Goal: Task Accomplishment & Management: Manage account settings

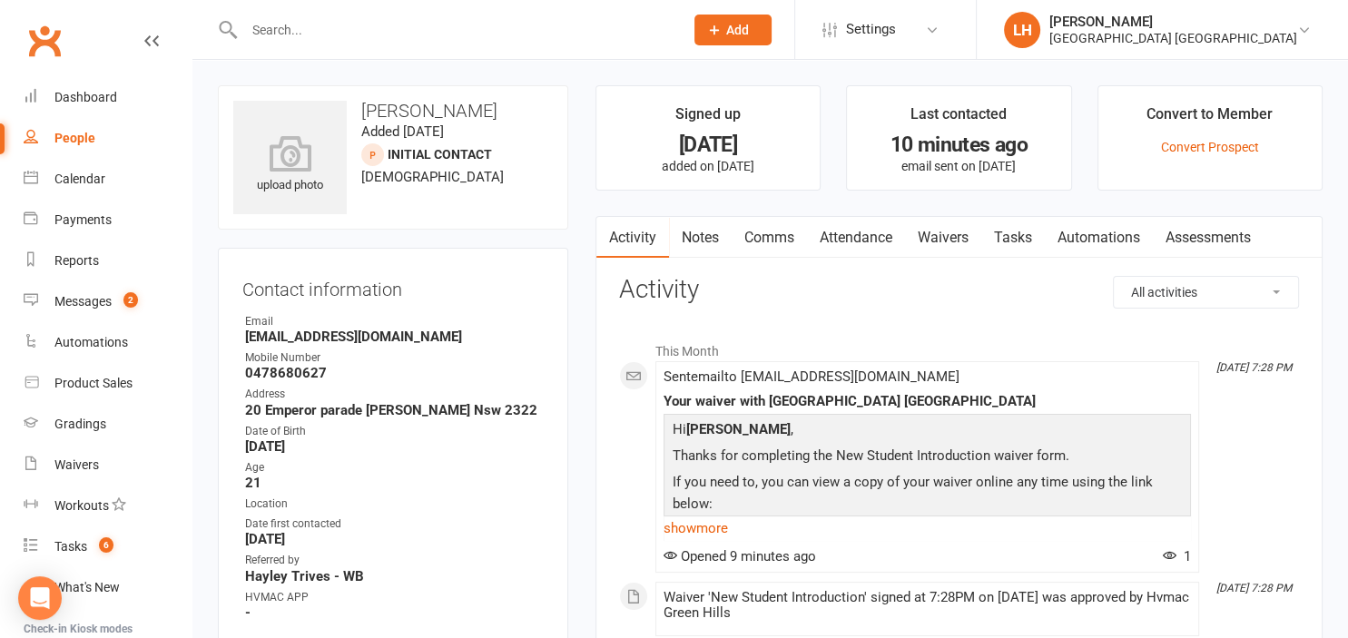
click at [329, 27] on input "text" at bounding box center [455, 29] width 432 height 25
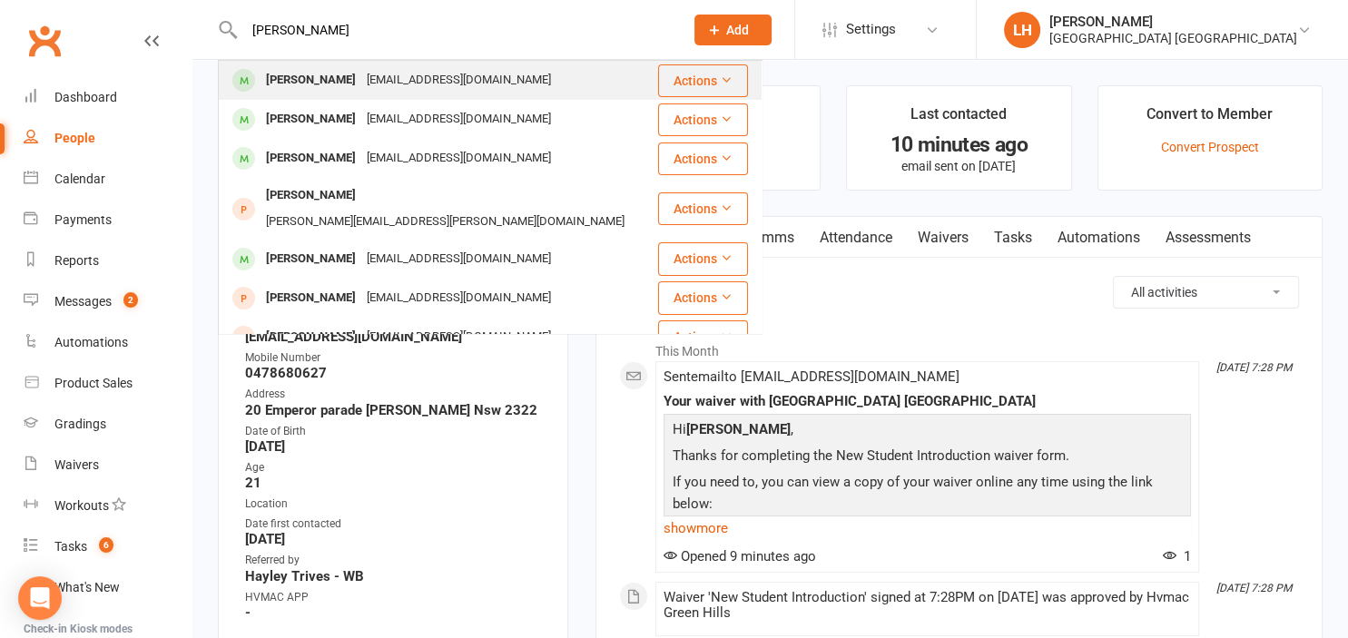
type input "nick"
click at [343, 82] on div "[PERSON_NAME]" at bounding box center [310, 80] width 101 height 26
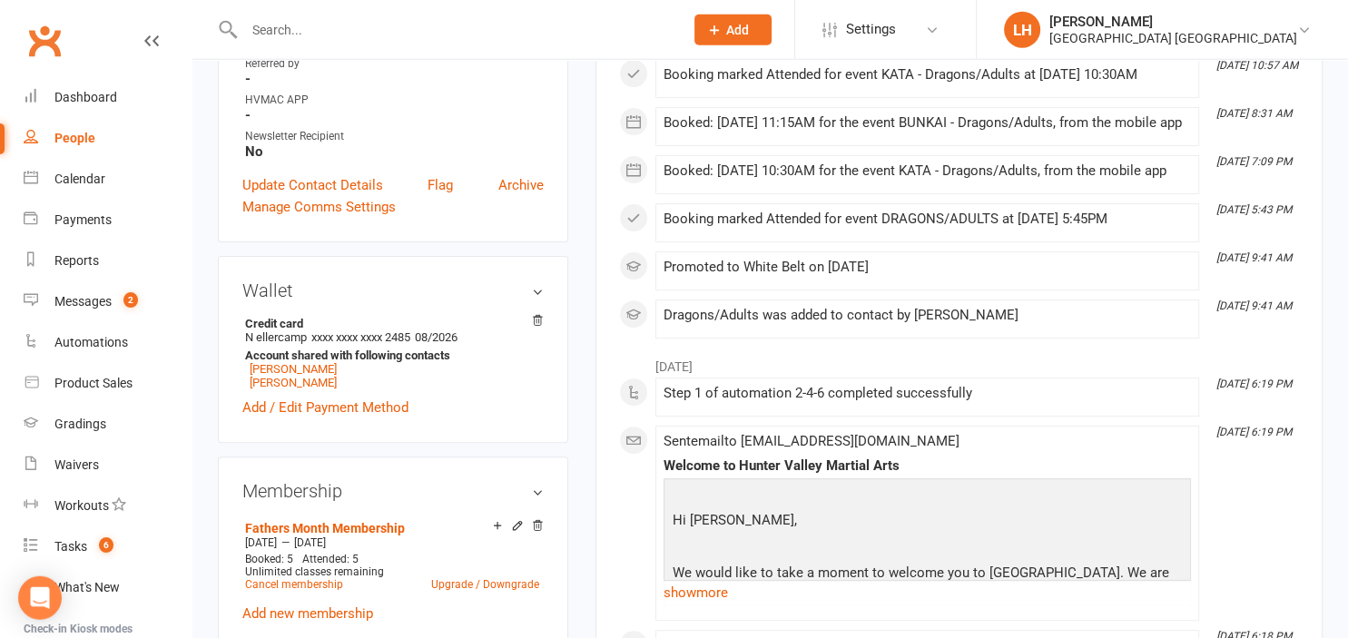
scroll to position [766, 0]
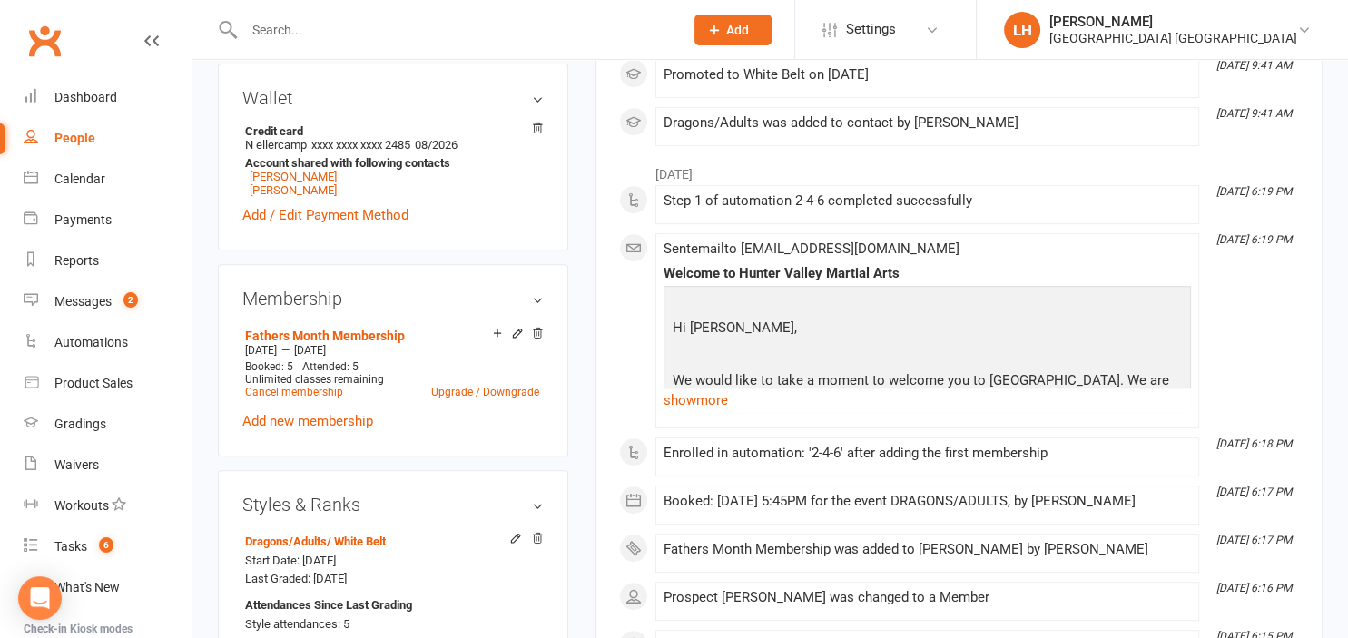
click at [270, 28] on input "text" at bounding box center [455, 29] width 432 height 25
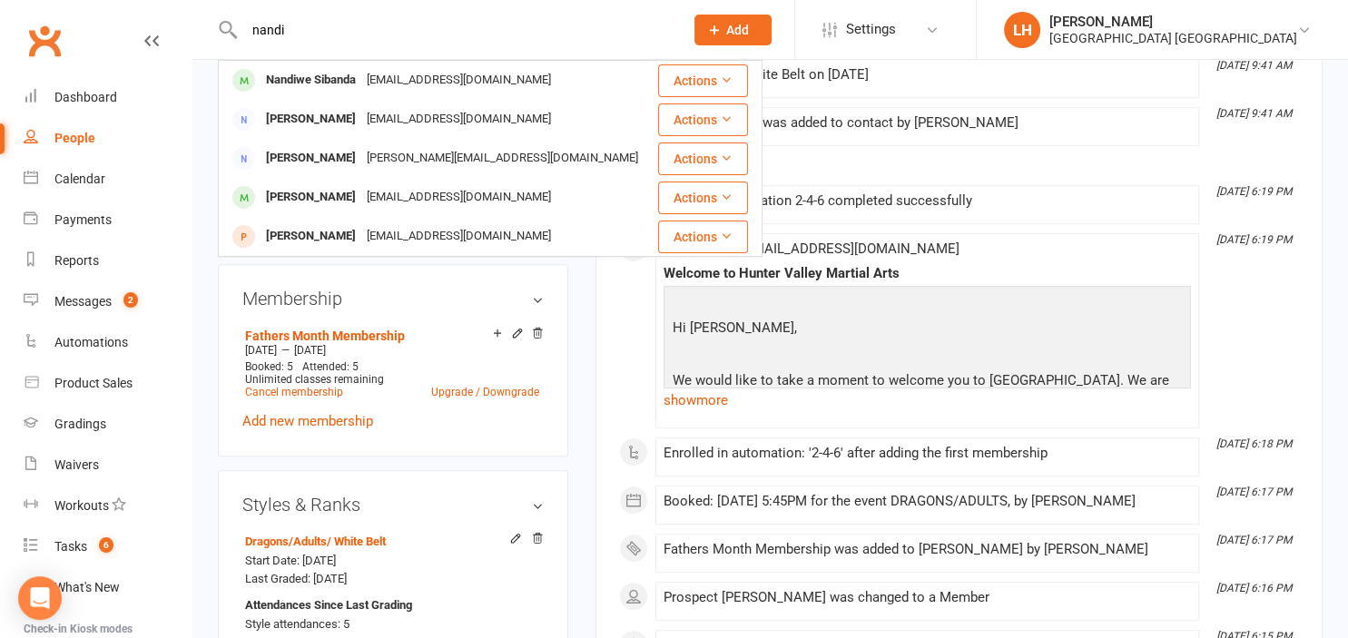
type input "nandi"
click at [986, 184] on li "[DATE]" at bounding box center [959, 169] width 680 height 29
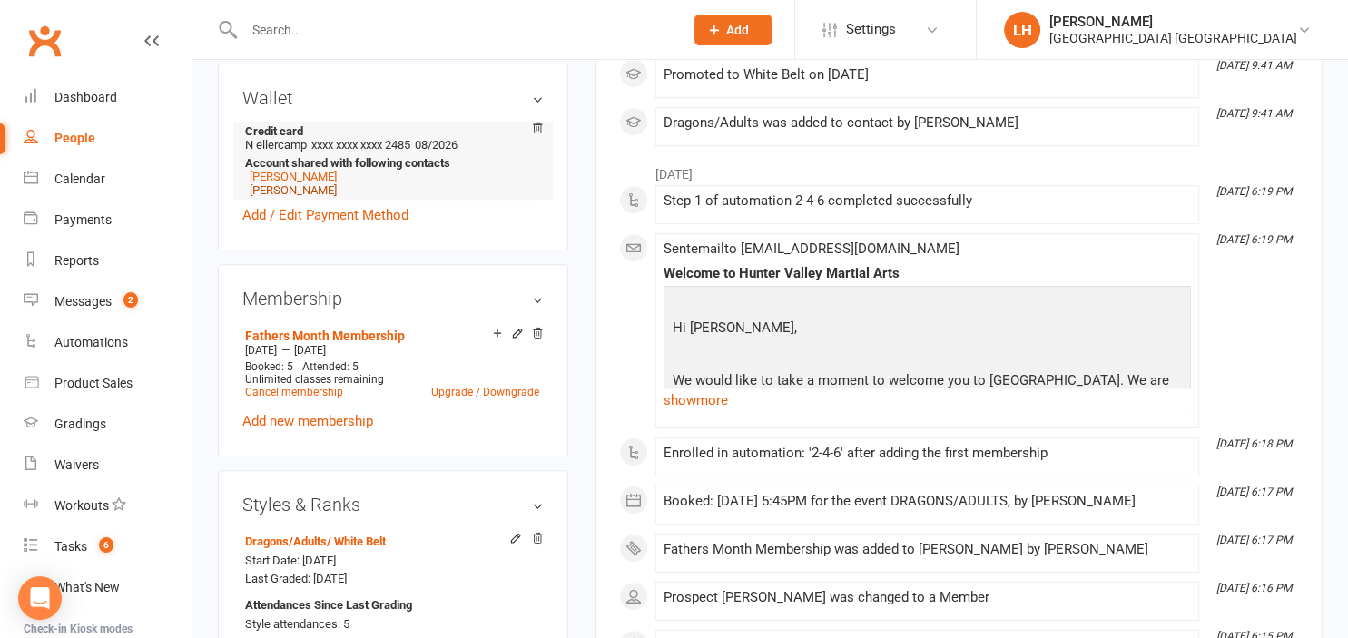
click at [310, 196] on link "[PERSON_NAME]" at bounding box center [293, 190] width 87 height 14
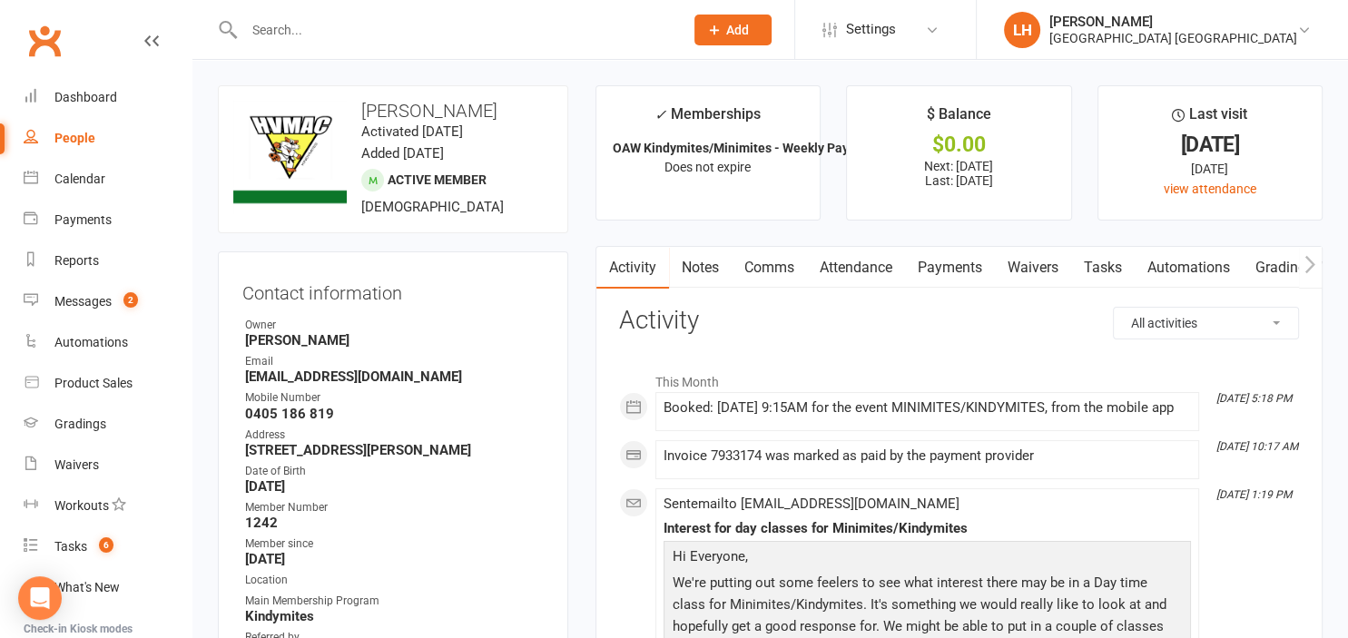
click at [960, 267] on link "Payments" at bounding box center [950, 268] width 90 height 42
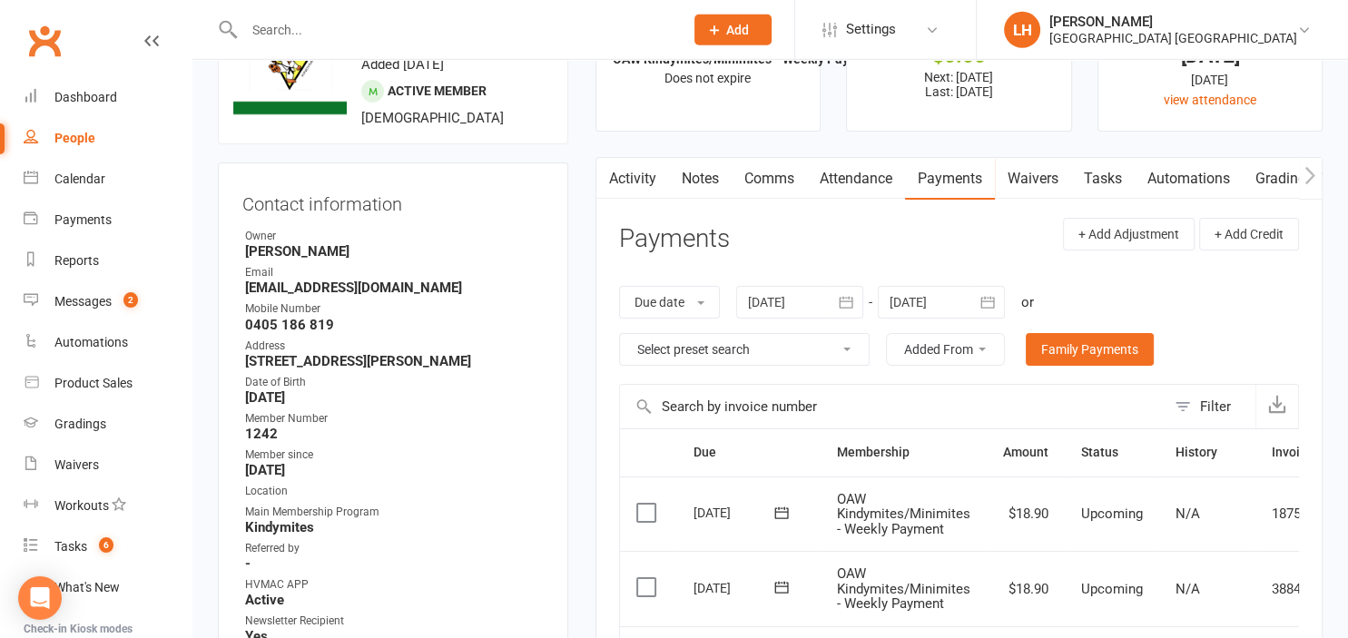
scroll to position [383, 0]
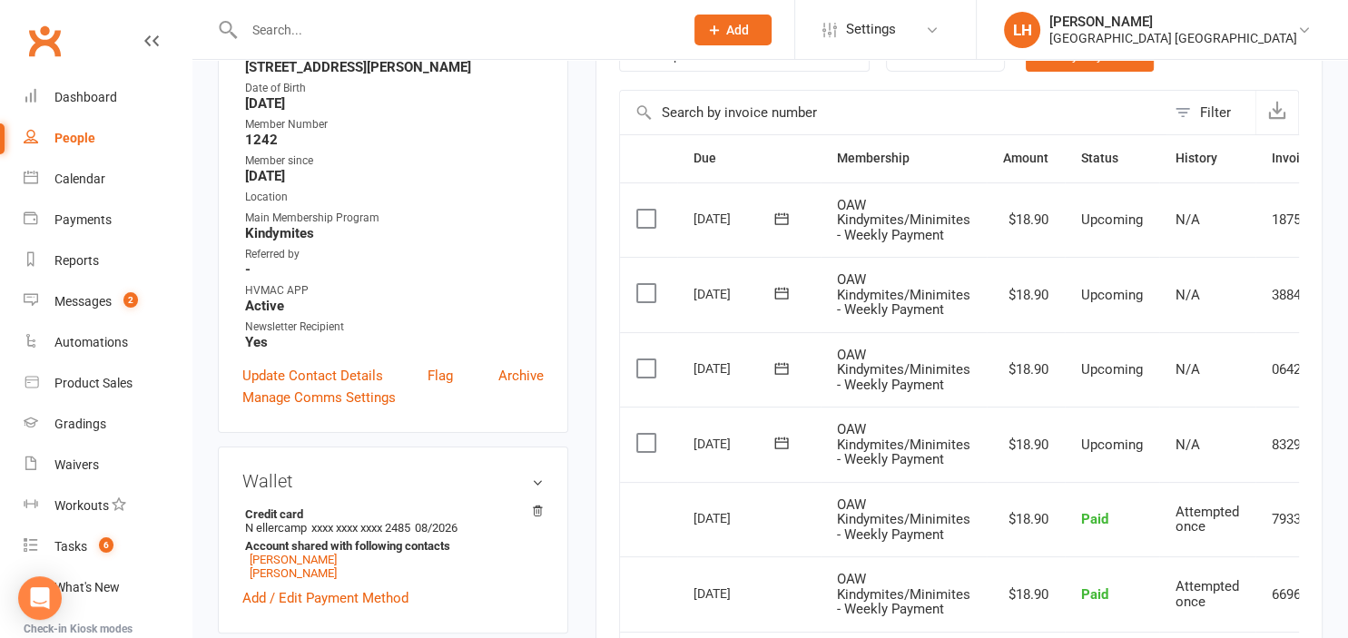
click at [554, 212] on div "Contact information Owner Liana Hammersley Email nick@muchchop.com Mobile Numbe…" at bounding box center [393, 150] width 350 height 565
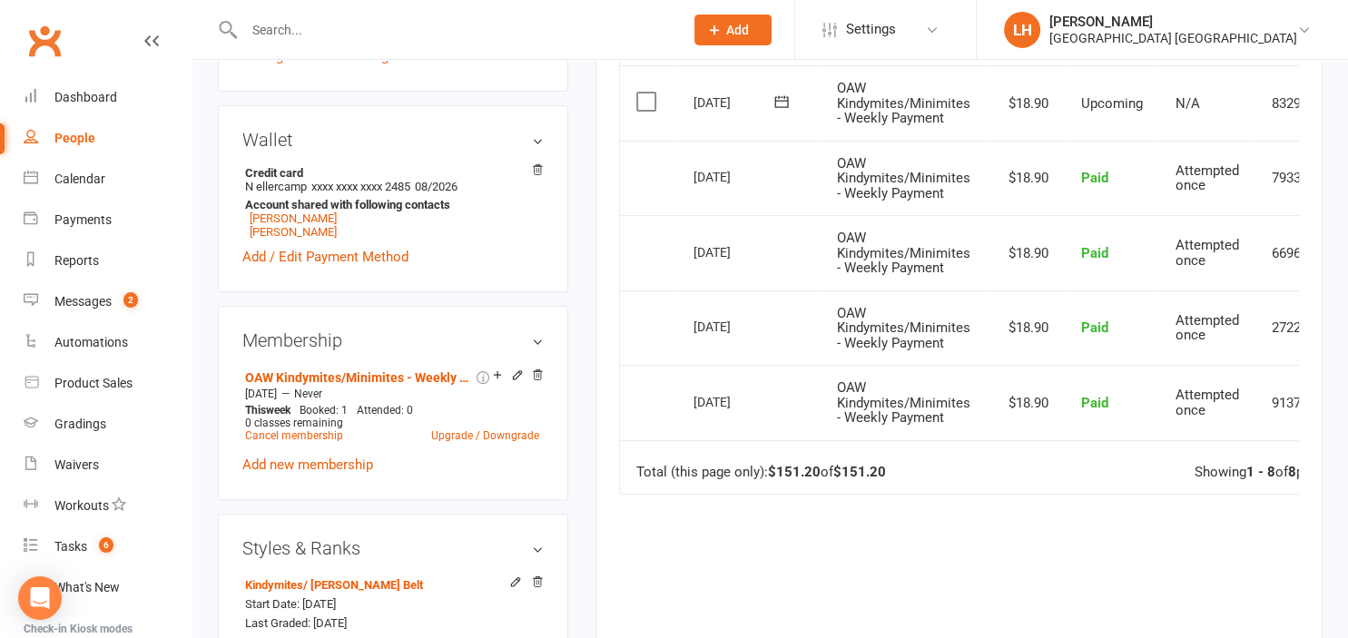
scroll to position [766, 0]
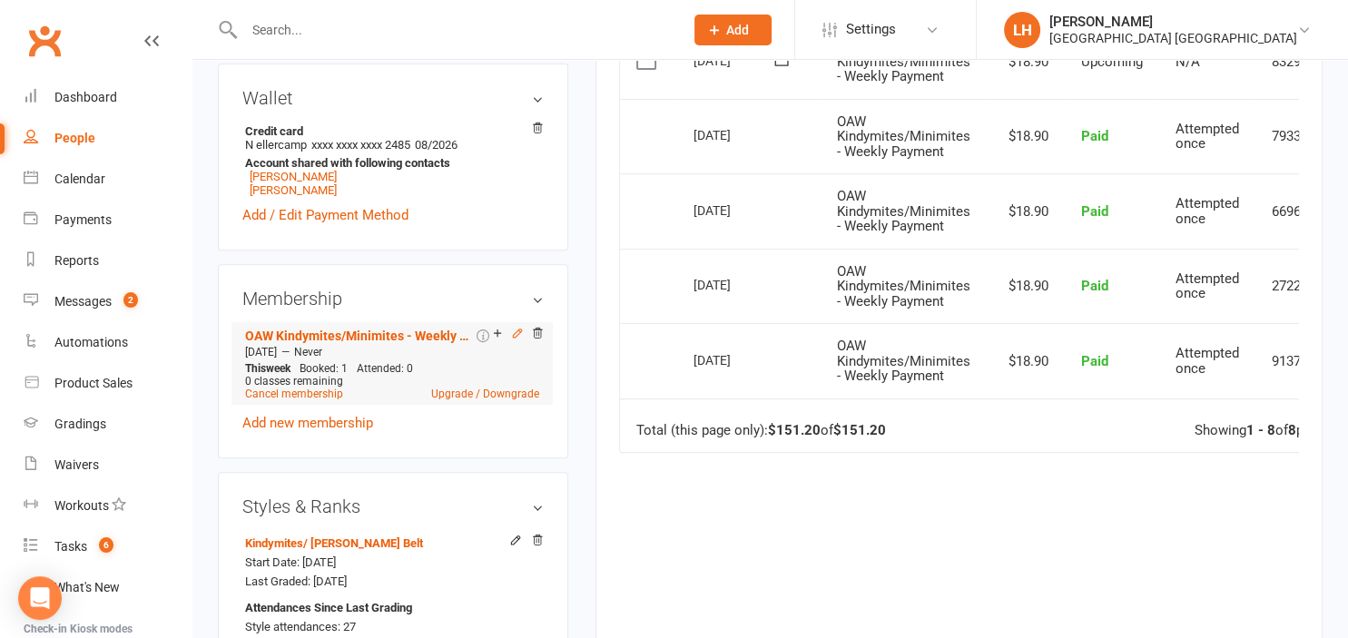
click at [519, 337] on icon at bounding box center [517, 333] width 8 height 8
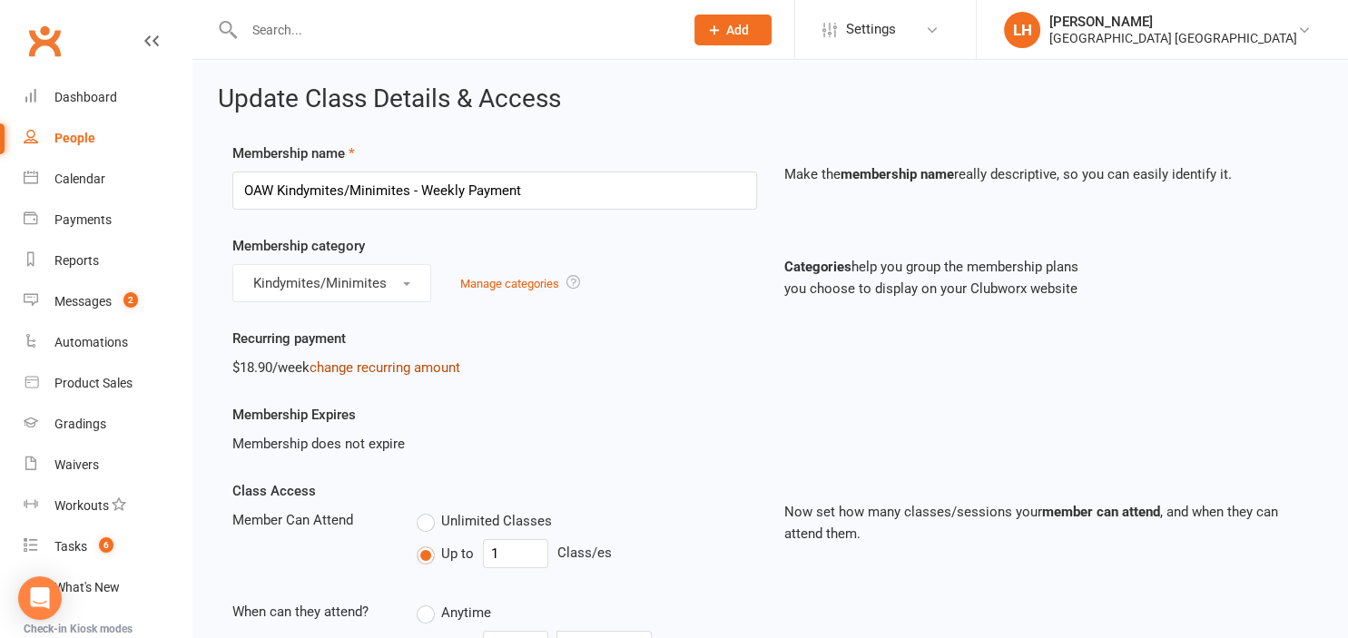
click at [410, 365] on link "change recurring amount" at bounding box center [385, 367] width 151 height 16
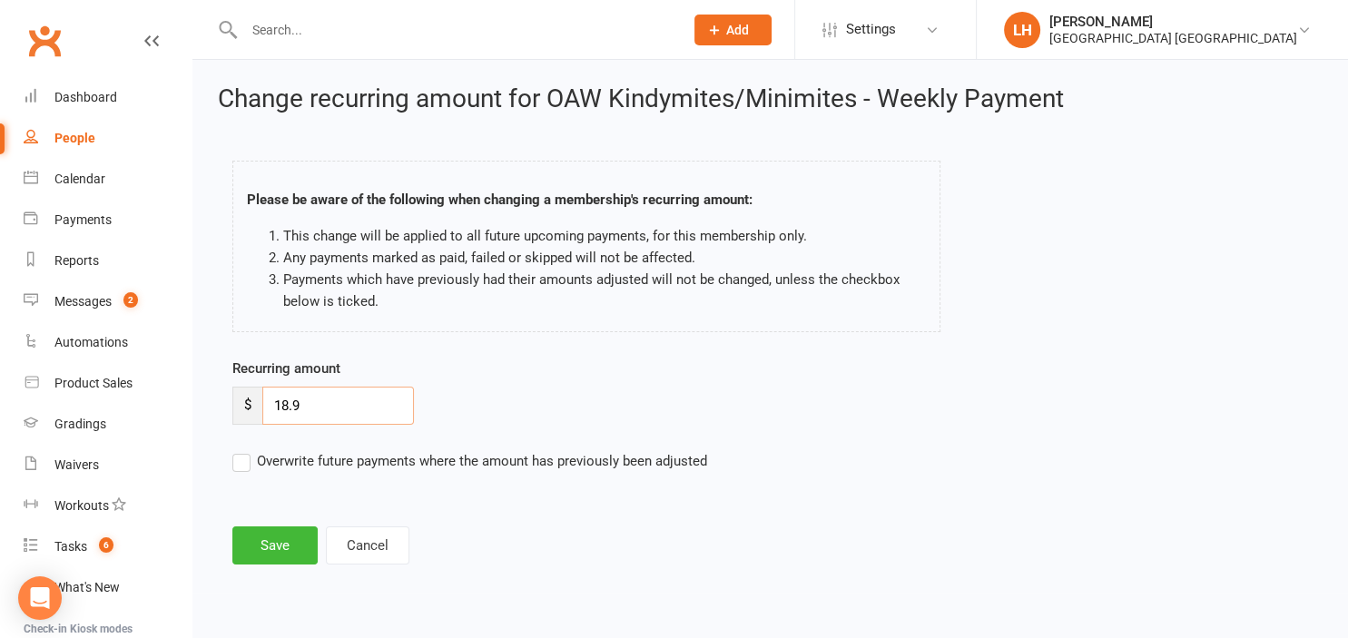
click at [314, 403] on input "18.9" at bounding box center [338, 406] width 152 height 38
type input "1"
type input "16.80"
click at [285, 548] on button "Save" at bounding box center [274, 545] width 85 height 38
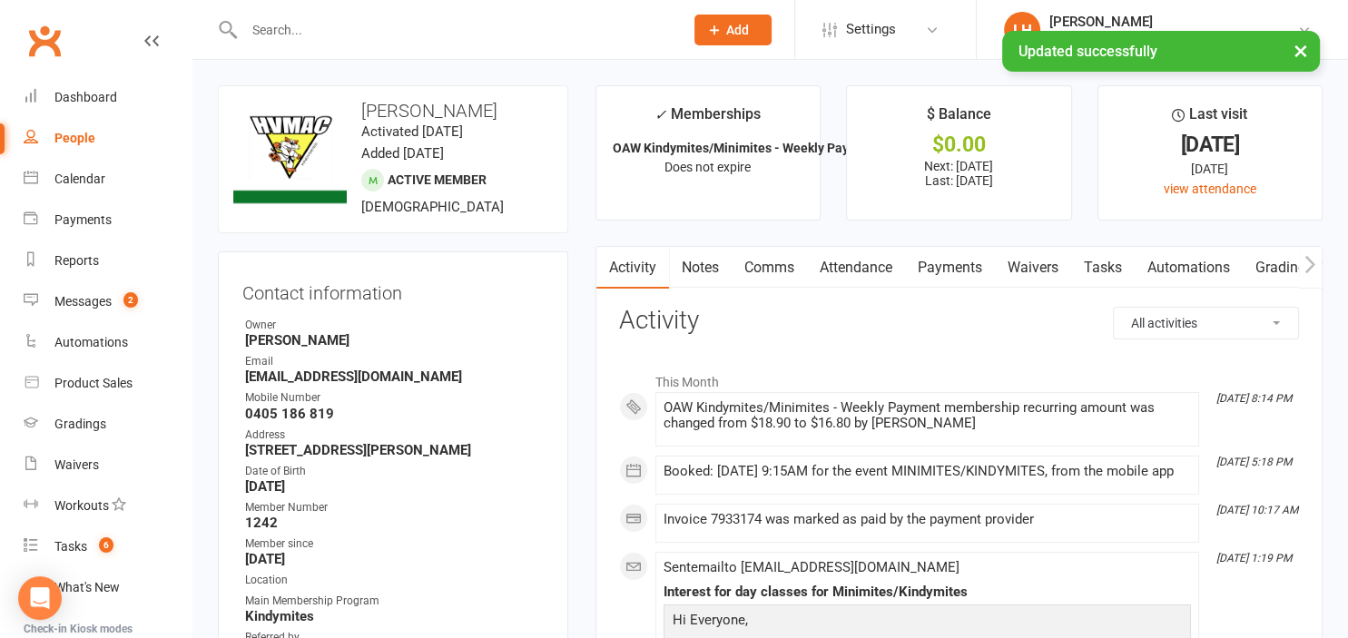
click at [946, 262] on link "Payments" at bounding box center [950, 268] width 90 height 42
click at [0, 0] on div "Loading" at bounding box center [0, 0] width 0 height 0
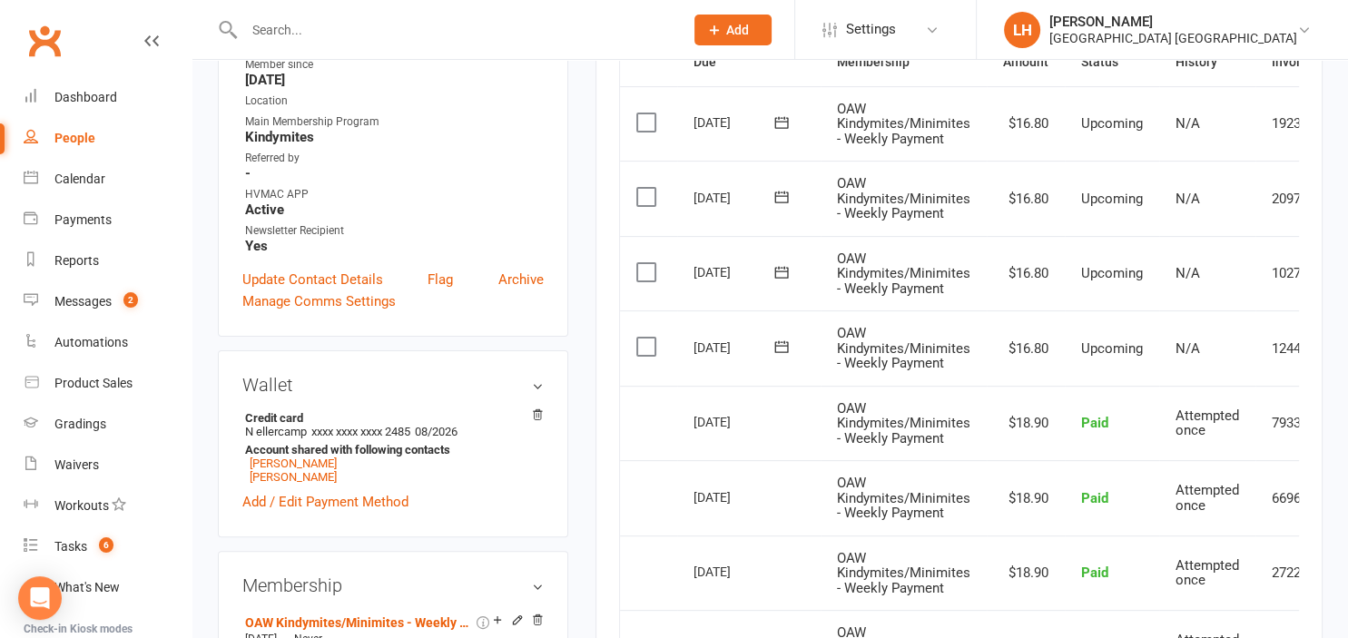
scroll to position [0, 36]
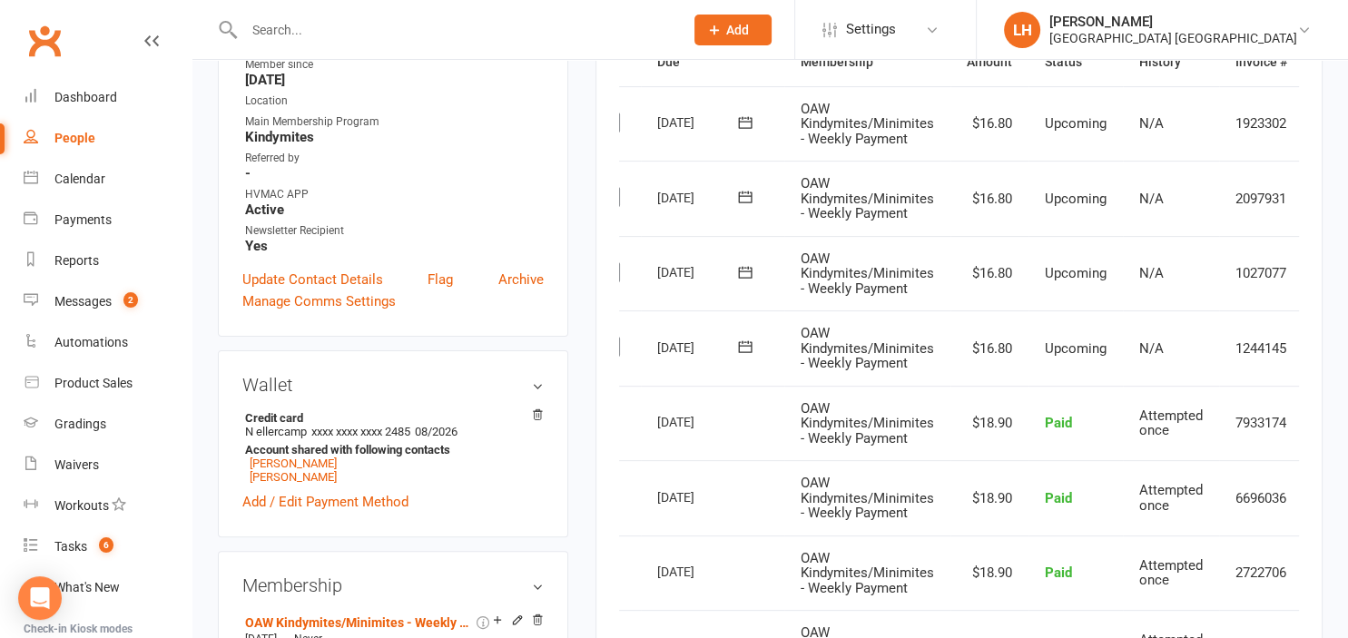
click at [1322, 358] on icon at bounding box center [1331, 348] width 18 height 18
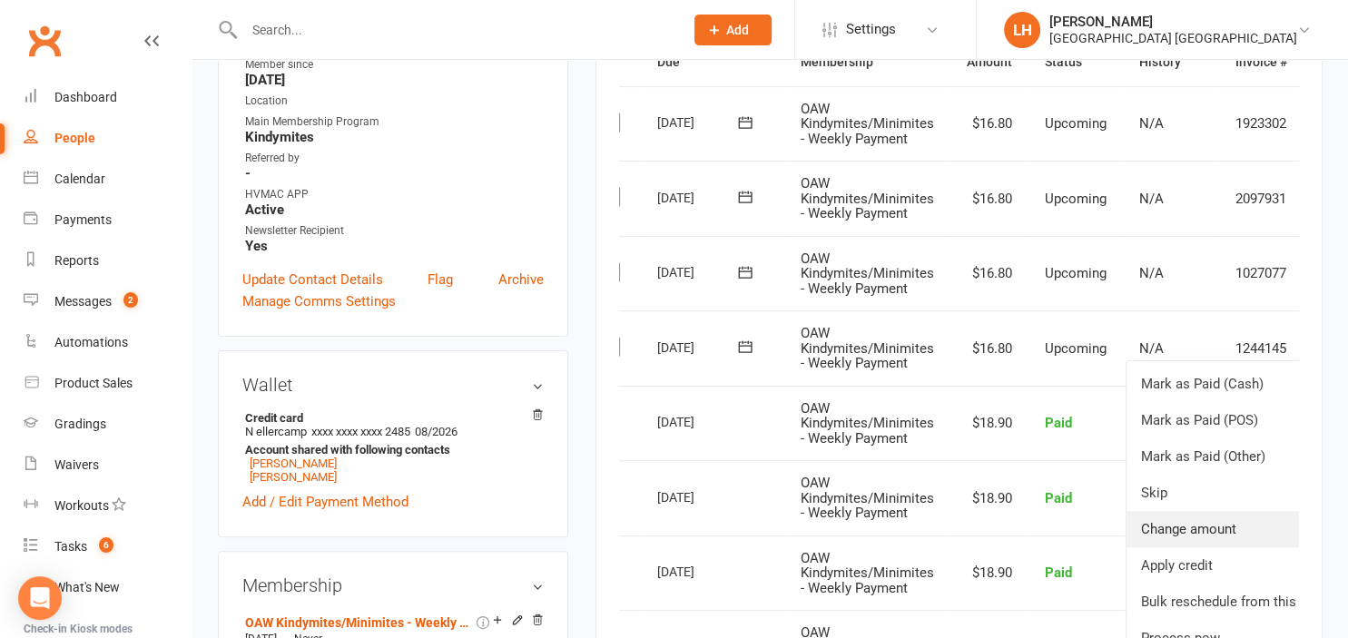
click at [1154, 547] on link "Change amount" at bounding box center [1233, 529] width 214 height 36
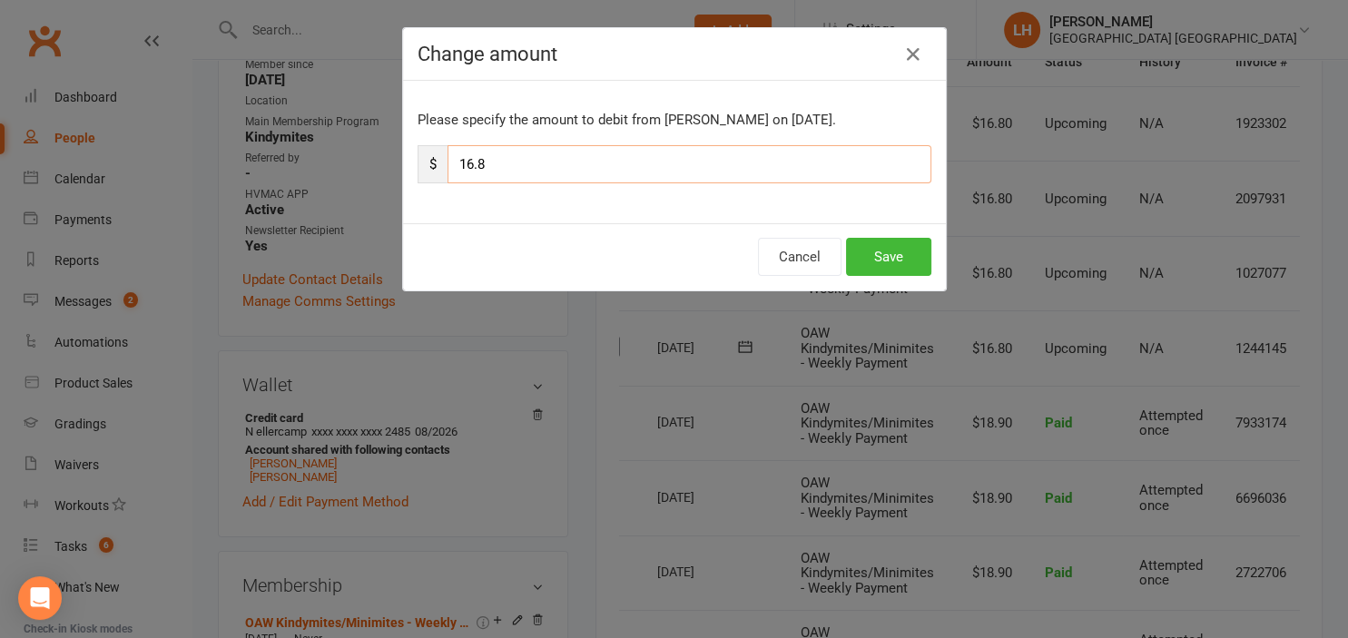
click at [608, 163] on input "16.8" at bounding box center [689, 164] width 484 height 38
drag, startPoint x: 608, startPoint y: 164, endPoint x: 436, endPoint y: 166, distance: 172.5
click at [447, 166] on input "16.8" at bounding box center [689, 164] width 484 height 38
drag, startPoint x: 532, startPoint y: 162, endPoint x: 393, endPoint y: 180, distance: 140.0
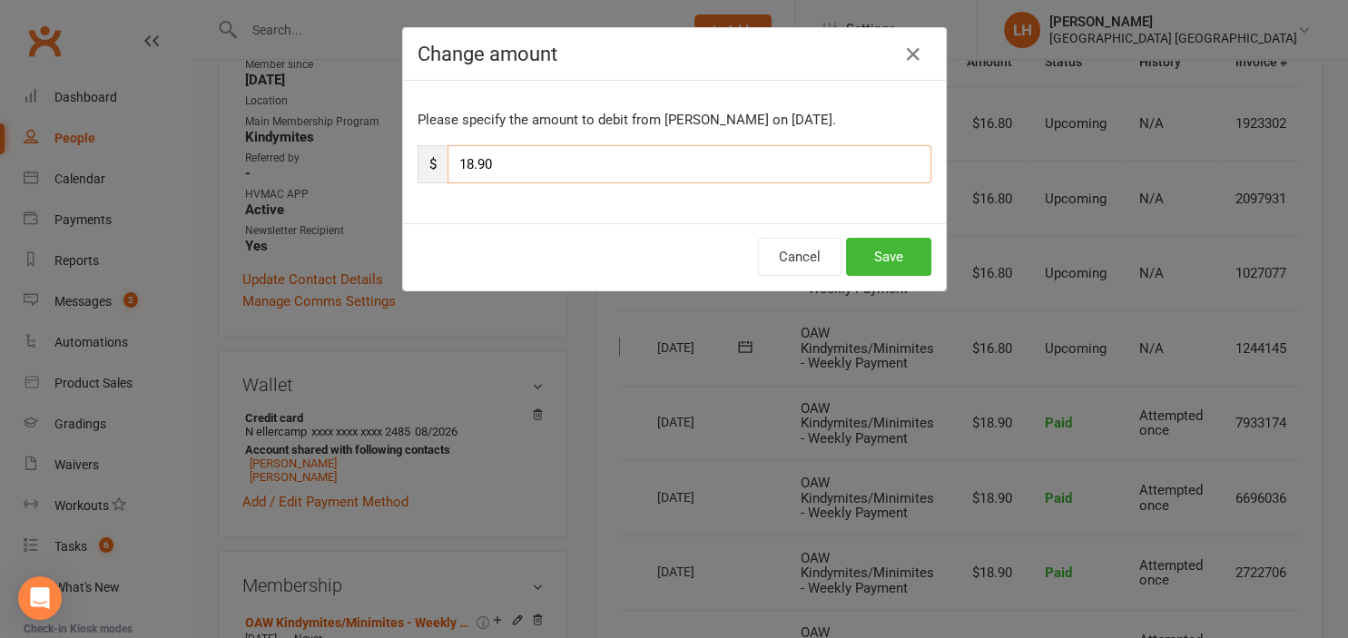
click at [447, 180] on input "18.90" at bounding box center [689, 164] width 484 height 38
type input "18.90"
click at [909, 264] on button "Save" at bounding box center [888, 257] width 85 height 38
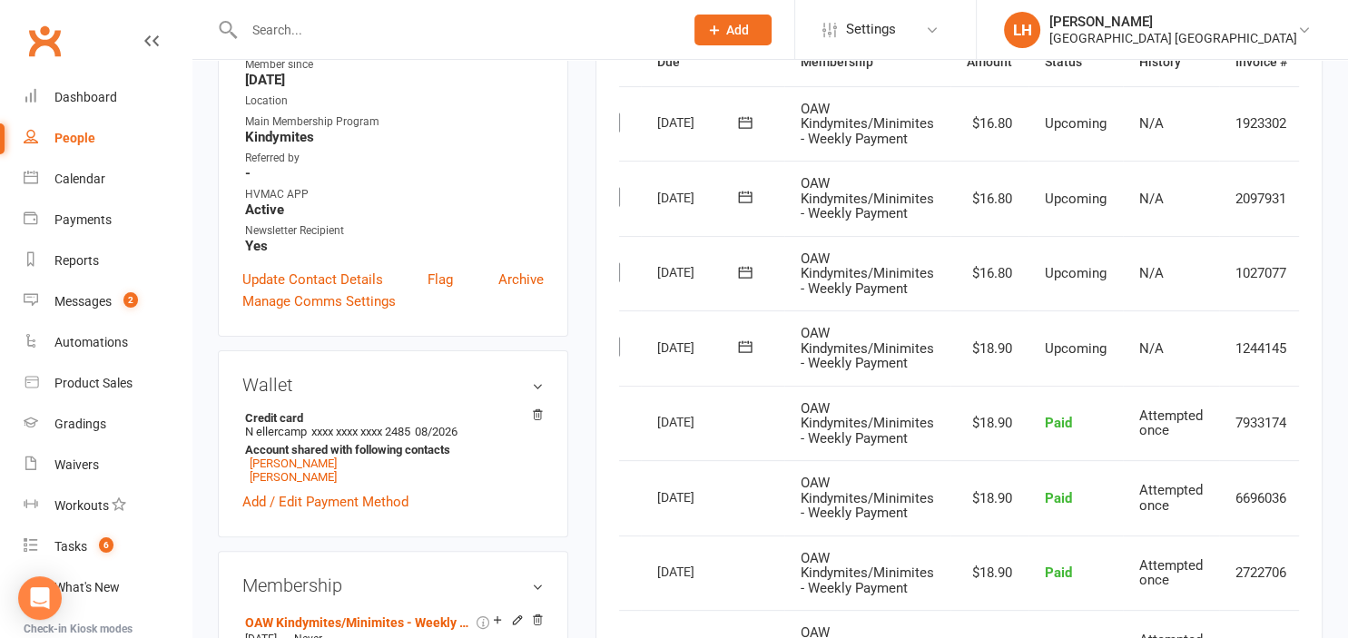
click at [1322, 282] on icon at bounding box center [1331, 273] width 18 height 18
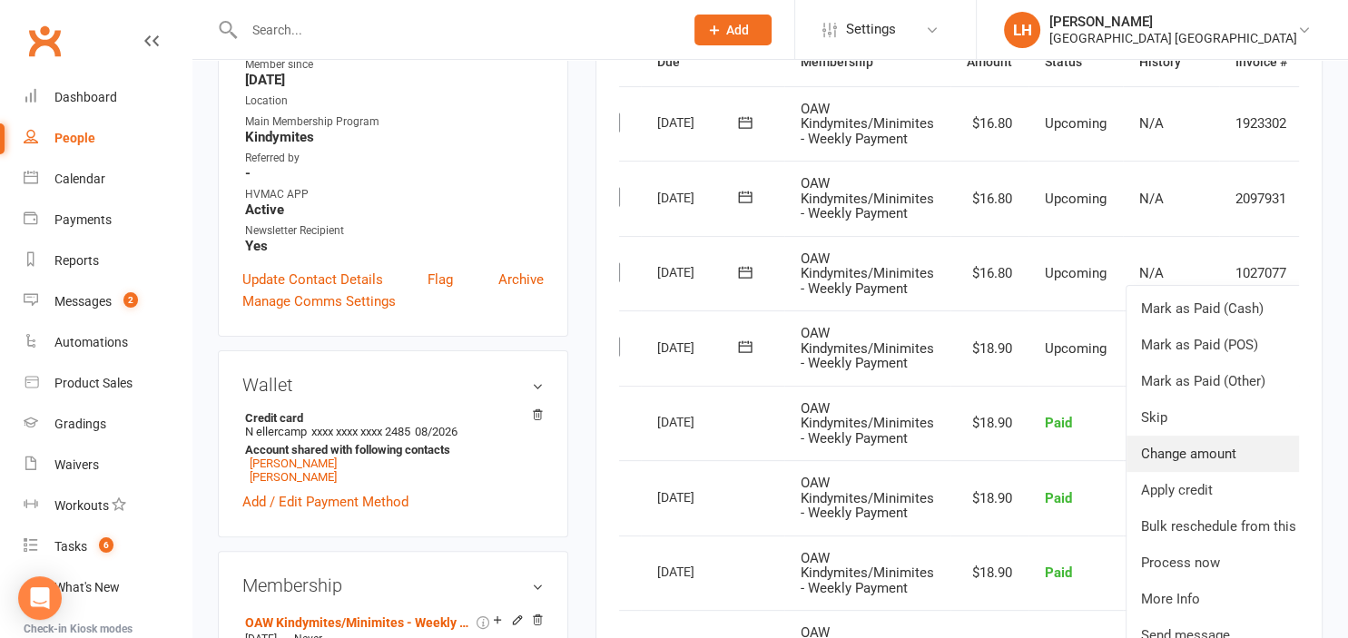
click at [1164, 472] on link "Change amount" at bounding box center [1233, 454] width 214 height 36
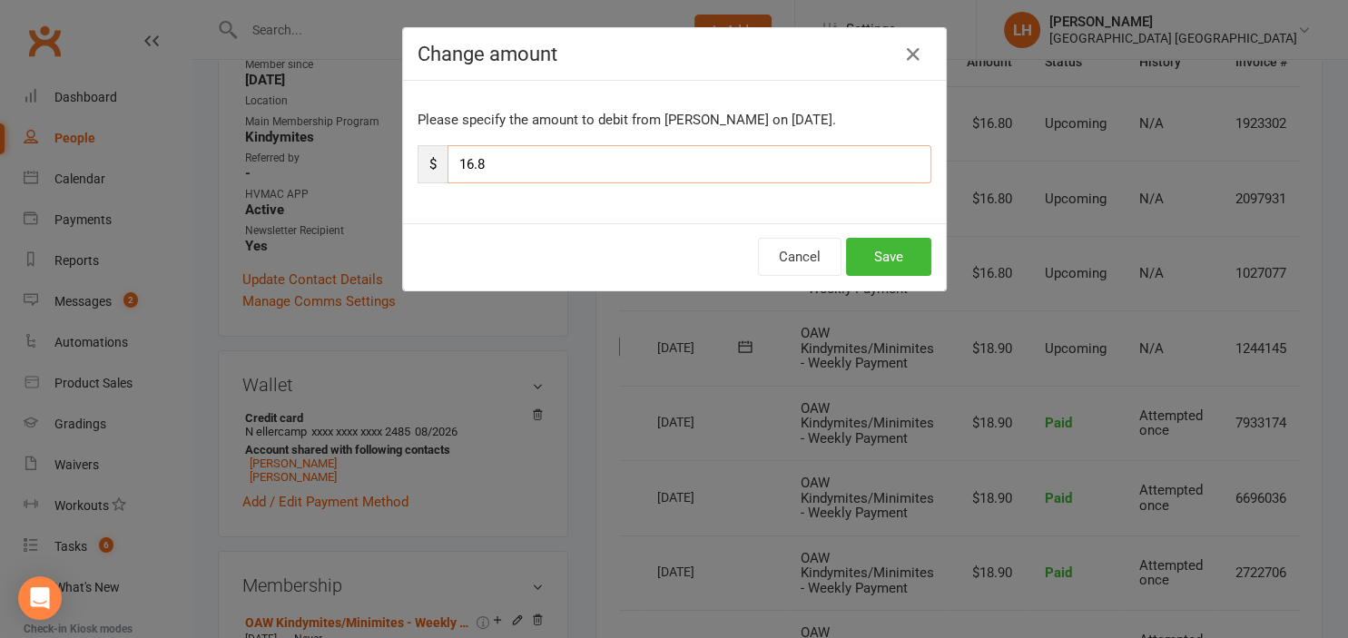
drag, startPoint x: 535, startPoint y: 162, endPoint x: 390, endPoint y: 157, distance: 144.4
click at [447, 158] on input "16.8" at bounding box center [689, 164] width 484 height 38
paste input "8.90"
type input "18.90"
click at [889, 252] on button "Save" at bounding box center [888, 257] width 85 height 38
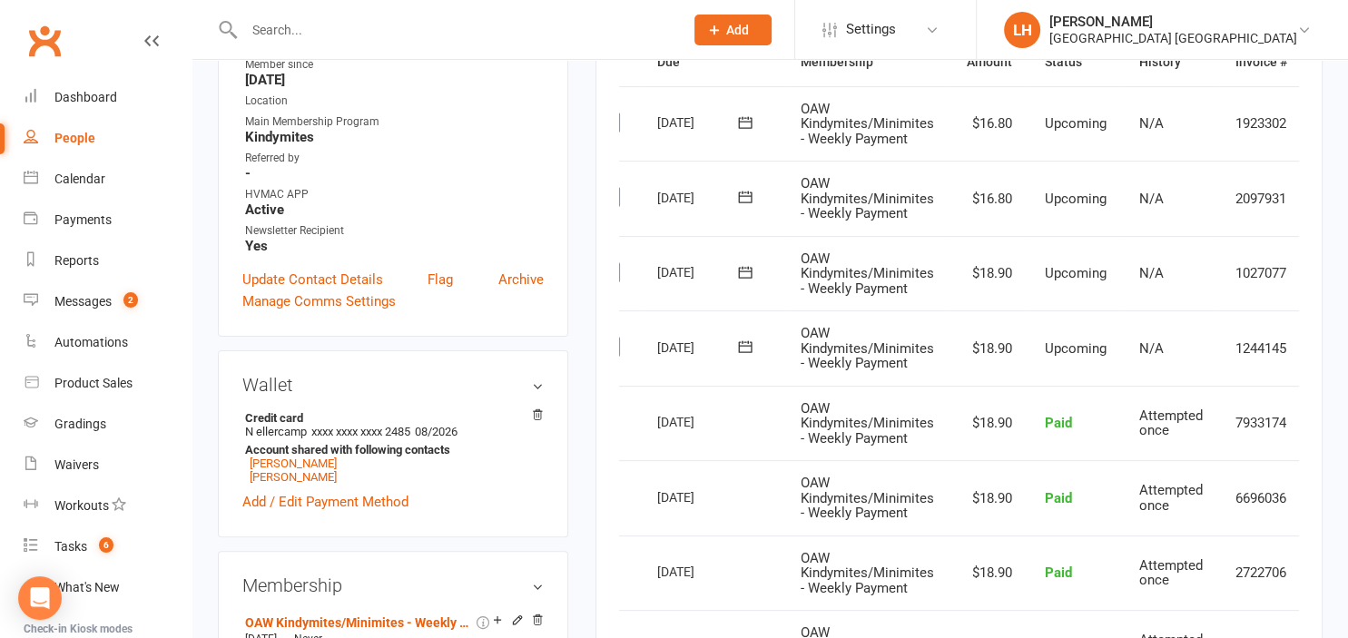
click at [1322, 208] on icon at bounding box center [1331, 199] width 18 height 18
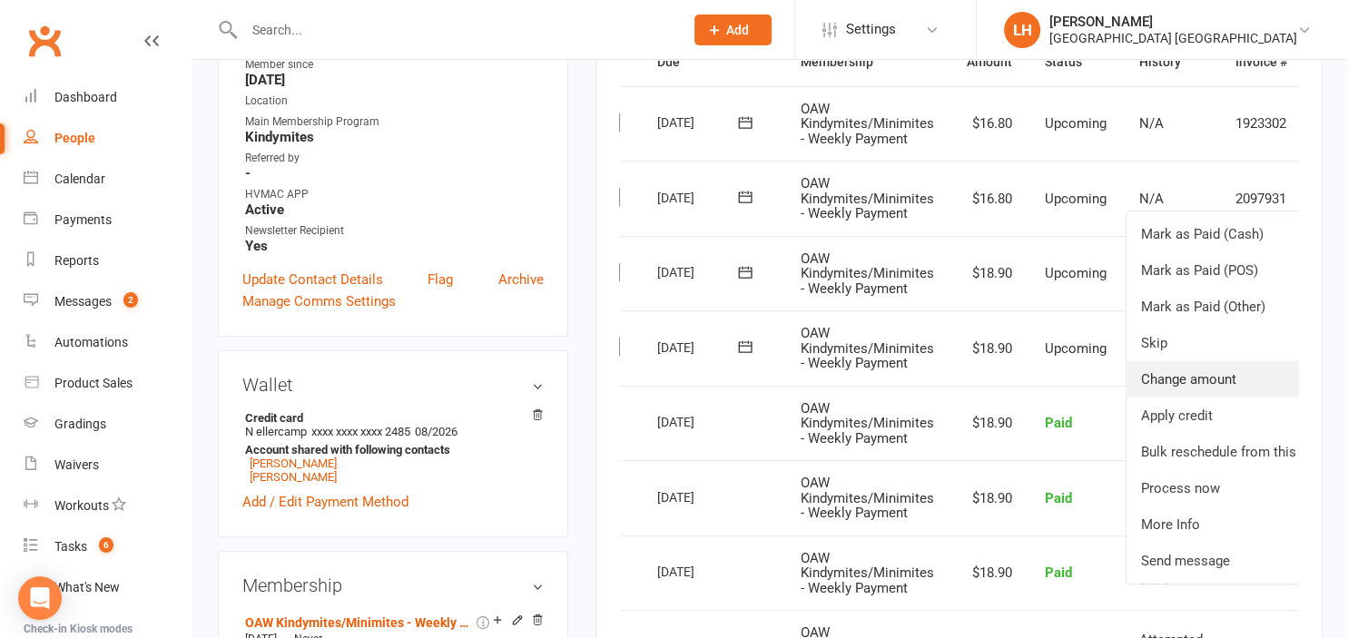
click at [1160, 398] on link "Change amount" at bounding box center [1233, 379] width 214 height 36
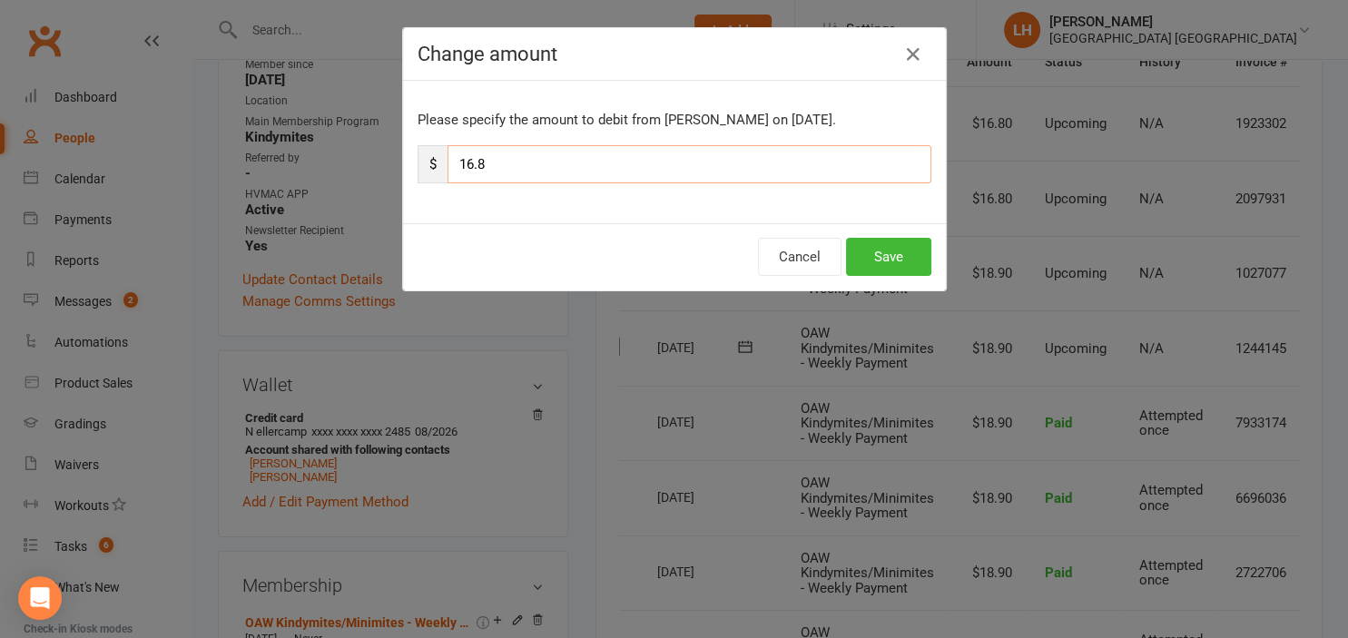
drag, startPoint x: 555, startPoint y: 154, endPoint x: 398, endPoint y: 166, distance: 157.5
click at [447, 165] on input "16.8" at bounding box center [689, 164] width 484 height 38
paste input "8.90"
type input "18.90"
click at [902, 256] on button "Save" at bounding box center [888, 257] width 85 height 38
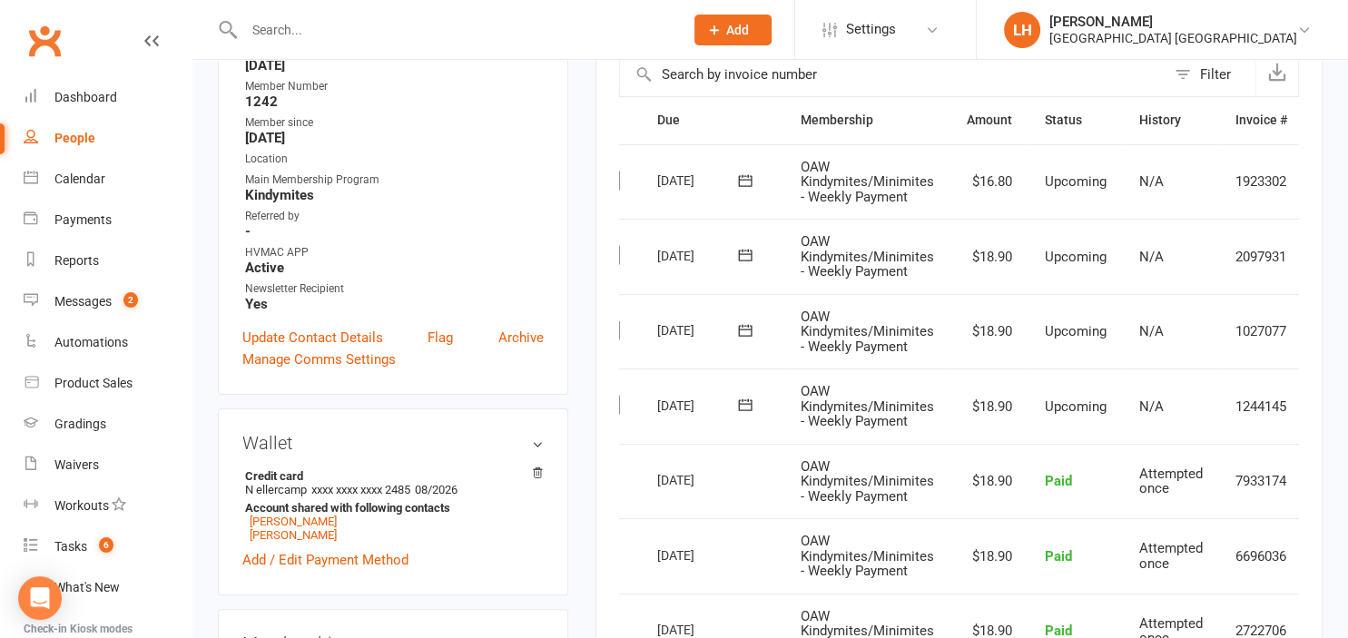
scroll to position [383, 0]
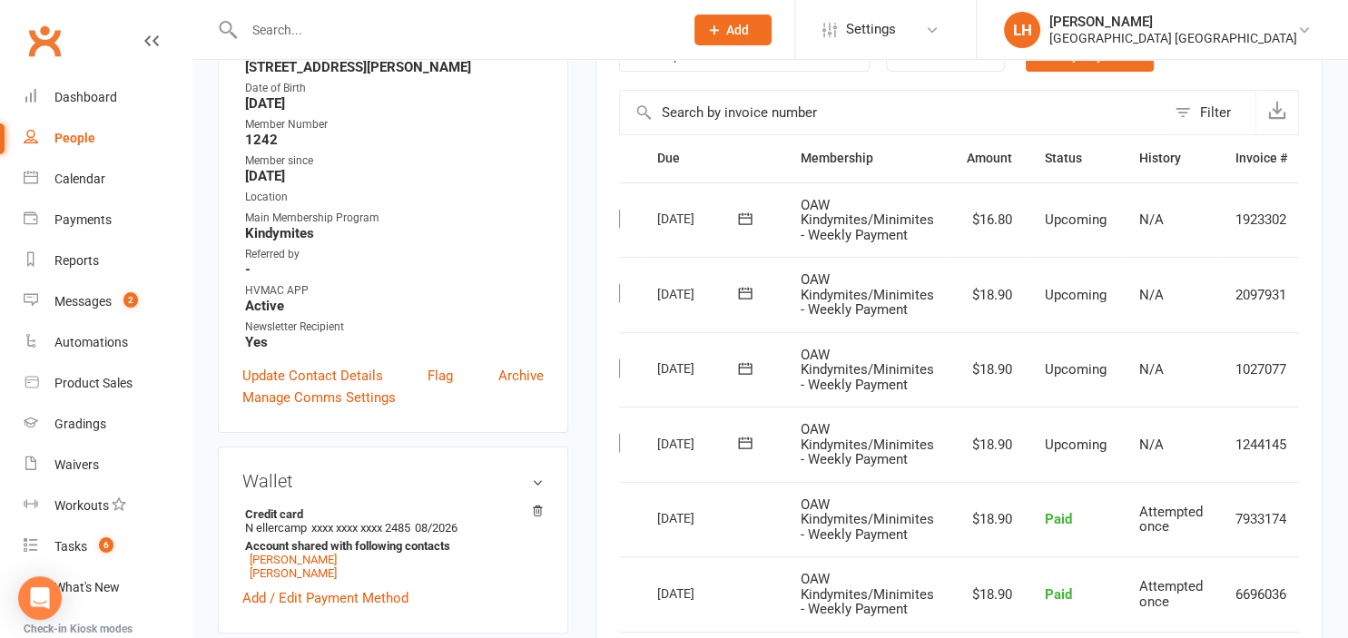
click at [1322, 229] on icon at bounding box center [1331, 220] width 18 height 18
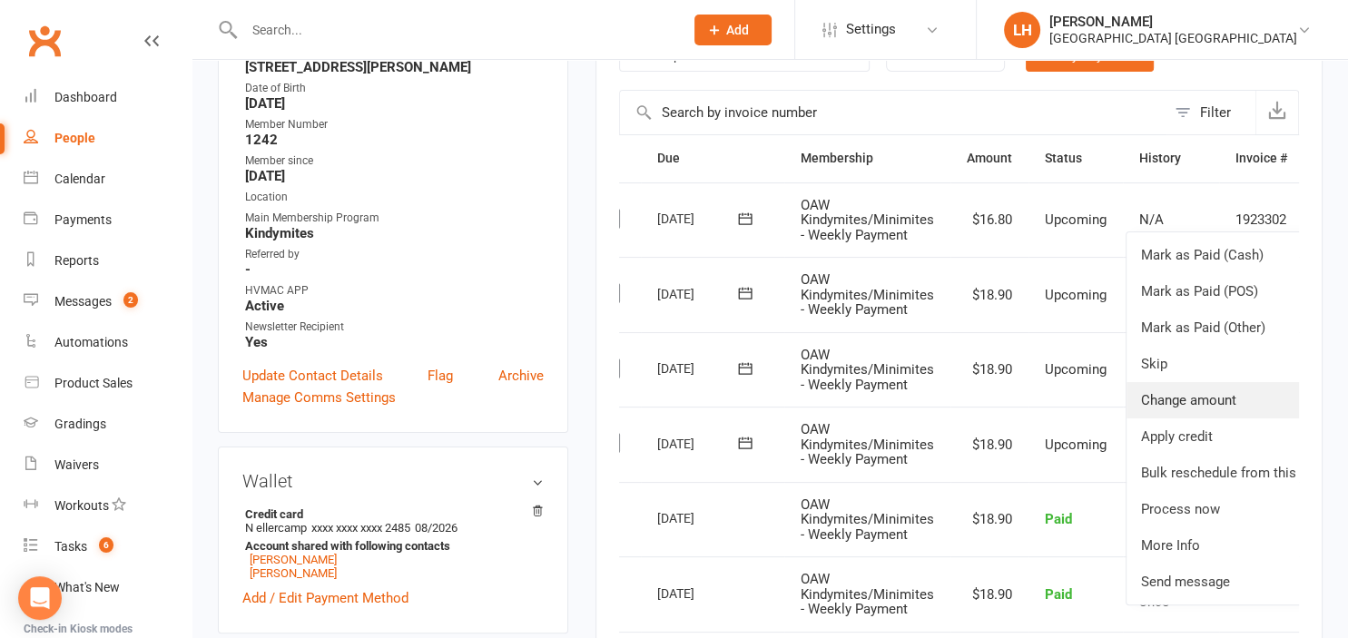
click at [1152, 414] on link "Change amount" at bounding box center [1233, 400] width 214 height 36
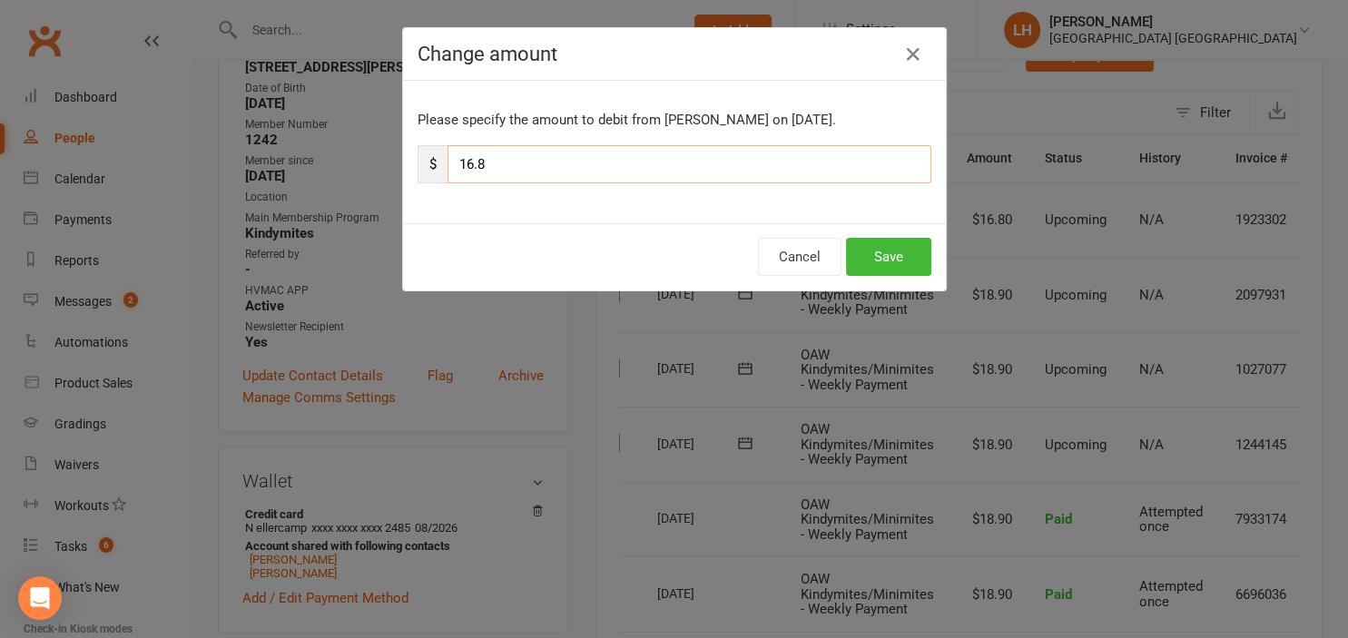
drag, startPoint x: 525, startPoint y: 164, endPoint x: 319, endPoint y: 165, distance: 205.1
click at [447, 165] on input "16.8" at bounding box center [689, 164] width 484 height 38
paste input "8.90"
type input "18.90"
click at [884, 256] on button "Save" at bounding box center [888, 257] width 85 height 38
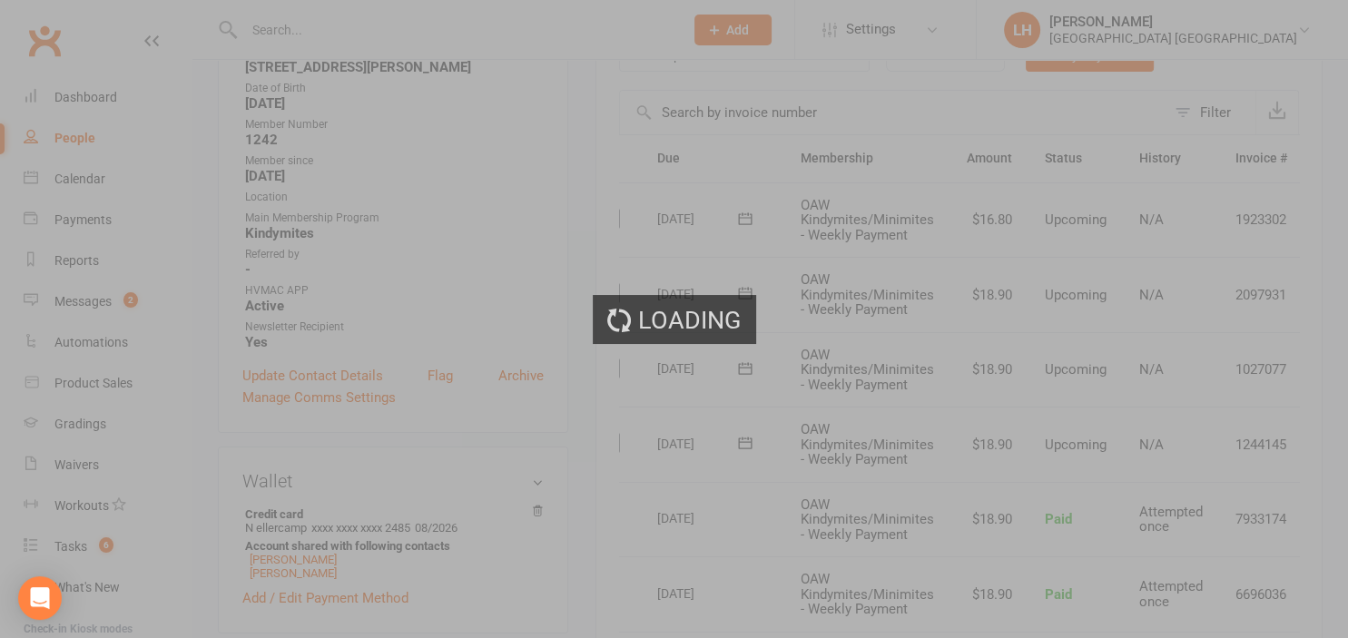
scroll to position [0, 36]
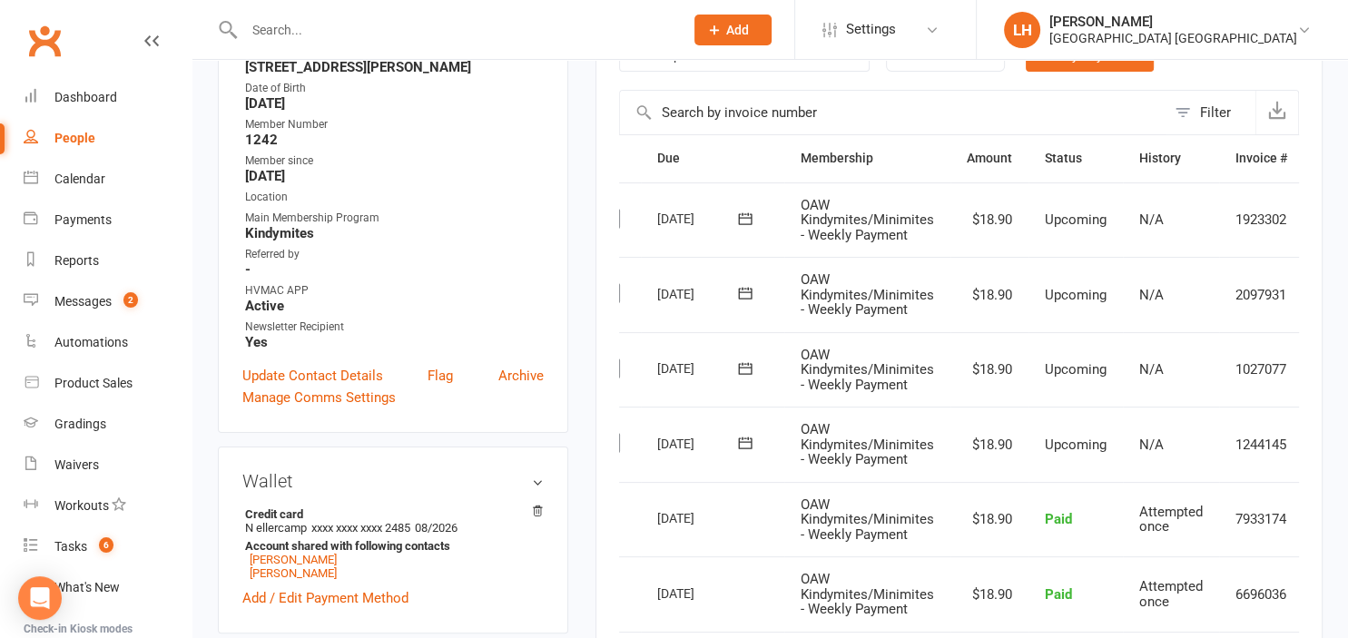
click at [366, 27] on input "text" at bounding box center [455, 29] width 432 height 25
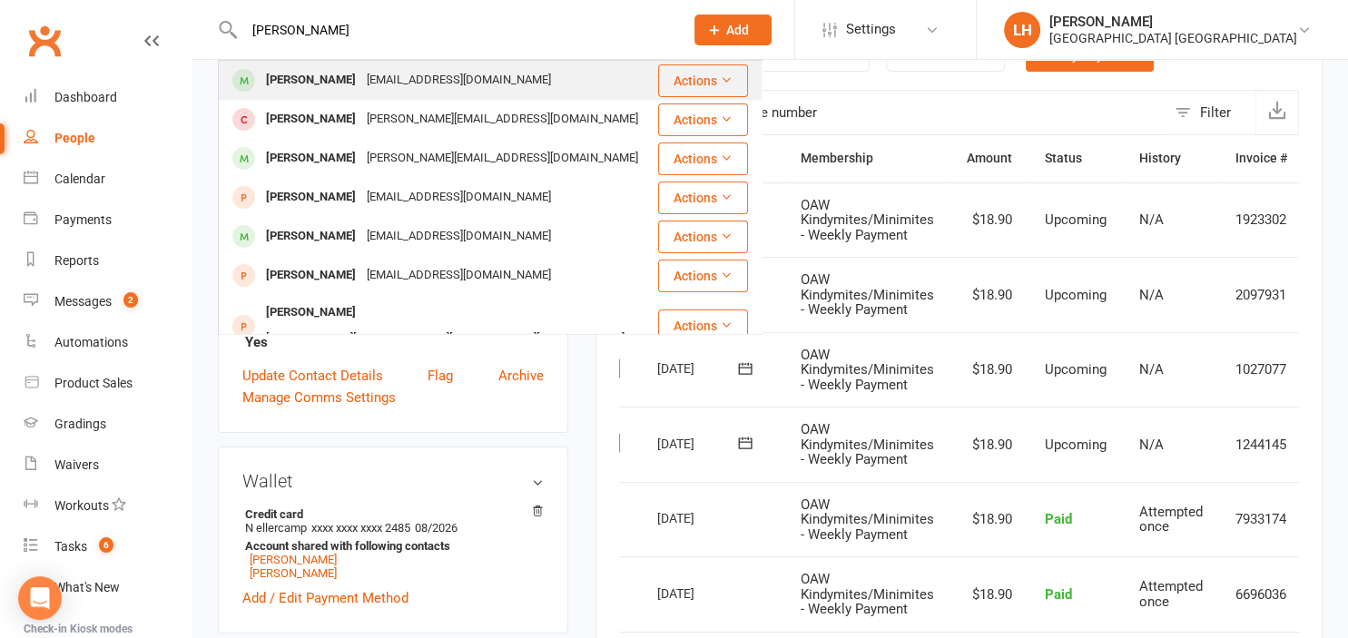
type input "alexino"
click at [384, 78] on div "tijorince143@yahoo.com" at bounding box center [458, 80] width 195 height 26
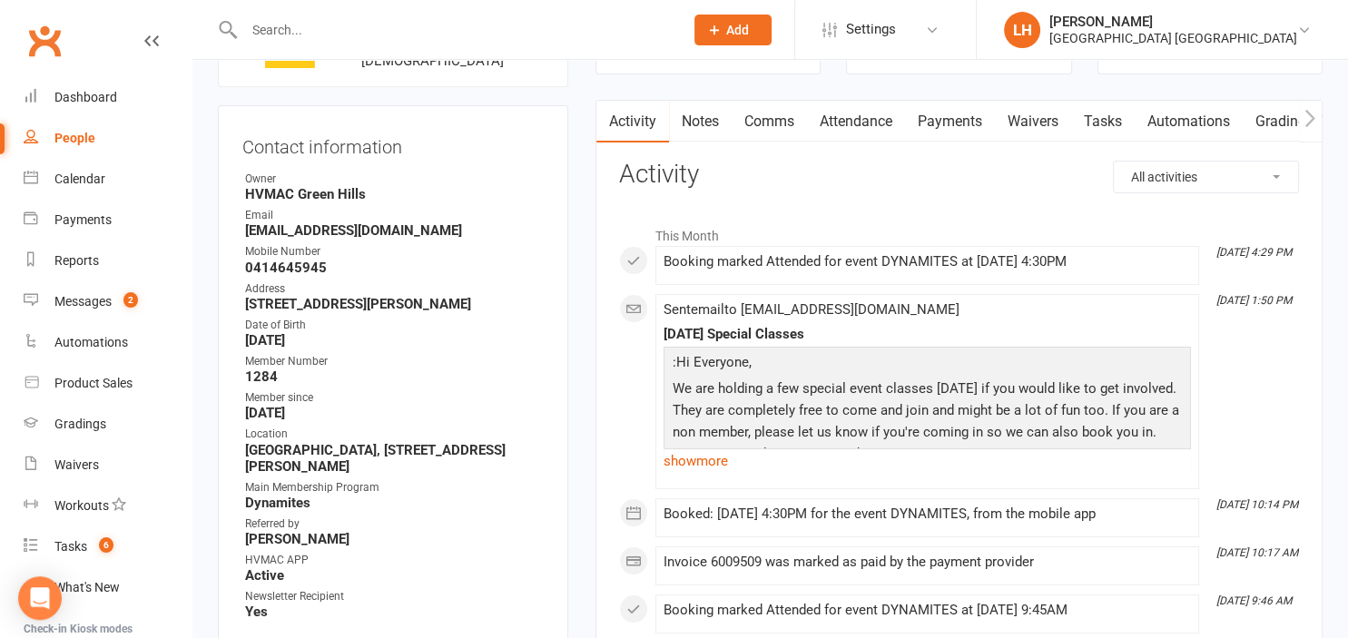
scroll to position [192, 0]
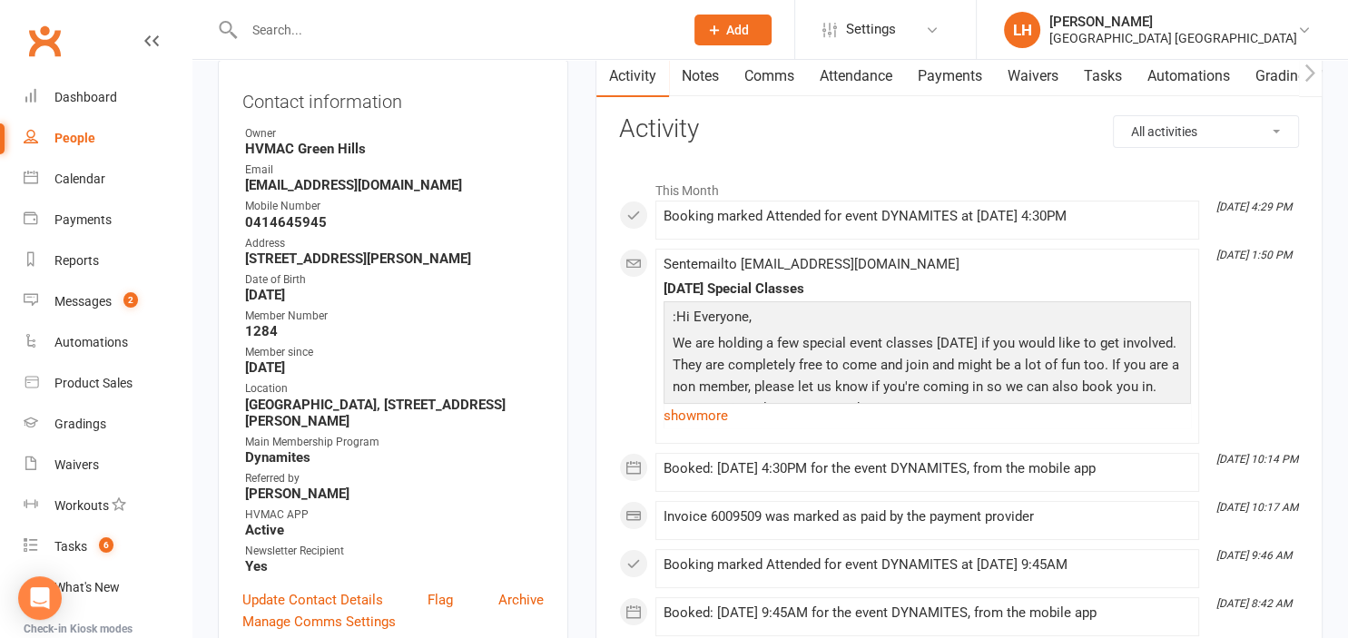
click at [290, 38] on input "text" at bounding box center [455, 29] width 432 height 25
click at [78, 92] on div "Dashboard" at bounding box center [85, 97] width 63 height 15
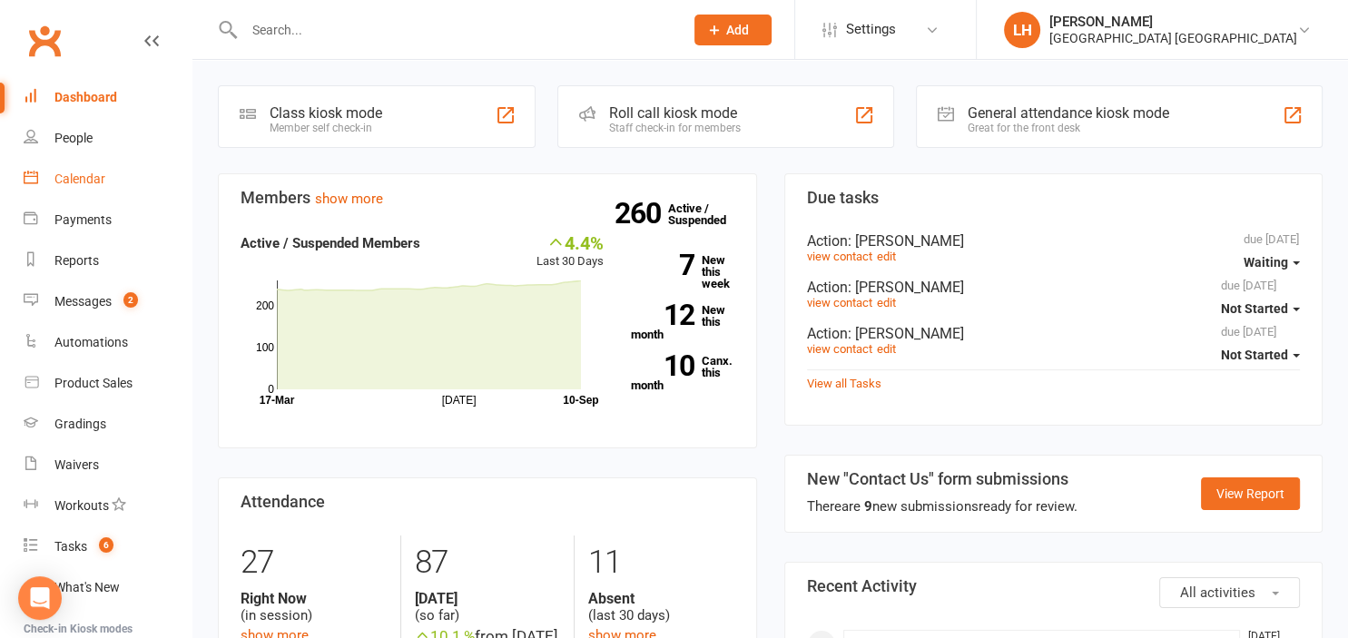
click at [93, 191] on link "Calendar" at bounding box center [108, 179] width 168 height 41
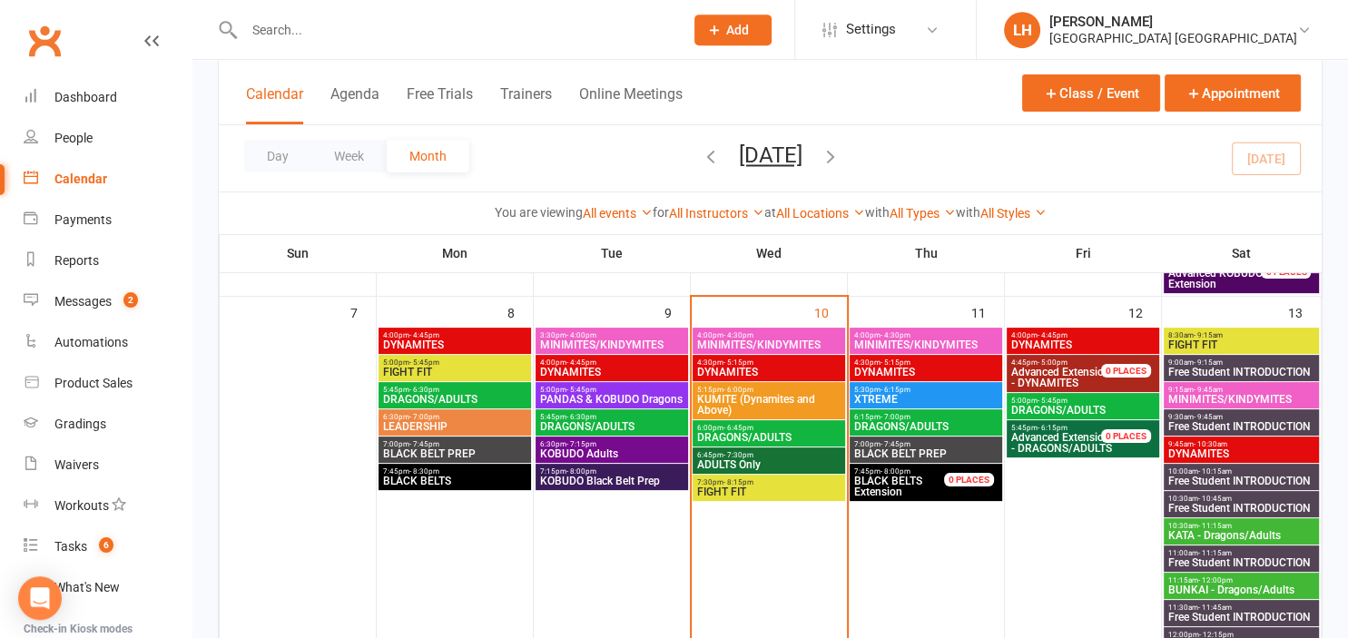
scroll to position [287, 0]
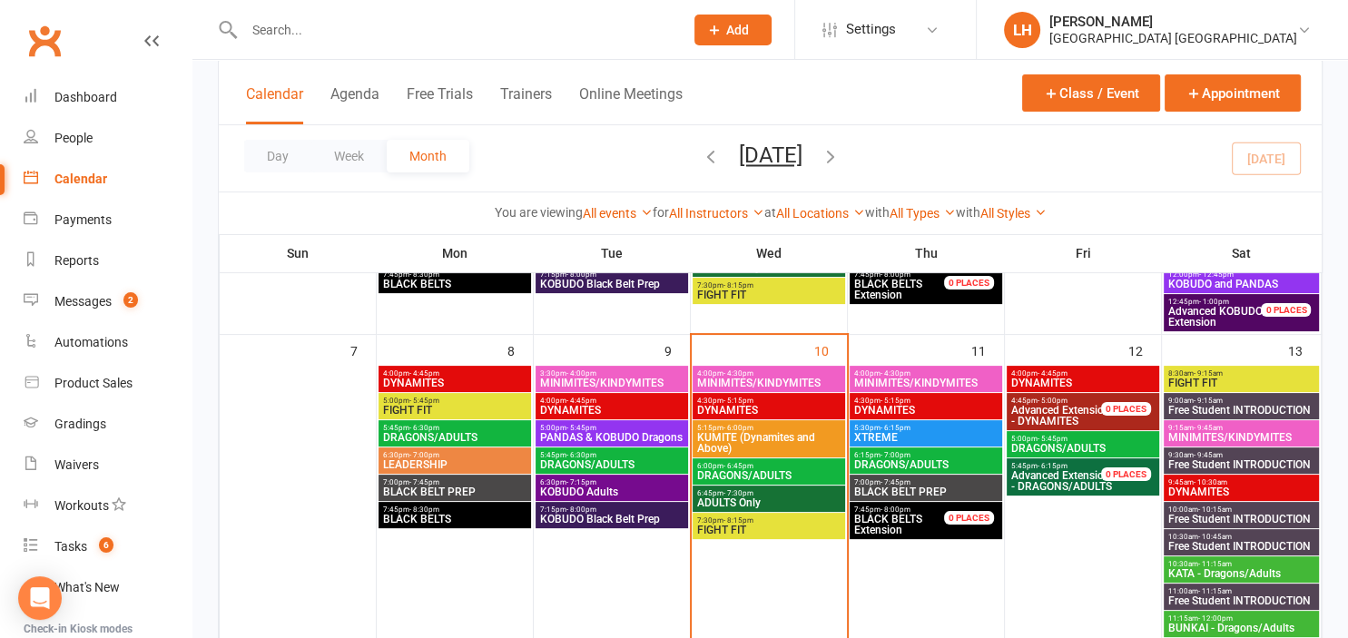
click at [1071, 447] on span "DRAGONS/ADULTS" at bounding box center [1082, 448] width 145 height 11
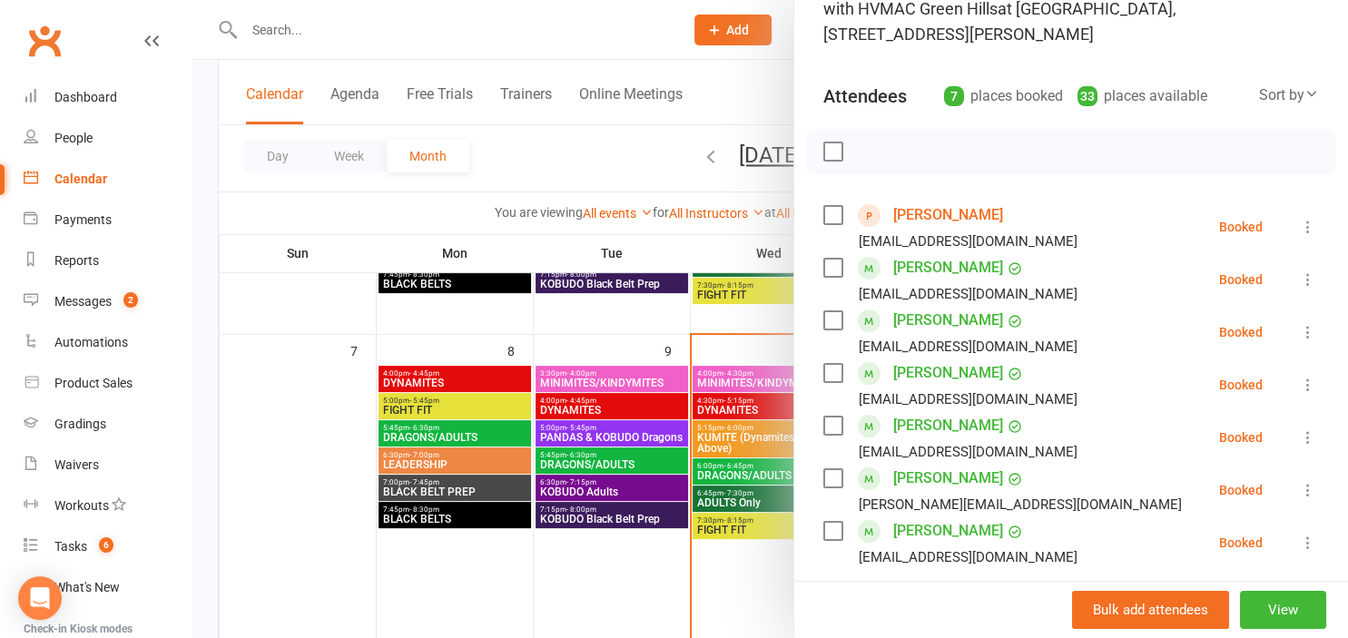
scroll to position [200, 0]
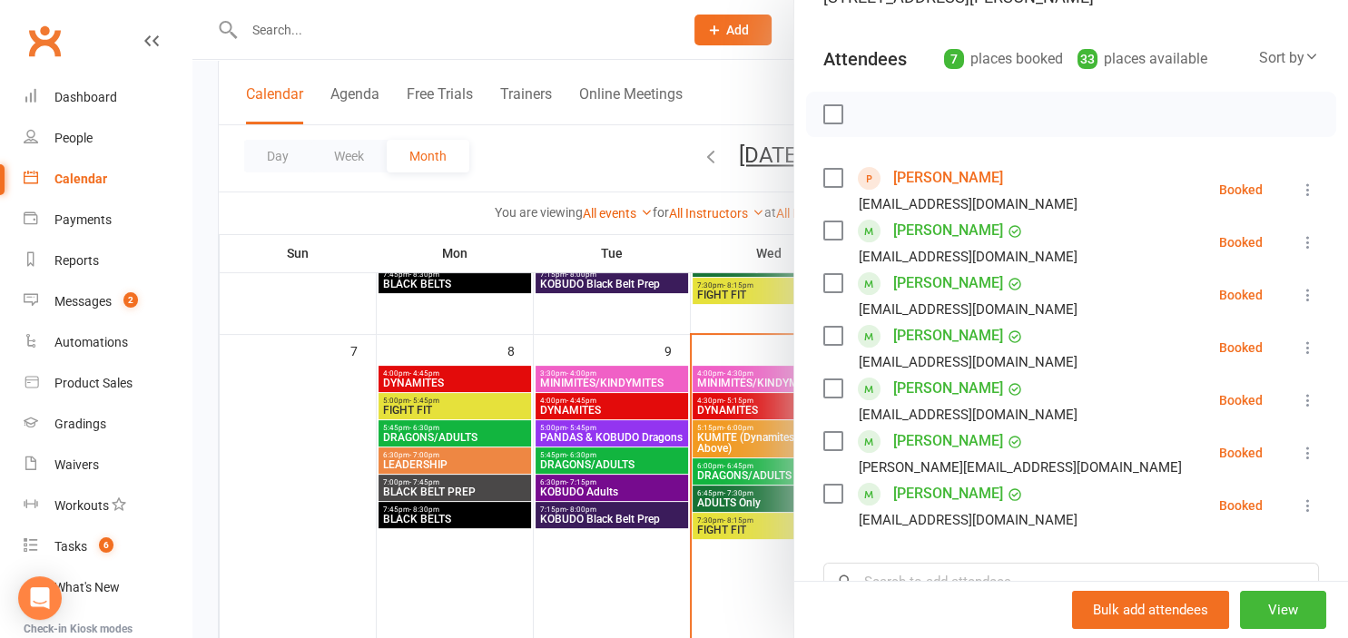
click at [972, 176] on link "Clara Buteaux" at bounding box center [948, 177] width 110 height 29
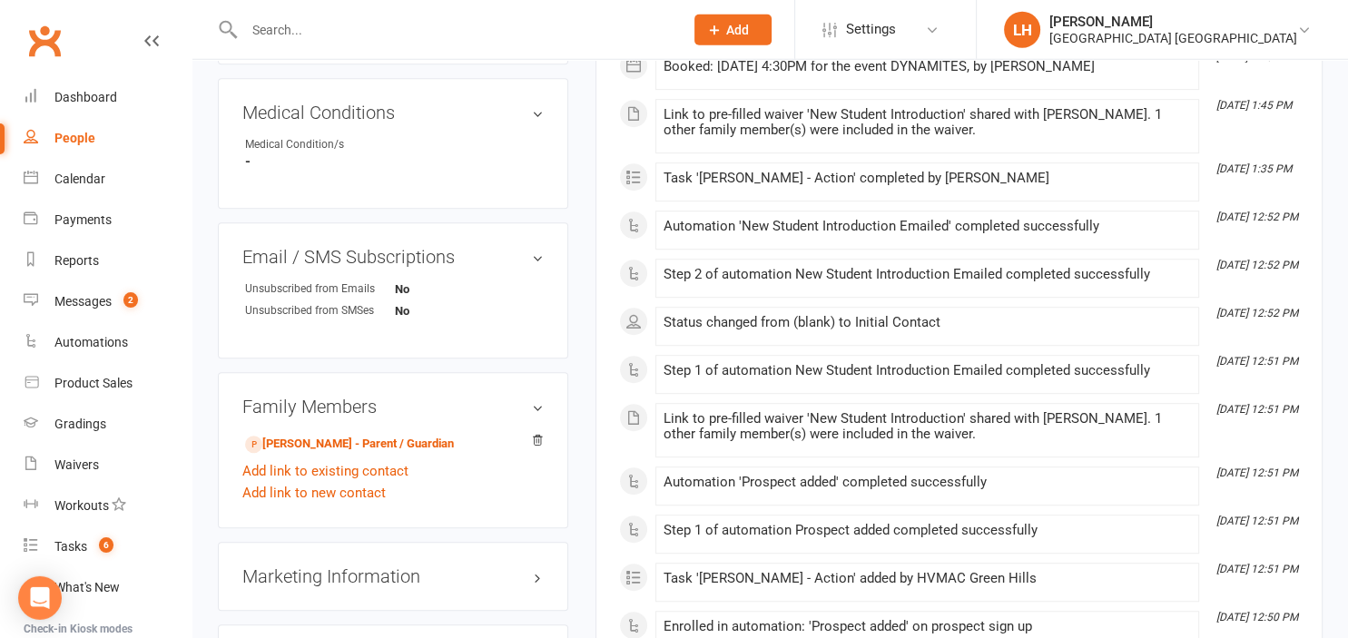
scroll to position [958, 0]
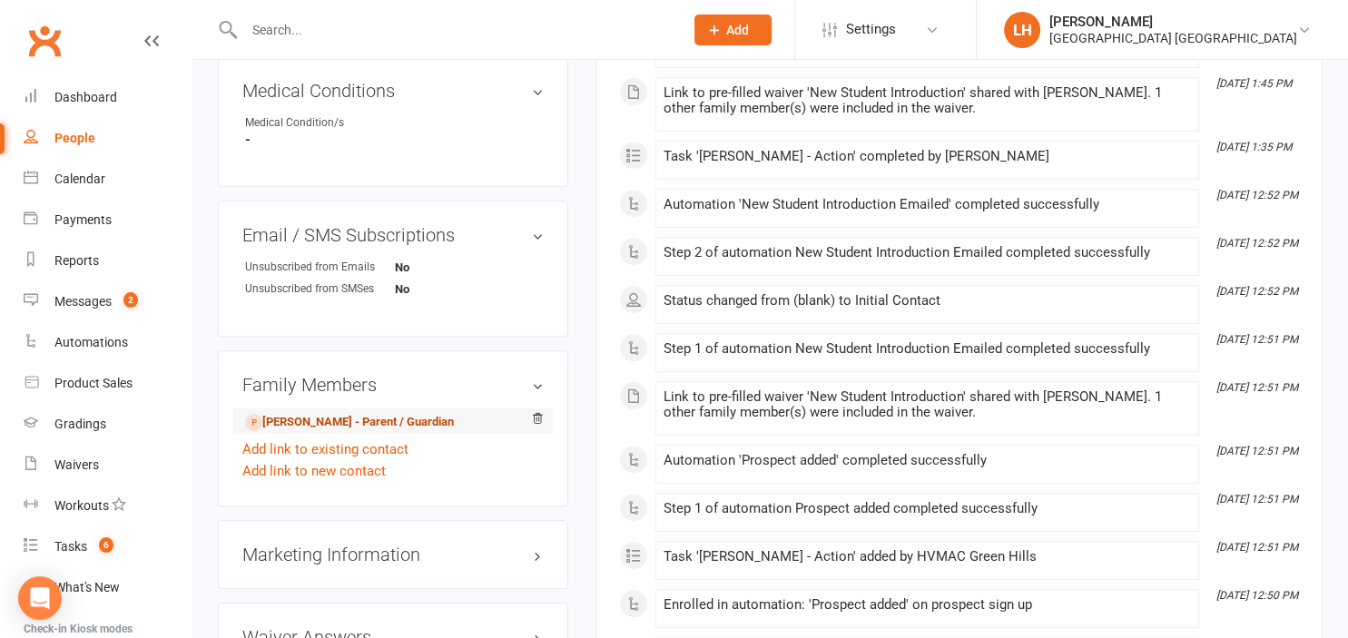
click at [429, 420] on link "Rachel Buteaux - Parent / Guardian" at bounding box center [349, 422] width 209 height 19
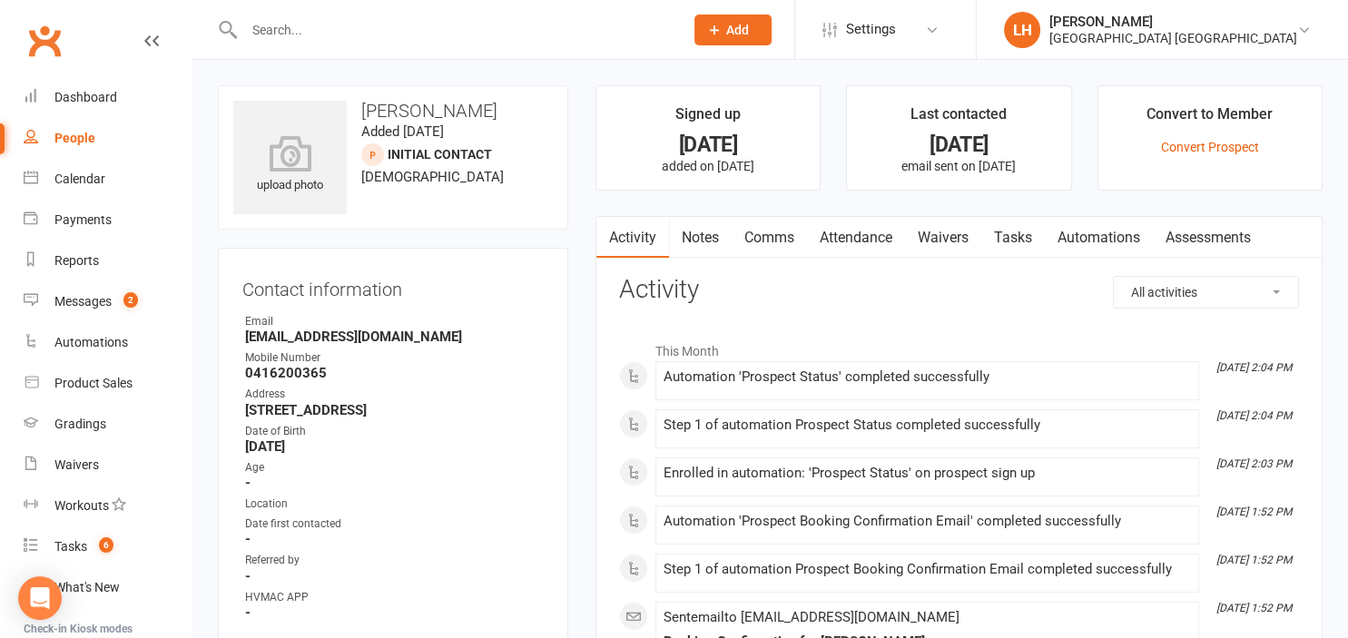
click at [335, 31] on input "text" at bounding box center [455, 29] width 432 height 25
type input "f"
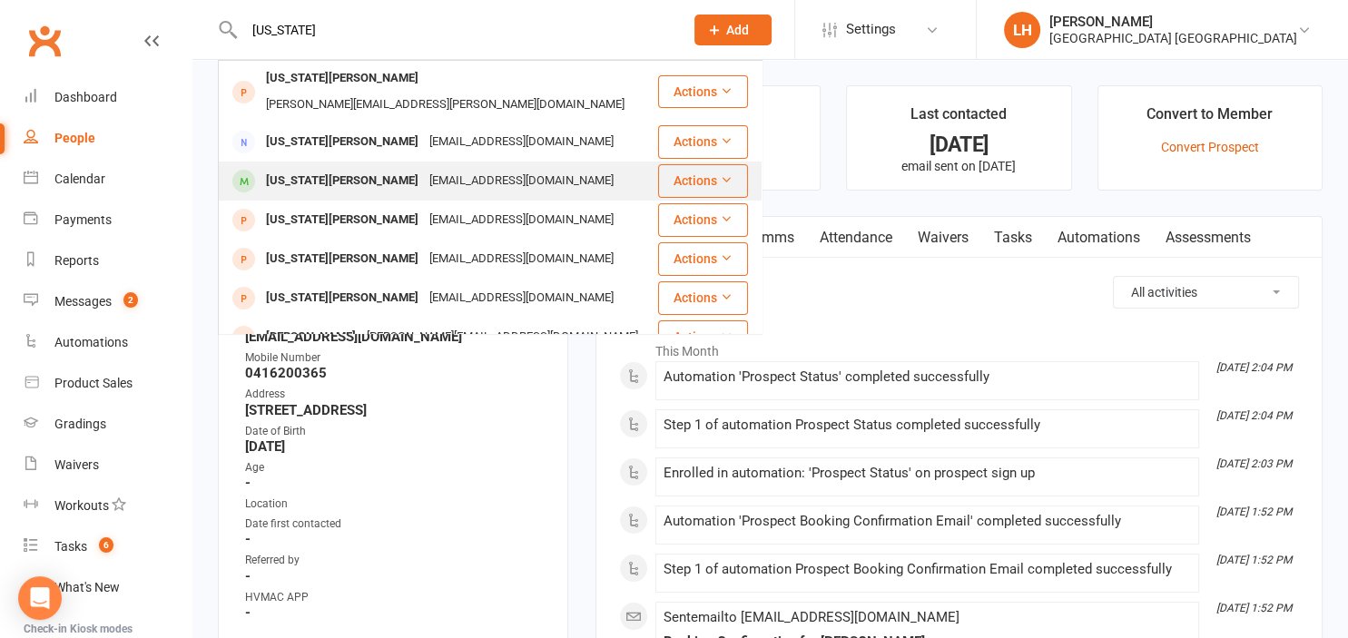
type input "georgia"
click at [424, 168] on div "hawleytom64@gmail.com" at bounding box center [521, 181] width 195 height 26
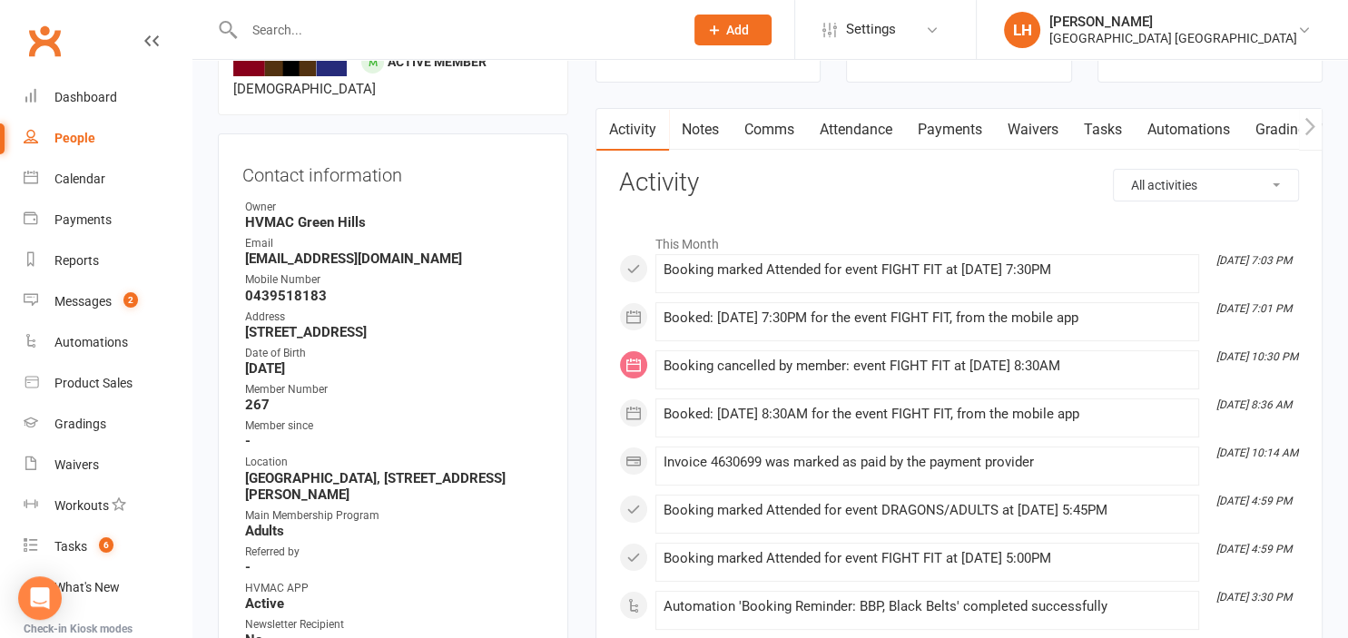
scroll to position [58, 0]
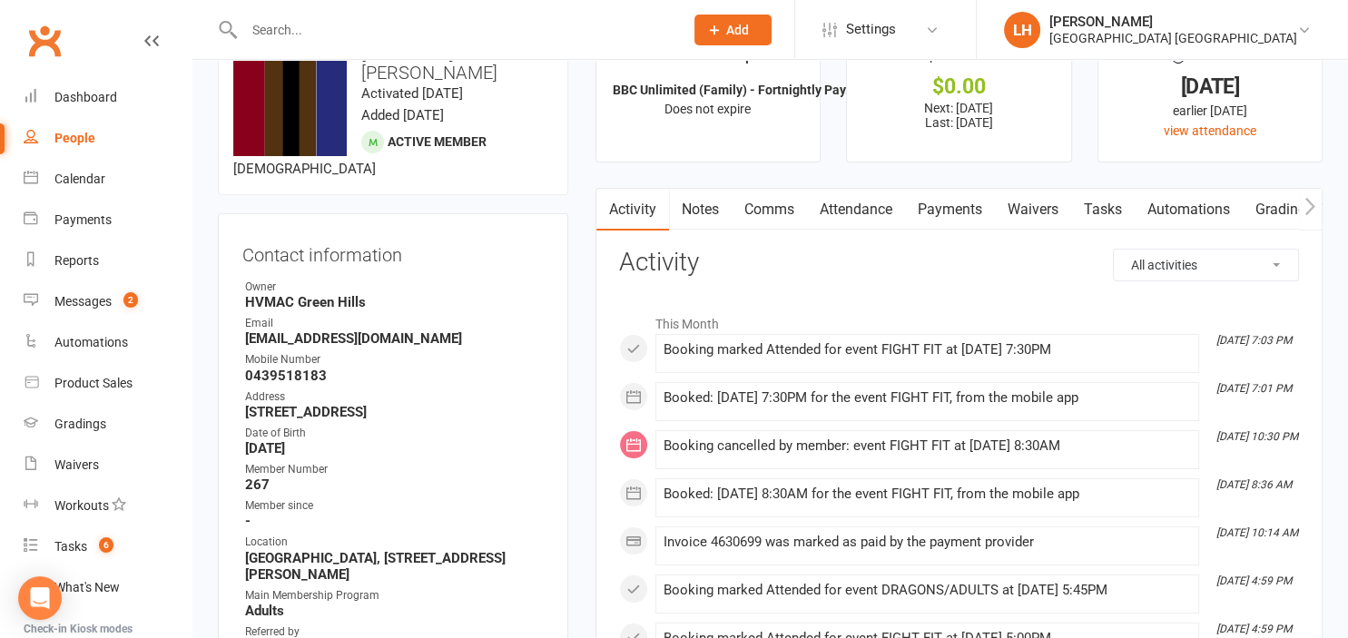
click at [873, 209] on link "Attendance" at bounding box center [856, 210] width 98 height 42
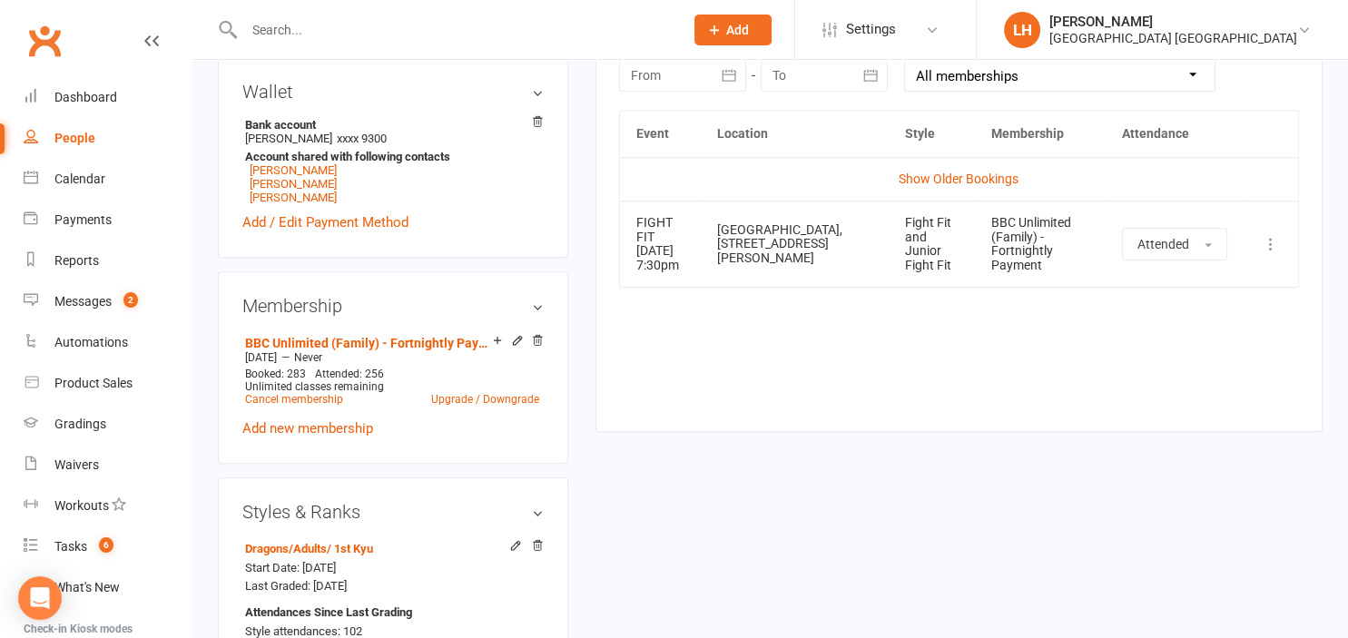
scroll to position [730, 0]
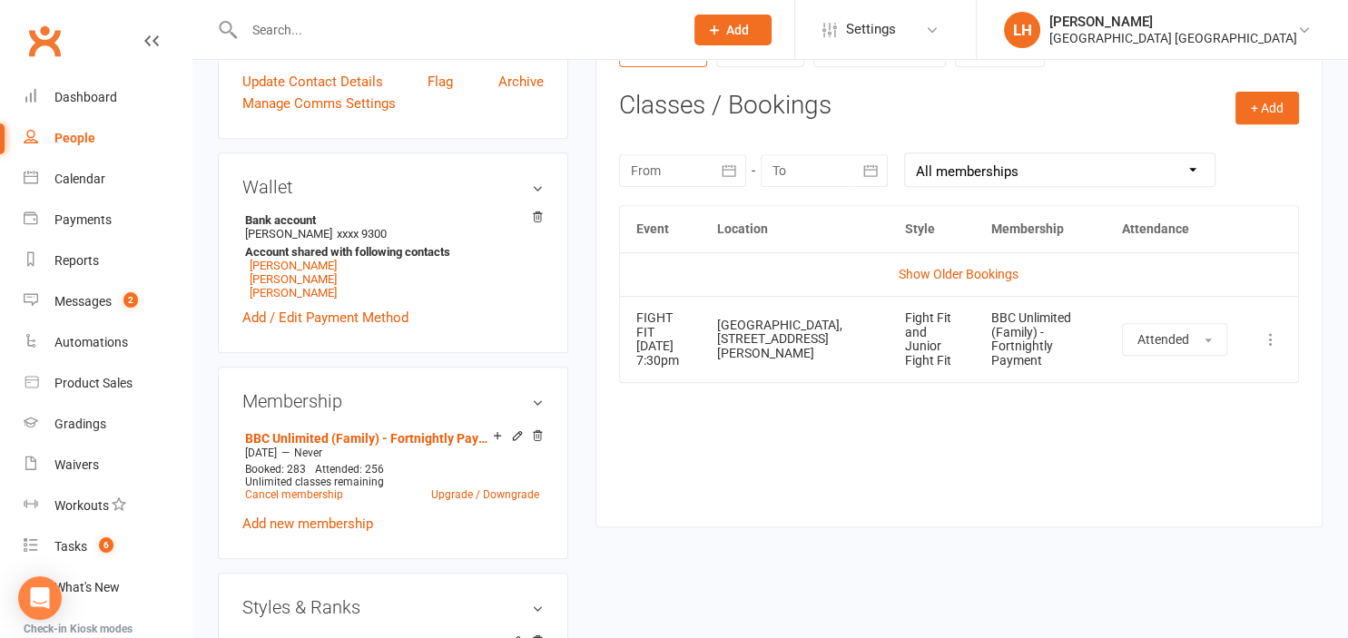
click at [729, 172] on icon "button" at bounding box center [729, 171] width 18 height 18
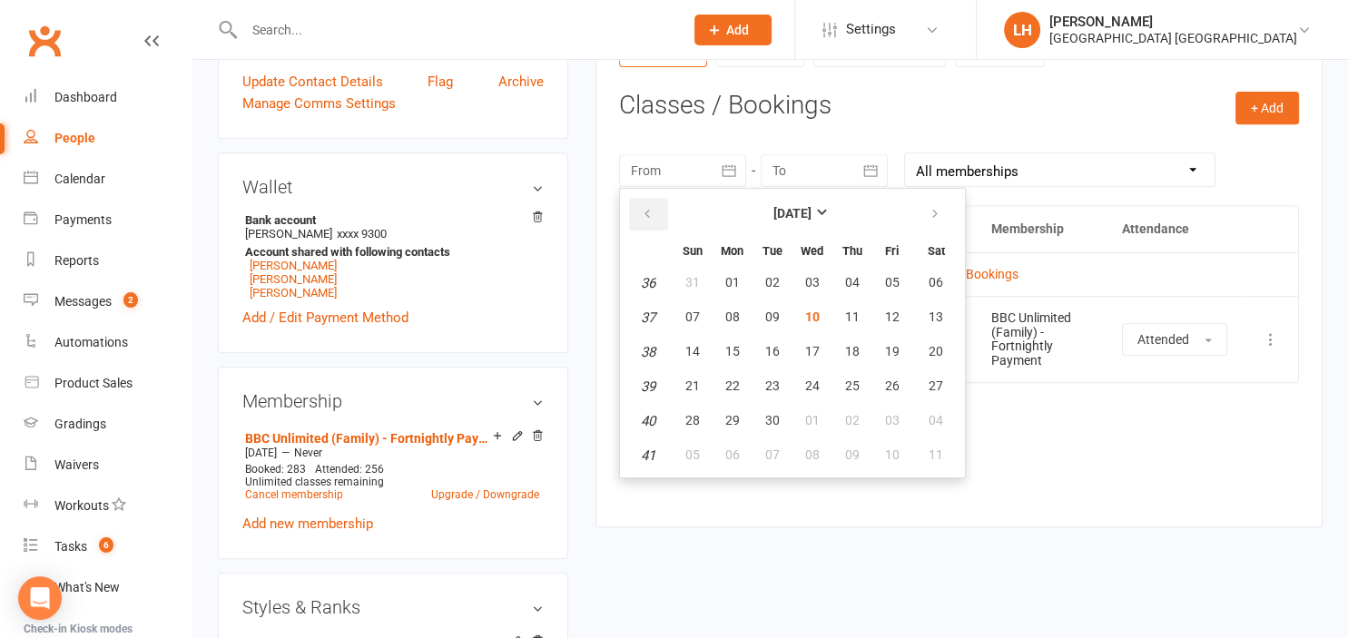
click at [657, 216] on button "button" at bounding box center [648, 214] width 39 height 33
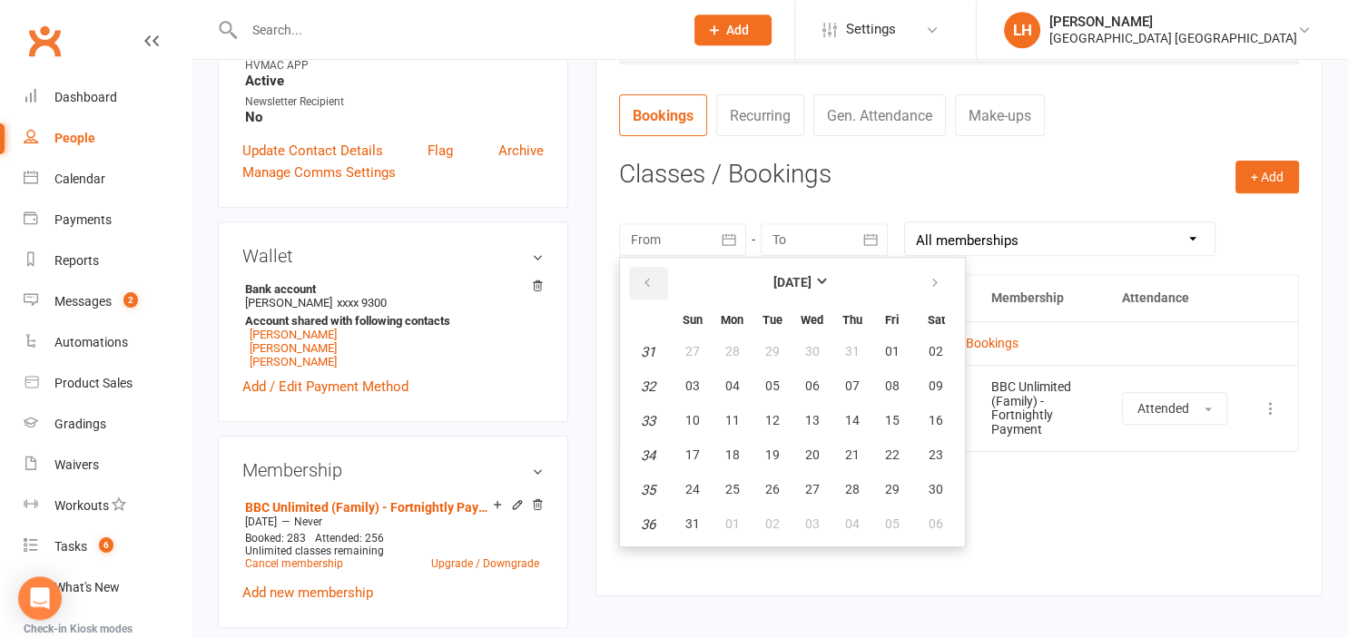
scroll to position [634, 0]
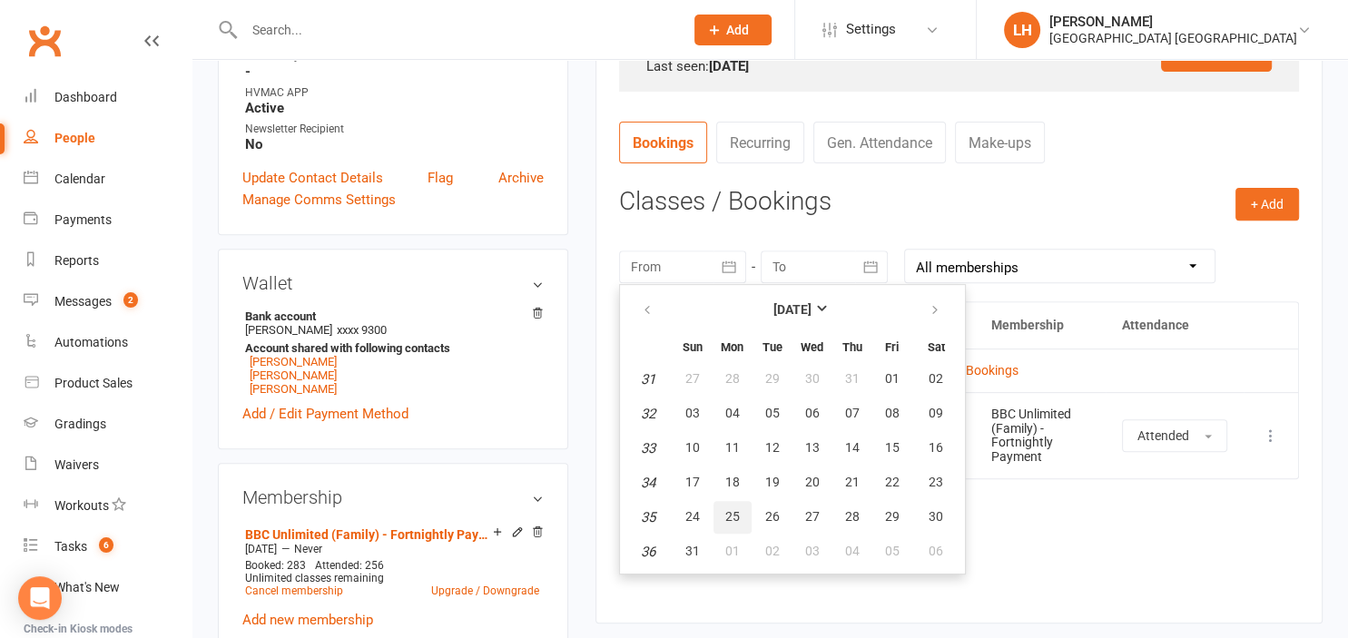
click at [735, 517] on span "25" at bounding box center [732, 516] width 15 height 15
type input "25 Aug 2025"
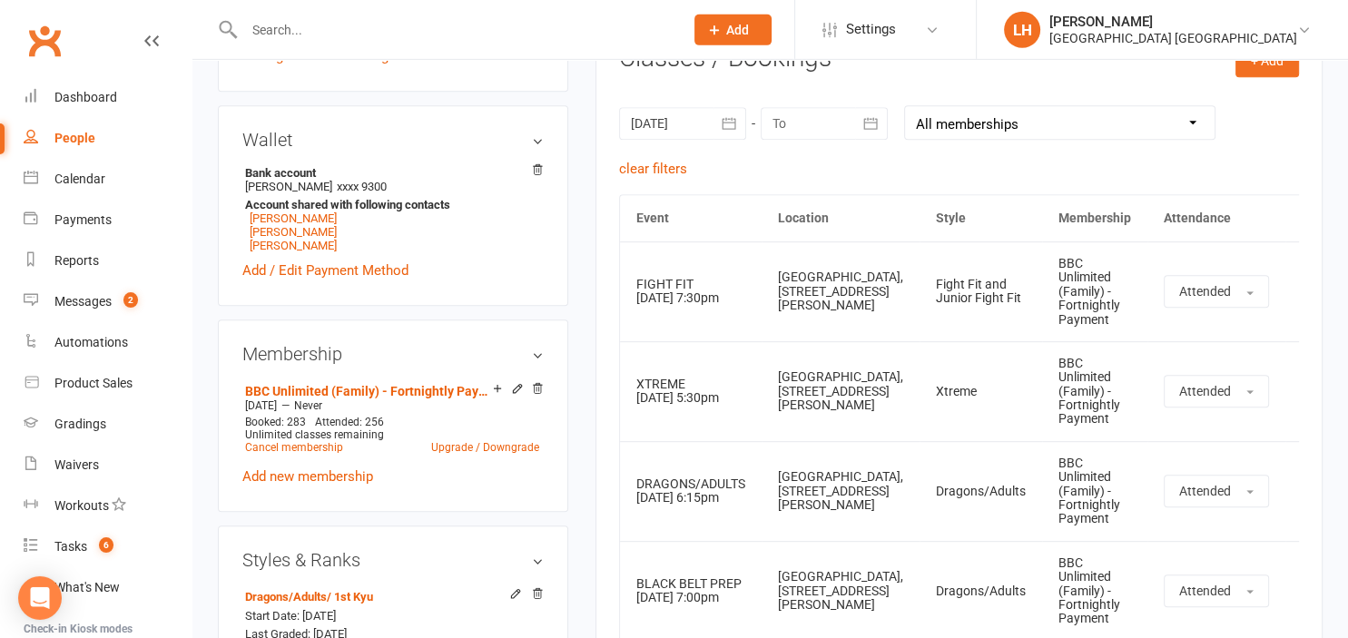
scroll to position [730, 0]
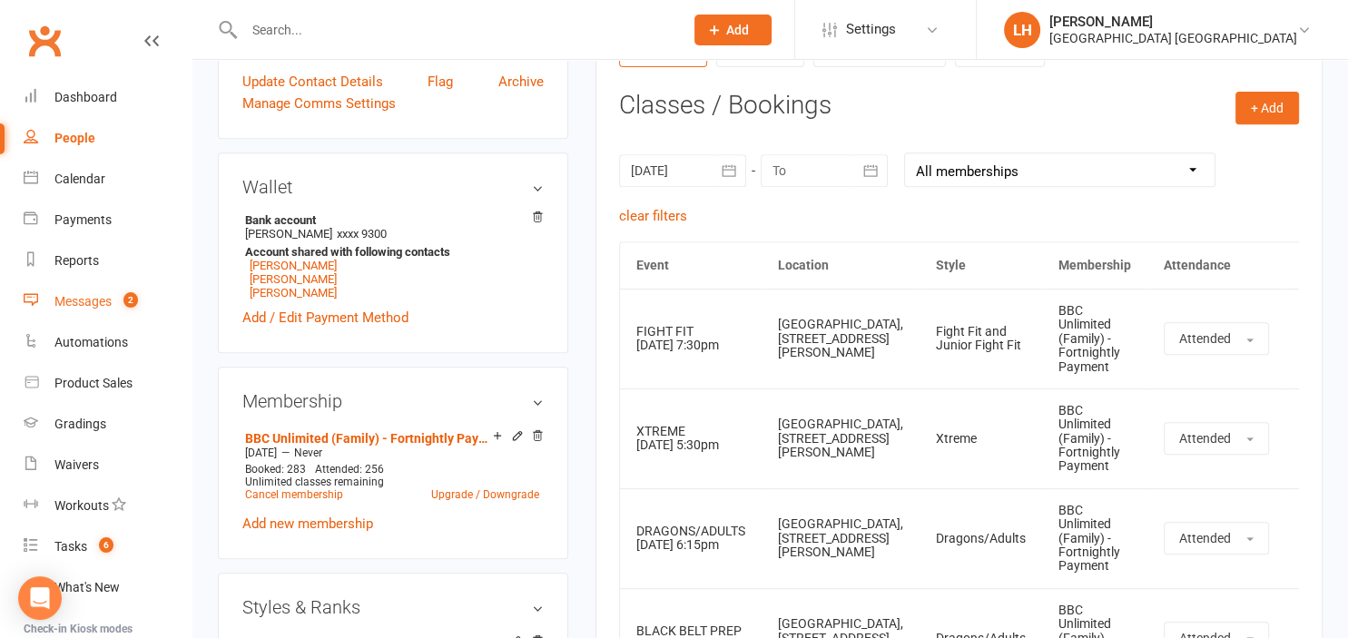
click at [88, 300] on div "Messages" at bounding box center [82, 301] width 57 height 15
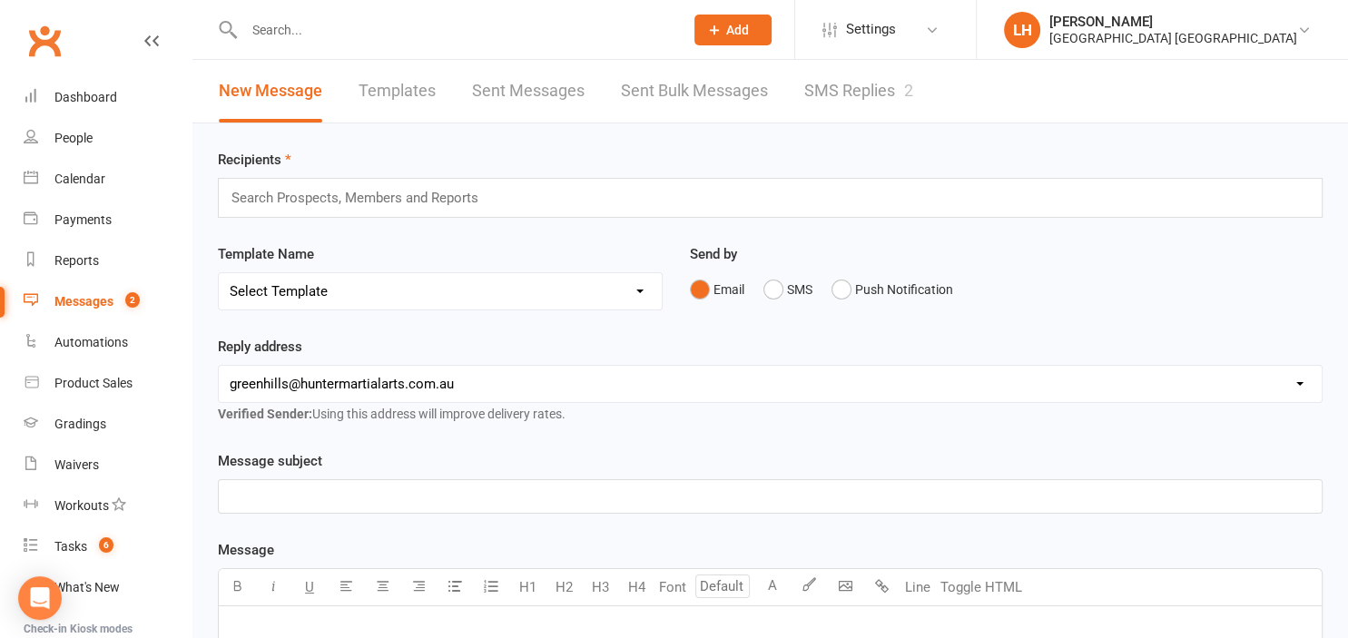
click at [865, 99] on link "SMS Replies 2" at bounding box center [858, 91] width 109 height 63
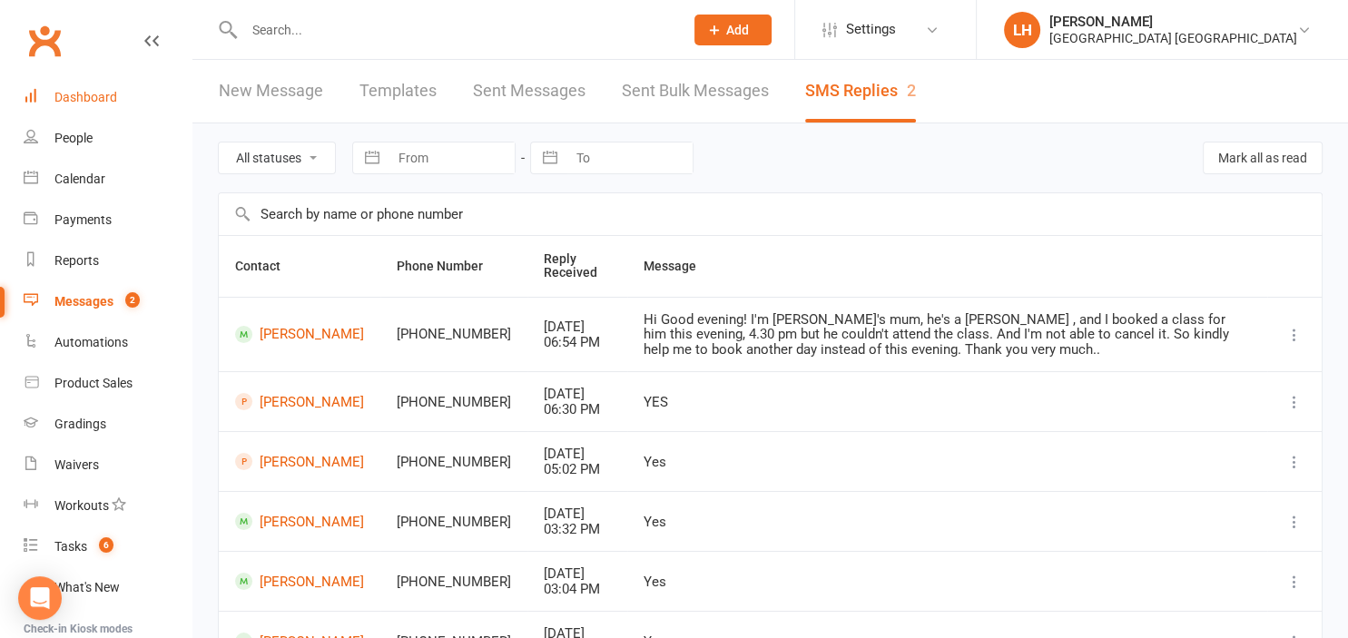
click at [85, 96] on div "Dashboard" at bounding box center [85, 97] width 63 height 15
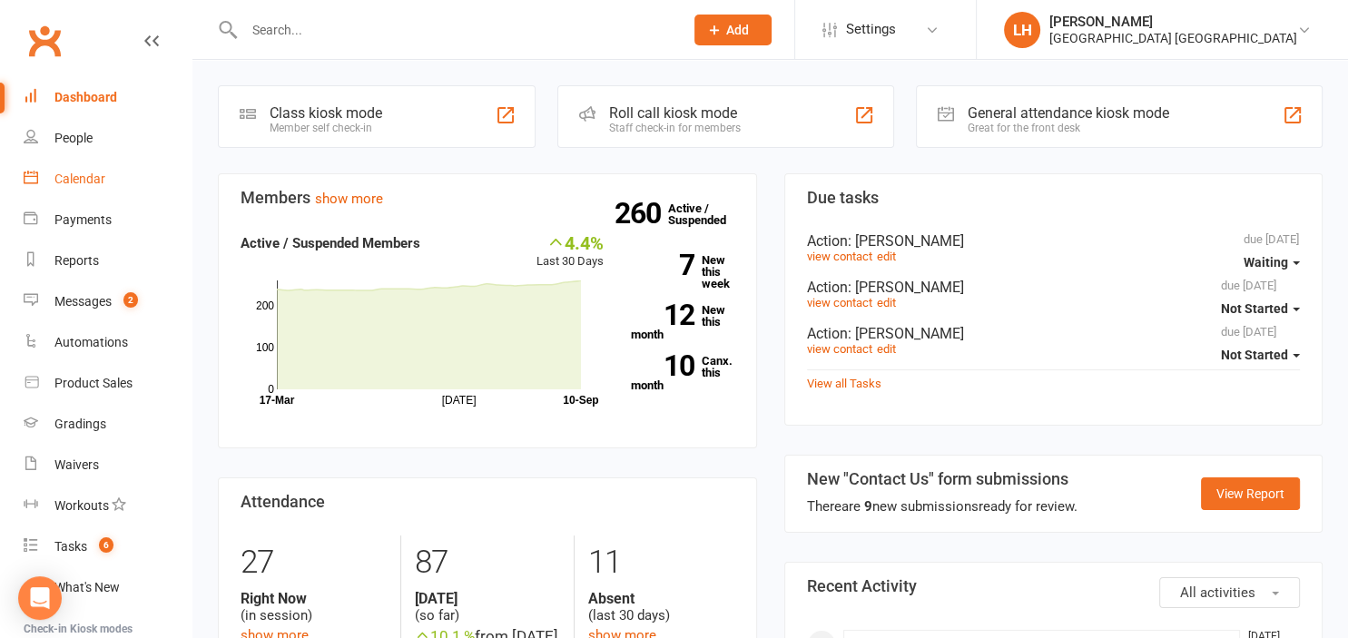
click at [94, 183] on div "Calendar" at bounding box center [79, 179] width 51 height 15
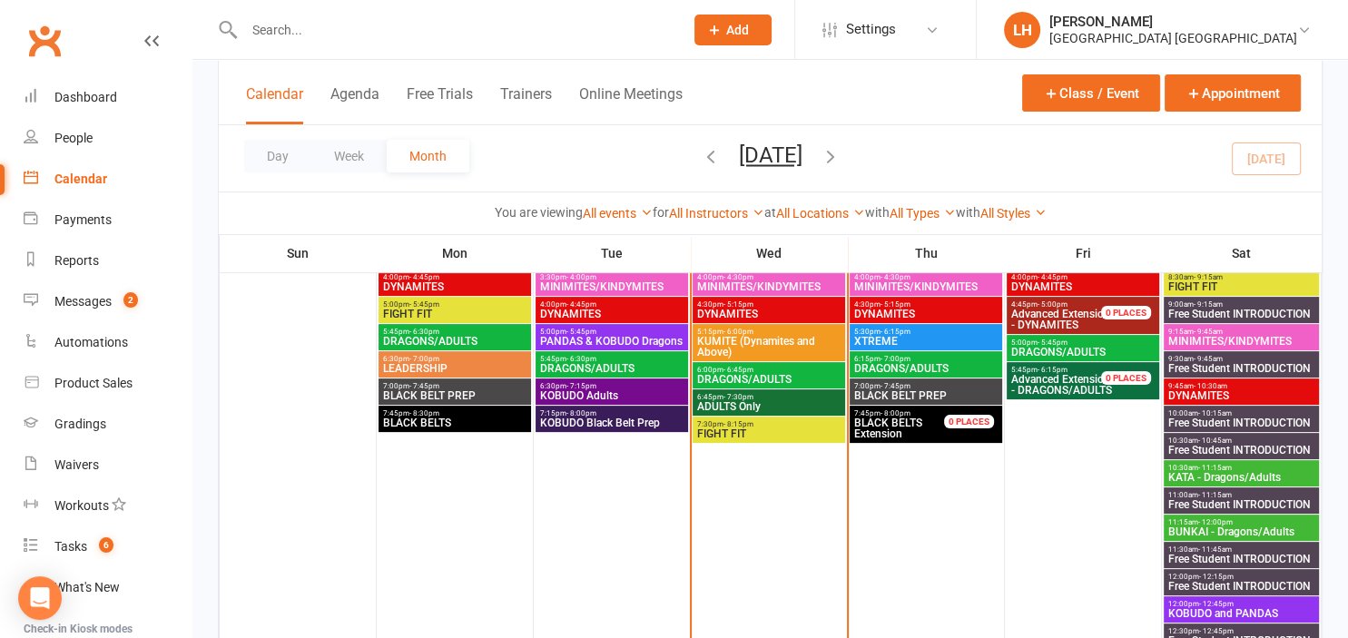
scroll to position [287, 0]
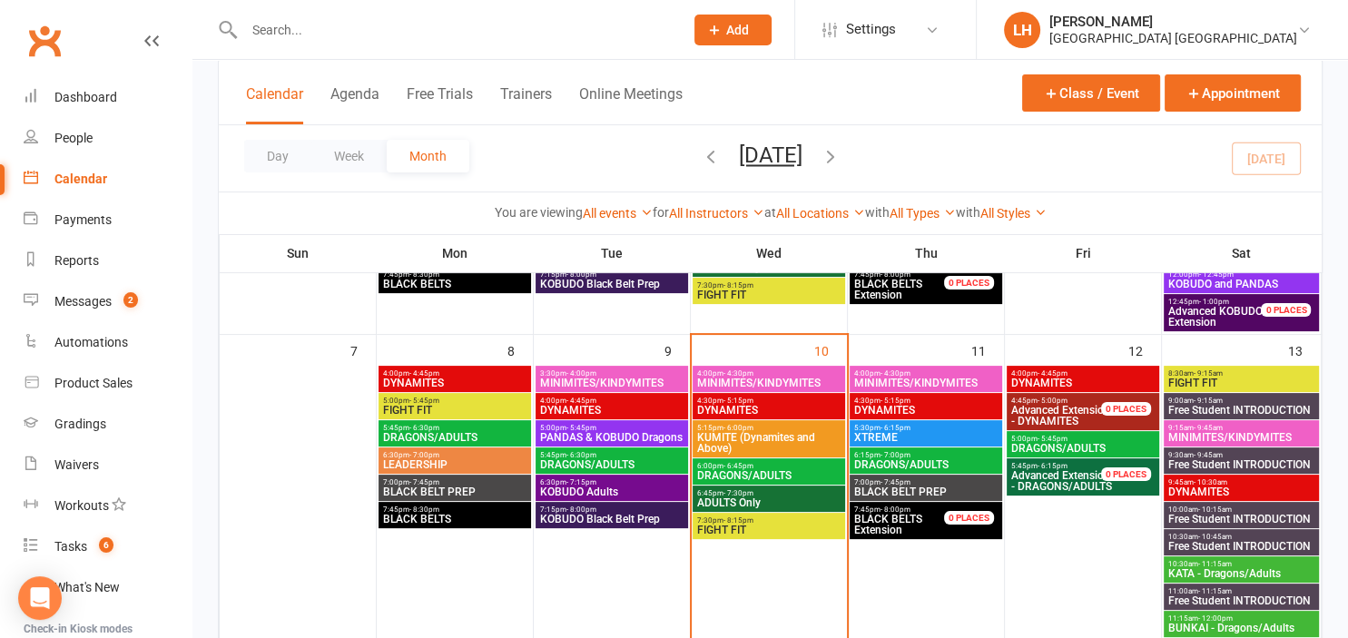
click at [1074, 382] on span "DYNAMITES" at bounding box center [1082, 383] width 145 height 11
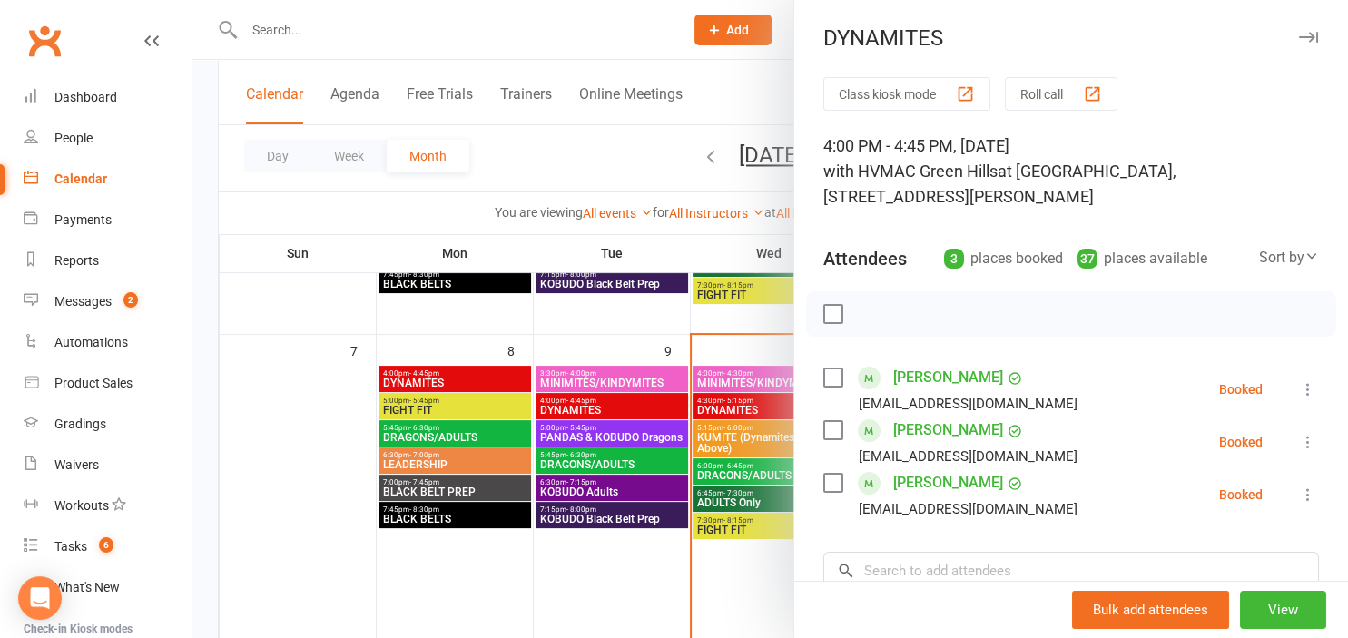
scroll to position [100, 0]
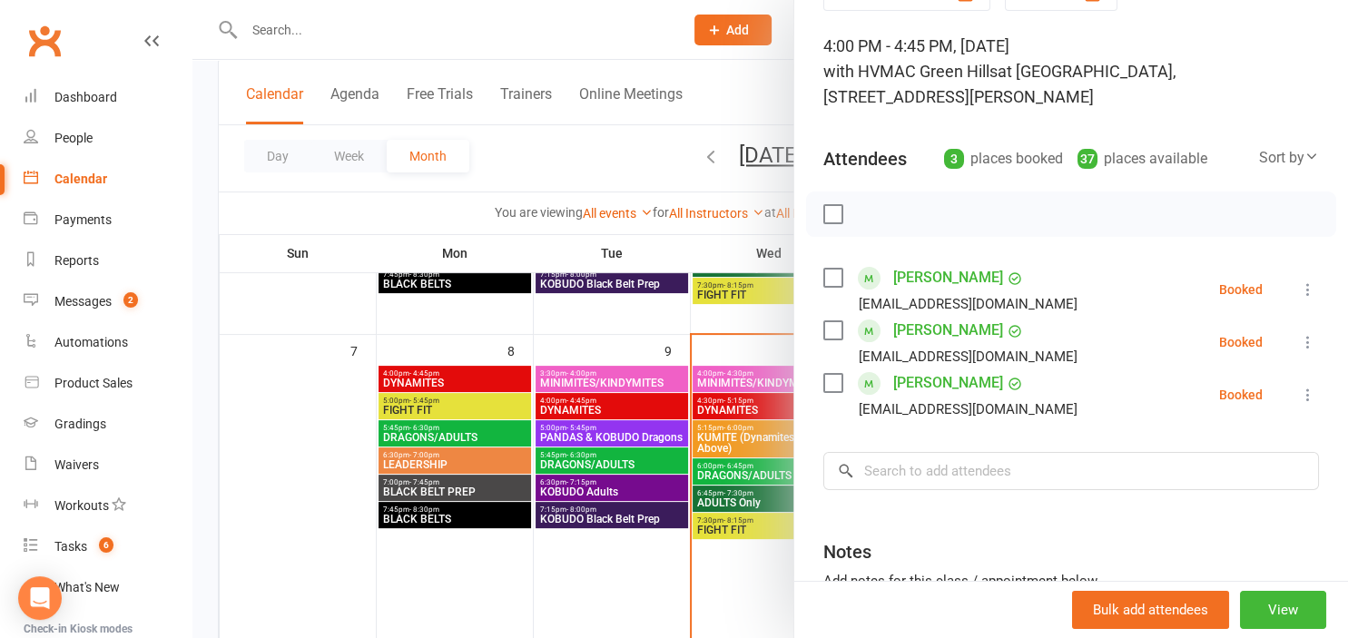
click at [468, 571] on div at bounding box center [769, 319] width 1155 height 638
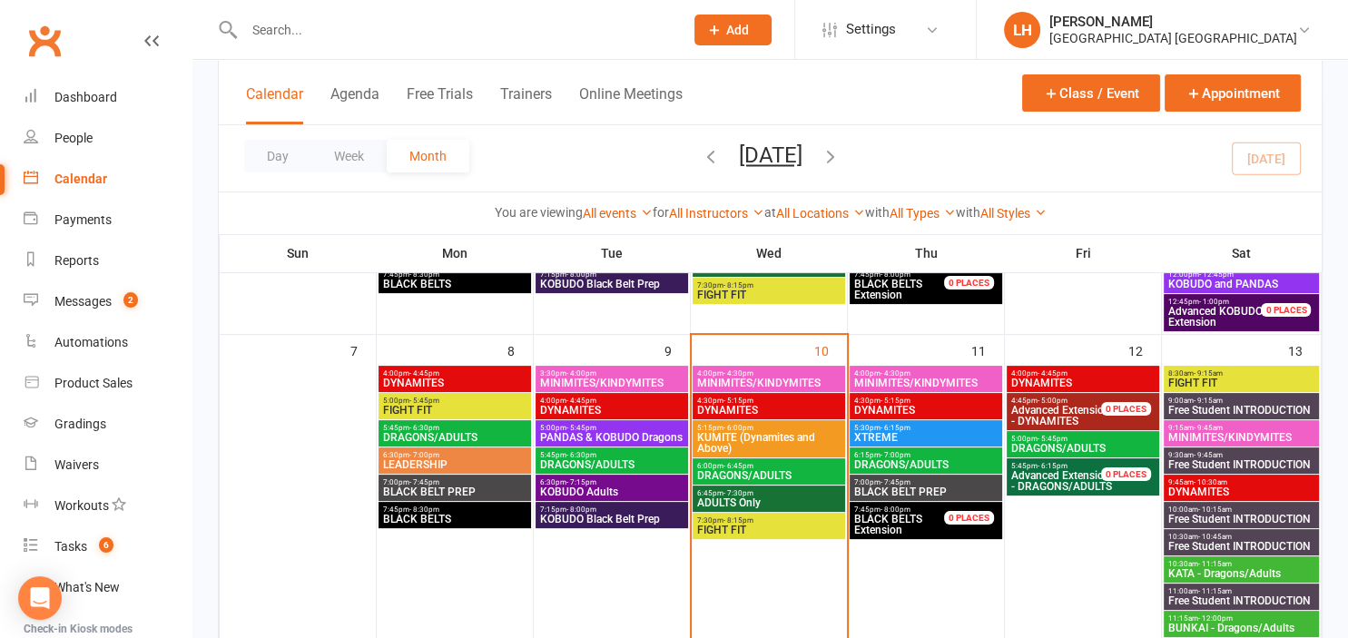
click at [1064, 444] on span "DRAGONS/ADULTS" at bounding box center [1082, 448] width 145 height 11
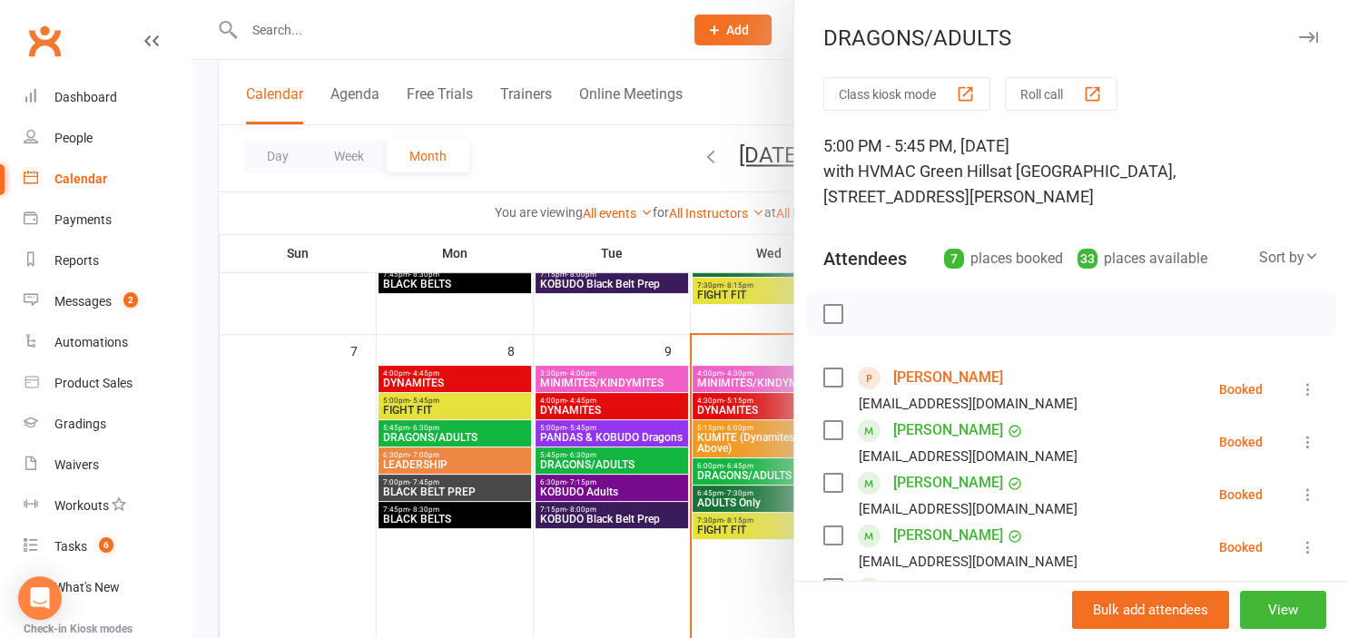
click at [1314, 31] on button "button" at bounding box center [1308, 37] width 22 height 22
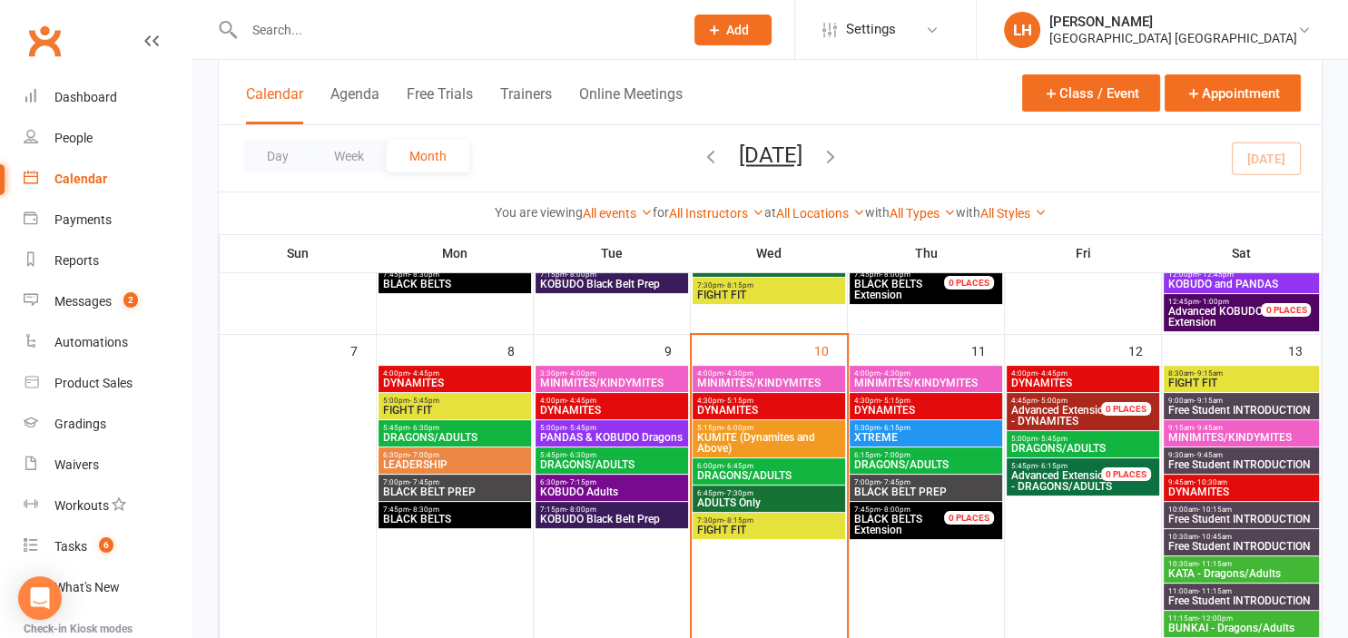
click at [1069, 446] on span "DRAGONS/ADULTS" at bounding box center [1082, 448] width 145 height 11
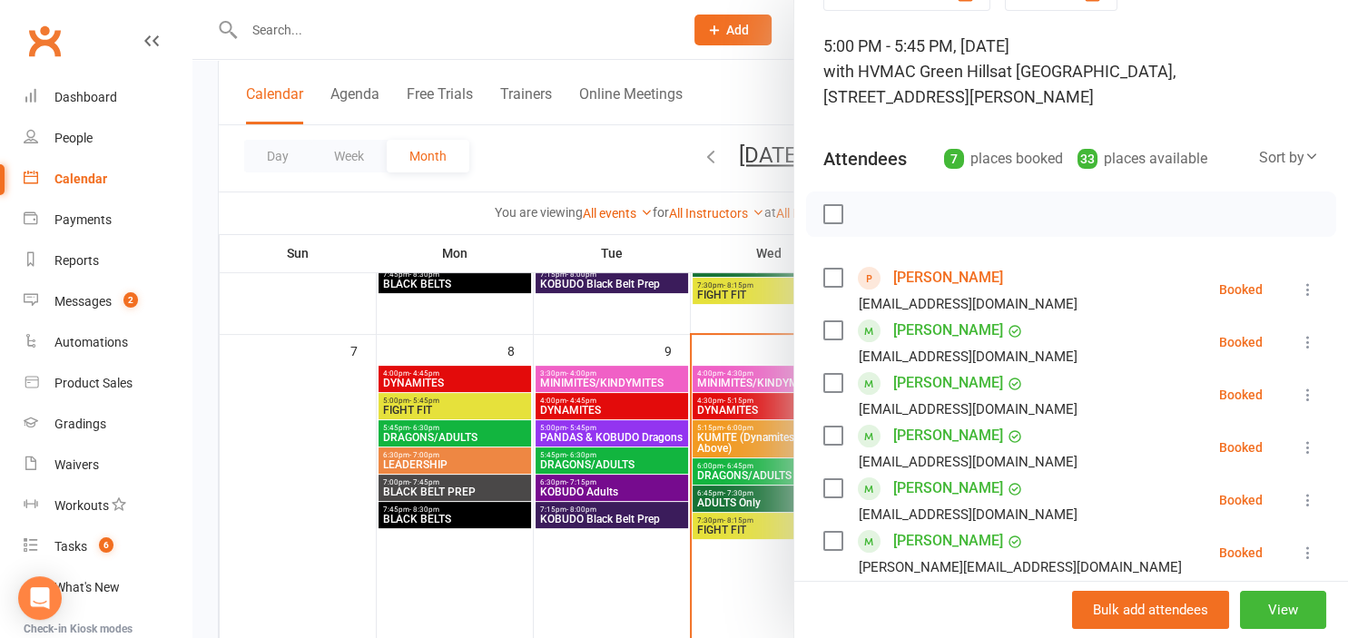
click at [588, 142] on div at bounding box center [769, 319] width 1155 height 638
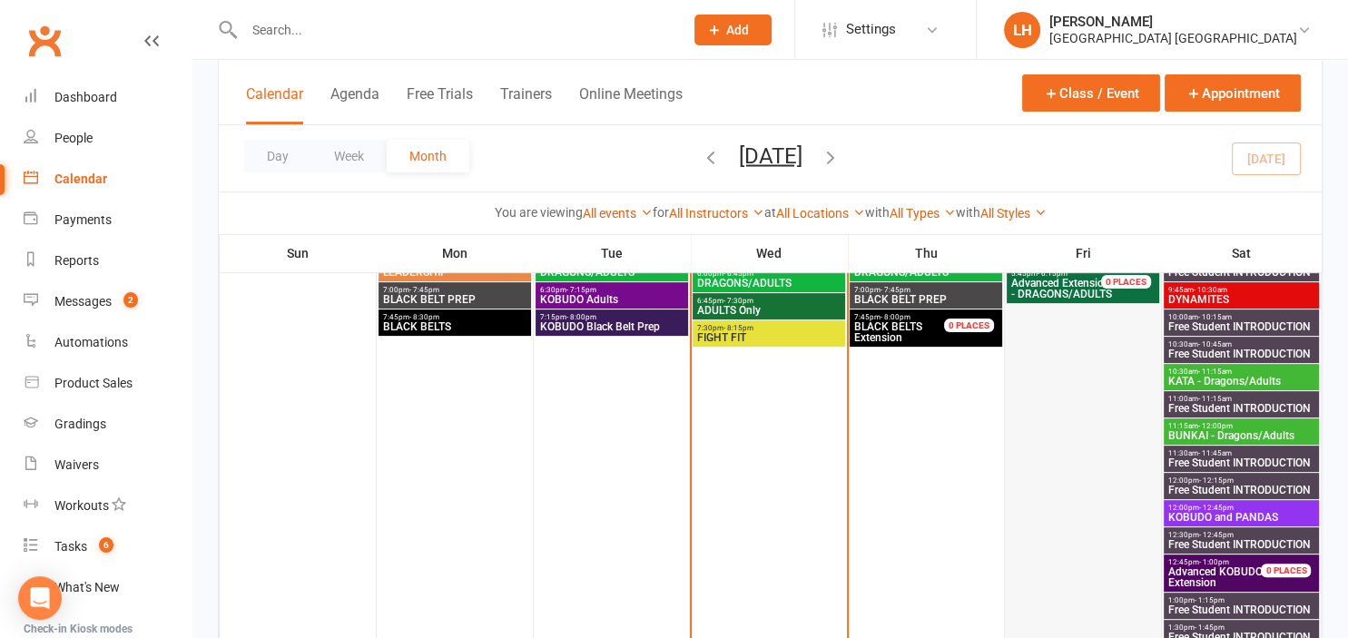
scroll to position [671, 0]
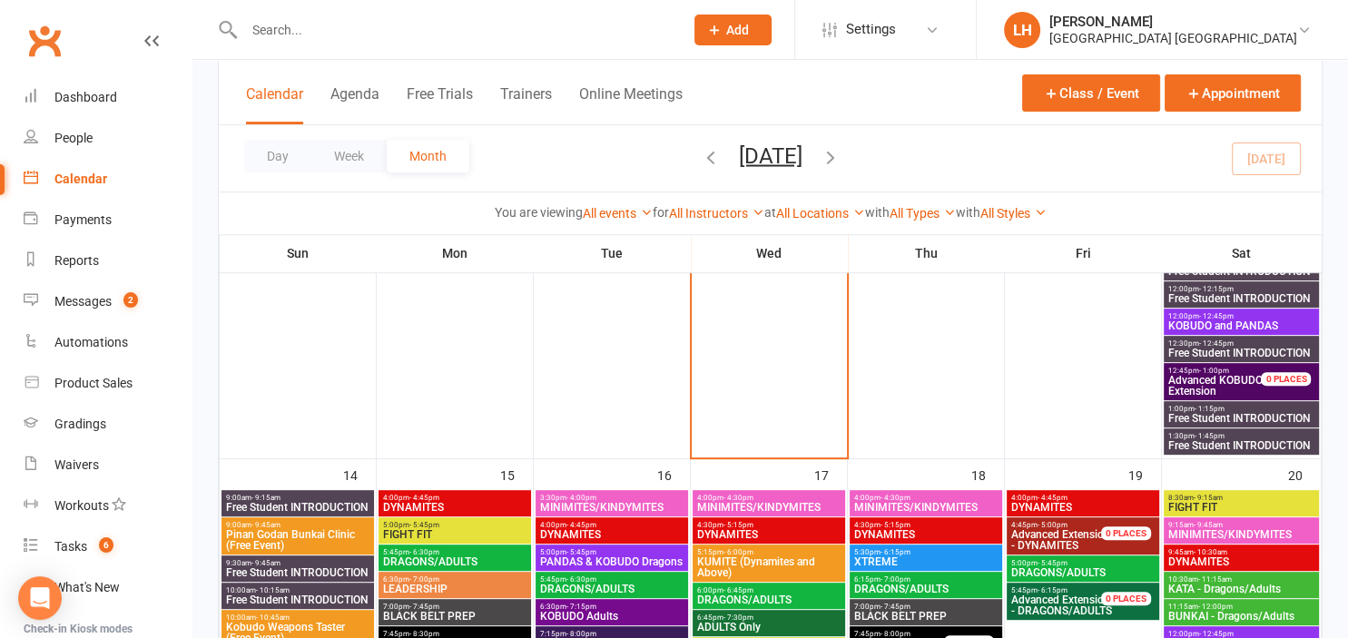
click at [1064, 572] on span "DRAGONS/ADULTS" at bounding box center [1082, 572] width 145 height 11
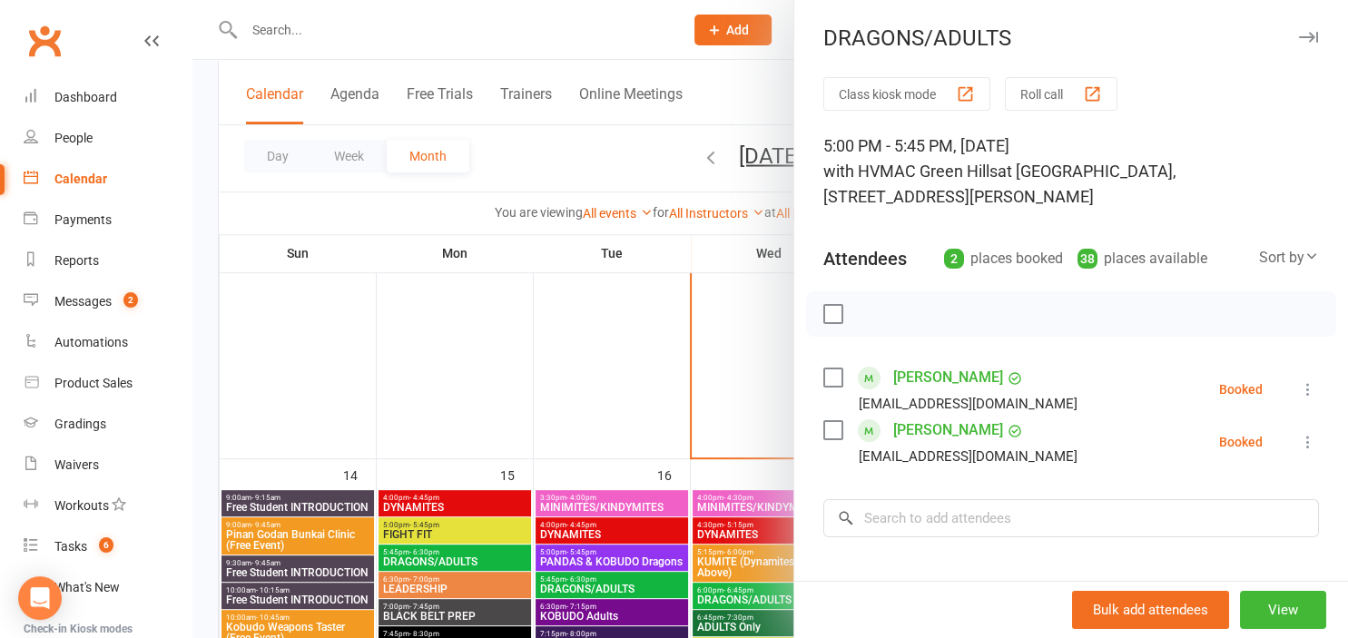
click at [683, 347] on div at bounding box center [769, 319] width 1155 height 638
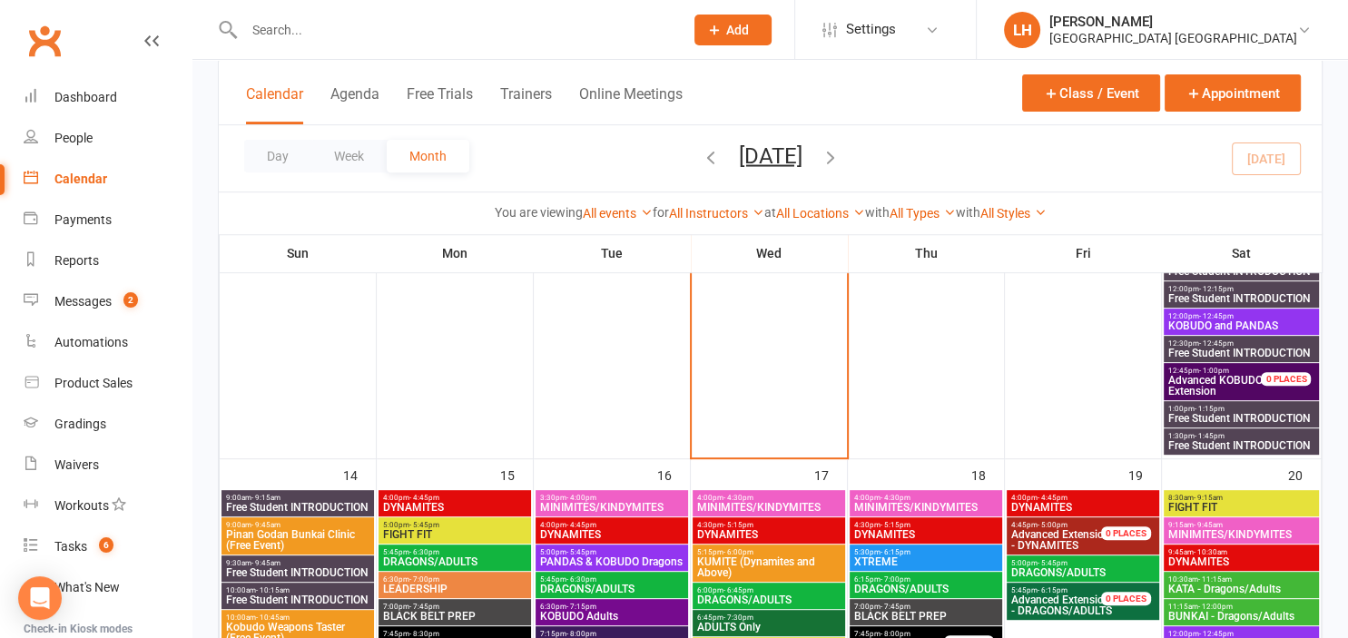
click at [1075, 496] on span "4:00pm - 4:45pm" at bounding box center [1082, 498] width 145 height 8
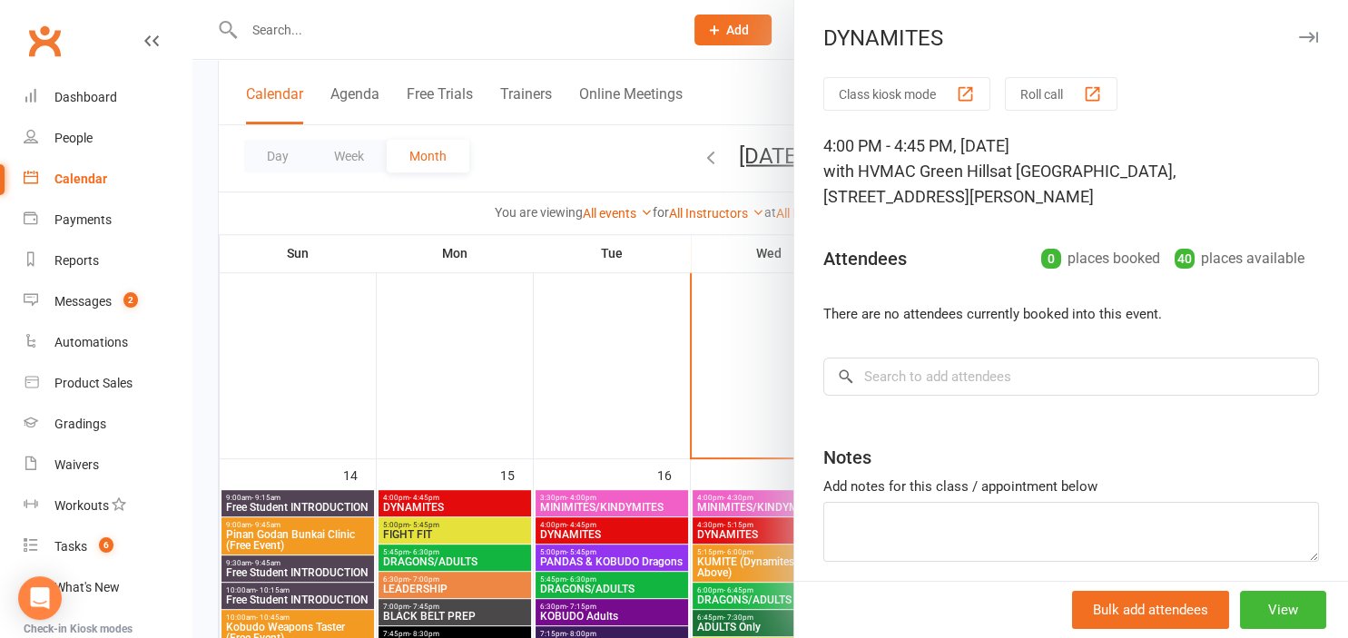
click at [557, 377] on div at bounding box center [769, 319] width 1155 height 638
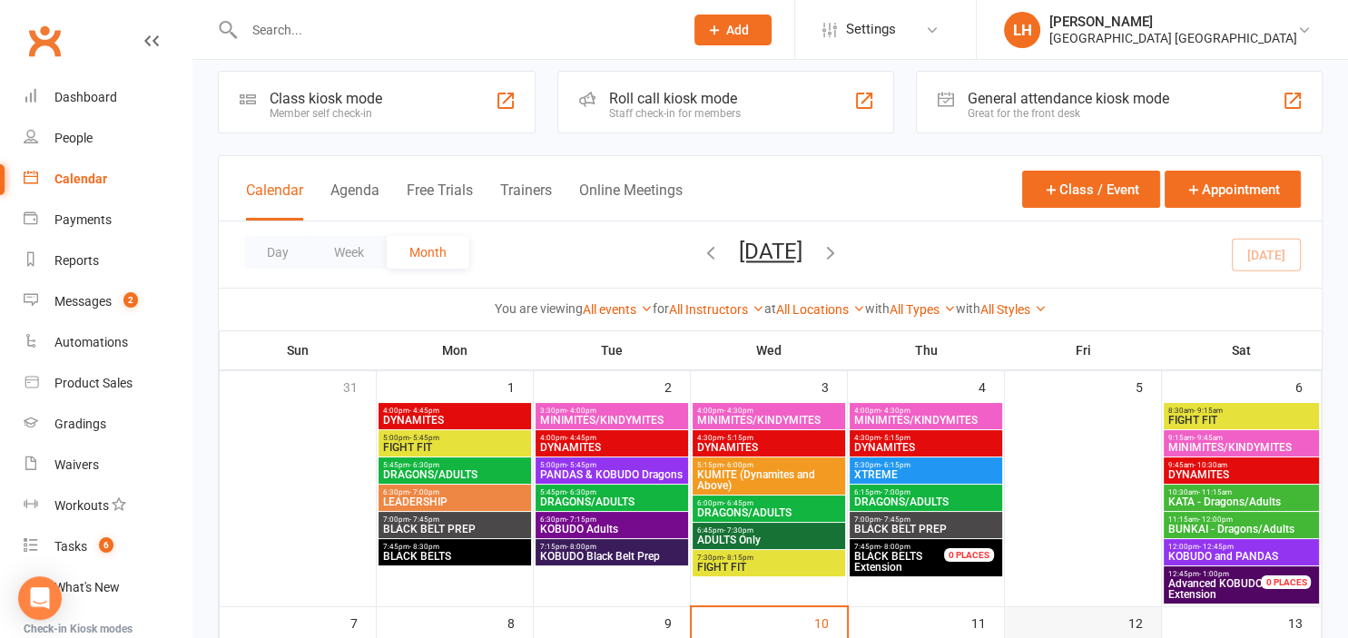
scroll to position [0, 0]
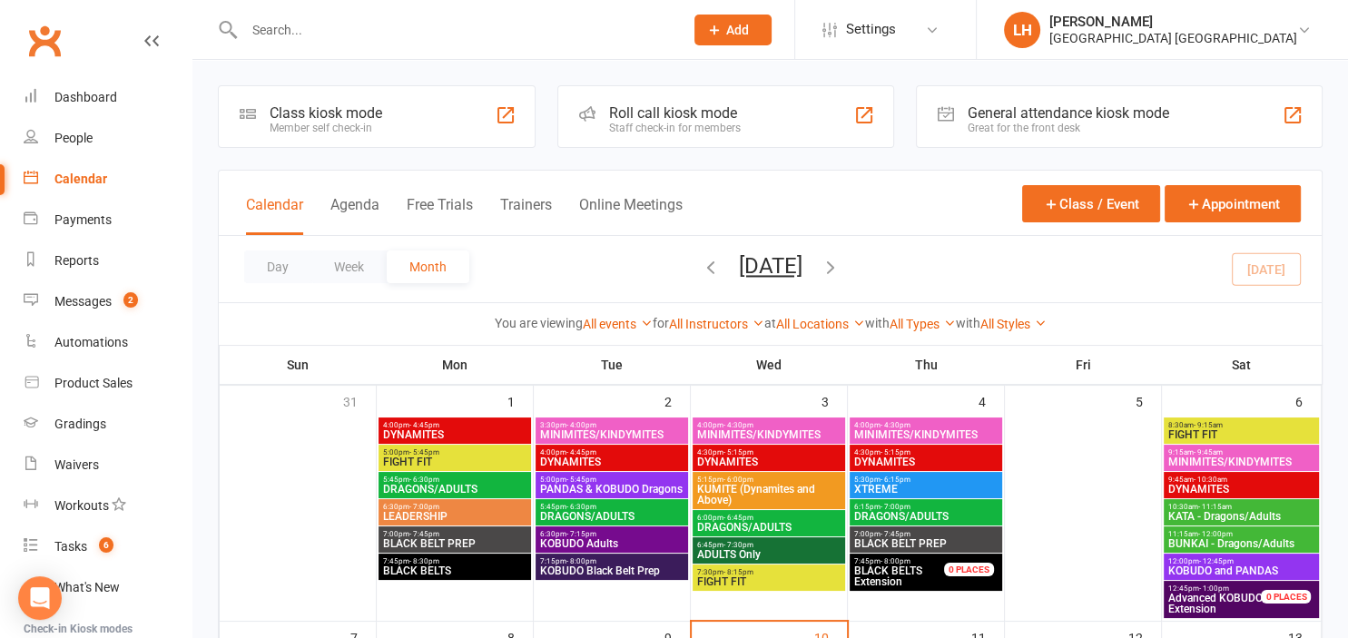
click at [968, 274] on div "Day Week Month September 2025 September 2025 Sun Mon Tue Wed Thu Fri Sat 31 01 …" at bounding box center [770, 269] width 1103 height 66
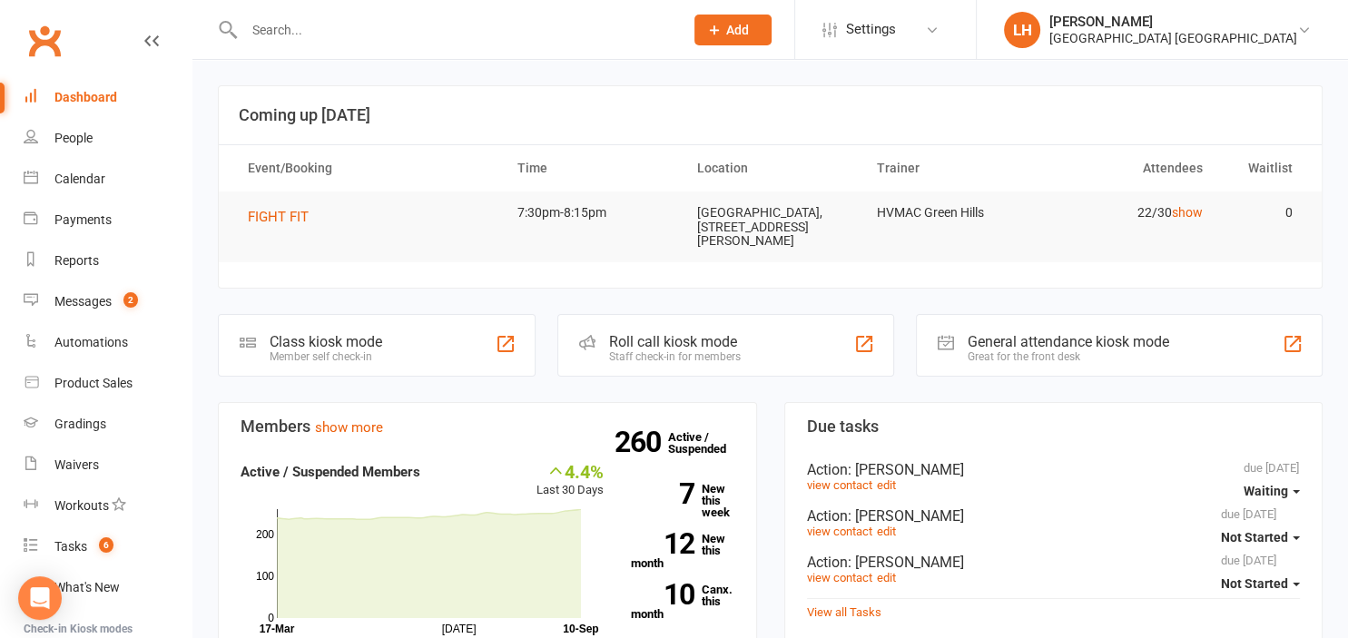
click at [742, 28] on span "Add" at bounding box center [737, 30] width 23 height 15
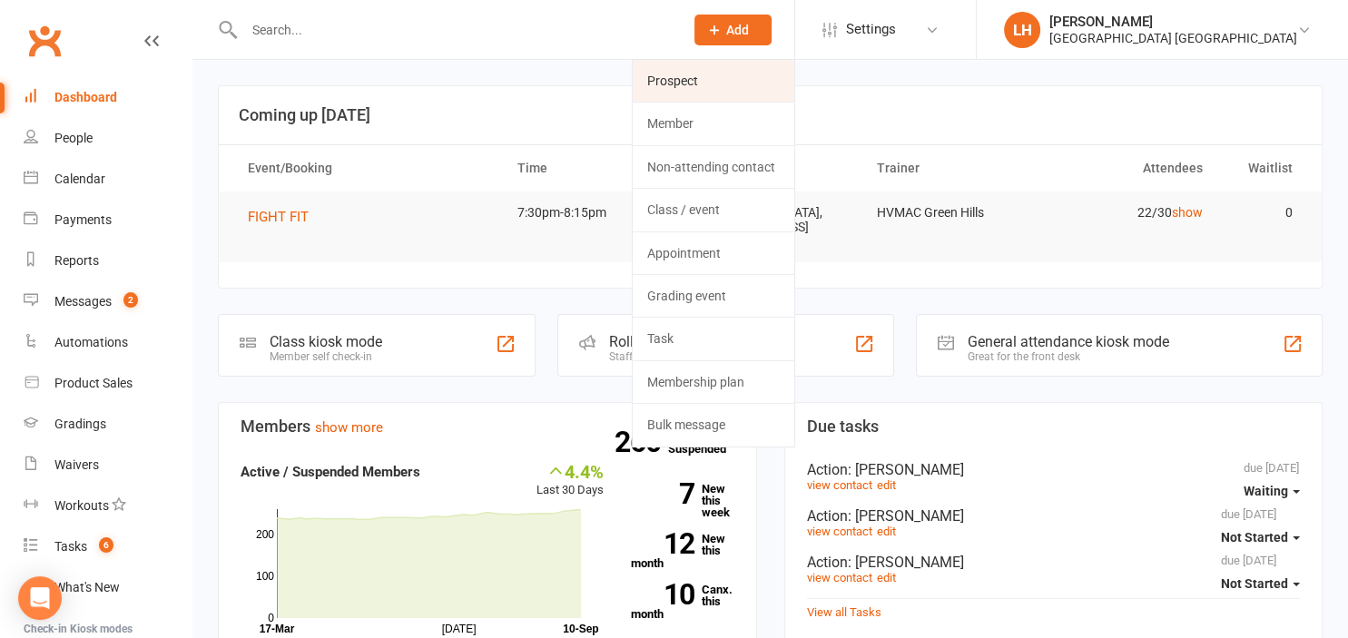
click at [721, 76] on link "Prospect" at bounding box center [714, 81] width 162 height 42
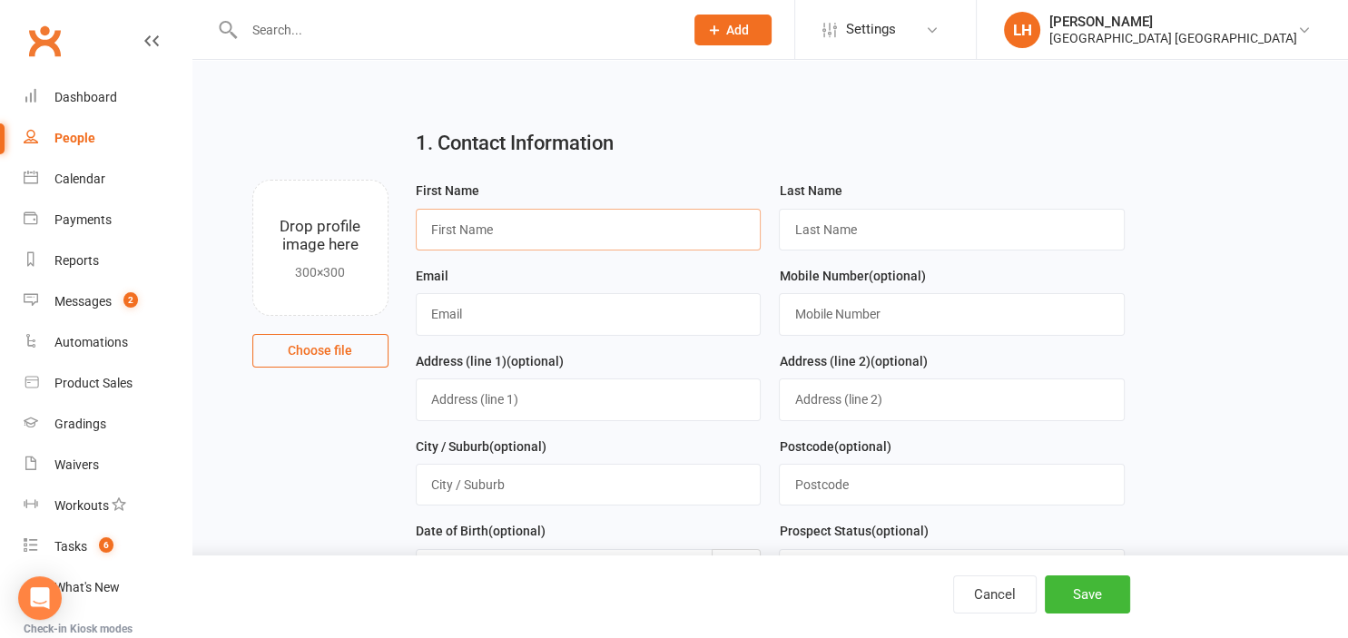
click at [536, 224] on input "text" at bounding box center [589, 230] width 346 height 42
type input "Sudil"
paste input "Sudilsudil@yahoo.com.au"
drag, startPoint x: 455, startPoint y: 311, endPoint x: 242, endPoint y: 326, distance: 212.9
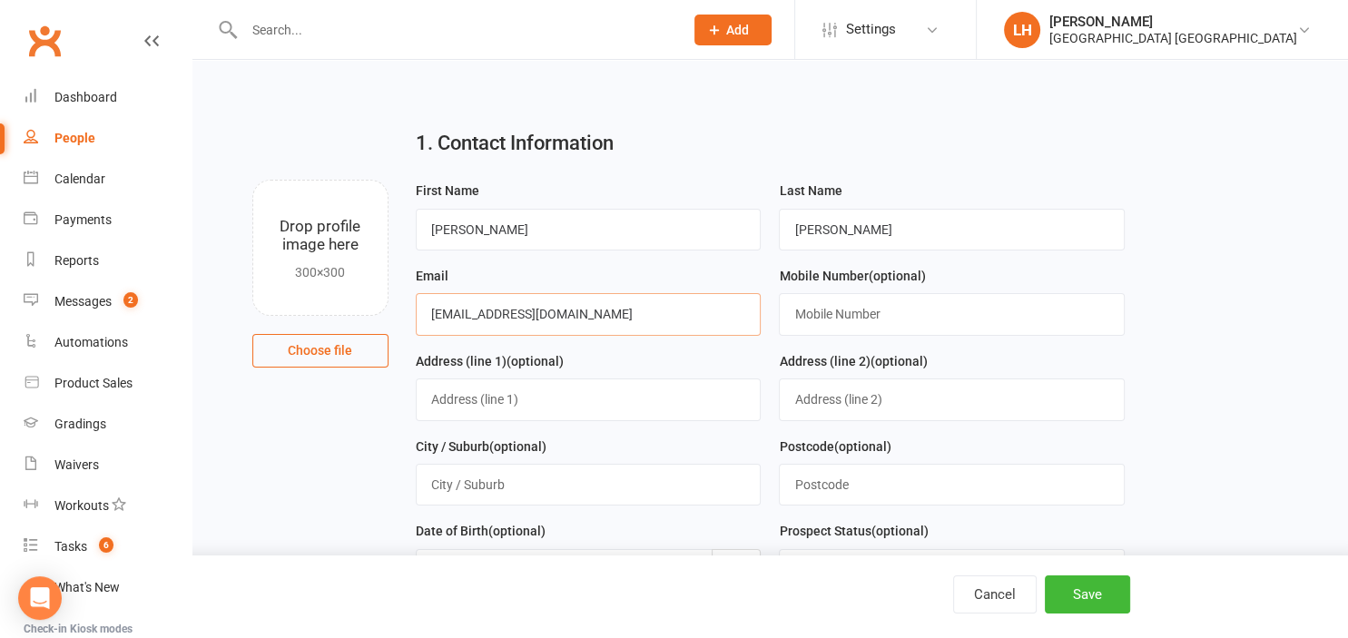
click at [416, 326] on input "Sudilsudil@yahoo.com.au" at bounding box center [589, 314] width 346 height 42
type input "Sudilsudil@yahoo.com.au"
click at [871, 300] on input "text" at bounding box center [952, 314] width 346 height 42
paste input "0432433951"
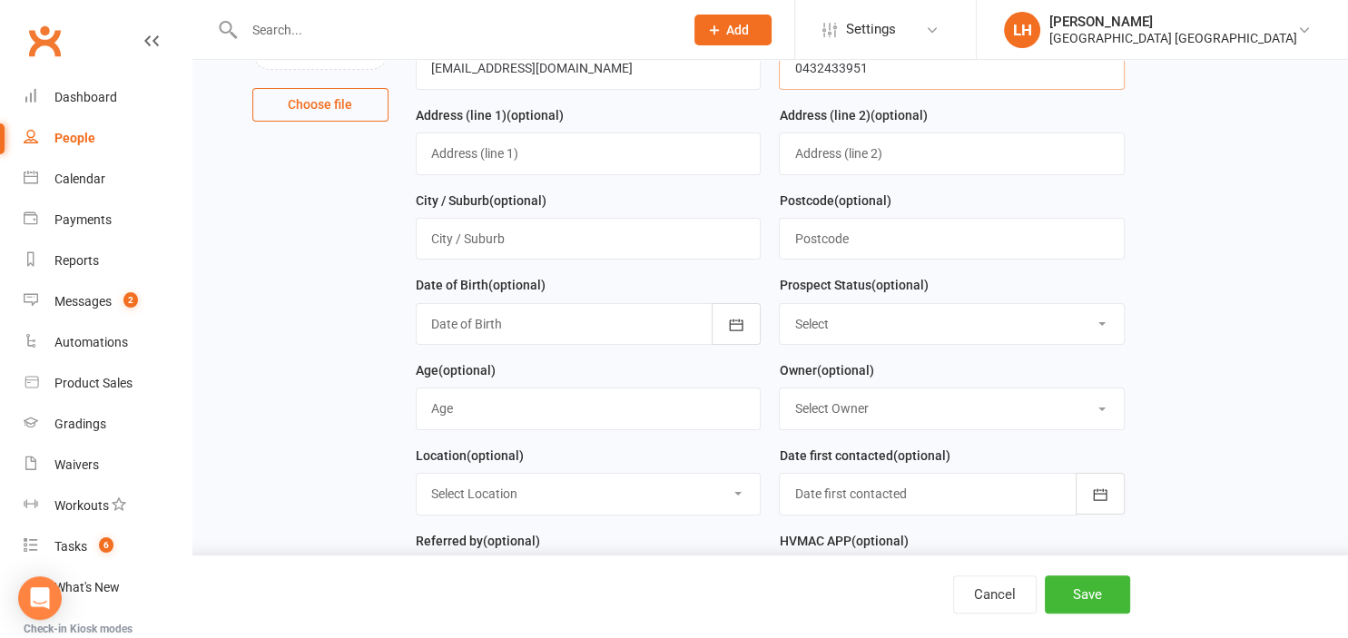
scroll to position [287, 0]
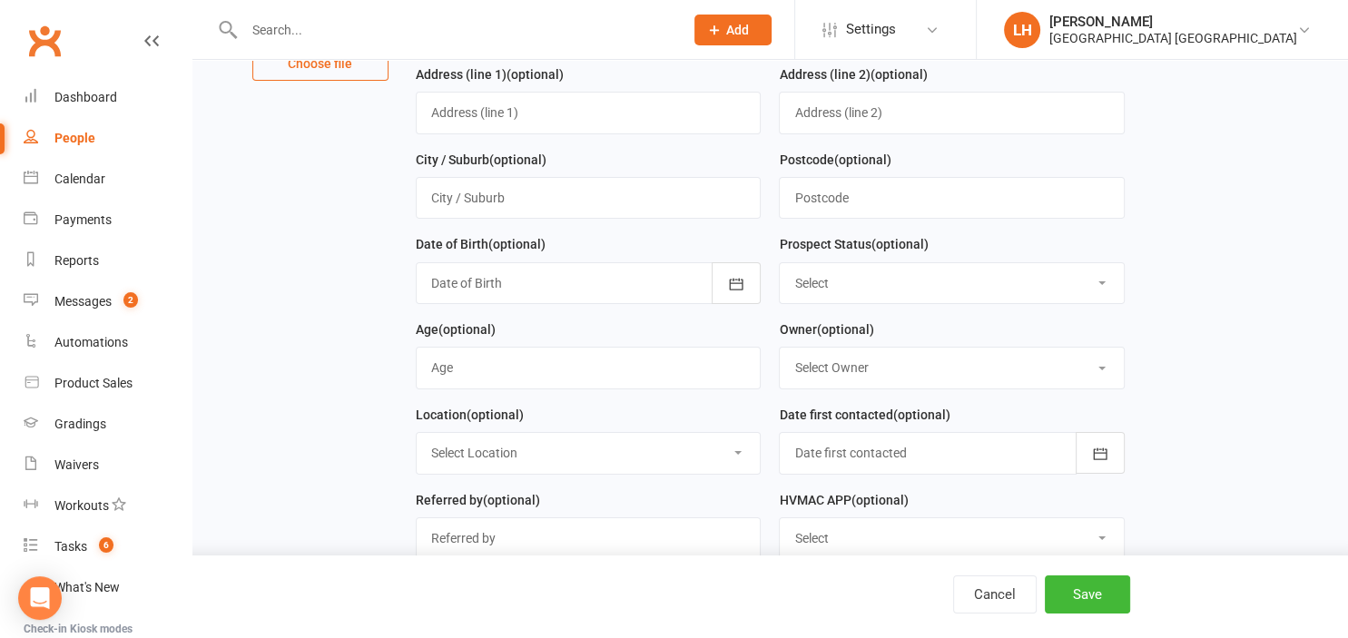
type input "0432433951"
click at [780, 263] on select "Select Initial Contact Not interested Special Event Attendee Birthday Party Att…" at bounding box center [952, 283] width 344 height 40
select select "Parent/Carer of Prospect"
click option "Parent/Carer of Prospect" at bounding box center [0, 0] width 0 height 0
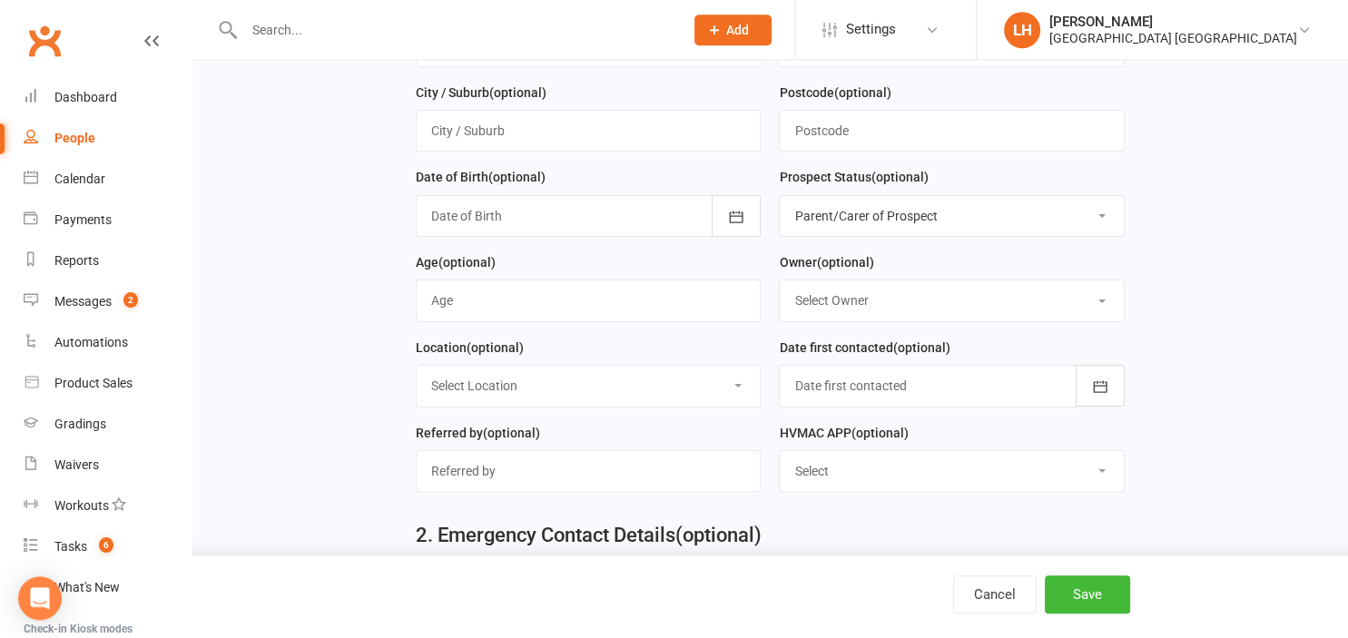
scroll to position [383, 0]
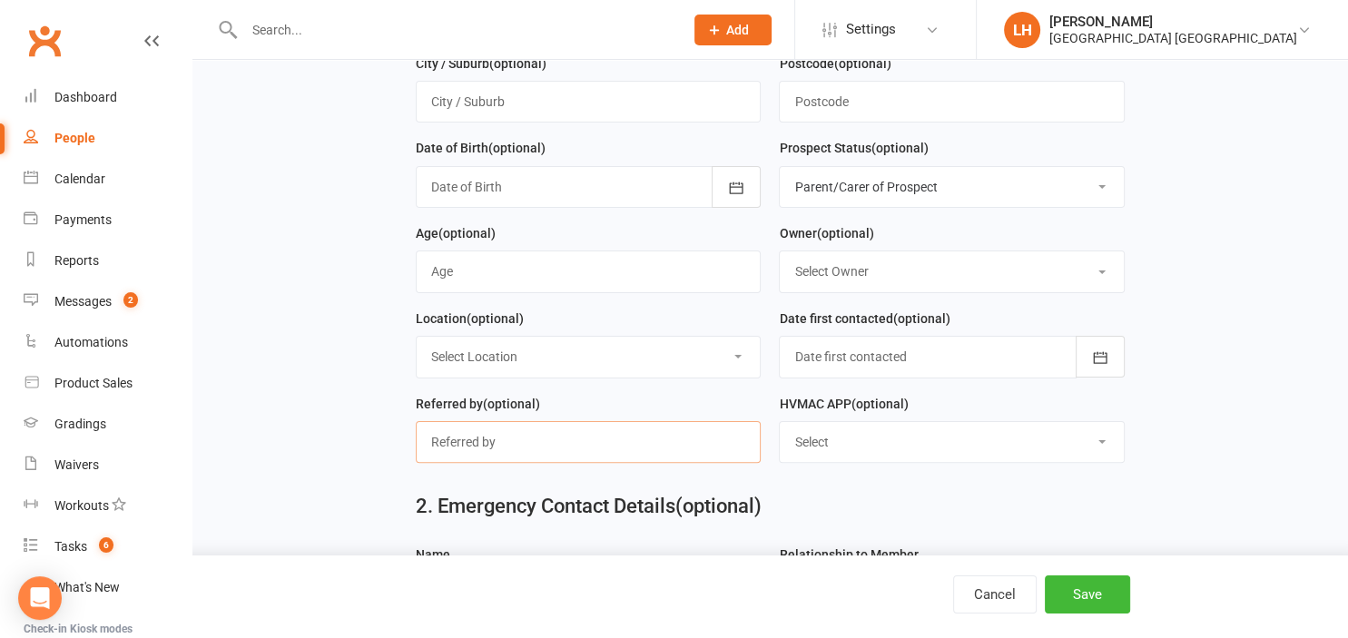
click at [583, 429] on input "text" at bounding box center [589, 442] width 346 height 42
type input "SEP OPEN WEEKEND"
click at [1111, 592] on button "Save" at bounding box center [1087, 594] width 85 height 38
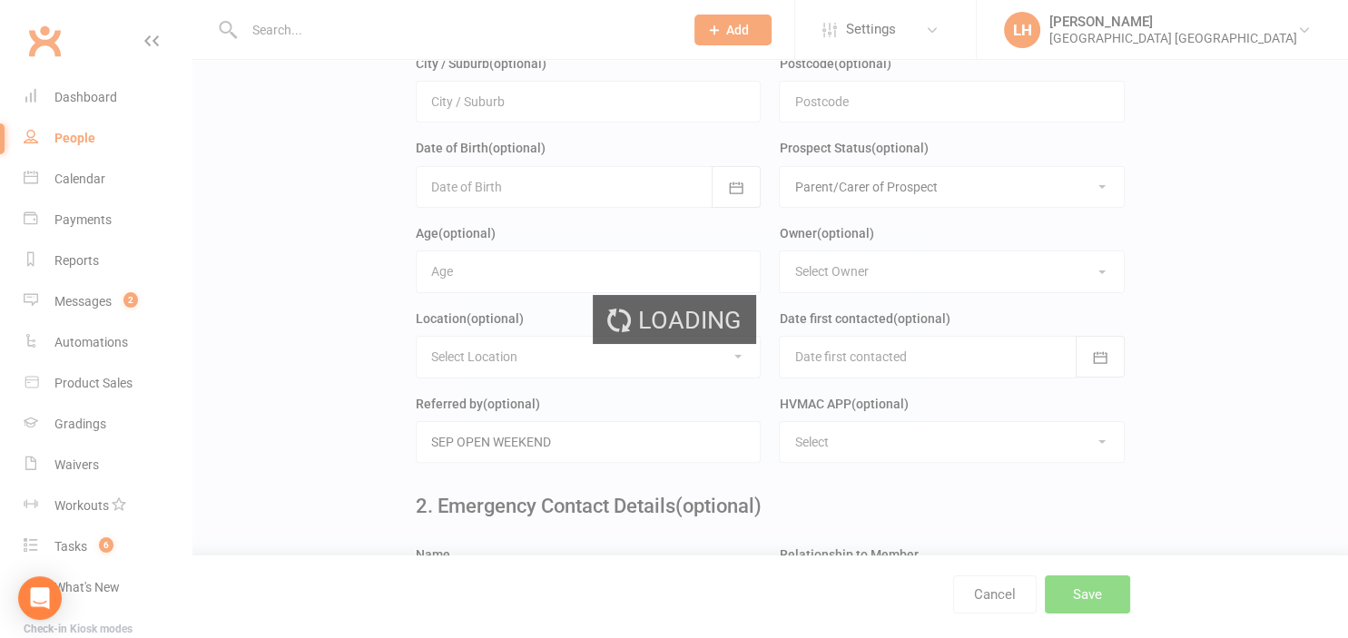
scroll to position [0, 0]
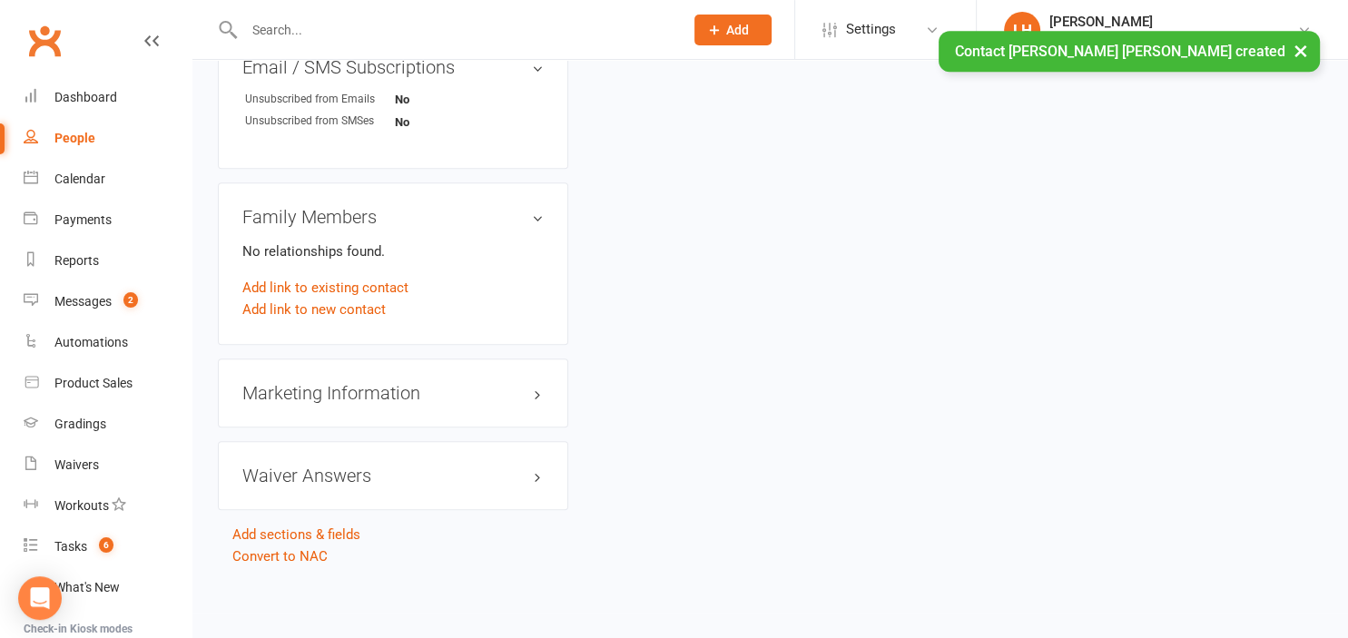
scroll to position [1165, 0]
click at [341, 319] on link "Add link to new contact" at bounding box center [313, 310] width 143 height 22
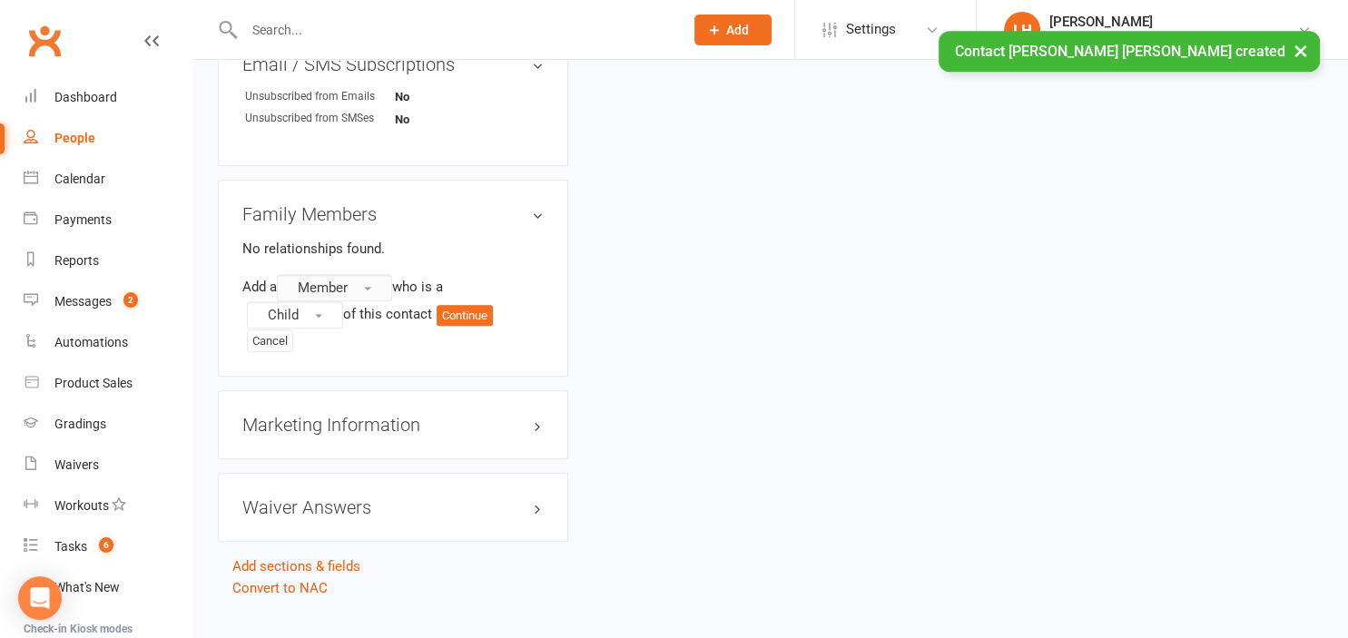
click at [348, 294] on span "Member" at bounding box center [323, 288] width 50 height 16
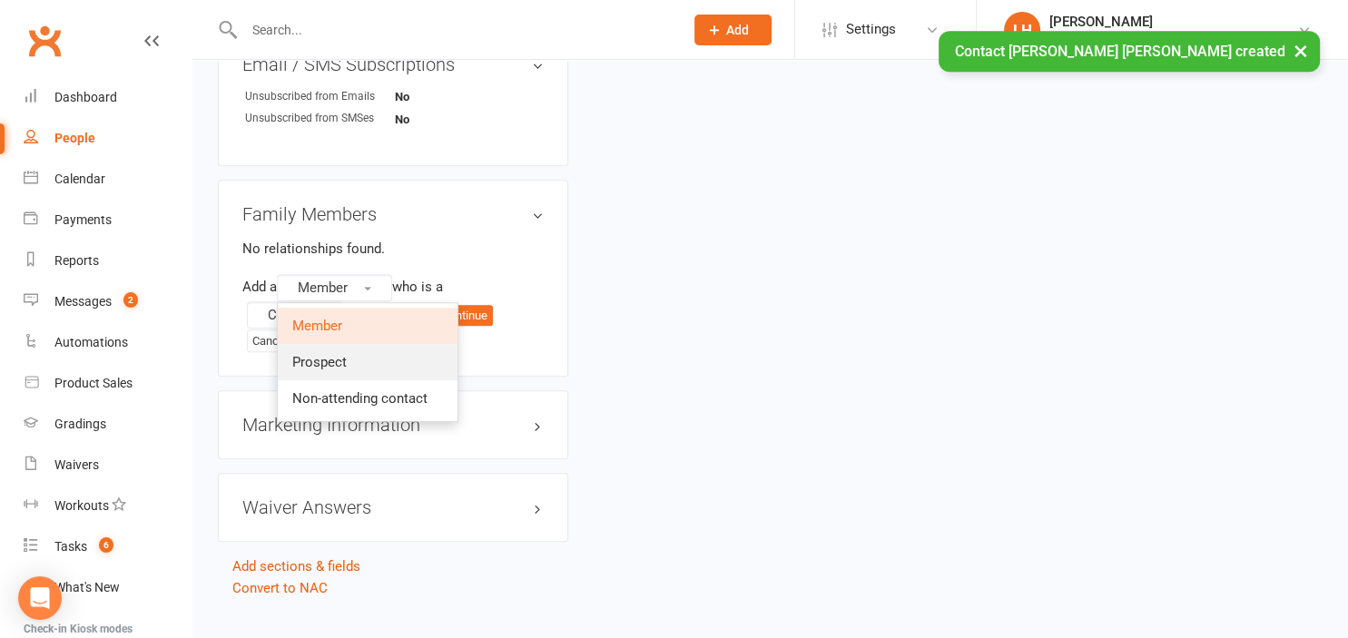
click at [349, 355] on link "Prospect" at bounding box center [368, 362] width 180 height 36
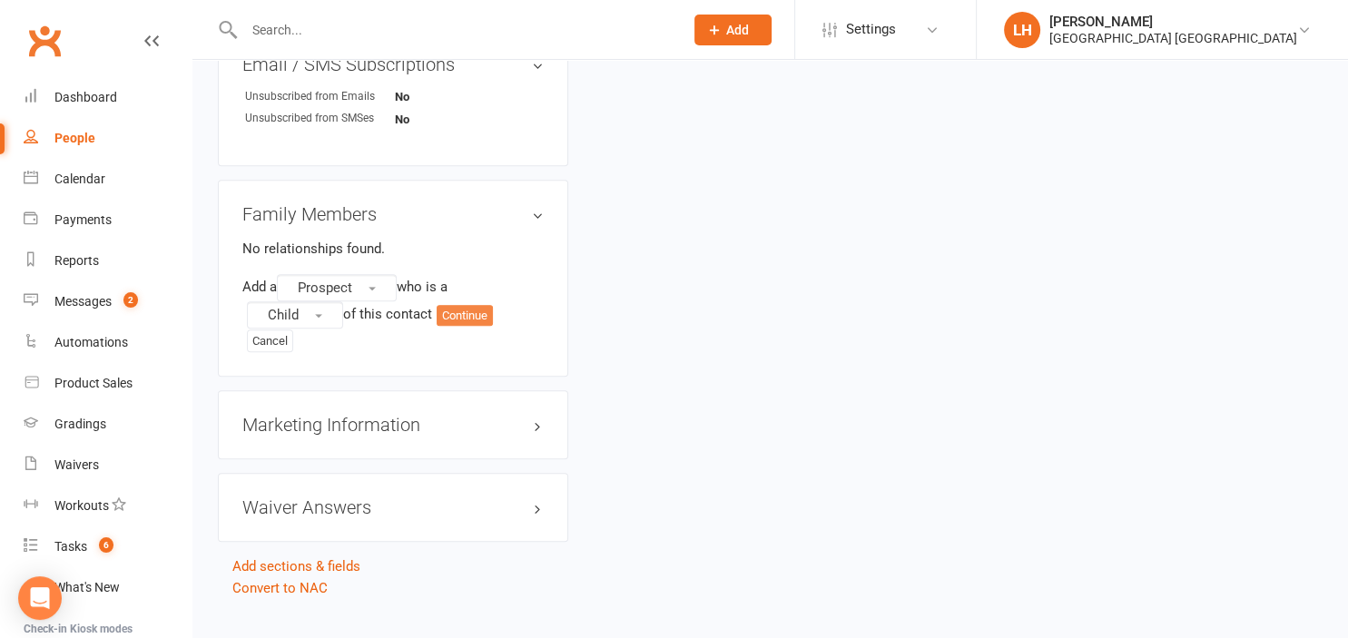
click at [472, 321] on button "Continue" at bounding box center [465, 316] width 56 height 22
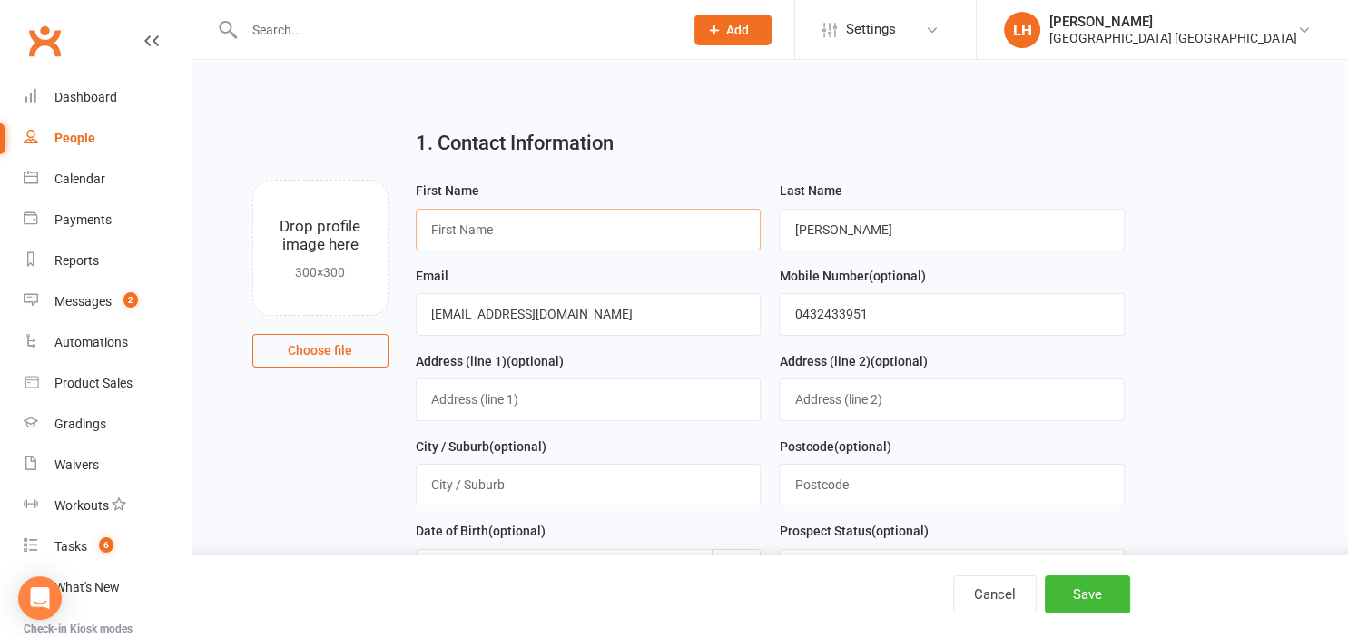
click at [452, 221] on input "text" at bounding box center [589, 230] width 346 height 42
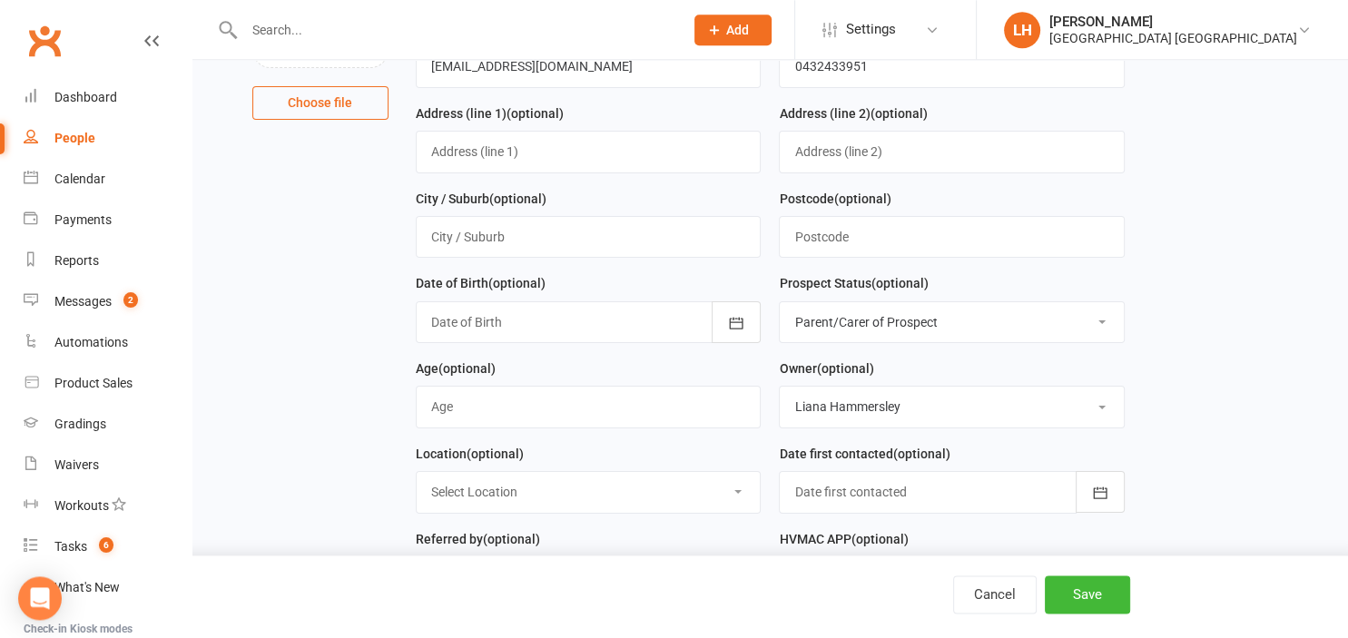
scroll to position [287, 0]
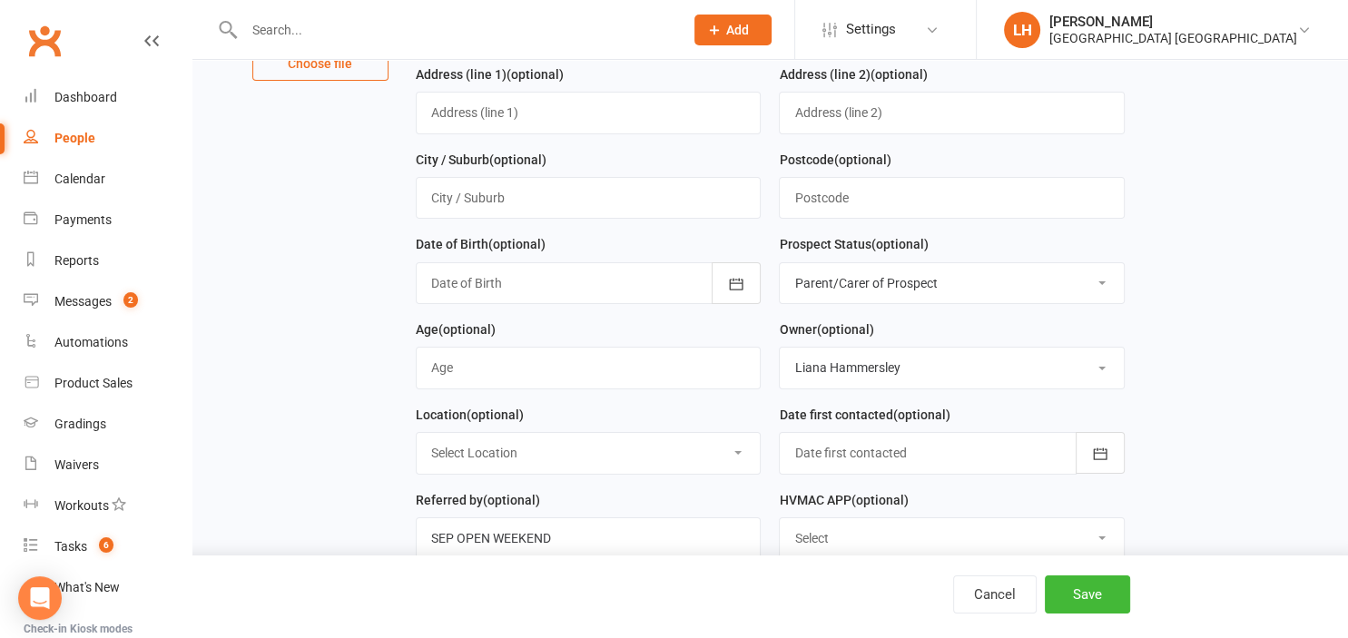
type input "Diya"
click at [780, 263] on select "Select Initial Contact Not interested Special Event Attendee Birthday Party Att…" at bounding box center [952, 283] width 344 height 40
select select "Initial Contact"
click option "Initial Contact" at bounding box center [0, 0] width 0 height 0
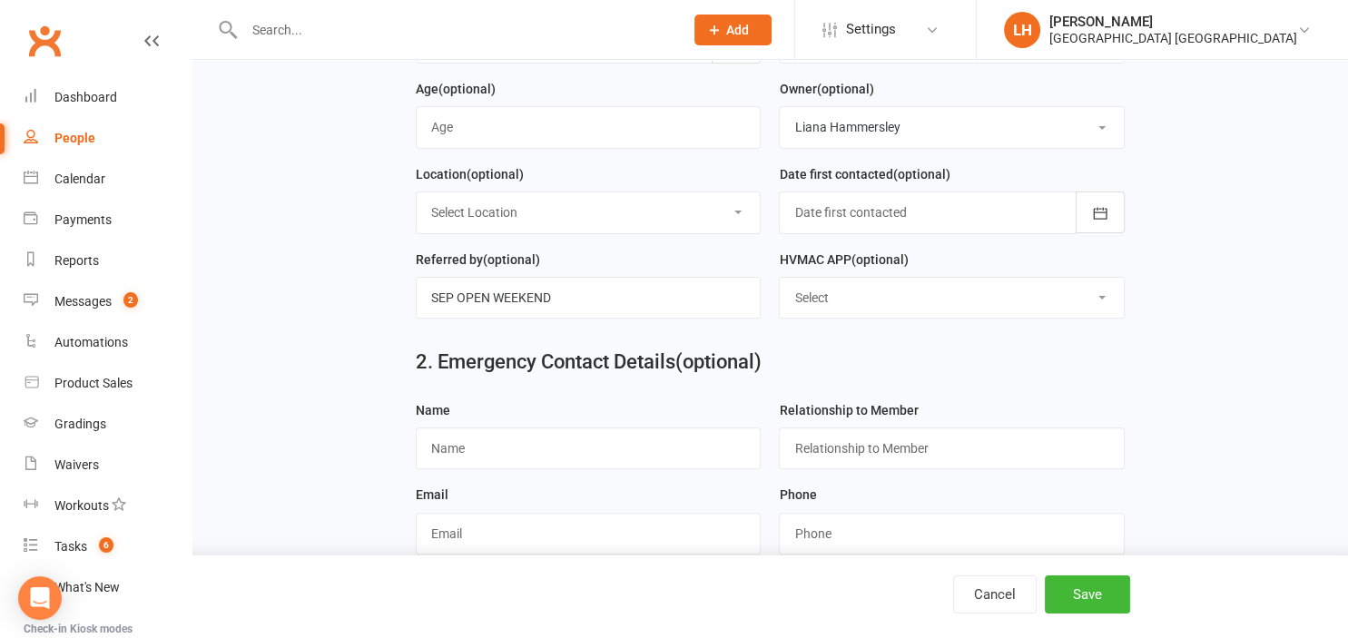
scroll to position [575, 0]
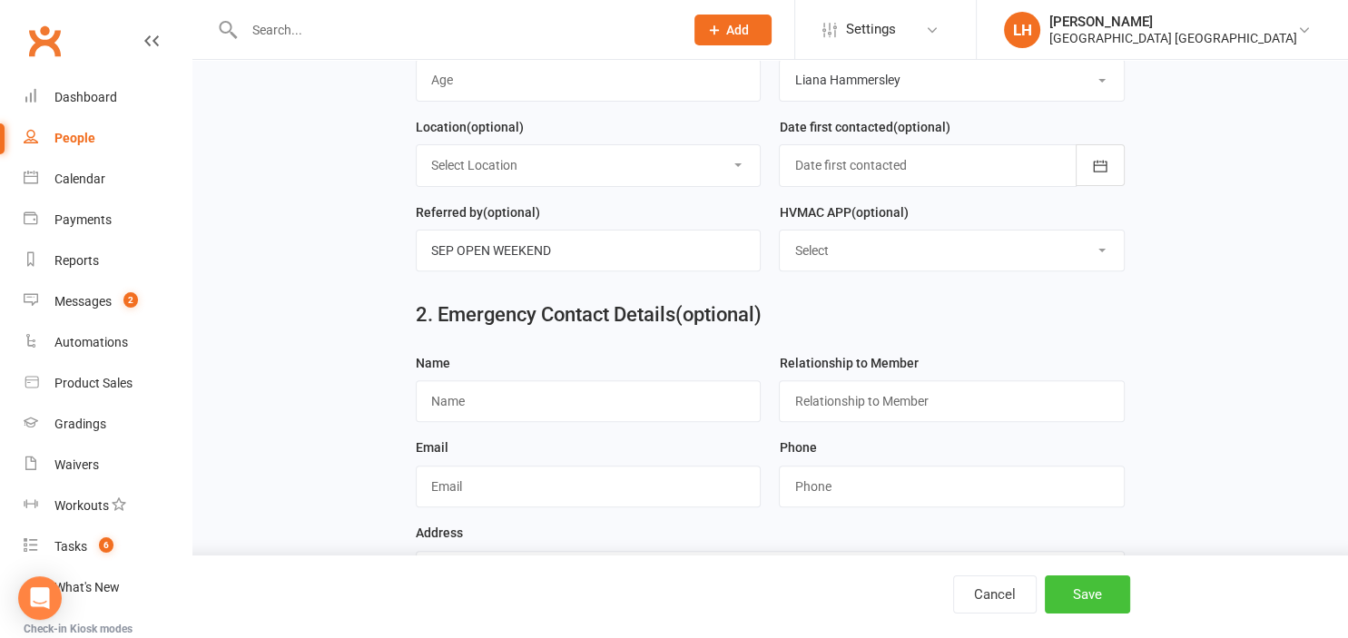
click at [1095, 595] on button "Save" at bounding box center [1087, 594] width 85 height 38
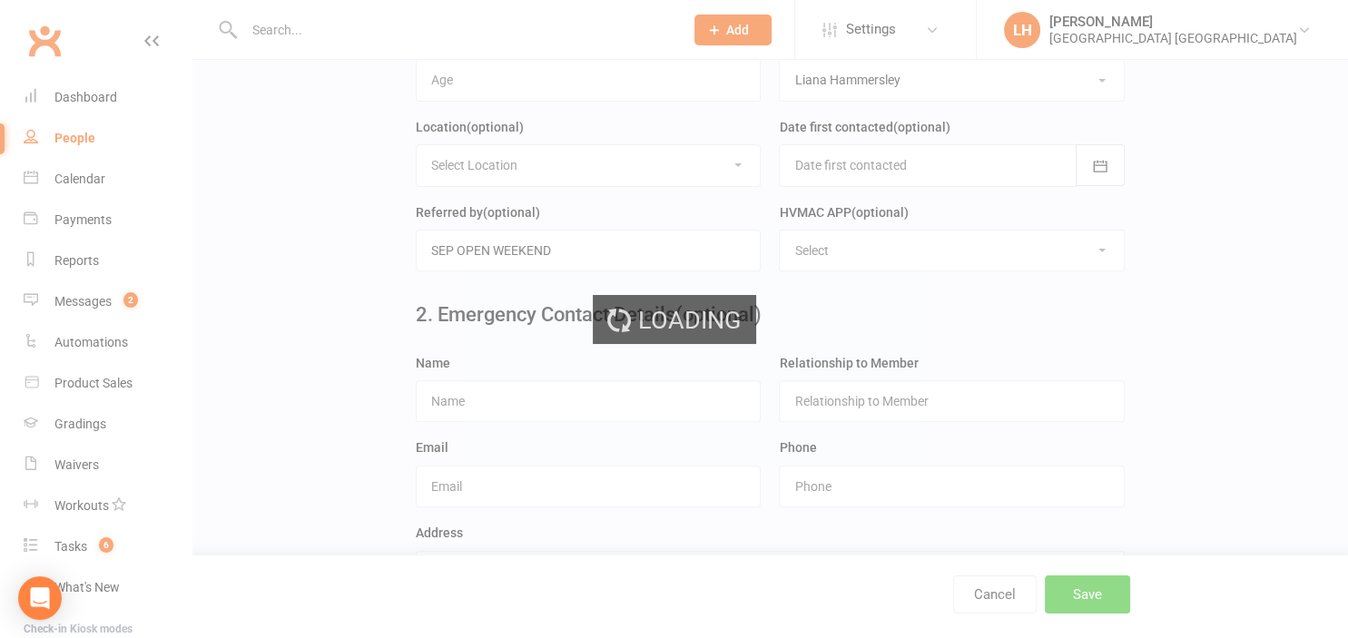
scroll to position [0, 0]
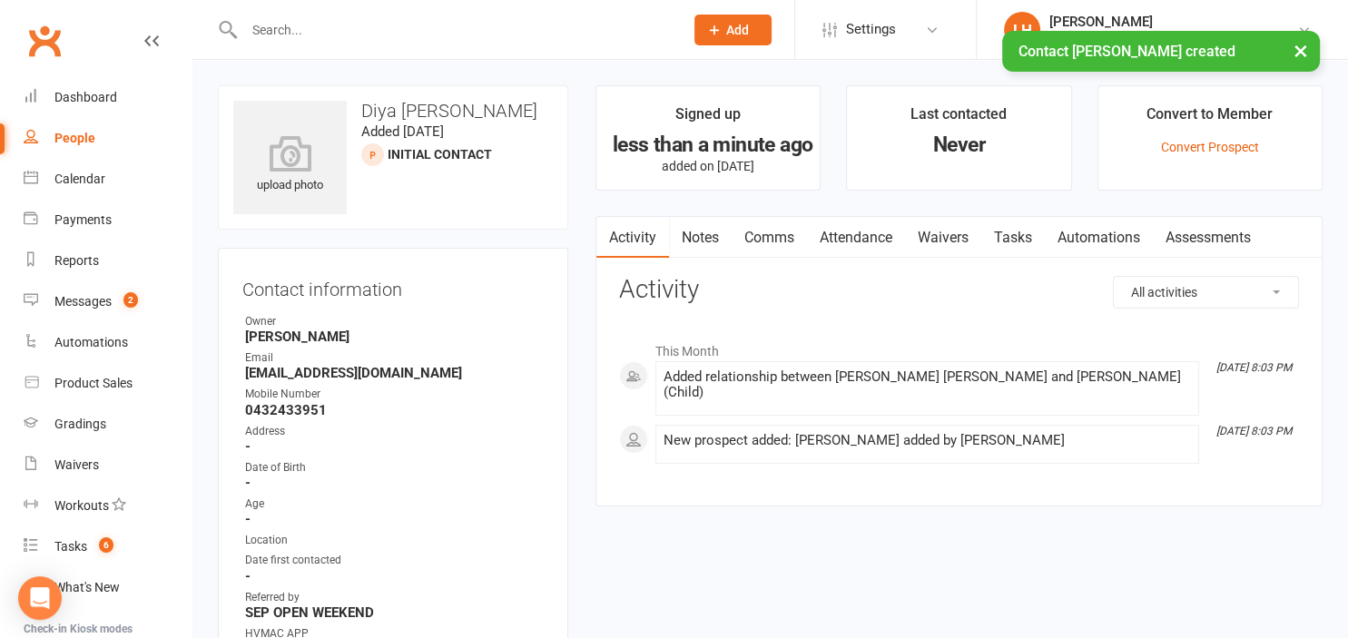
click at [958, 238] on link "Waivers" at bounding box center [943, 238] width 76 height 42
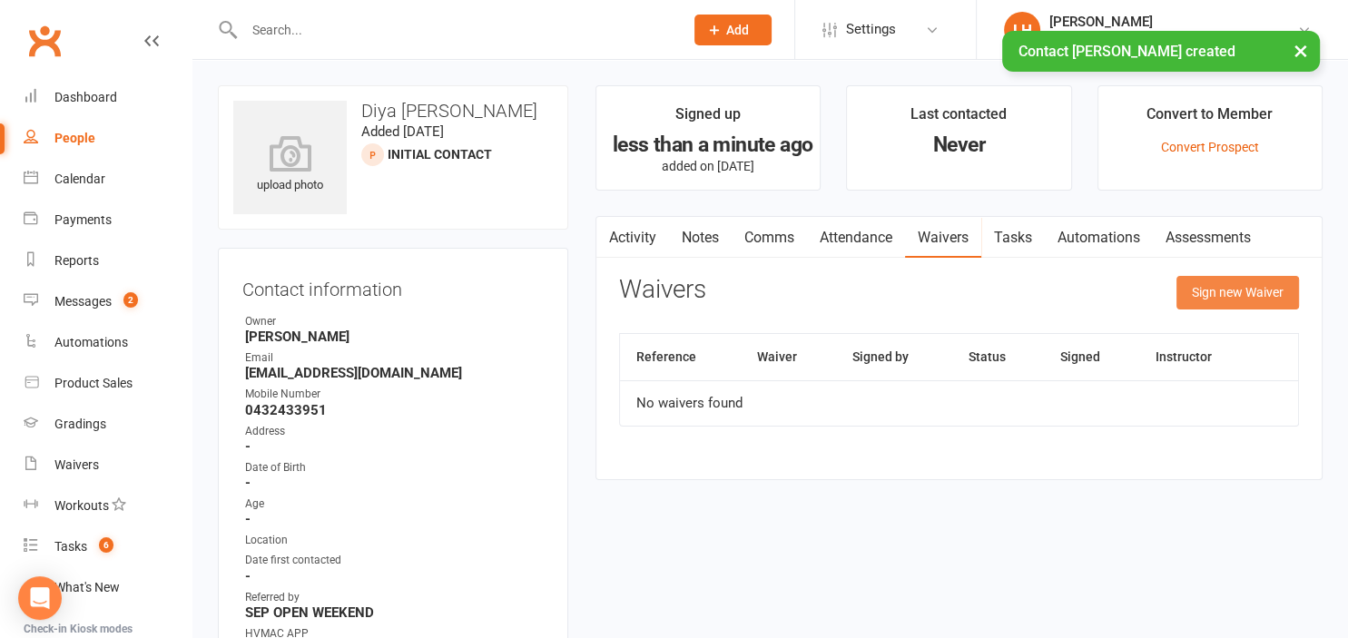
click at [1235, 289] on button "Sign new Waiver" at bounding box center [1237, 292] width 123 height 33
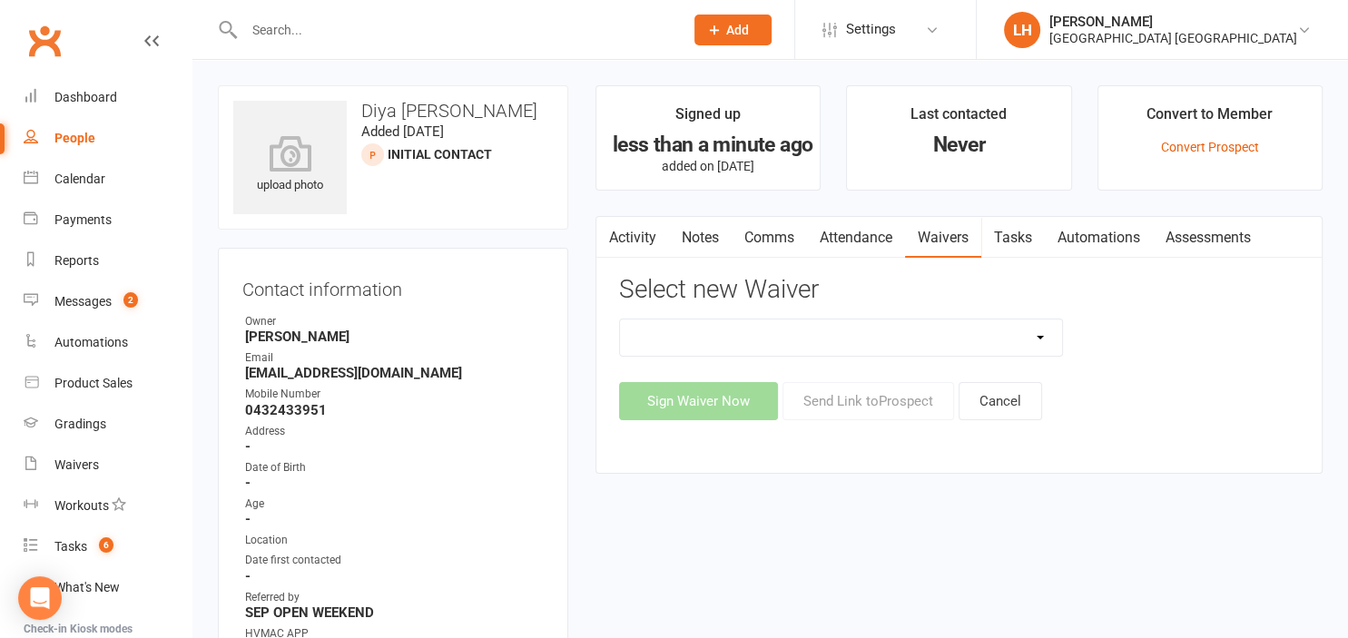
click at [850, 233] on link "Attendance" at bounding box center [856, 238] width 98 height 42
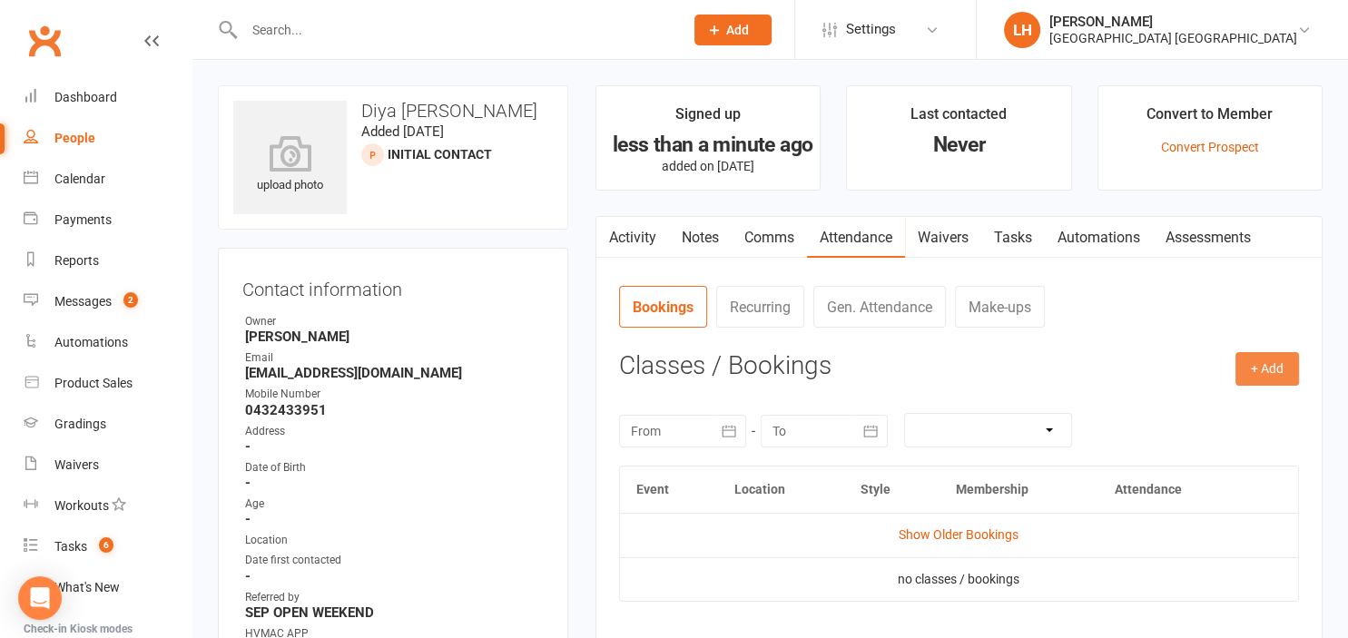
click at [1291, 366] on button "+ Add" at bounding box center [1267, 368] width 64 height 33
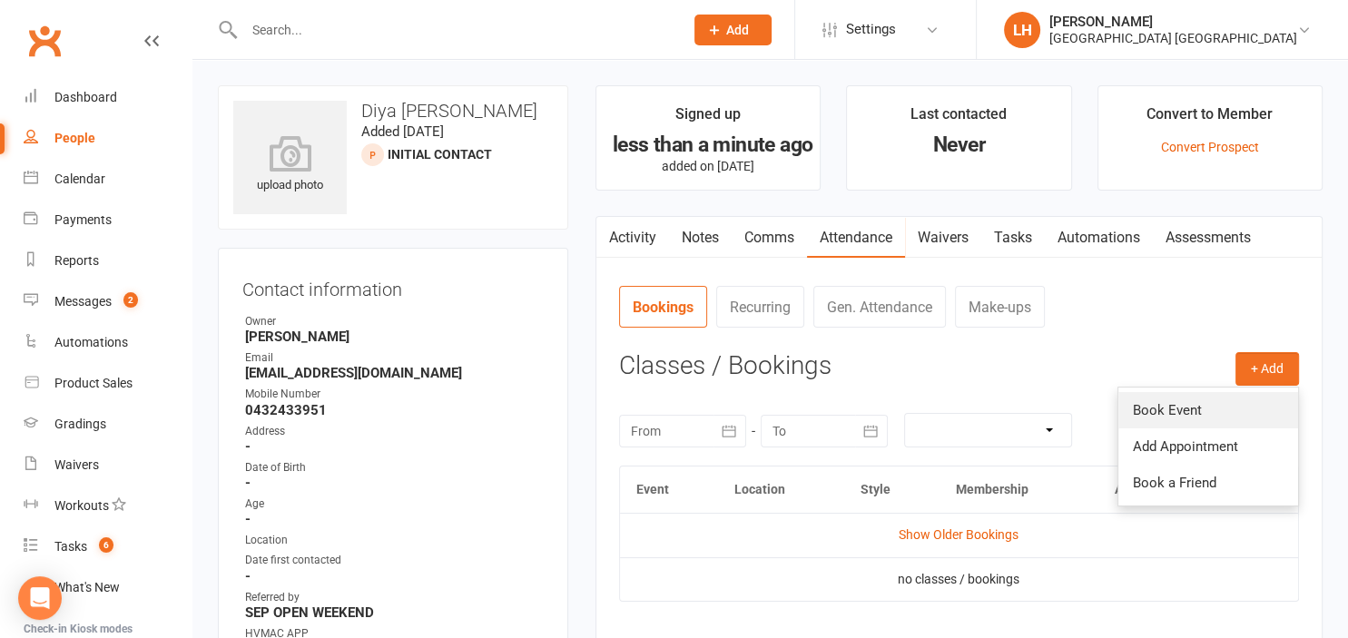
click at [1229, 425] on link "Book Event" at bounding box center [1208, 410] width 180 height 36
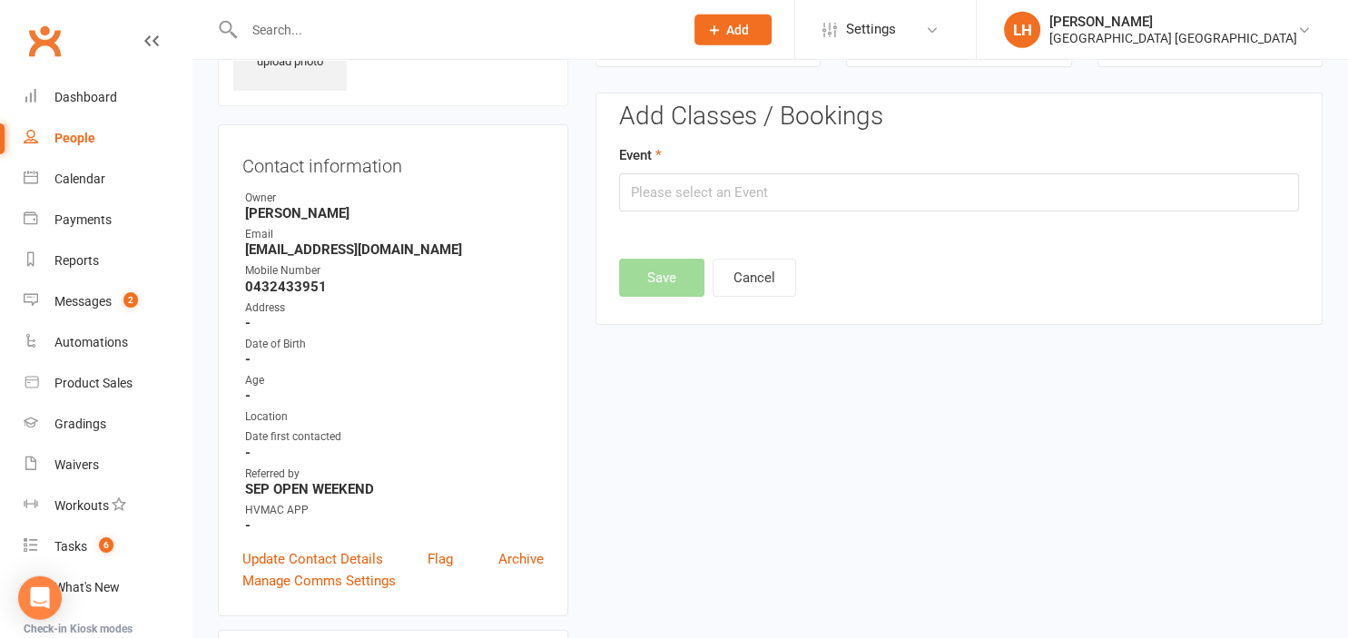
scroll to position [124, 0]
click at [746, 200] on input "text" at bounding box center [959, 191] width 680 height 38
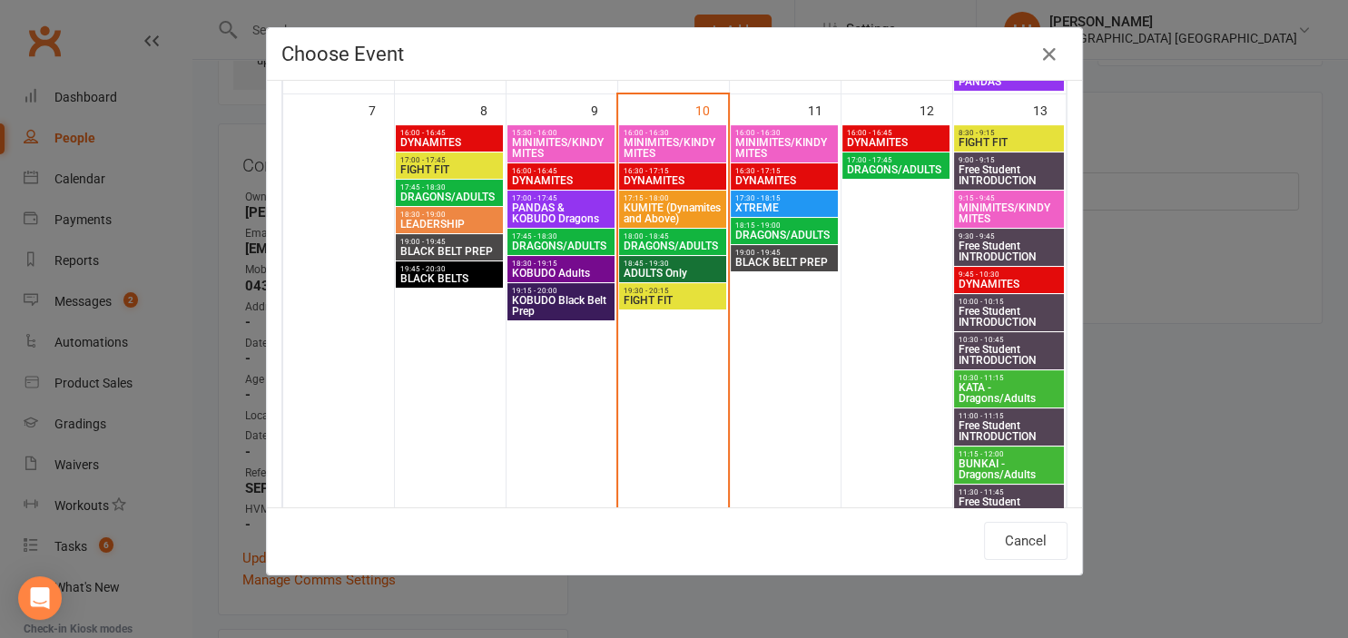
scroll to position [400, 0]
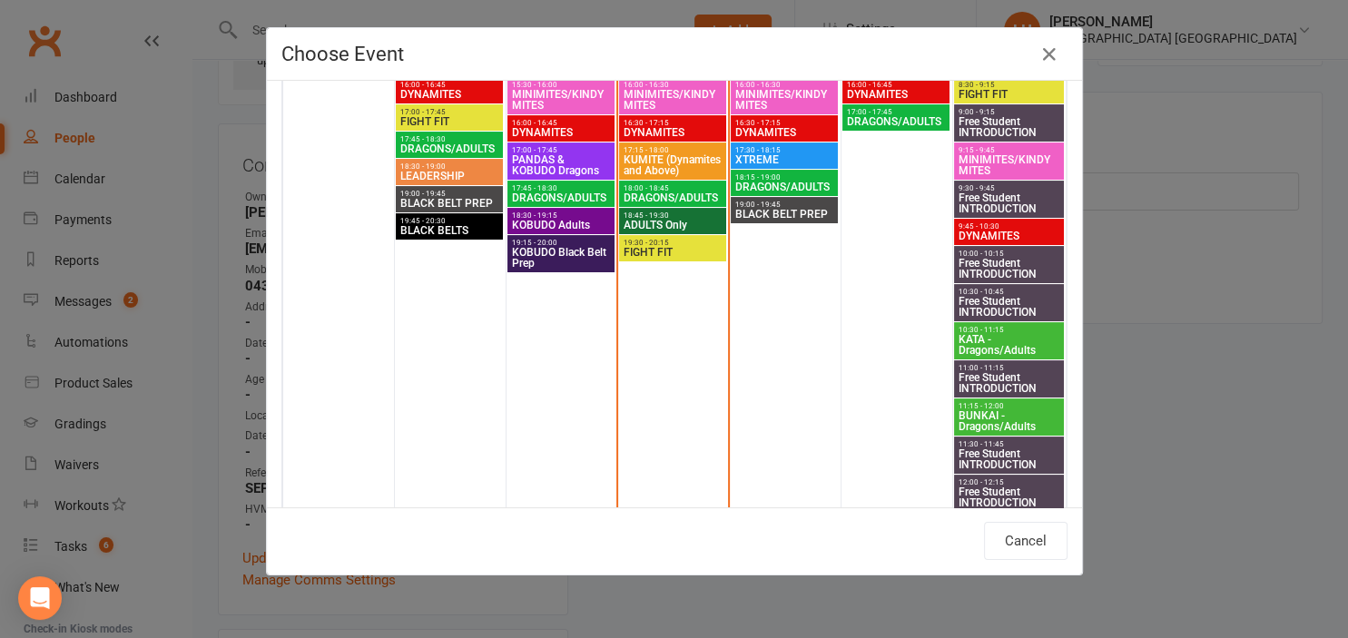
click at [1050, 413] on span "BUNKAI - Dragons/Adults" at bounding box center [1009, 421] width 103 height 22
type input "BUNKAI - Dragons/Adults - Sep 13, 2025 11:15:00 AM"
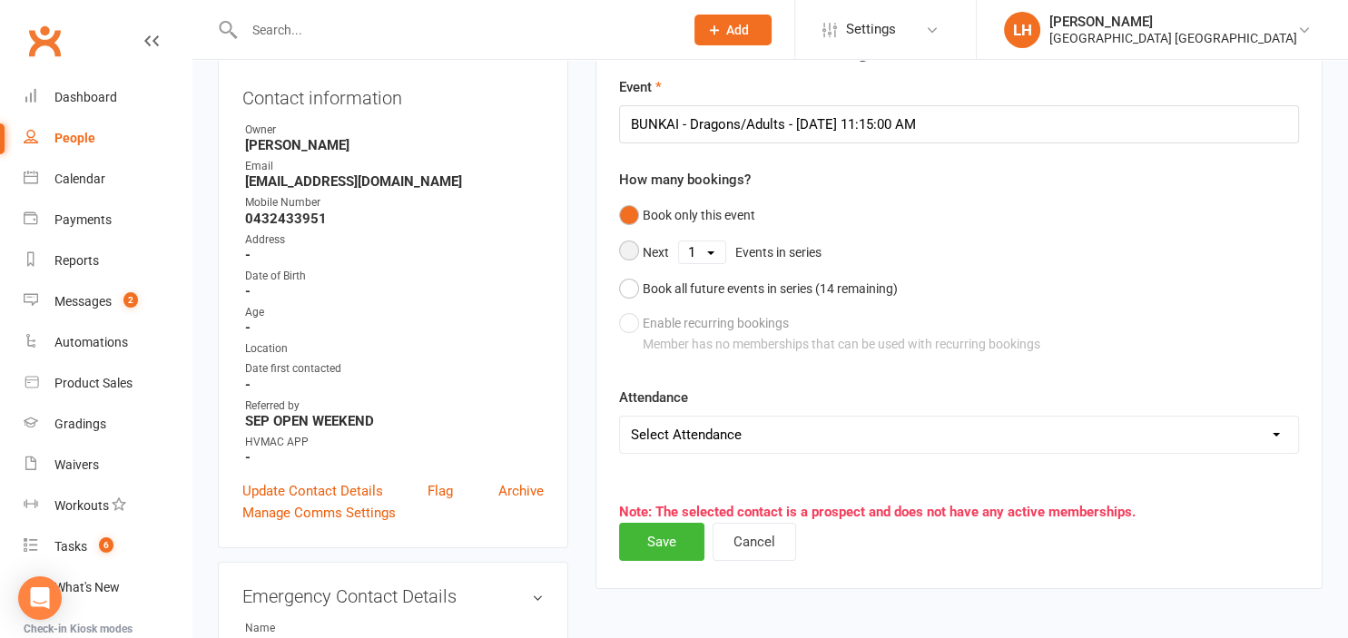
scroll to position [221, 0]
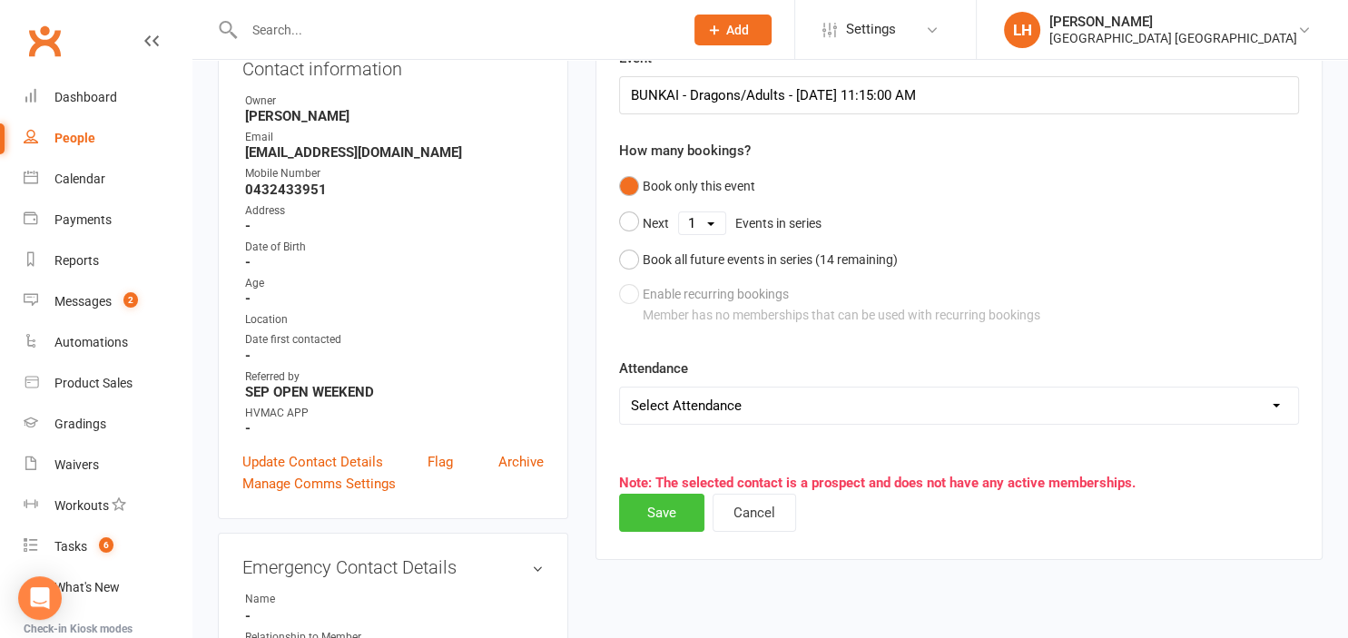
click at [660, 513] on button "Save" at bounding box center [661, 513] width 85 height 38
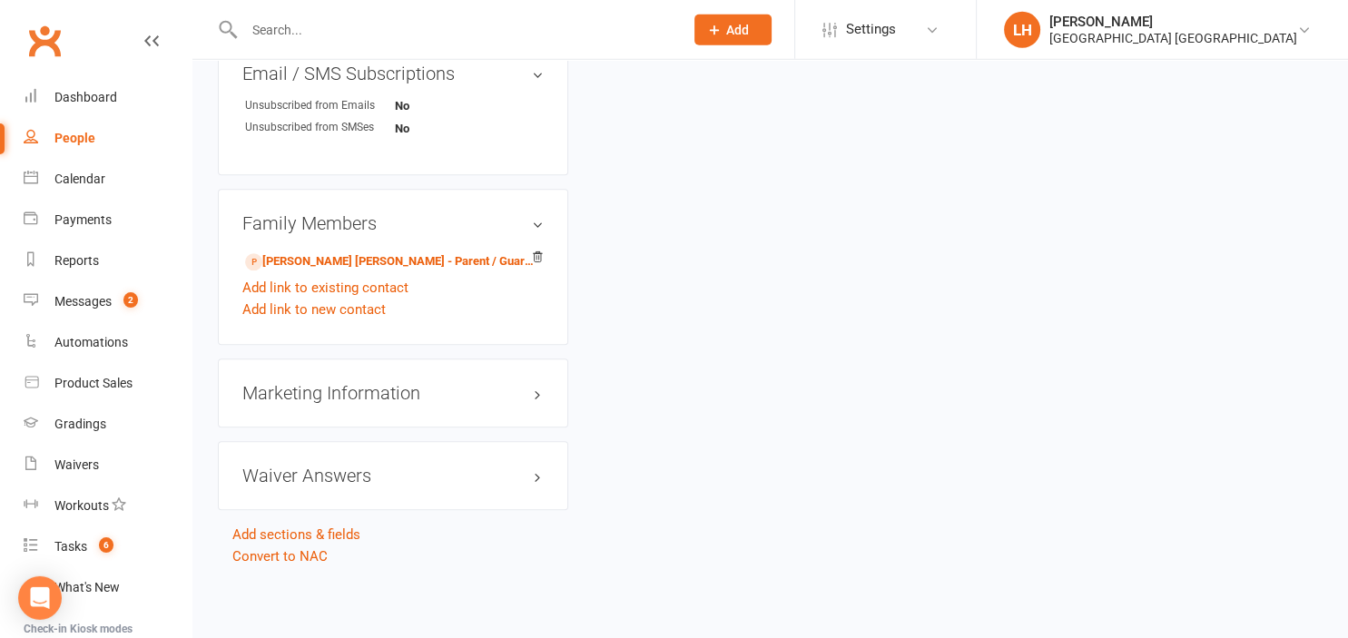
scroll to position [1160, 0]
click at [361, 265] on link "Sudil Sudil - Parent / Guardian" at bounding box center [390, 261] width 290 height 19
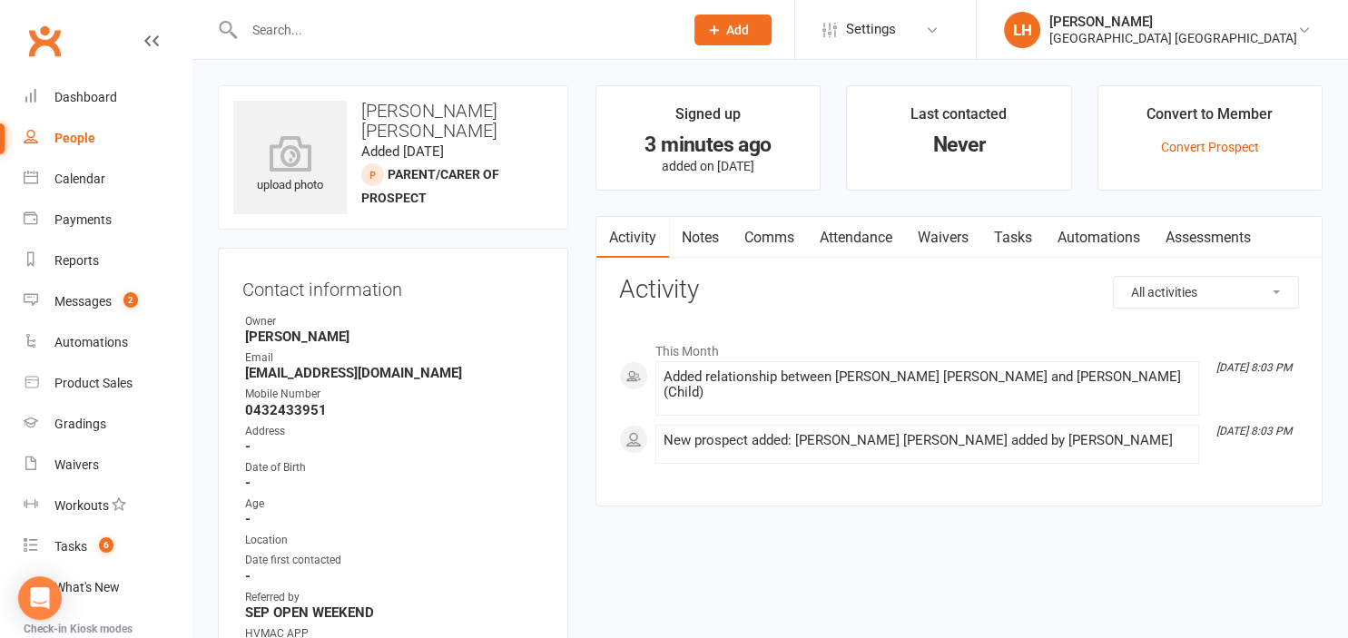
click at [950, 235] on link "Waivers" at bounding box center [943, 238] width 76 height 42
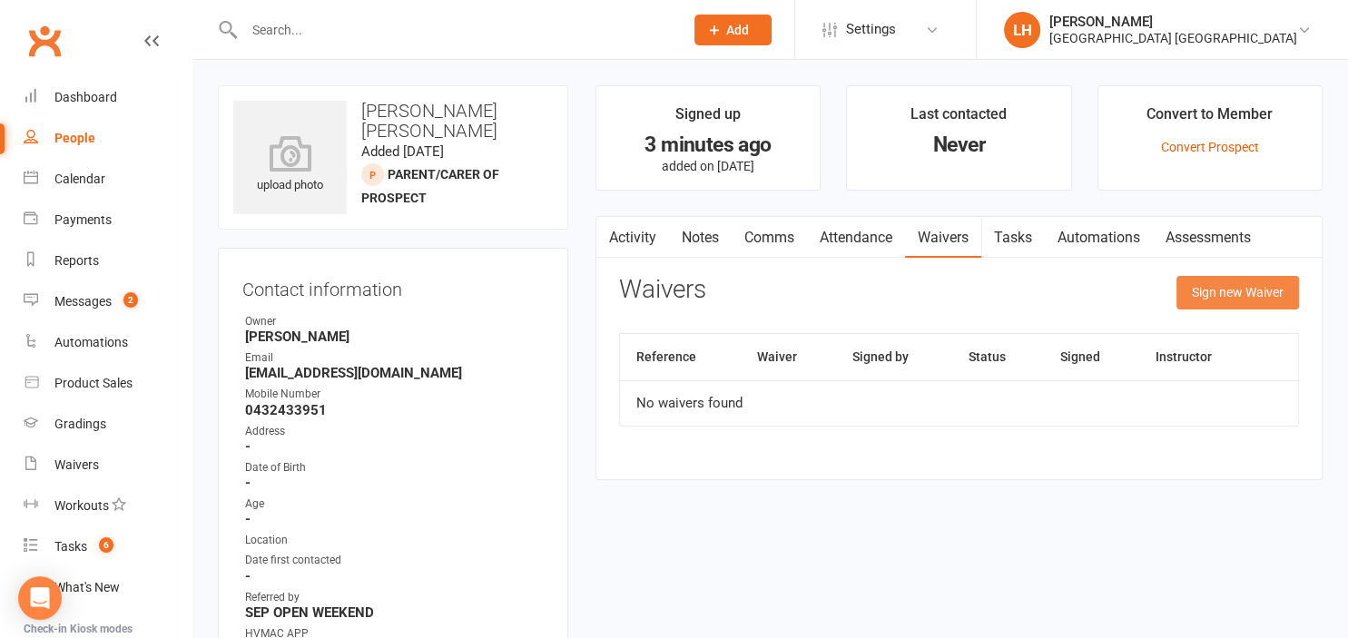
click at [1240, 289] on button "Sign new Waiver" at bounding box center [1237, 292] width 123 height 33
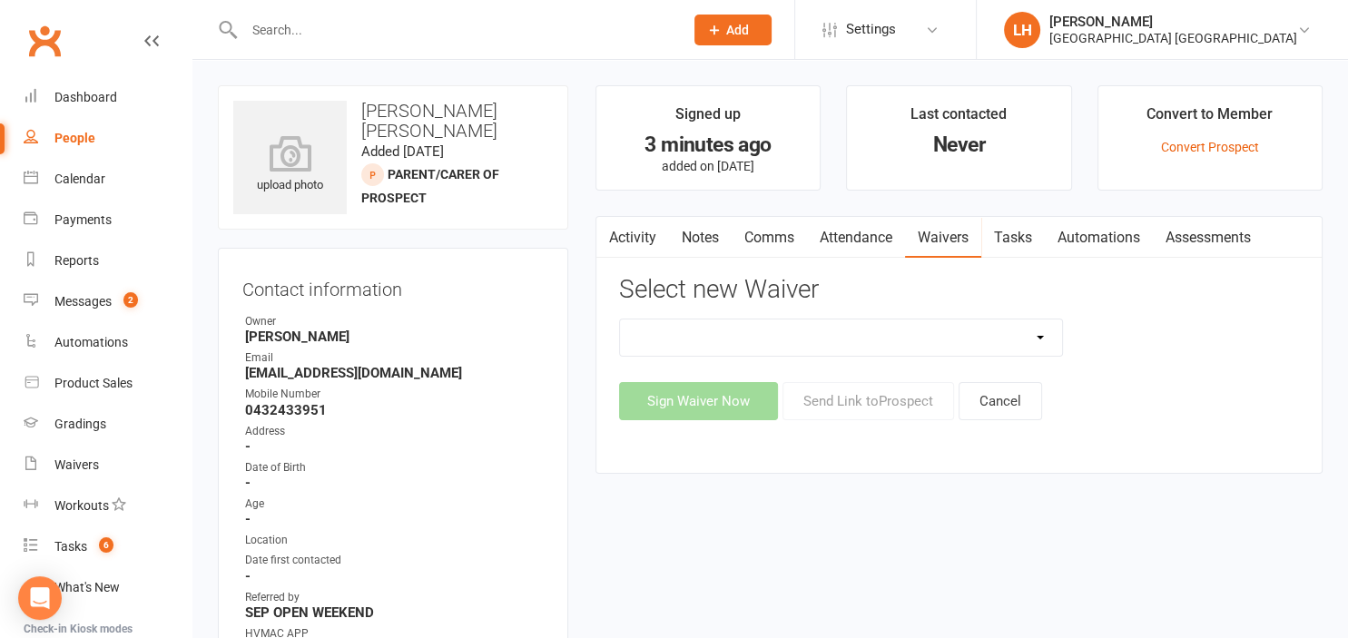
click at [620, 319] on select "8 Week Fitness Challenge Basic Membership Form Cancellation Form Dojo Transfer …" at bounding box center [841, 337] width 443 height 36
select select "5629"
click option "New Student Introduction" at bounding box center [0, 0] width 0 height 0
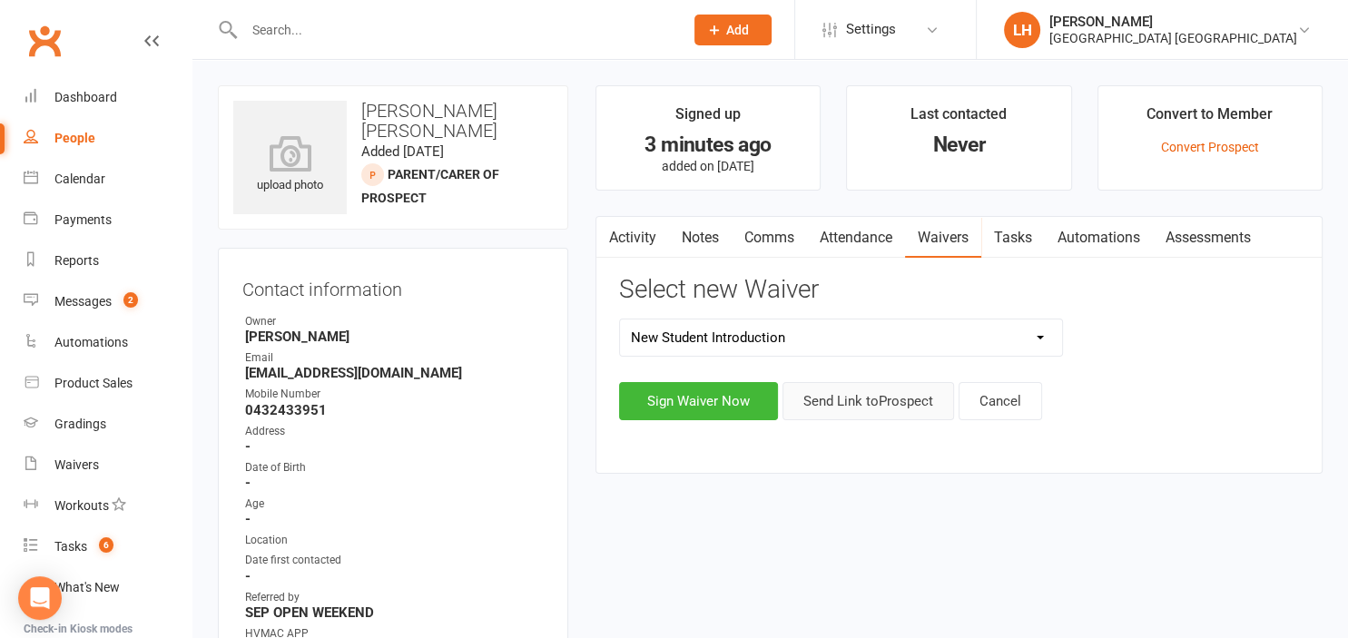
click at [875, 410] on button "Send Link to Prospect" at bounding box center [868, 401] width 172 height 38
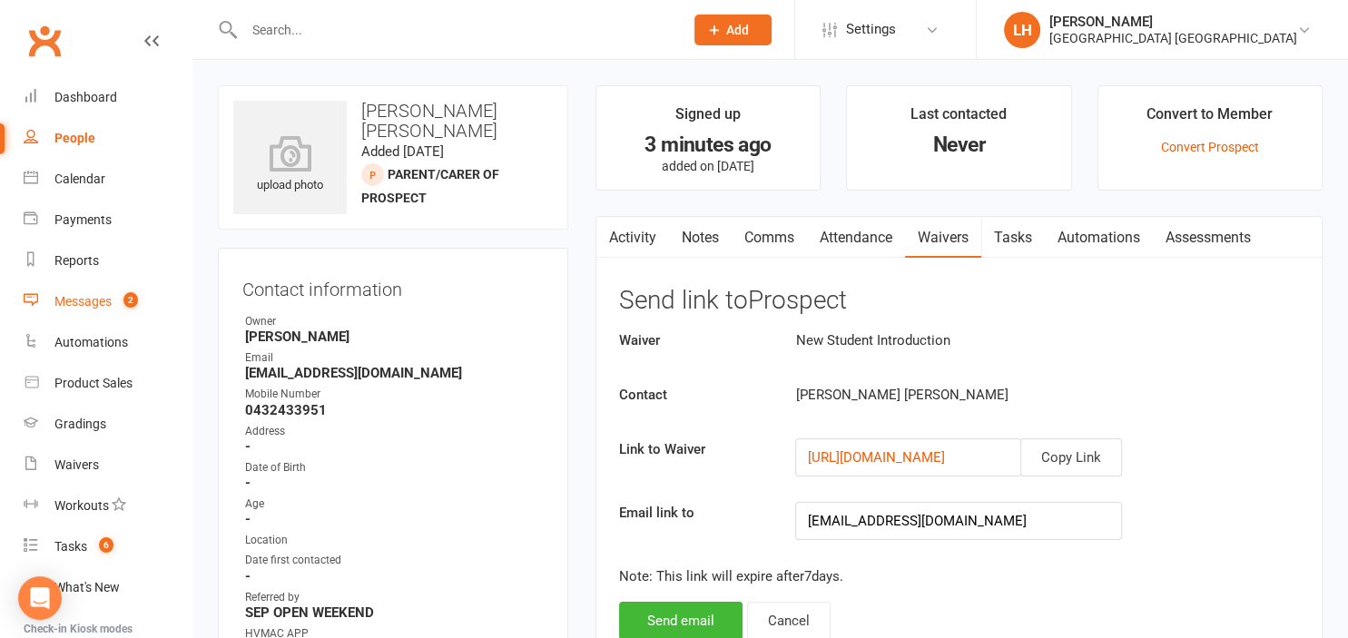
click at [91, 297] on div "Messages" at bounding box center [82, 301] width 57 height 15
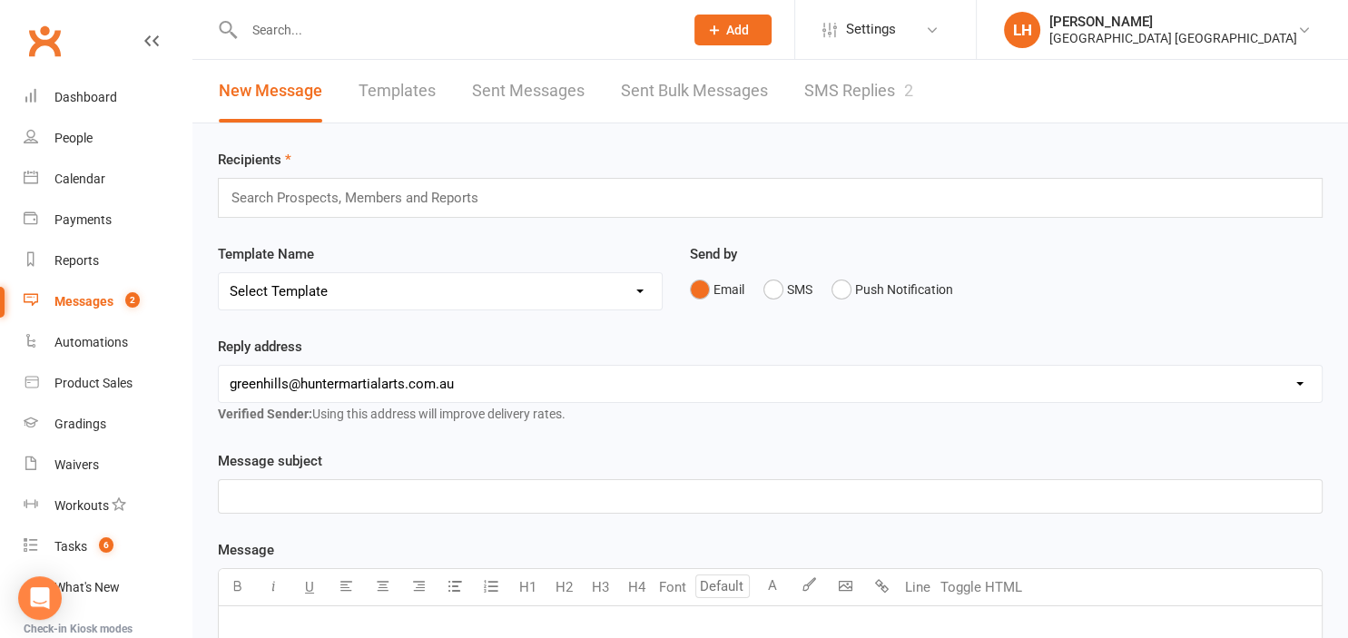
click at [863, 93] on link "SMS Replies 2" at bounding box center [858, 91] width 109 height 63
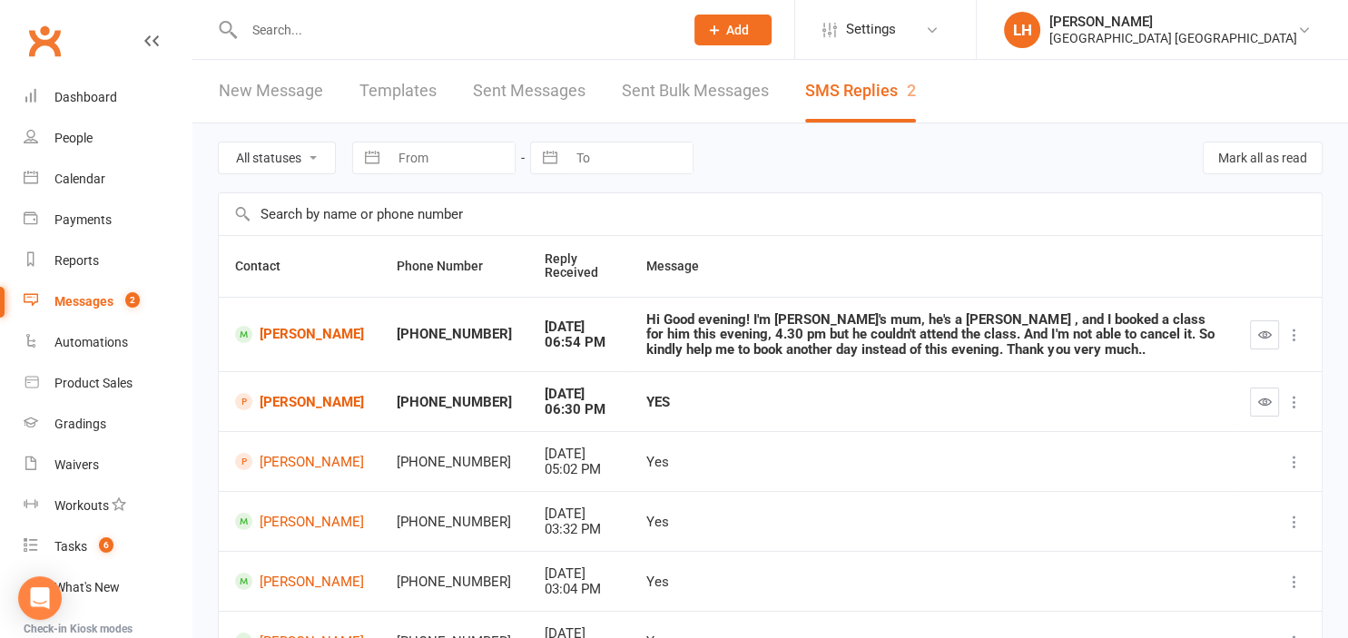
click at [298, 27] on input "text" at bounding box center [455, 29] width 432 height 25
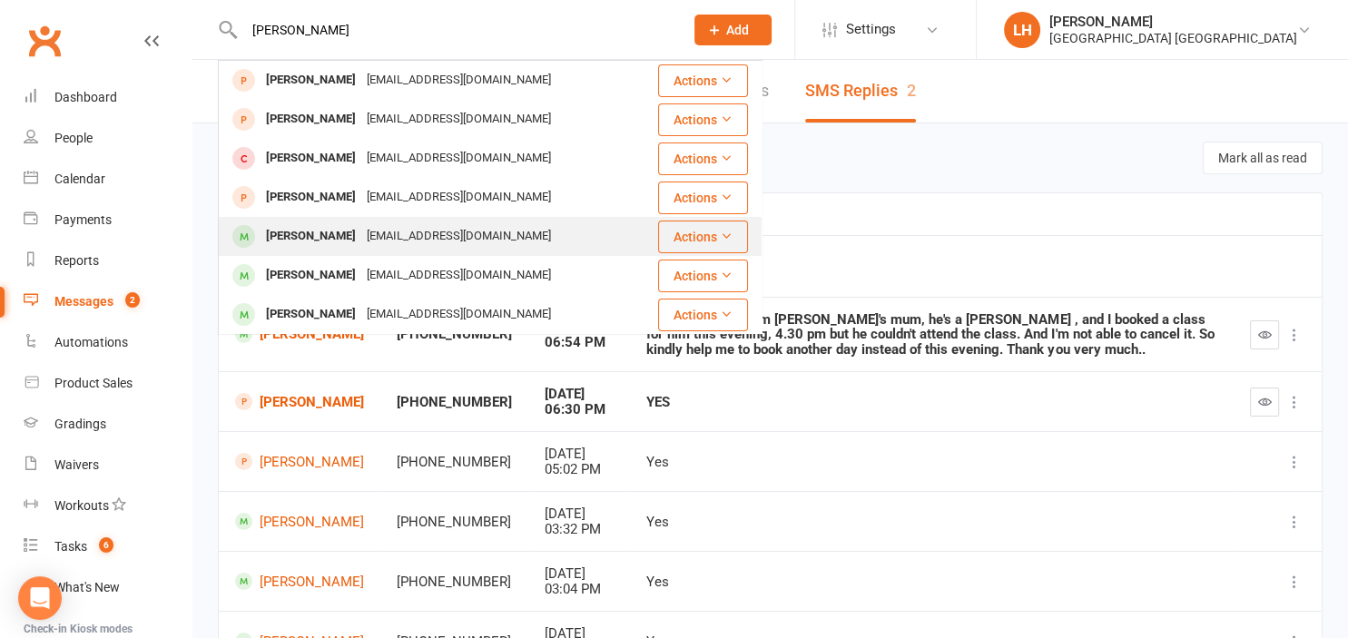
type input "liam"
click at [297, 242] on div "Liam Divin" at bounding box center [310, 236] width 101 height 26
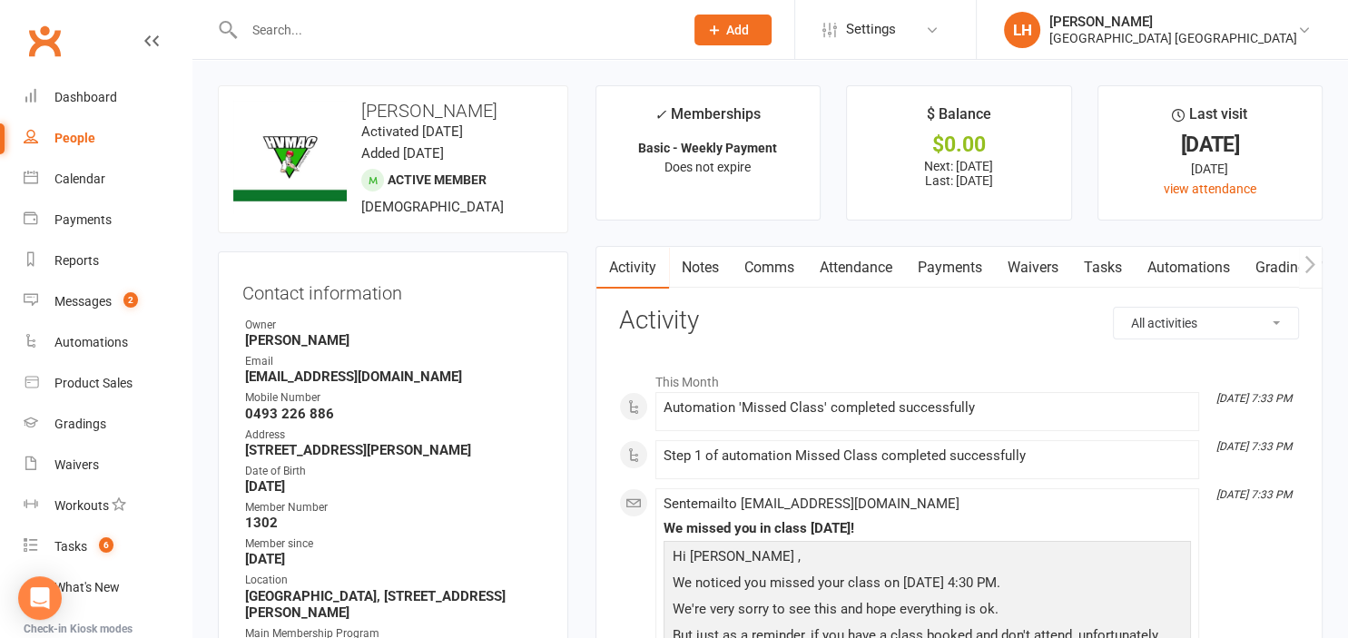
click at [860, 264] on link "Attendance" at bounding box center [856, 268] width 98 height 42
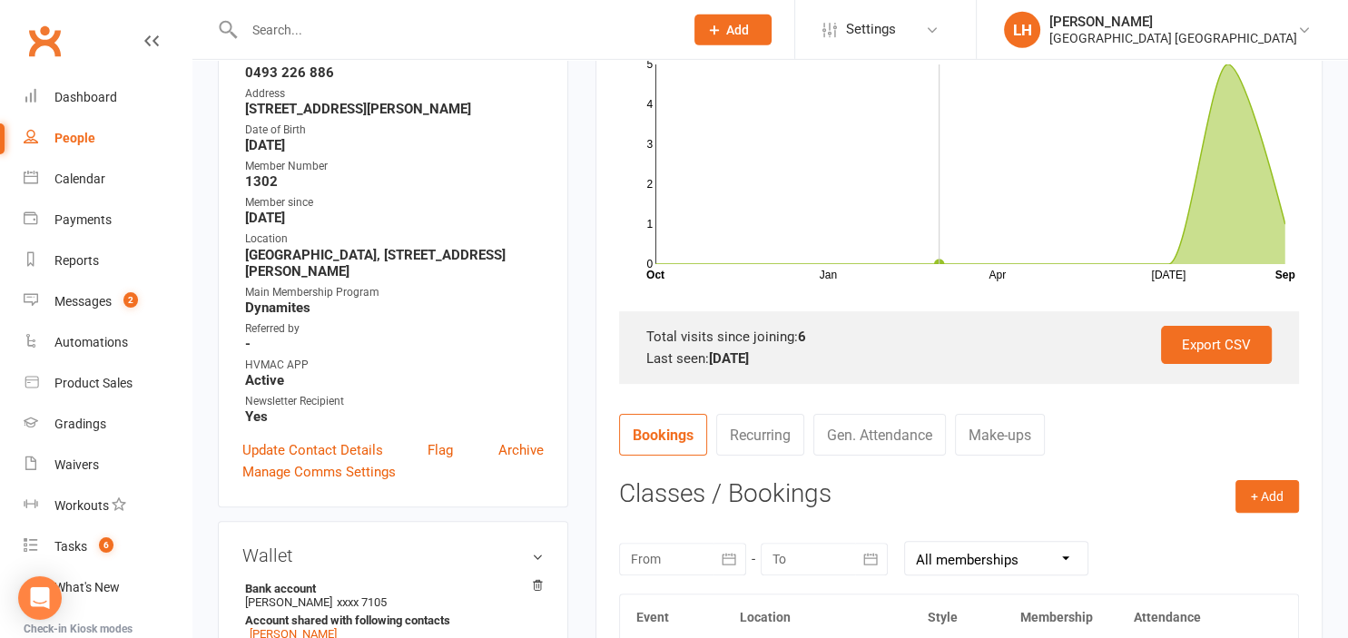
scroll to position [671, 0]
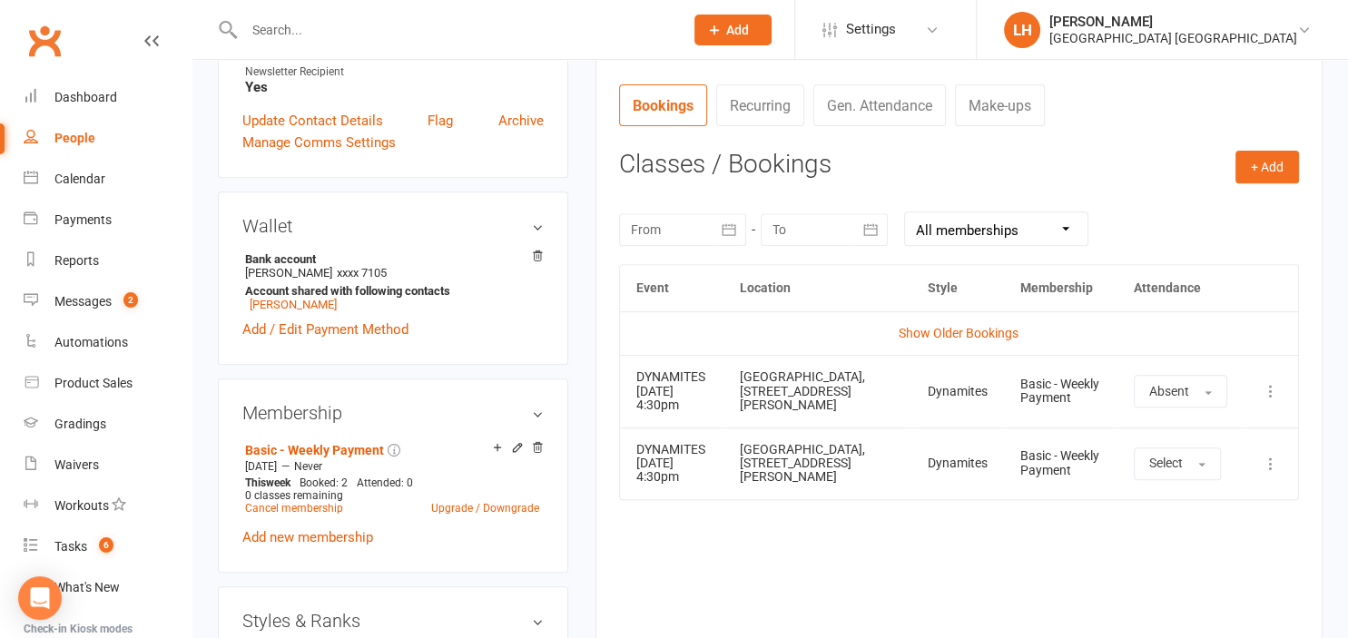
click at [1270, 461] on icon at bounding box center [1271, 464] width 18 height 18
click at [964, 554] on div "Event Location Style Membership Attendance Show Older Bookings DYNAMITES 10 Sep…" at bounding box center [959, 440] width 680 height 352
click at [1272, 387] on icon at bounding box center [1271, 391] width 18 height 18
click at [1150, 496] on link "Remove booking" at bounding box center [1191, 499] width 180 height 36
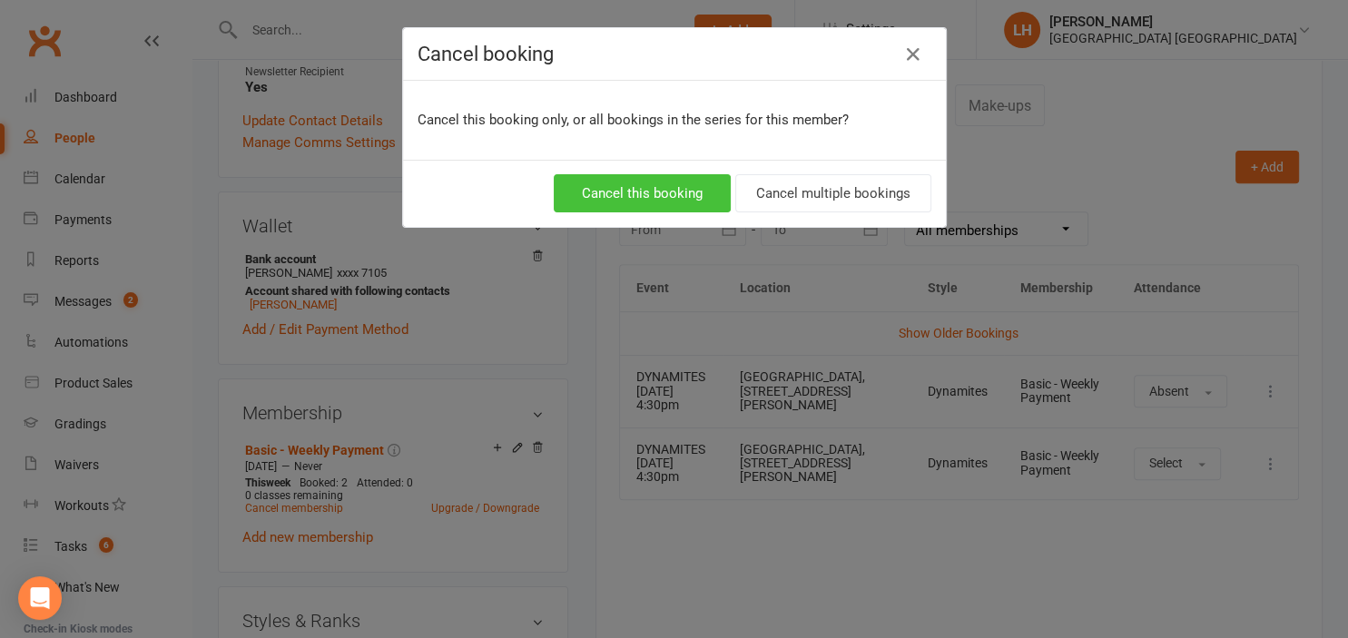
click at [641, 188] on button "Cancel this booking" at bounding box center [642, 193] width 177 height 38
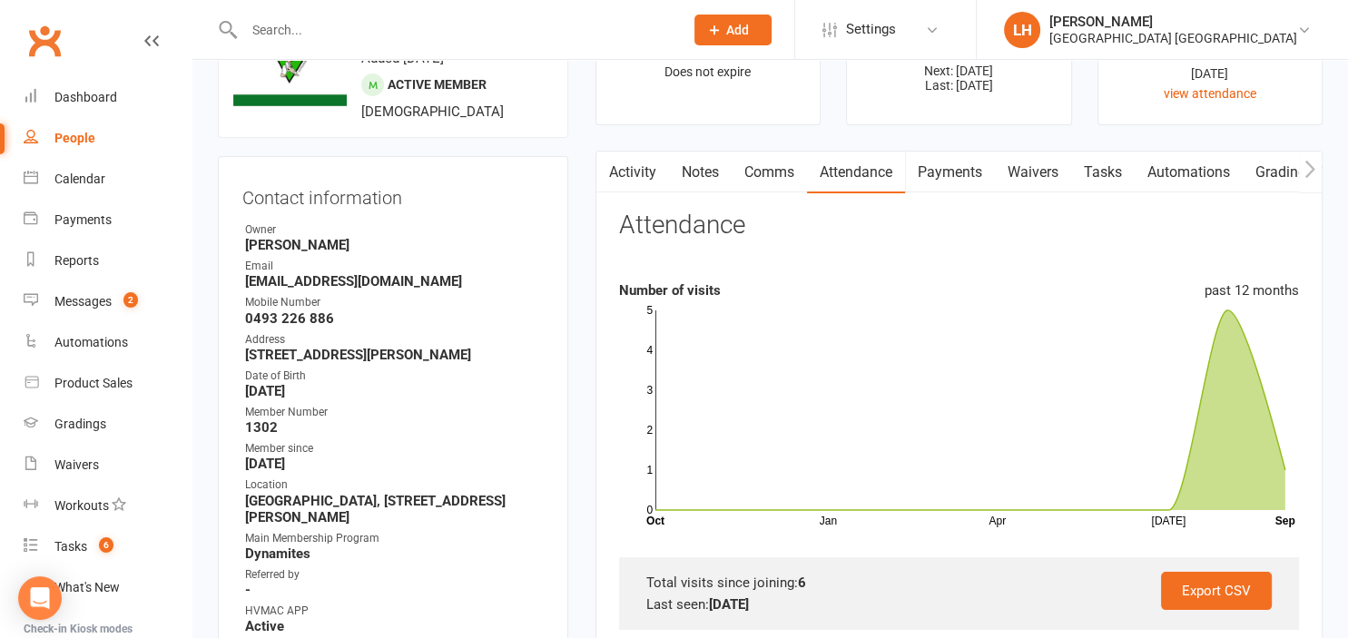
scroll to position [0, 0]
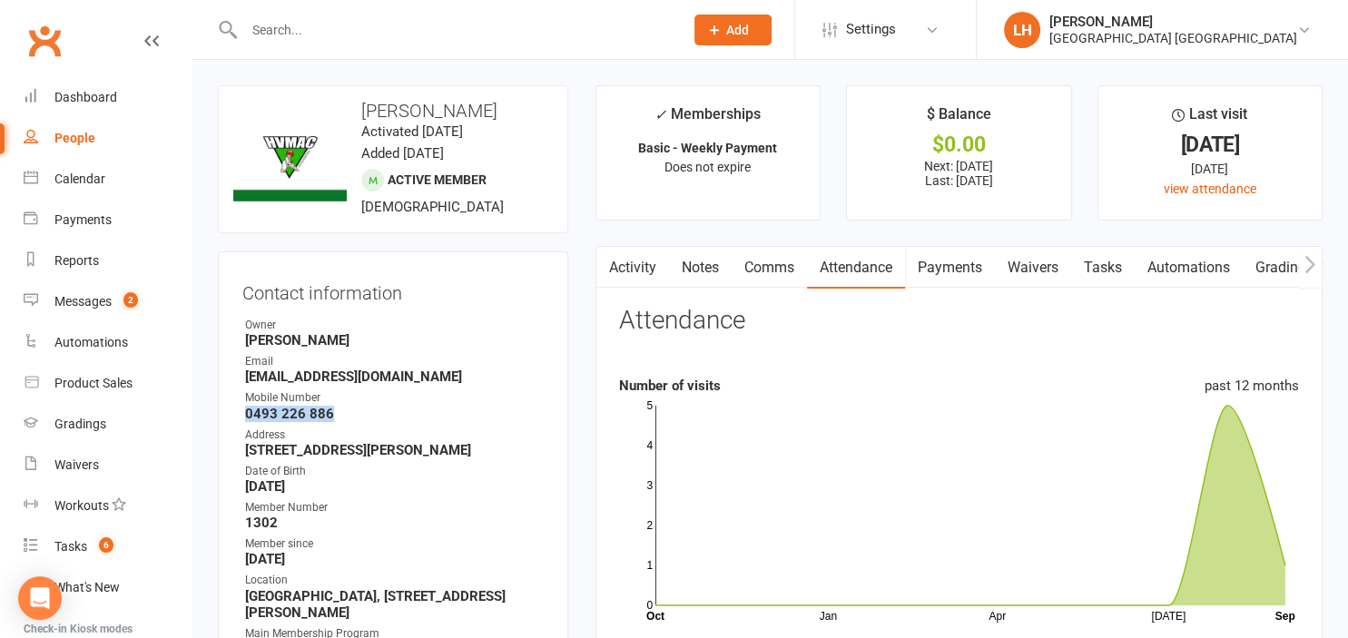
drag, startPoint x: 342, startPoint y: 414, endPoint x: 237, endPoint y: 416, distance: 105.3
click at [237, 416] on div "Contact information Owner Liana Hammersley Email bhavyasravon@gmail.com Mobile …" at bounding box center [393, 549] width 350 height 597
copy strong "0493 226 886"
click at [95, 300] on div "Messages" at bounding box center [82, 301] width 57 height 15
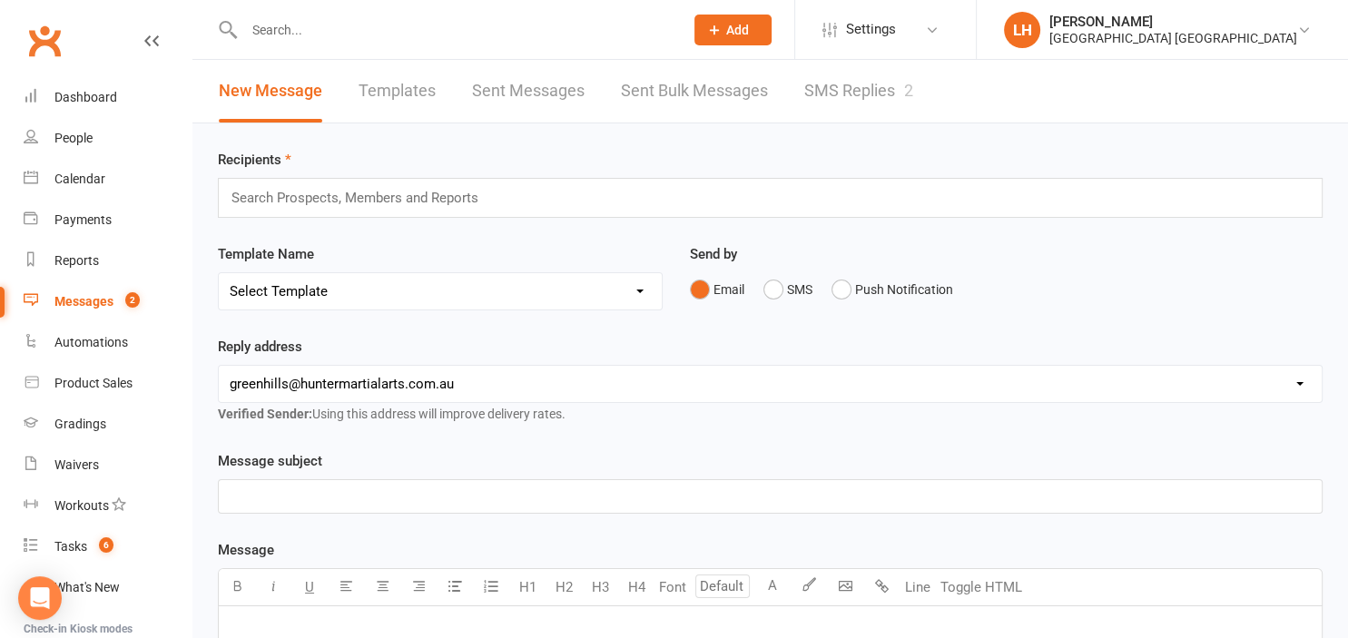
click at [879, 84] on link "SMS Replies 2" at bounding box center [858, 91] width 109 height 63
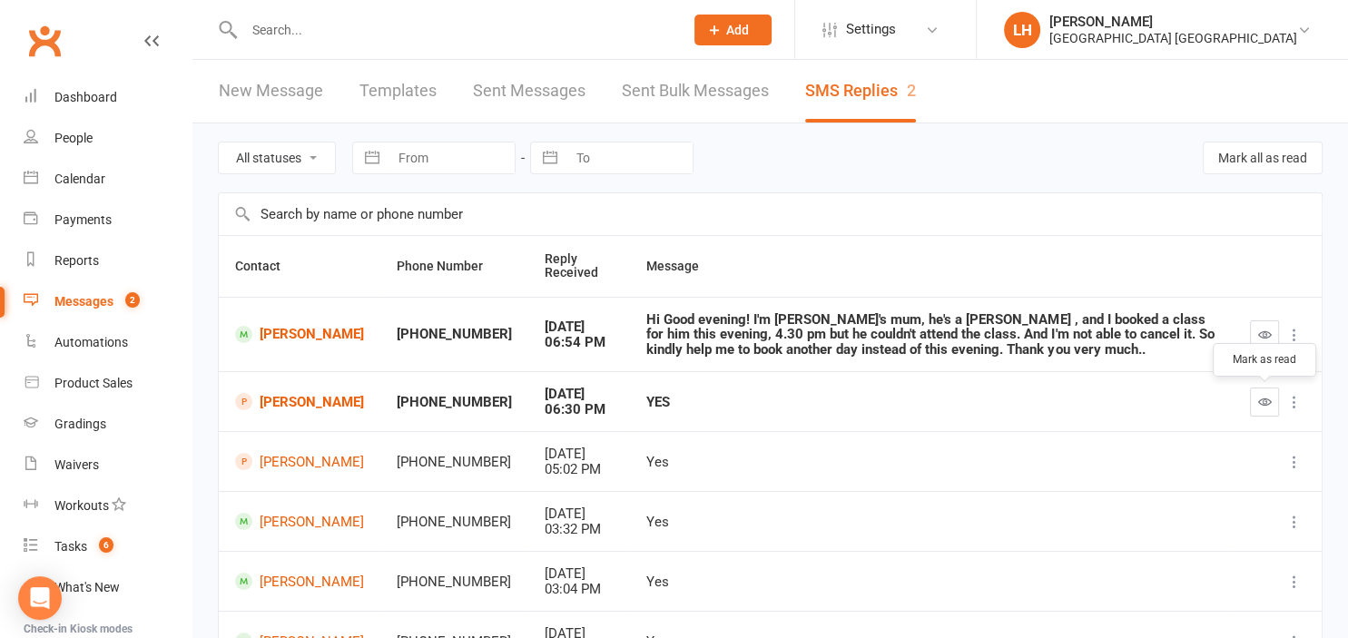
click at [1267, 406] on icon "button" at bounding box center [1265, 402] width 14 height 14
click at [1270, 339] on icon "button" at bounding box center [1265, 335] width 14 height 14
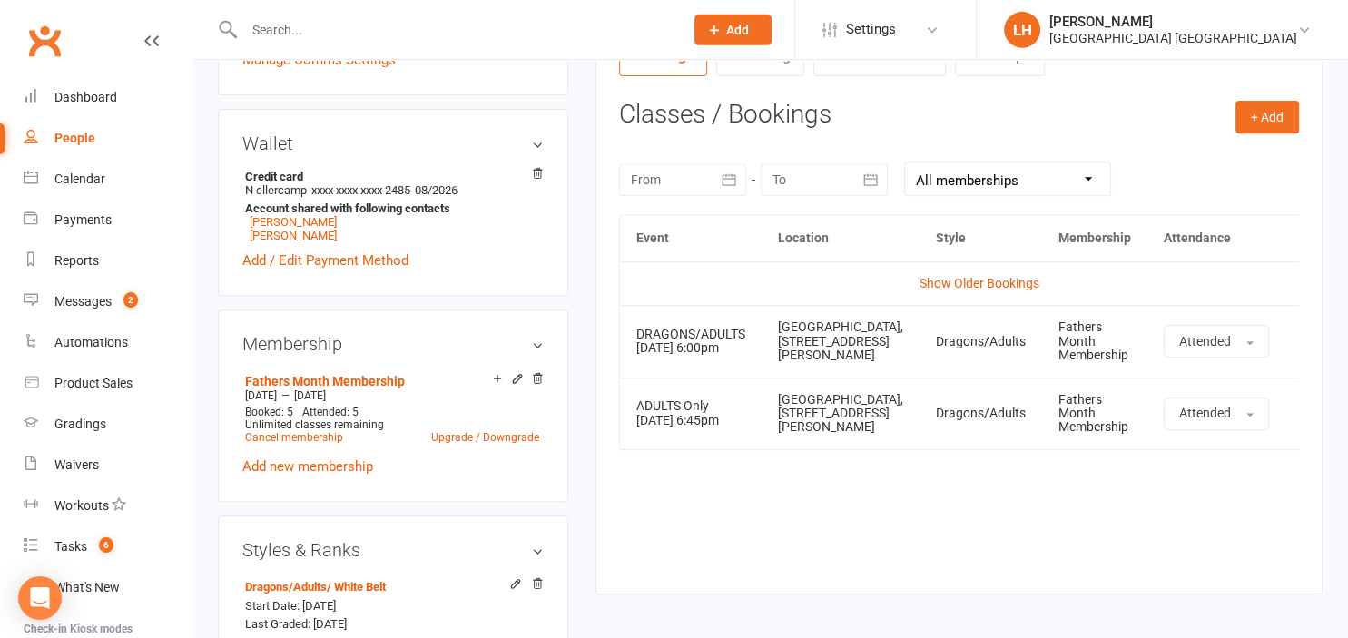
scroll to position [766, 0]
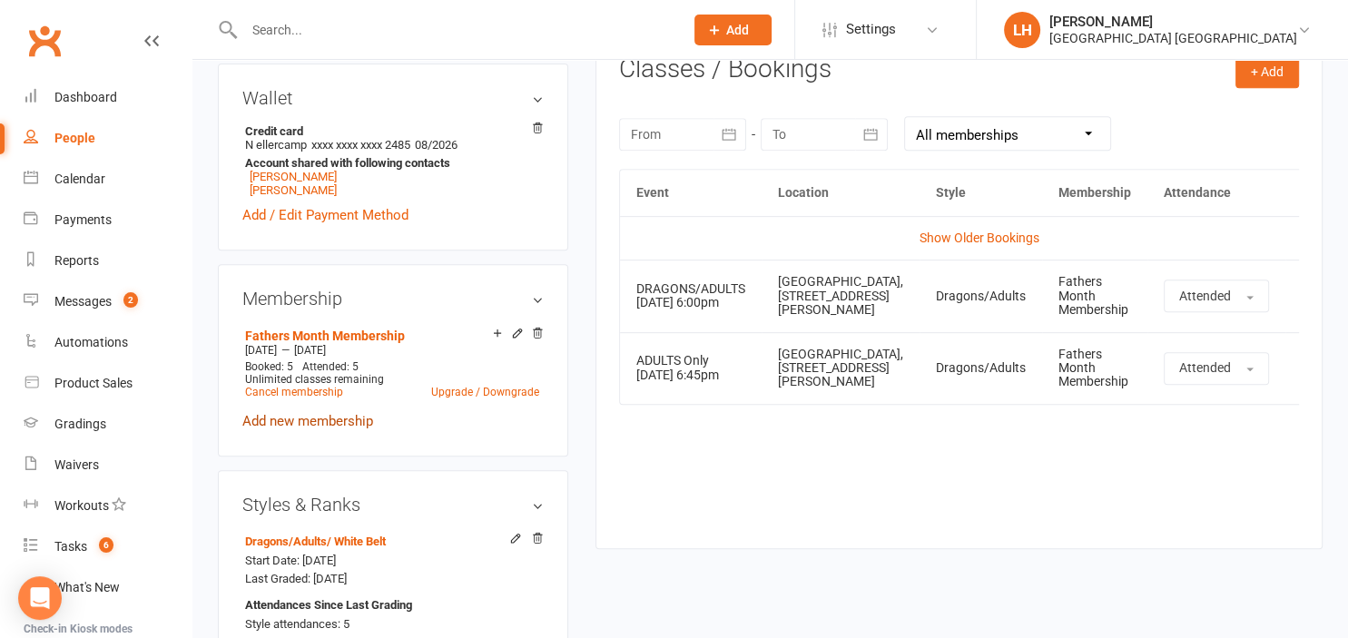
click at [331, 428] on link "Add new membership" at bounding box center [307, 421] width 131 height 16
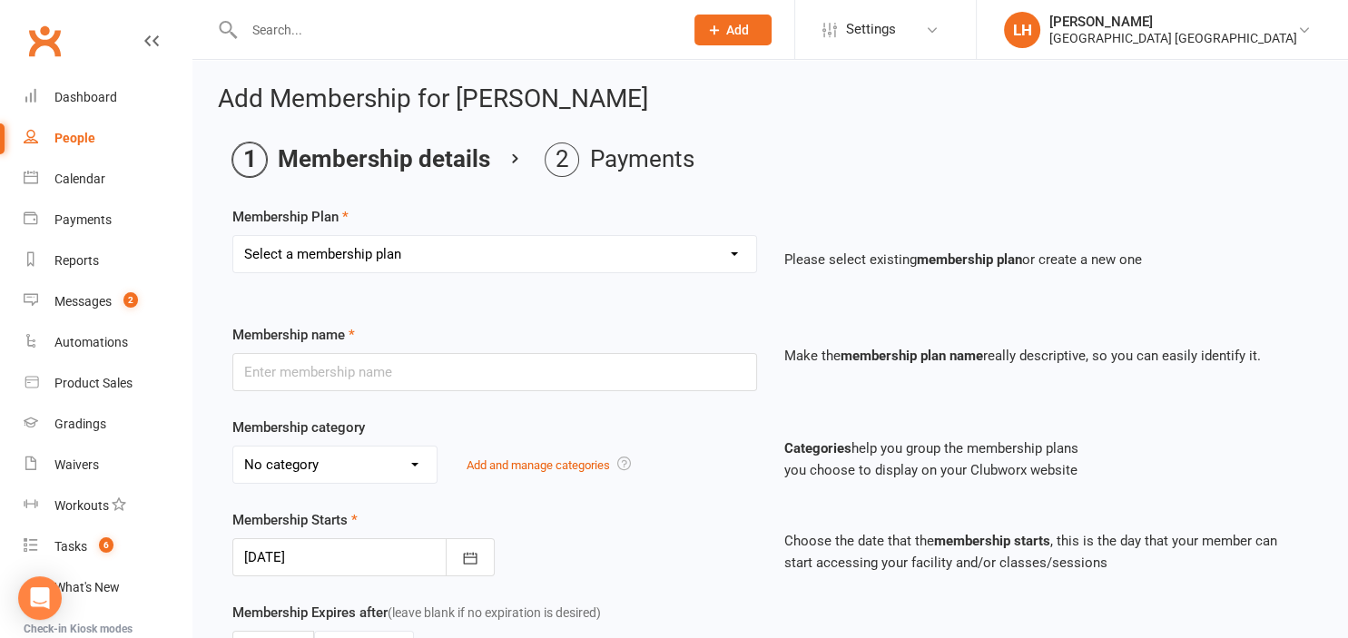
click at [233, 236] on select "Select a membership plan Create new Membership Plan Temporary Membership OFR BB…" at bounding box center [494, 254] width 523 height 36
drag, startPoint x: 344, startPoint y: 254, endPoint x: 671, endPoint y: 201, distance: 331.1
click at [681, 220] on div "Membership Plan Select a membership plan Create new Membership Plan Temporary M…" at bounding box center [770, 252] width 1076 height 93
click at [233, 236] on select "Select a membership plan Create new Membership Plan Temporary Membership OFR BB…" at bounding box center [494, 254] width 523 height 36
select select "7"
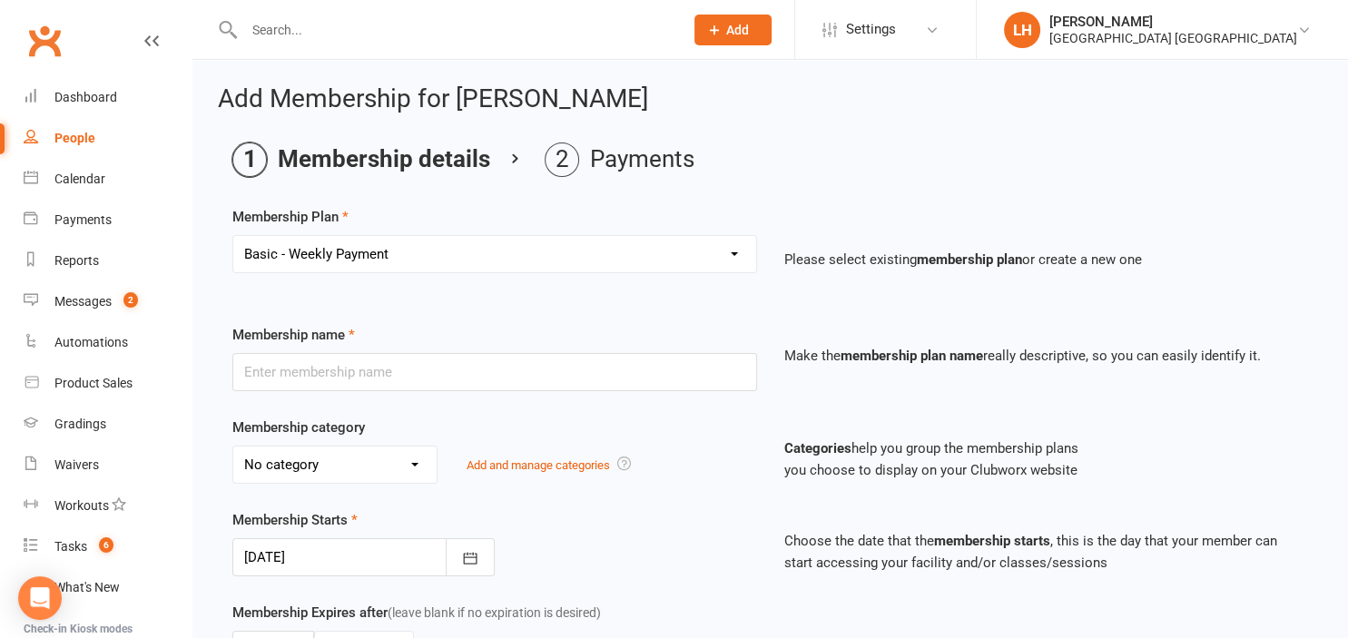
click option "Basic - Weekly Payment" at bounding box center [0, 0] width 0 height 0
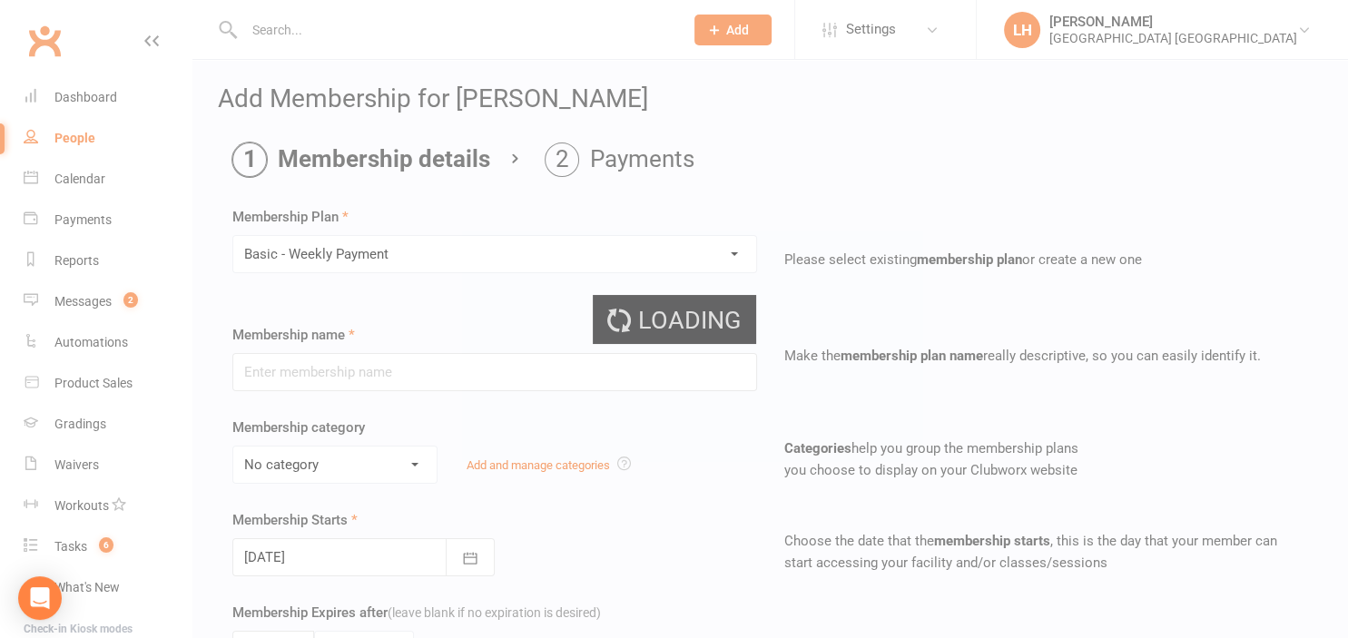
type input "Basic - Weekly Payment"
select select "6"
type input "0"
type input "2"
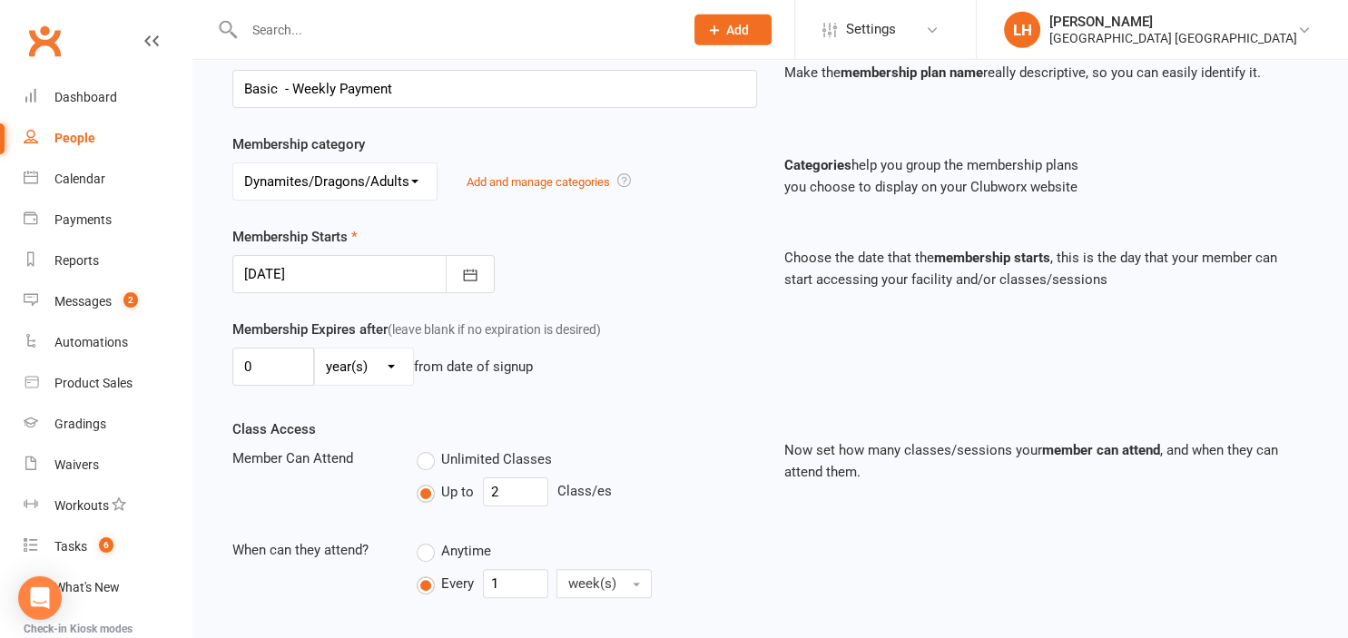
scroll to position [287, 0]
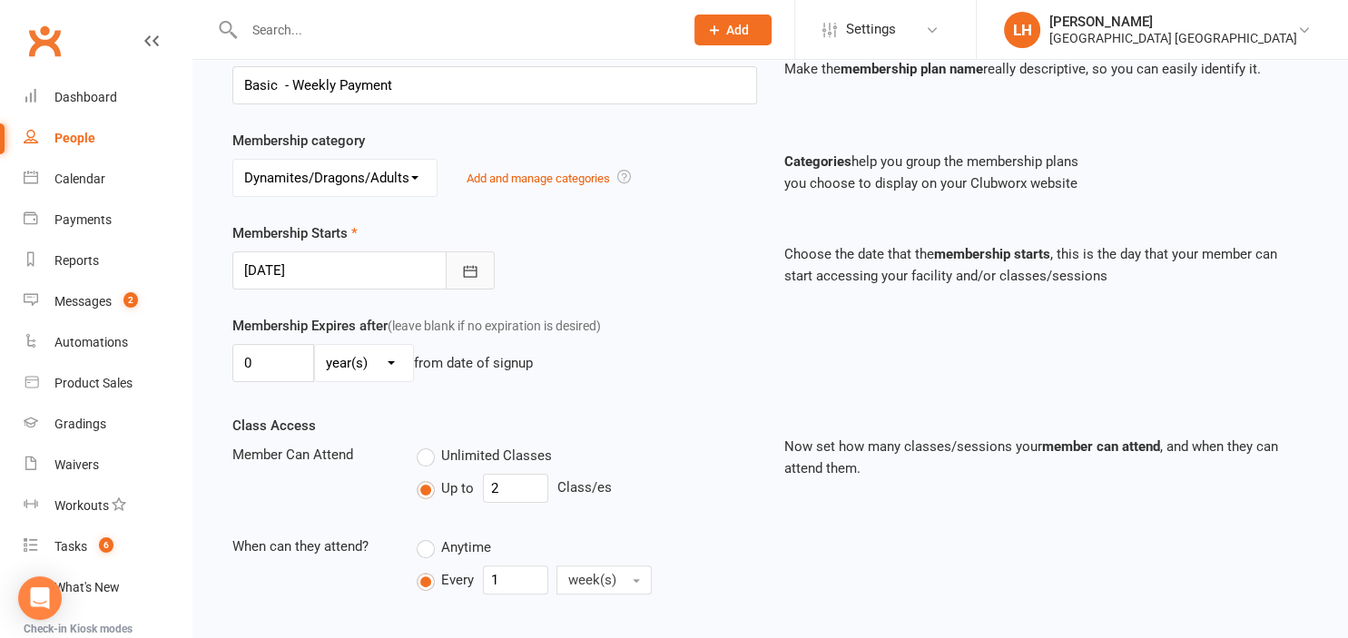
click at [481, 266] on button "button" at bounding box center [470, 270] width 49 height 38
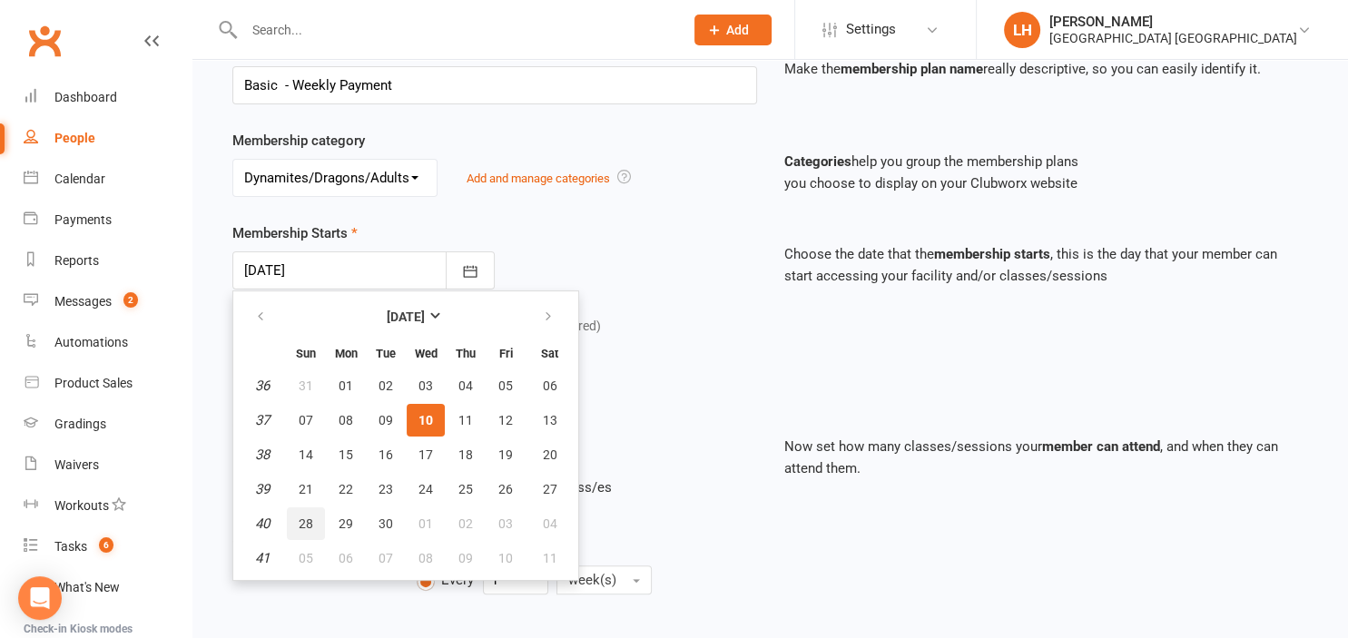
click at [296, 517] on button "28" at bounding box center [306, 523] width 38 height 33
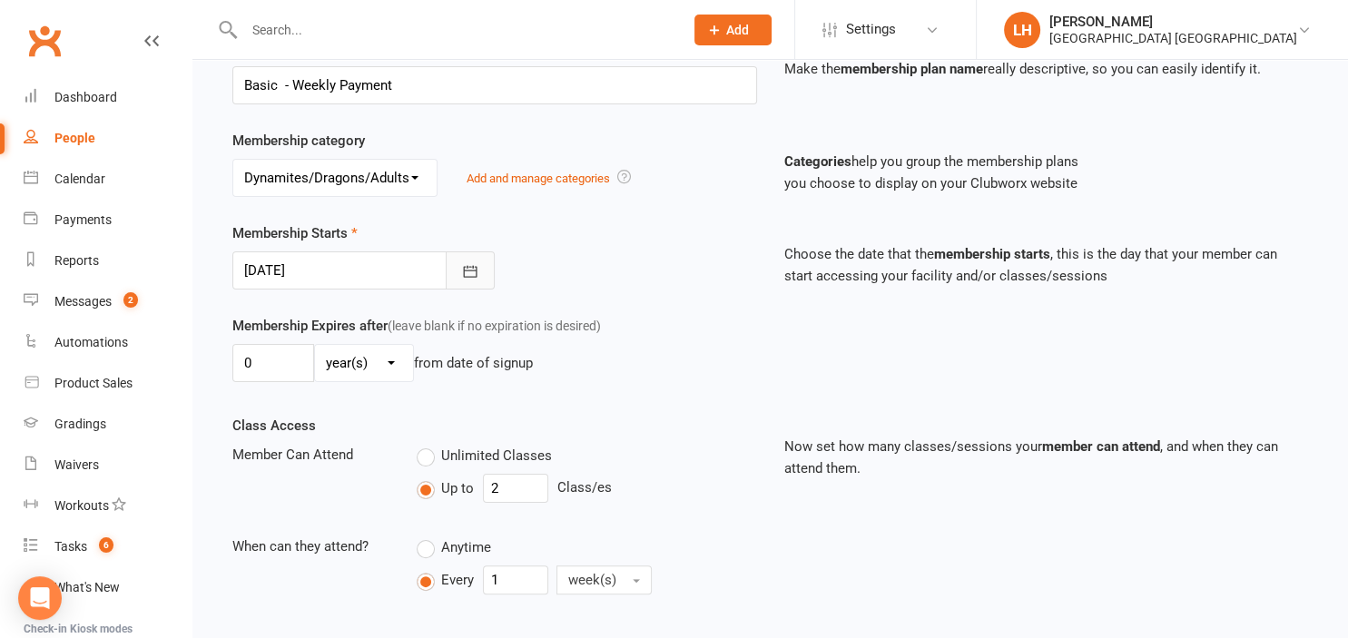
click at [478, 274] on icon "button" at bounding box center [470, 271] width 18 height 18
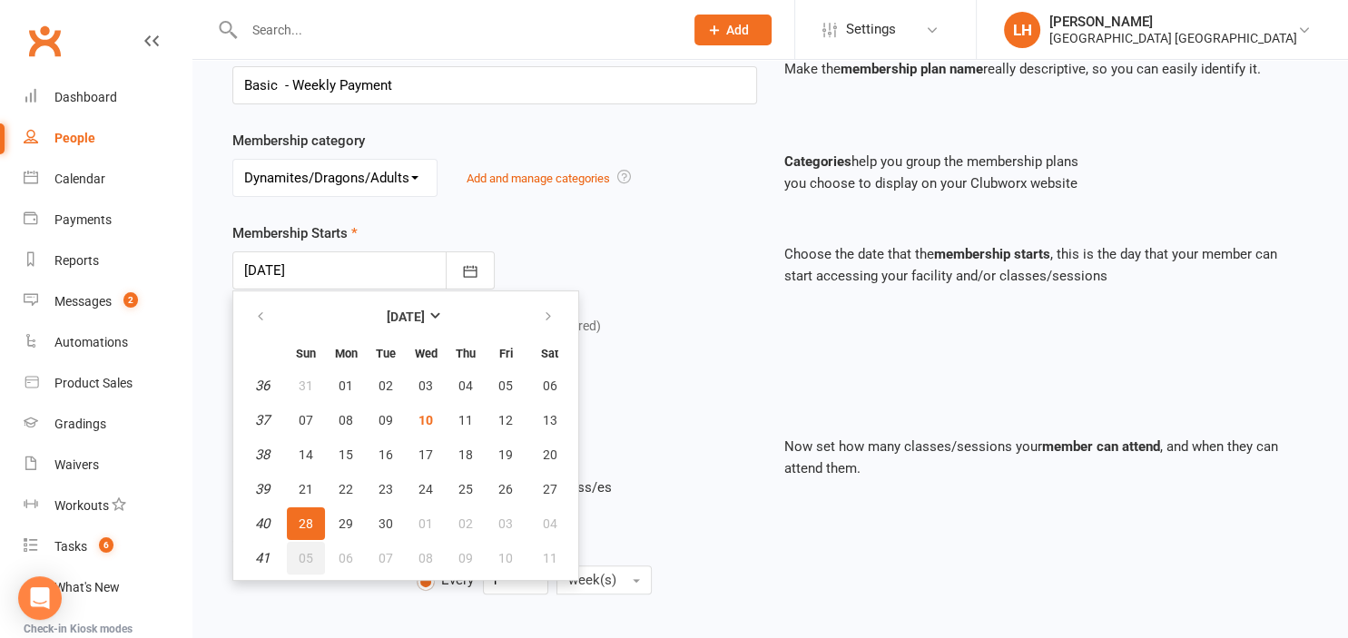
click at [312, 557] on span "05" at bounding box center [306, 558] width 15 height 15
type input "05 Oct 2025"
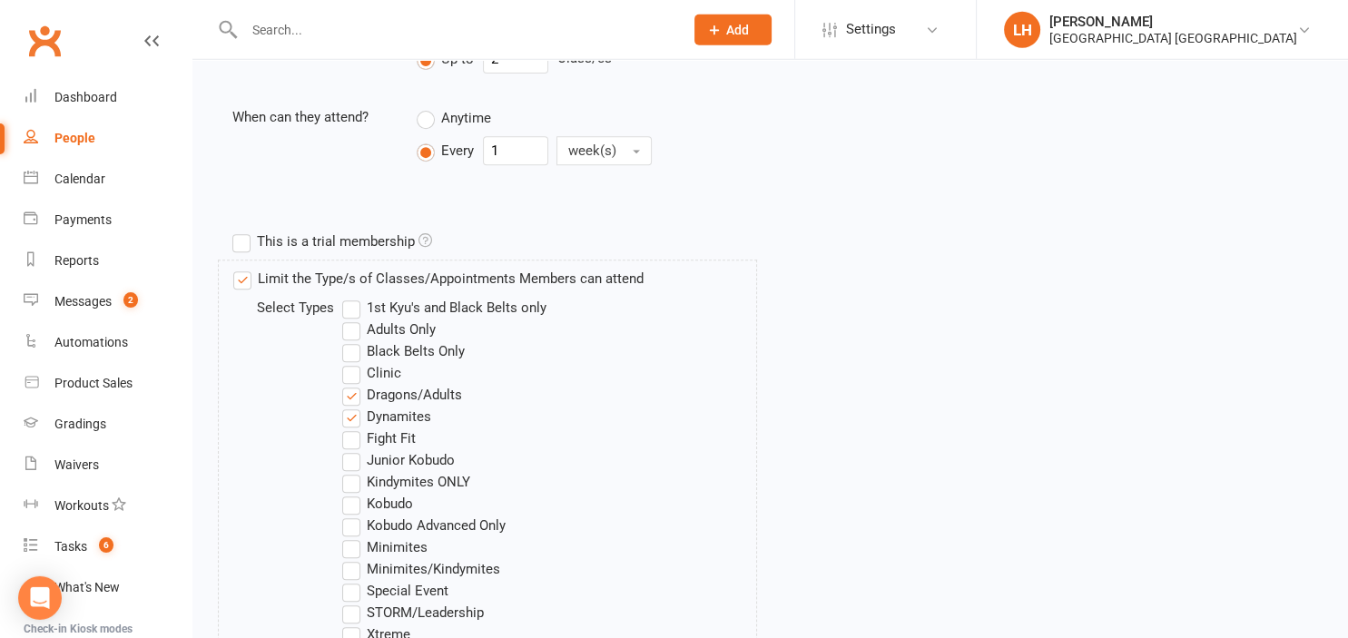
scroll to position [862, 0]
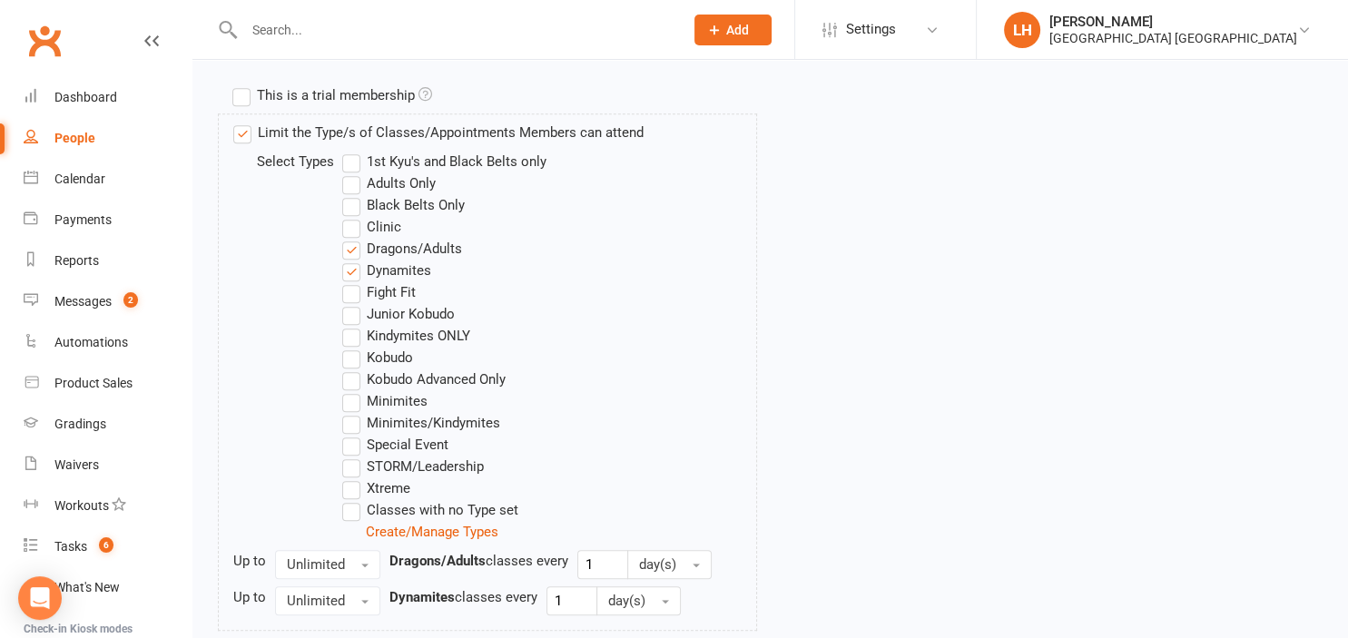
click at [350, 272] on label "Dynamites" at bounding box center [386, 271] width 89 height 22
click at [350, 260] on input "Dynamites" at bounding box center [348, 260] width 12 height 0
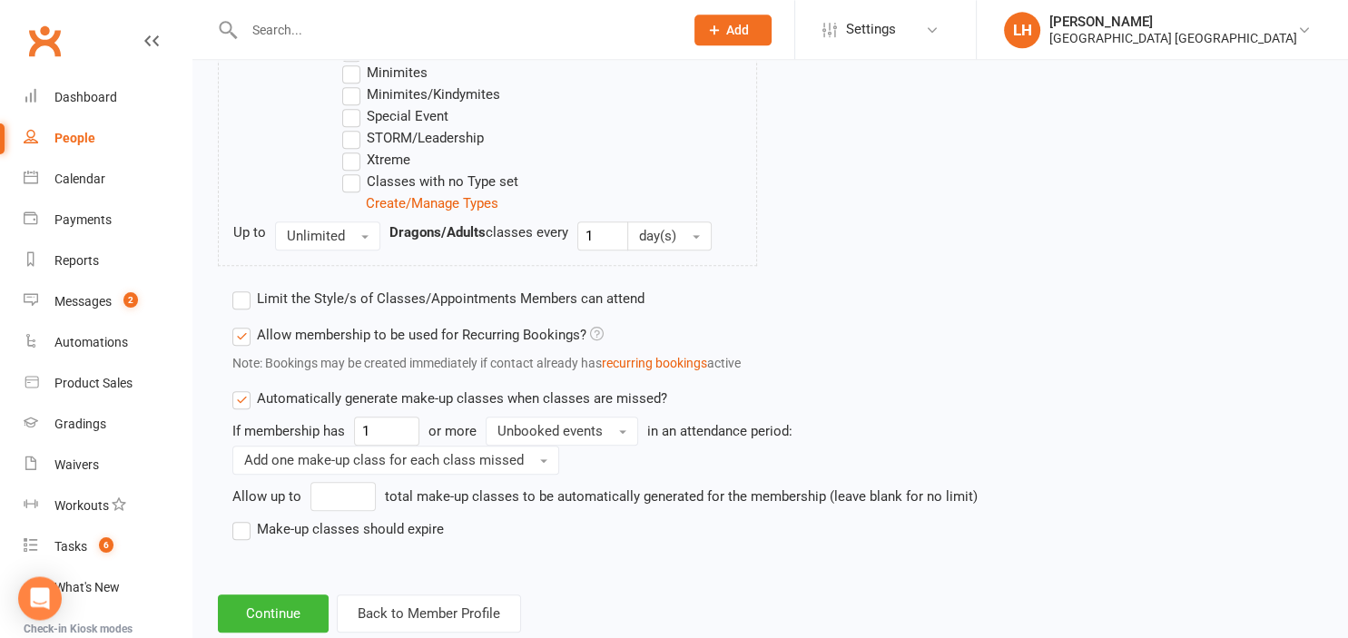
scroll to position [1233, 0]
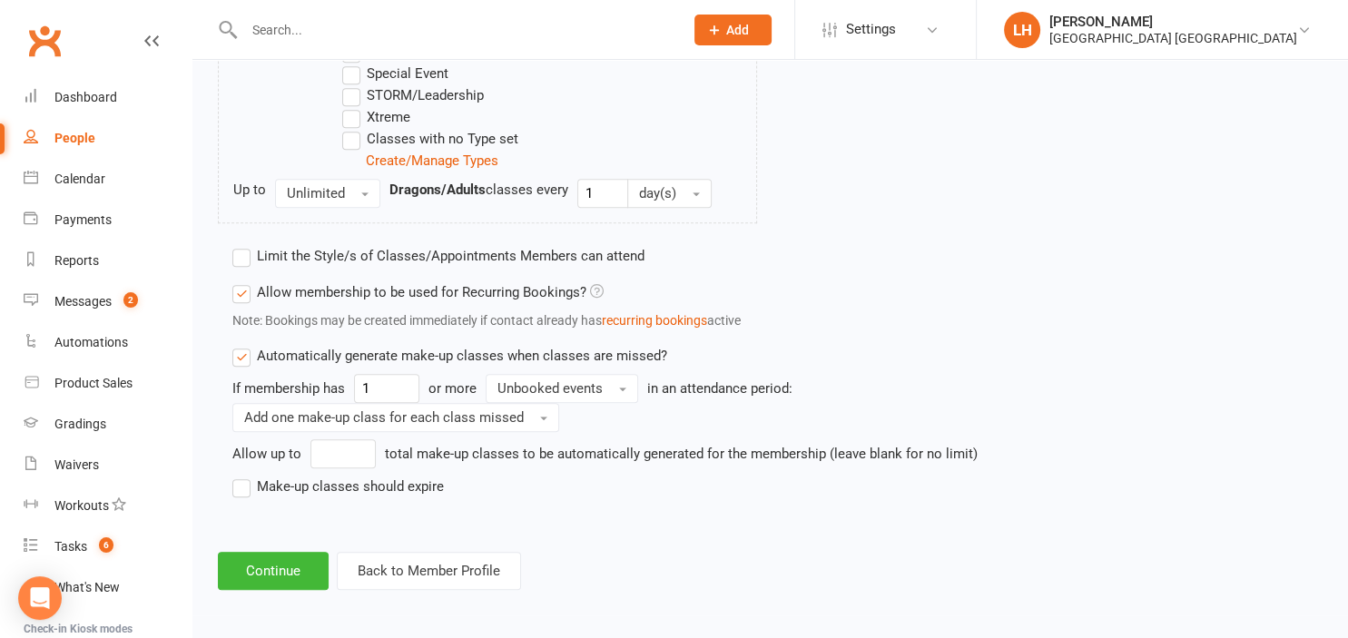
click at [249, 485] on label "Make-up classes should expire" at bounding box center [337, 487] width 211 height 22
click at [244, 476] on input "Make-up classes should expire" at bounding box center [238, 476] width 12 height 0
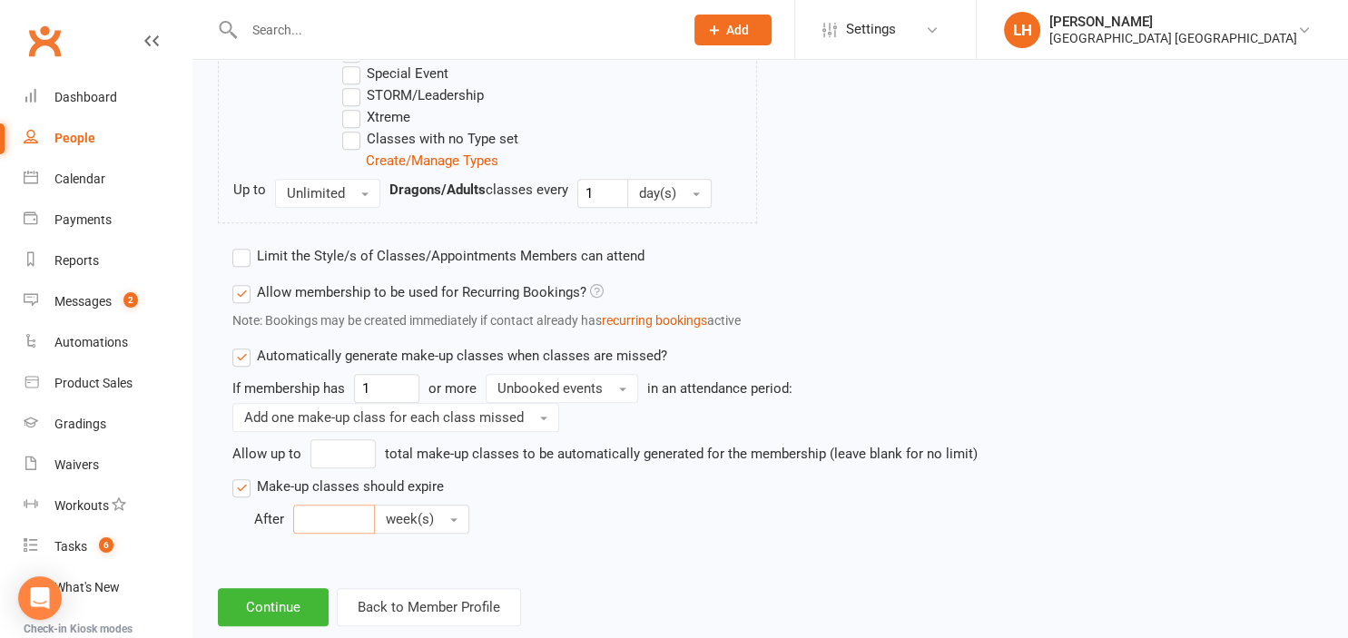
click at [348, 511] on input "number" at bounding box center [334, 519] width 82 height 29
type input "4"
click at [296, 605] on button "Continue" at bounding box center [273, 607] width 111 height 38
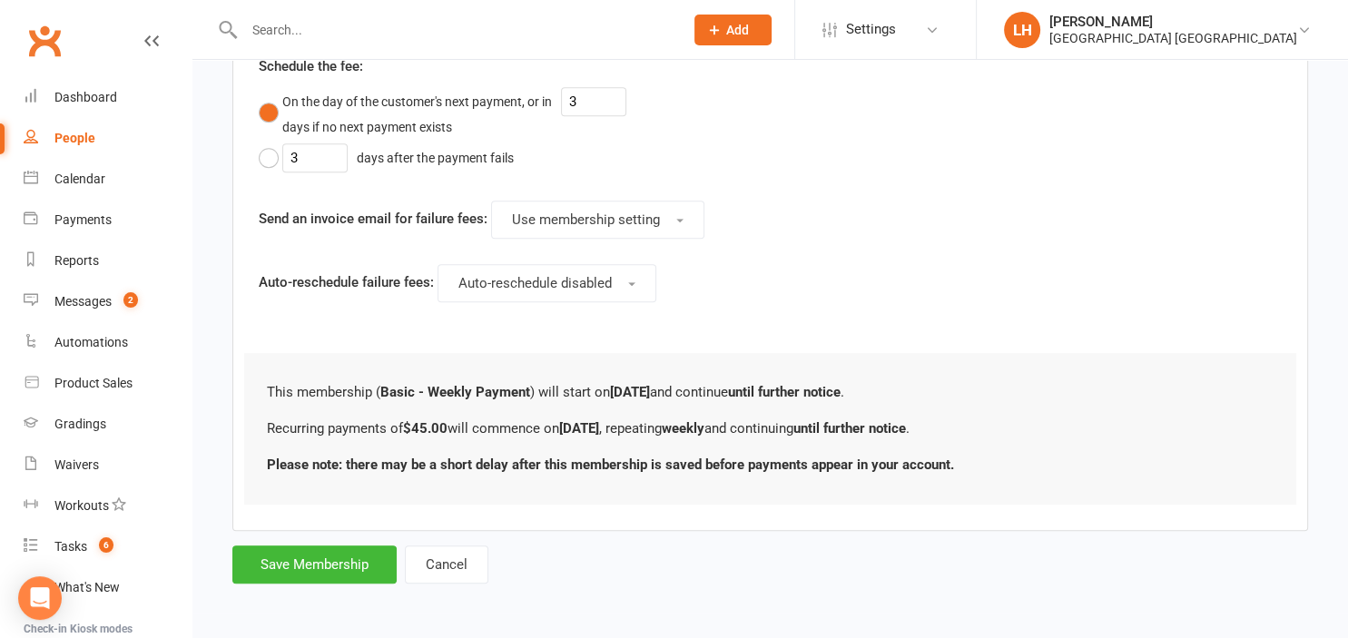
scroll to position [0, 0]
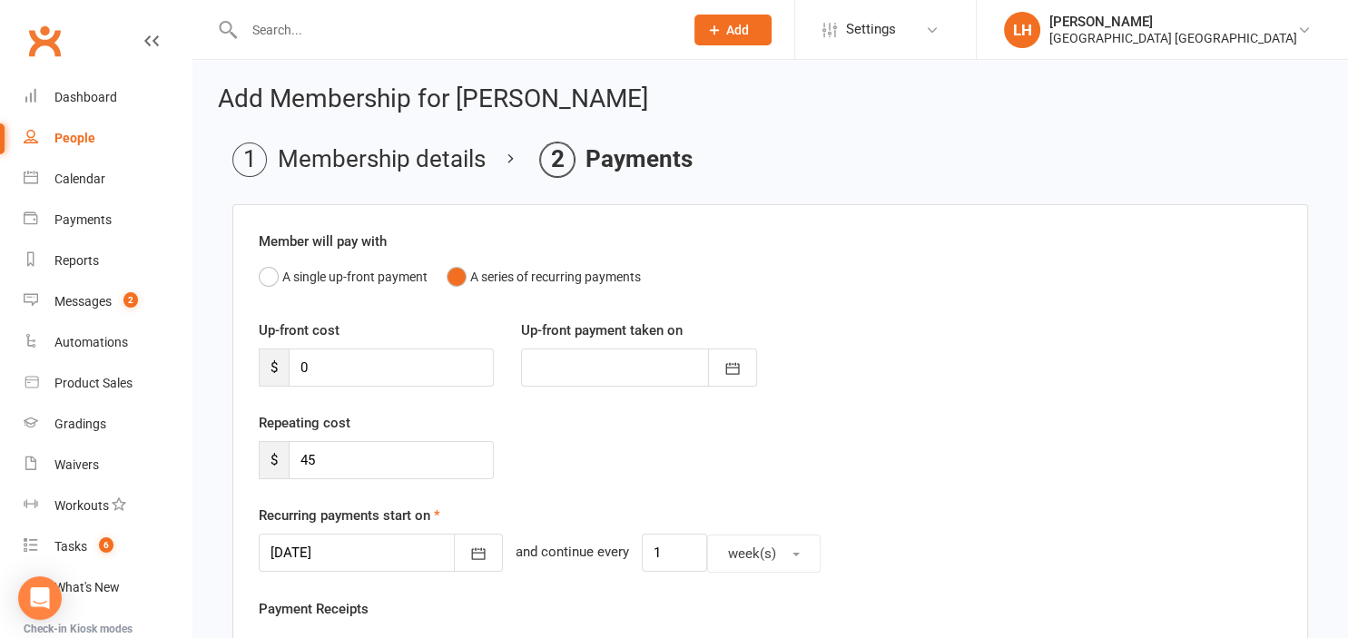
click at [1027, 460] on div "Repeating cost $ 45" at bounding box center [770, 458] width 1050 height 93
click at [350, 457] on input "45" at bounding box center [391, 460] width 205 height 38
click at [310, 453] on input "40.50" at bounding box center [391, 460] width 205 height 38
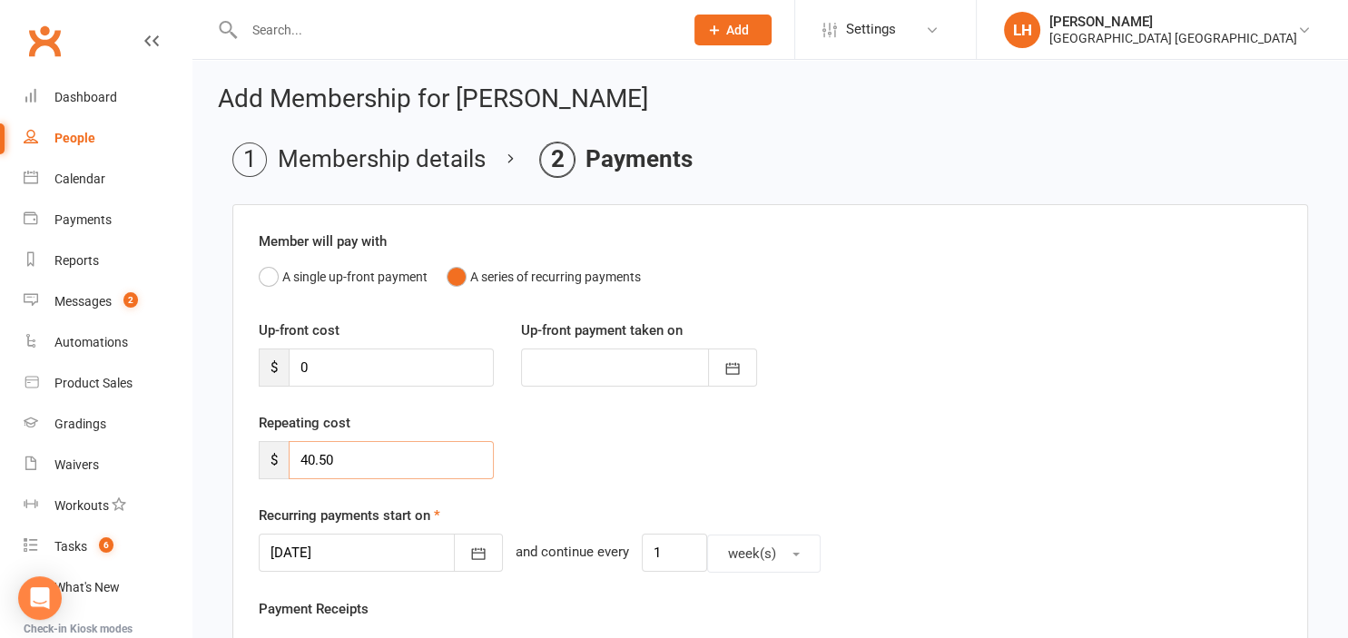
type input "40.50"
click at [549, 398] on div "Up-front cost $ 0 Up-front payment taken on September 2025 Sun Mon Tue Wed Thu …" at bounding box center [770, 365] width 1050 height 93
click at [472, 553] on icon "button" at bounding box center [479, 554] width 14 height 12
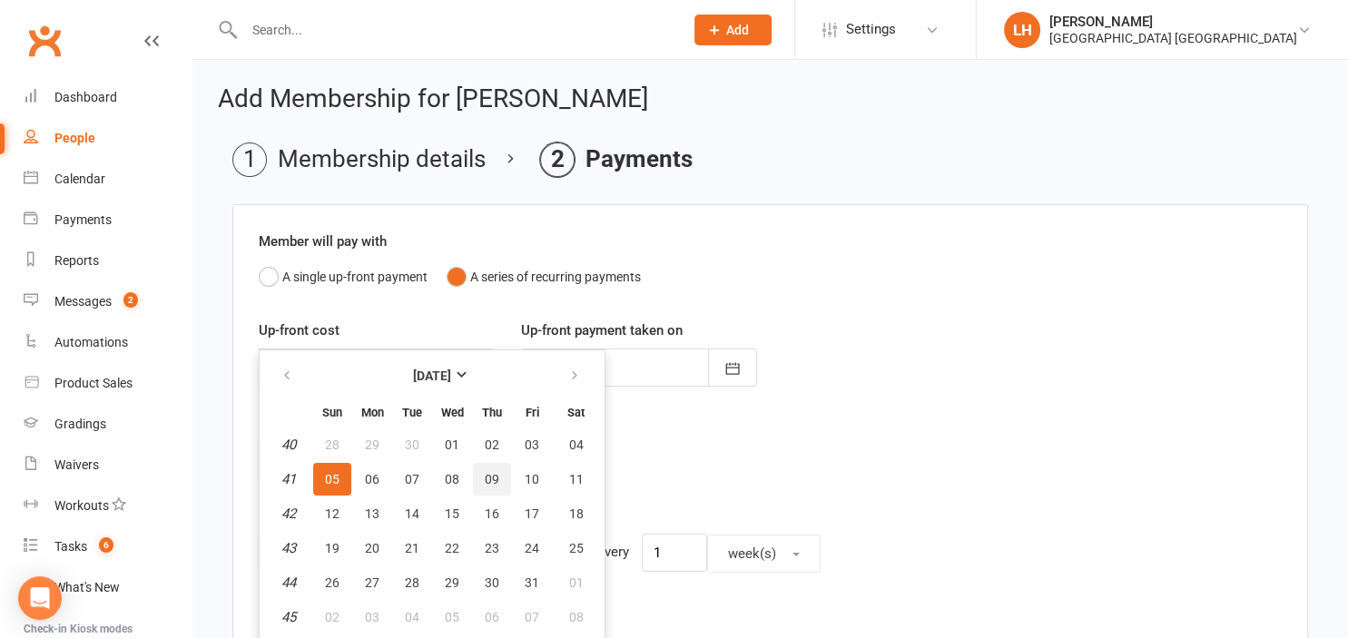
click at [496, 480] on span "09" at bounding box center [492, 479] width 15 height 15
type input "09 Oct 2025"
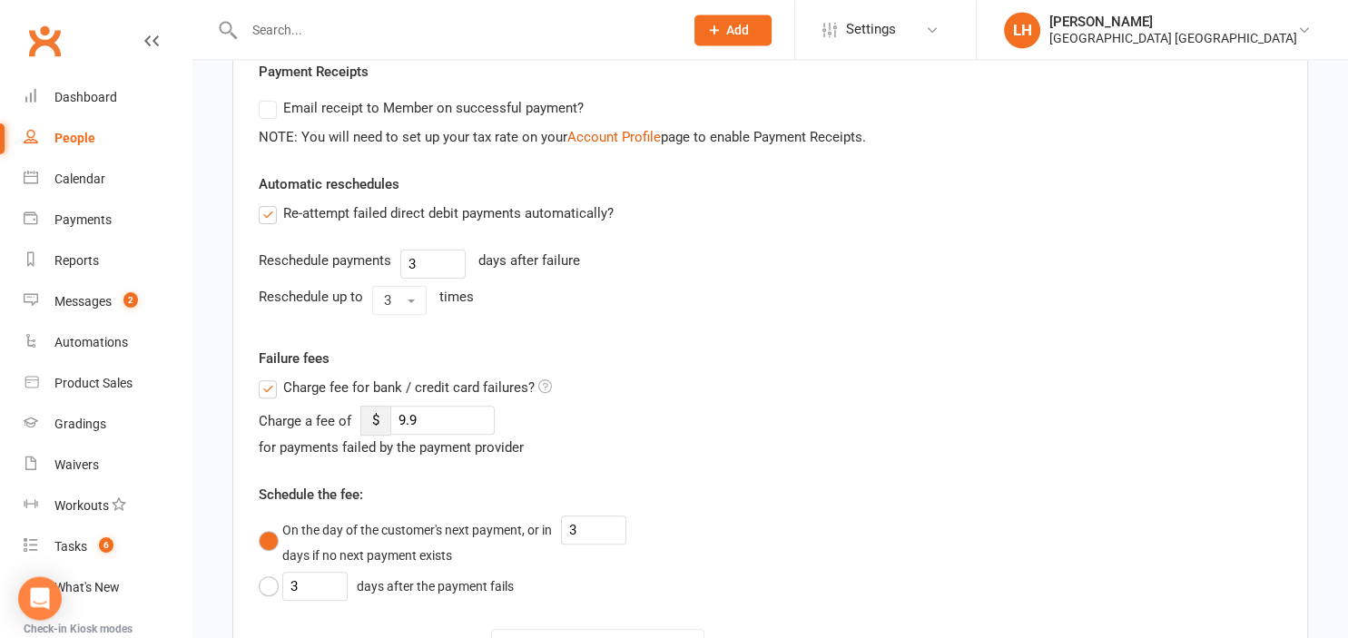
scroll to position [575, 0]
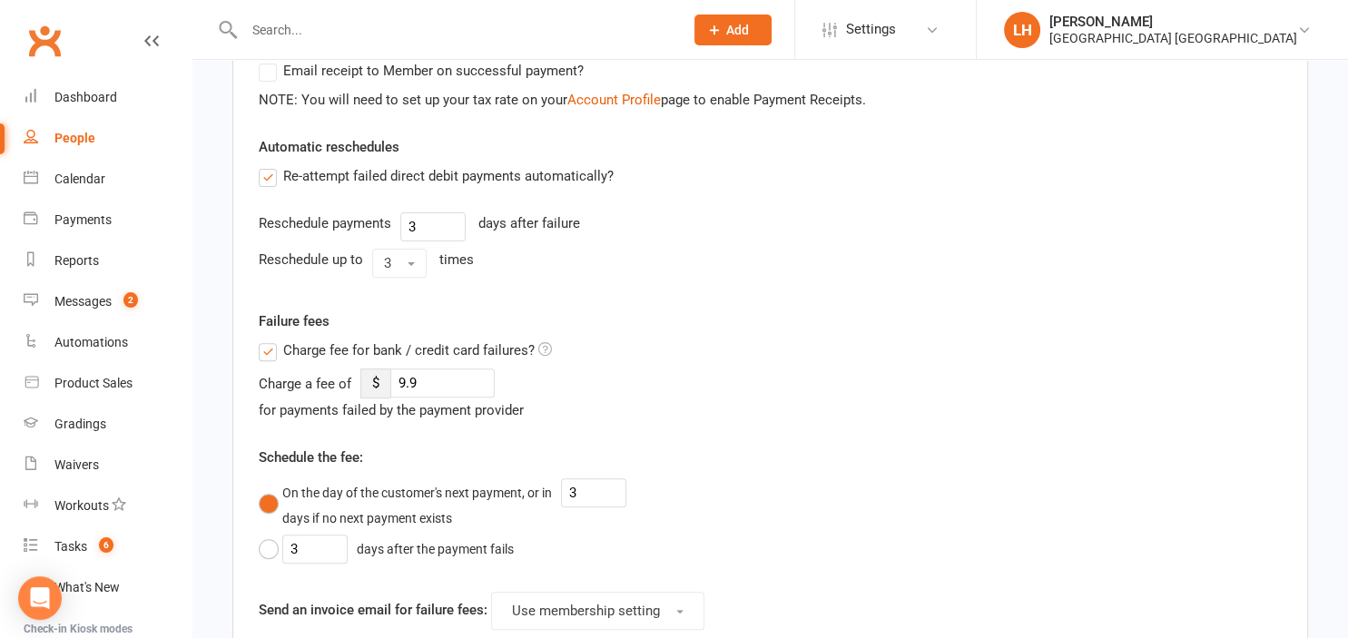
click at [265, 349] on label "Charge fee for bank / credit card failures?" at bounding box center [405, 350] width 293 height 22
click at [265, 339] on input "Charge fee for bank / credit card failures?" at bounding box center [405, 339] width 293 height 0
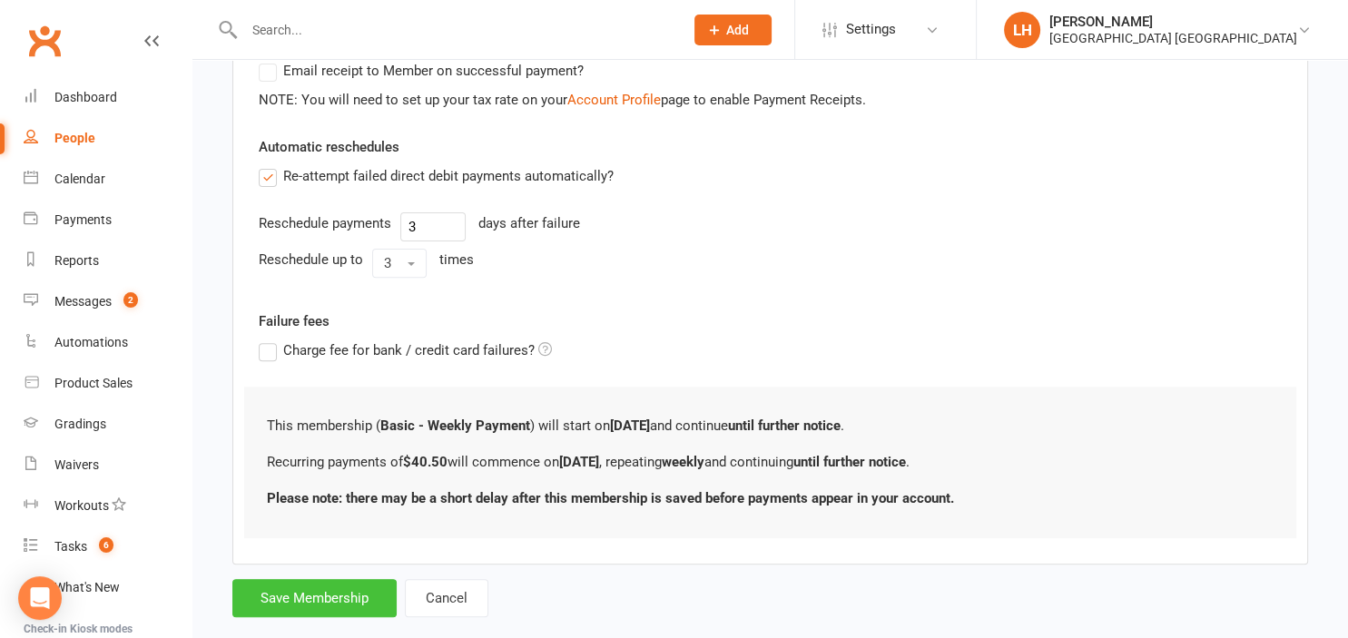
click at [316, 601] on button "Save Membership" at bounding box center [314, 598] width 164 height 38
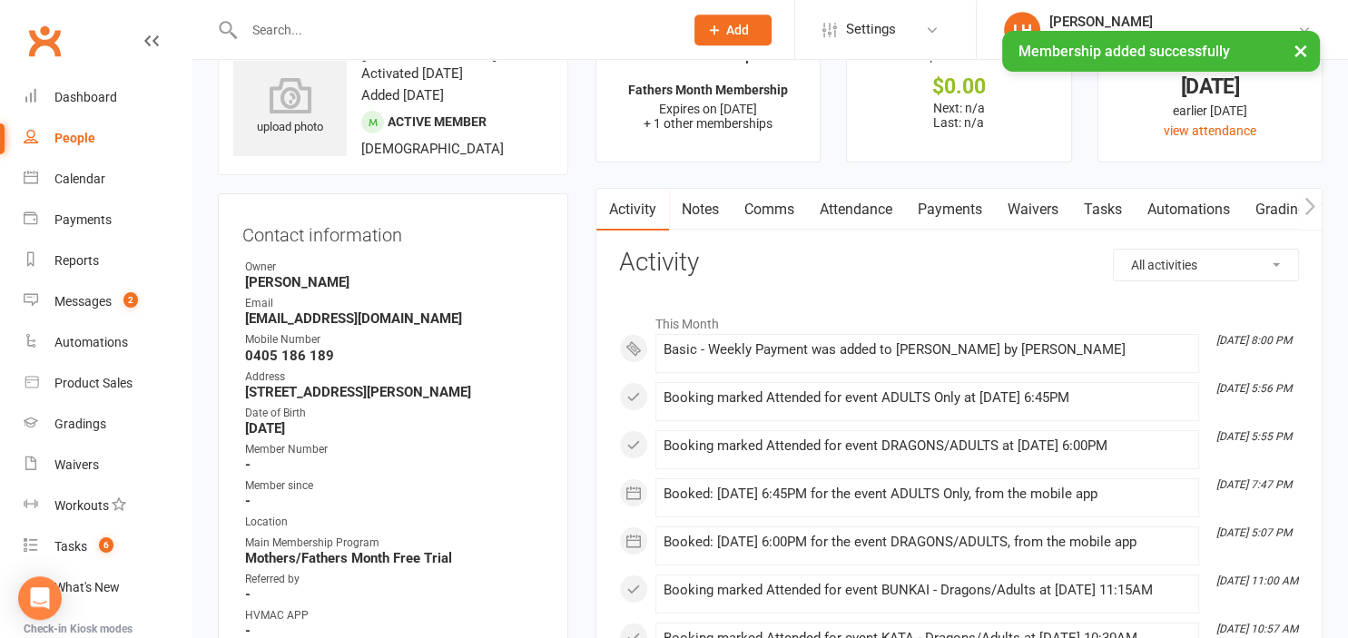
scroll to position [95, 0]
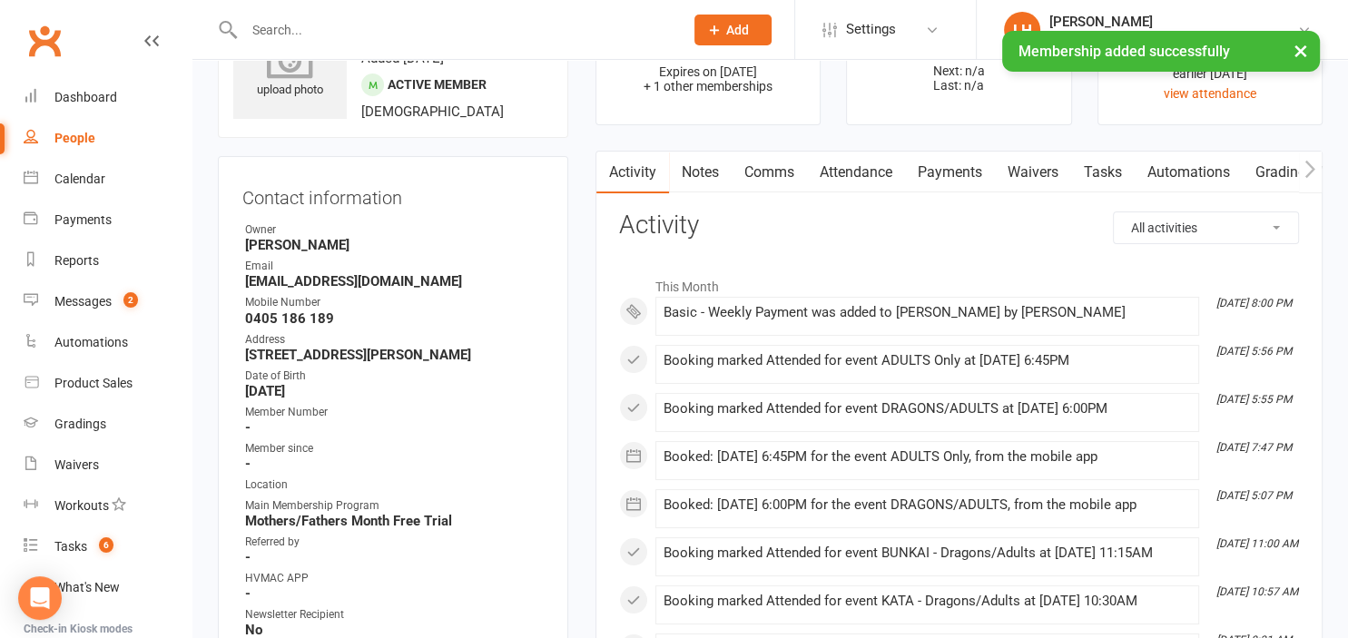
click at [300, 88] on div "upload photo" at bounding box center [289, 70] width 113 height 60
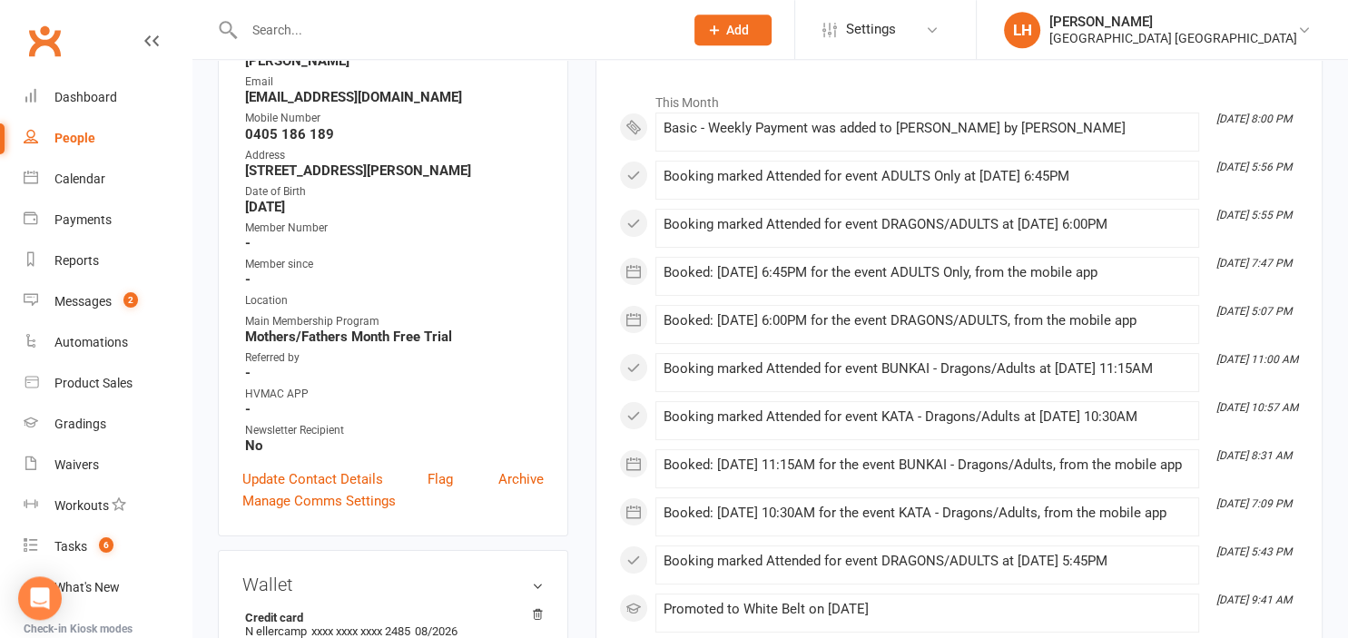
scroll to position [383, 0]
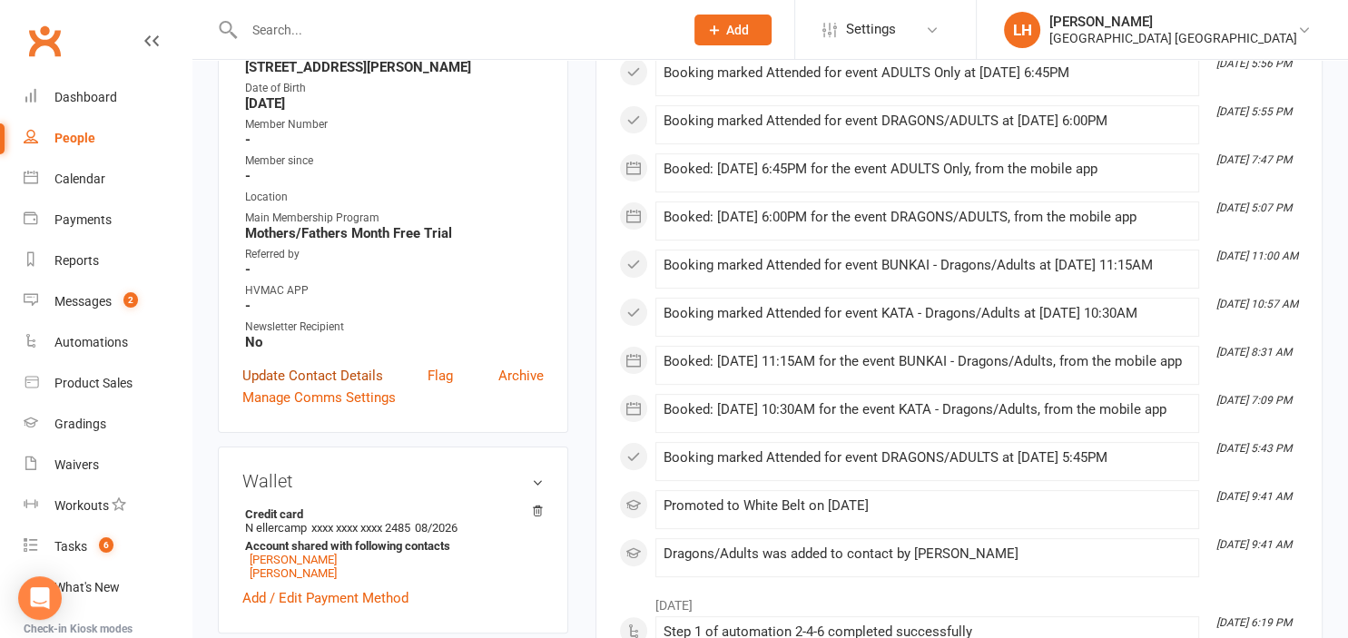
click at [320, 381] on link "Update Contact Details" at bounding box center [312, 376] width 141 height 22
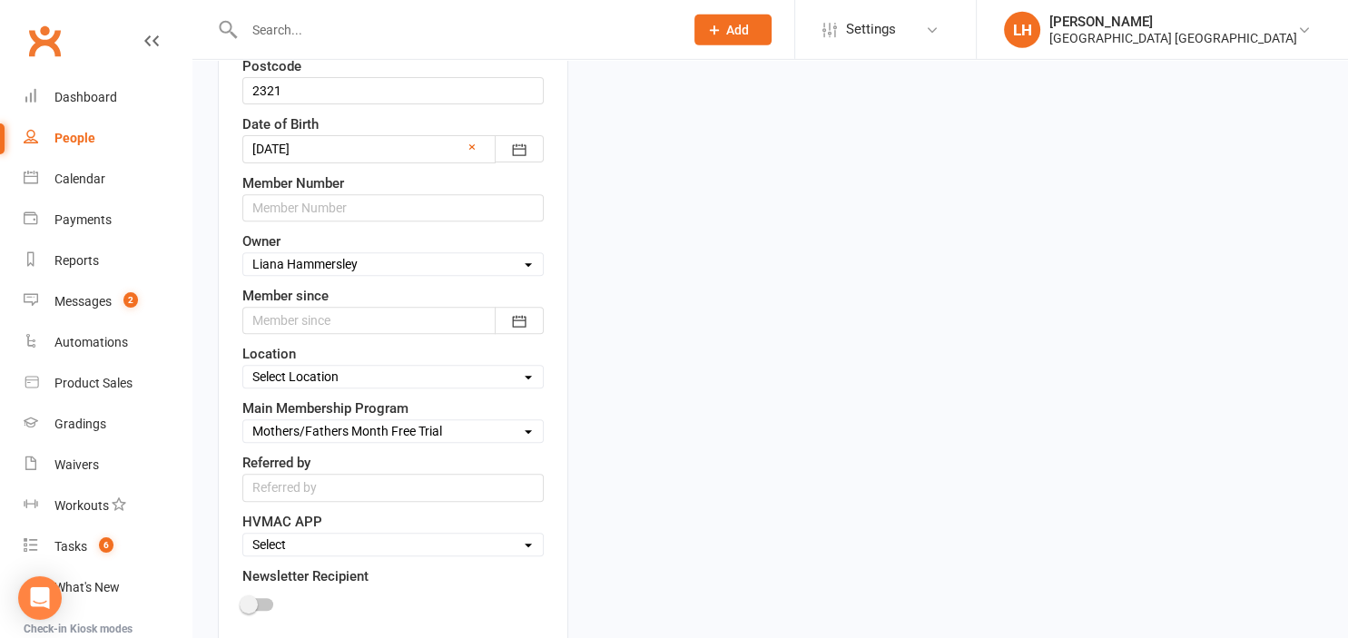
scroll to position [661, 0]
click at [243, 418] on select "Select Minimites Kindymites Dynamites Dragons Adults Kobudo Only Guest Fight Fi…" at bounding box center [393, 428] width 300 height 20
select select "Adults"
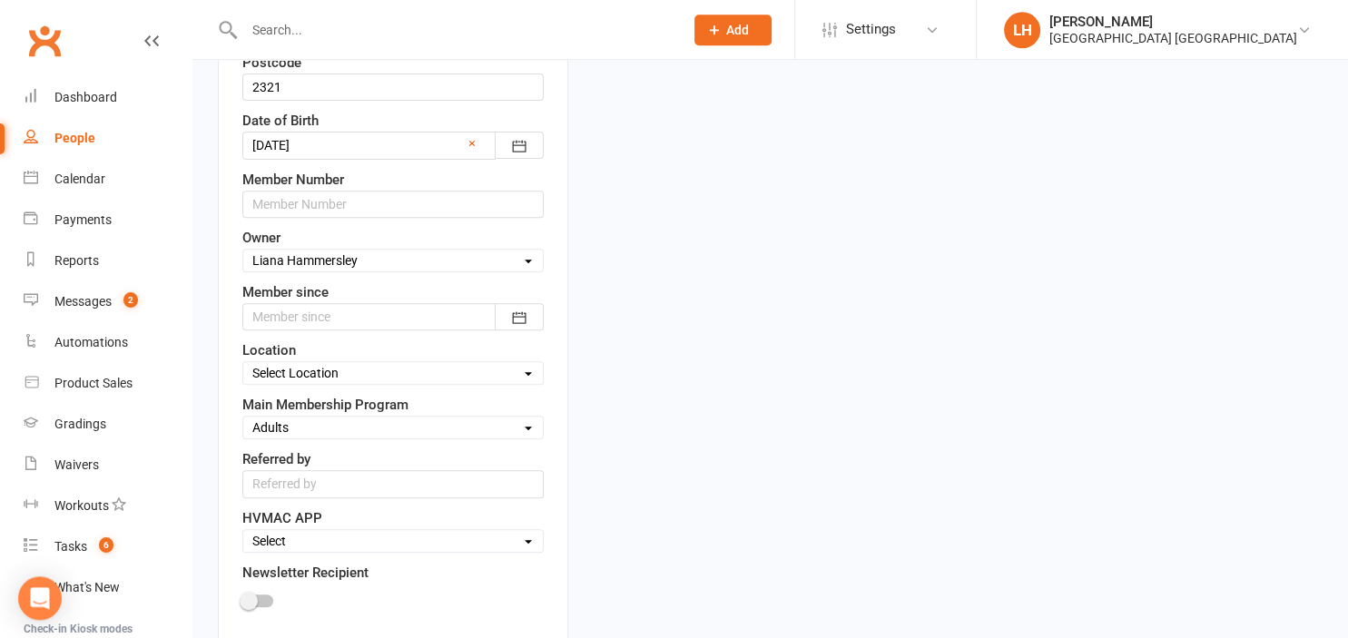
click option "Adults" at bounding box center [0, 0] width 0 height 0
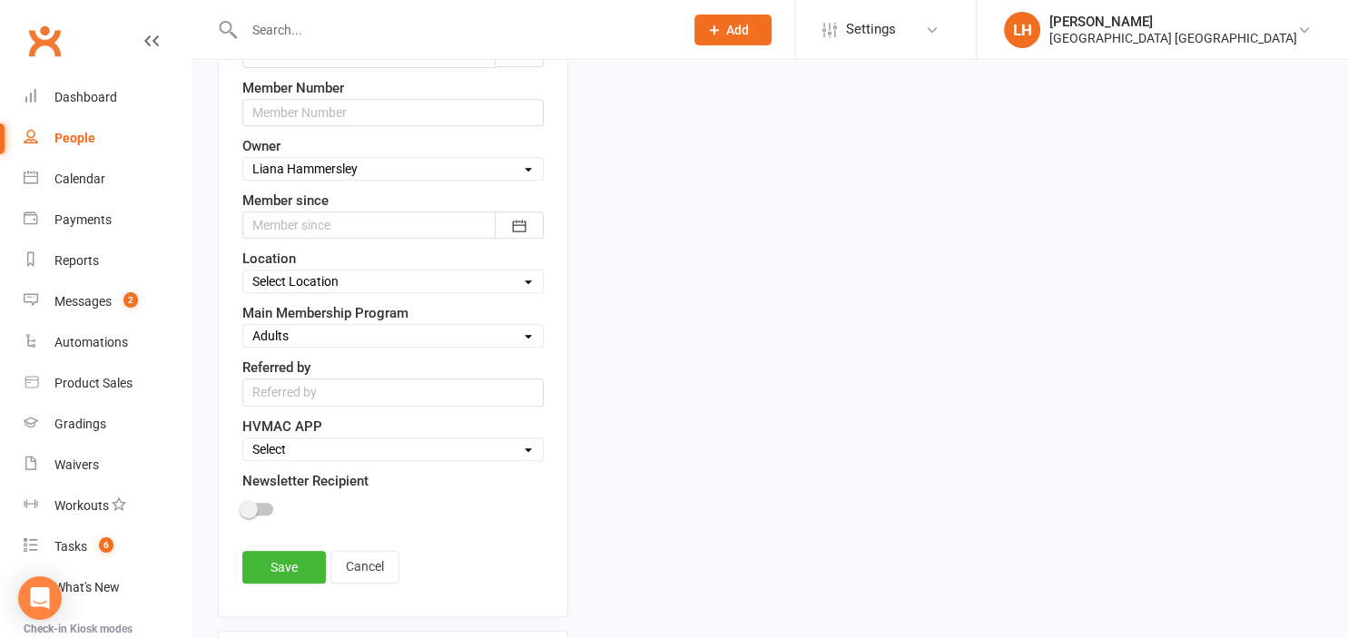
scroll to position [852, 0]
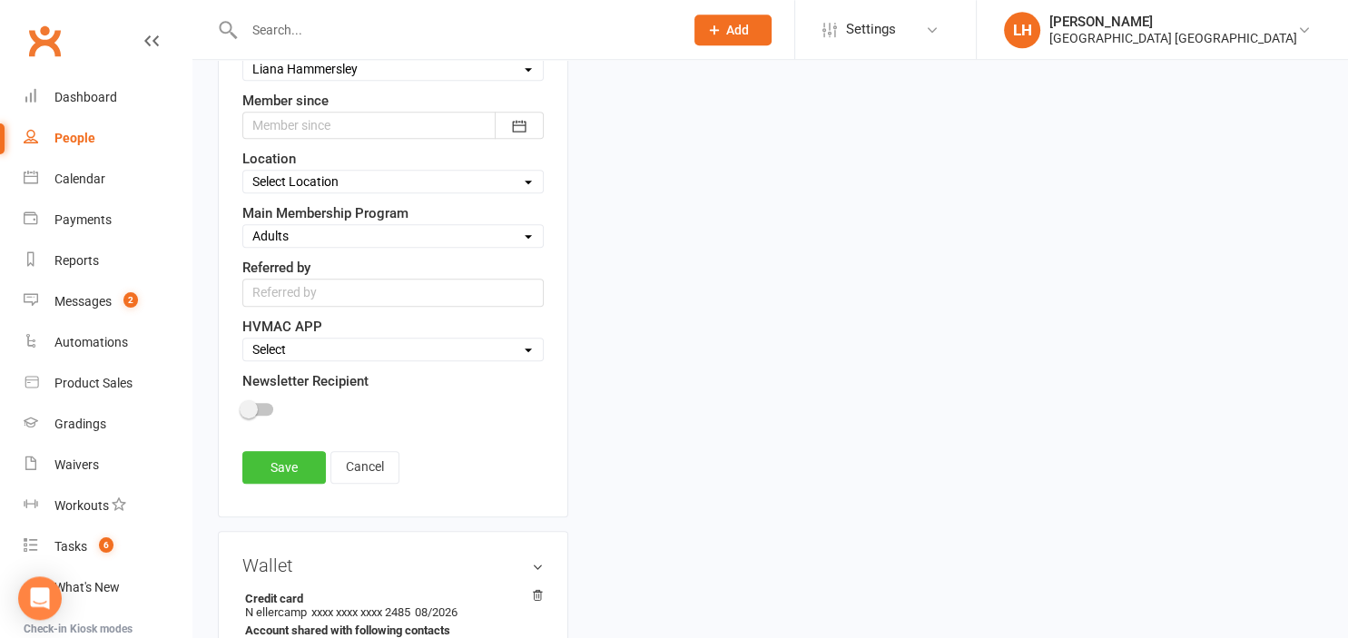
click at [274, 458] on link "Save" at bounding box center [284, 467] width 84 height 33
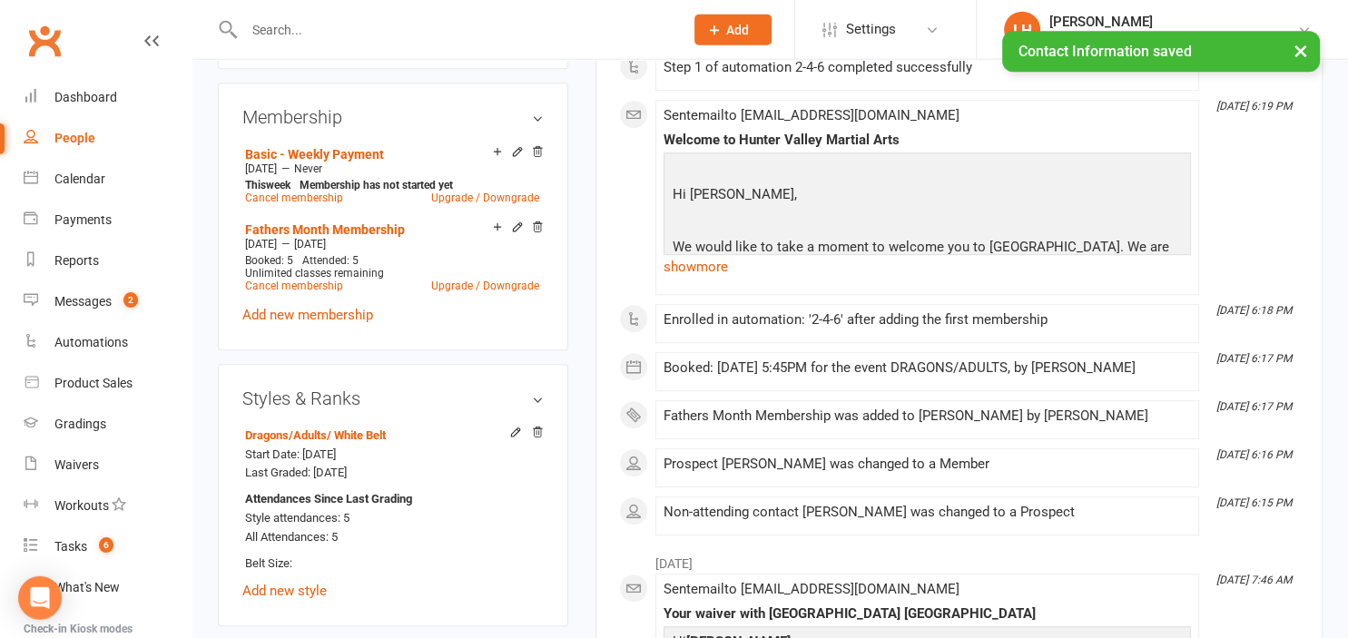
scroll to position [948, 0]
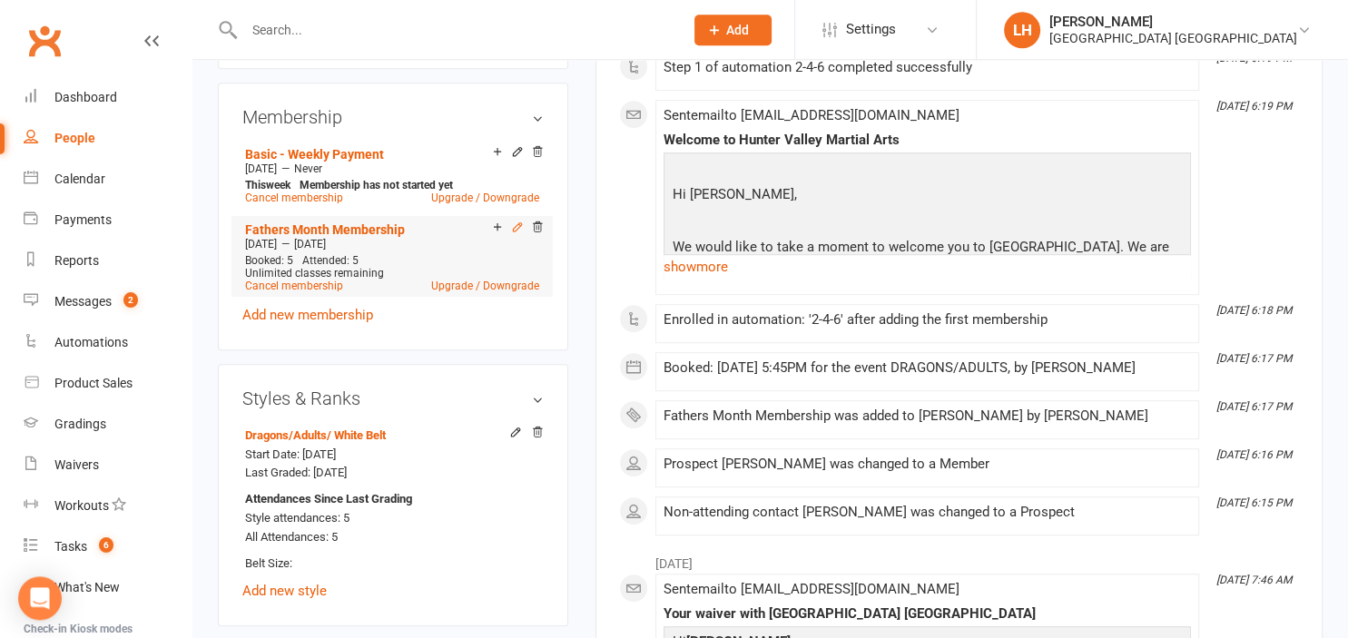
click at [514, 230] on icon at bounding box center [517, 227] width 13 height 13
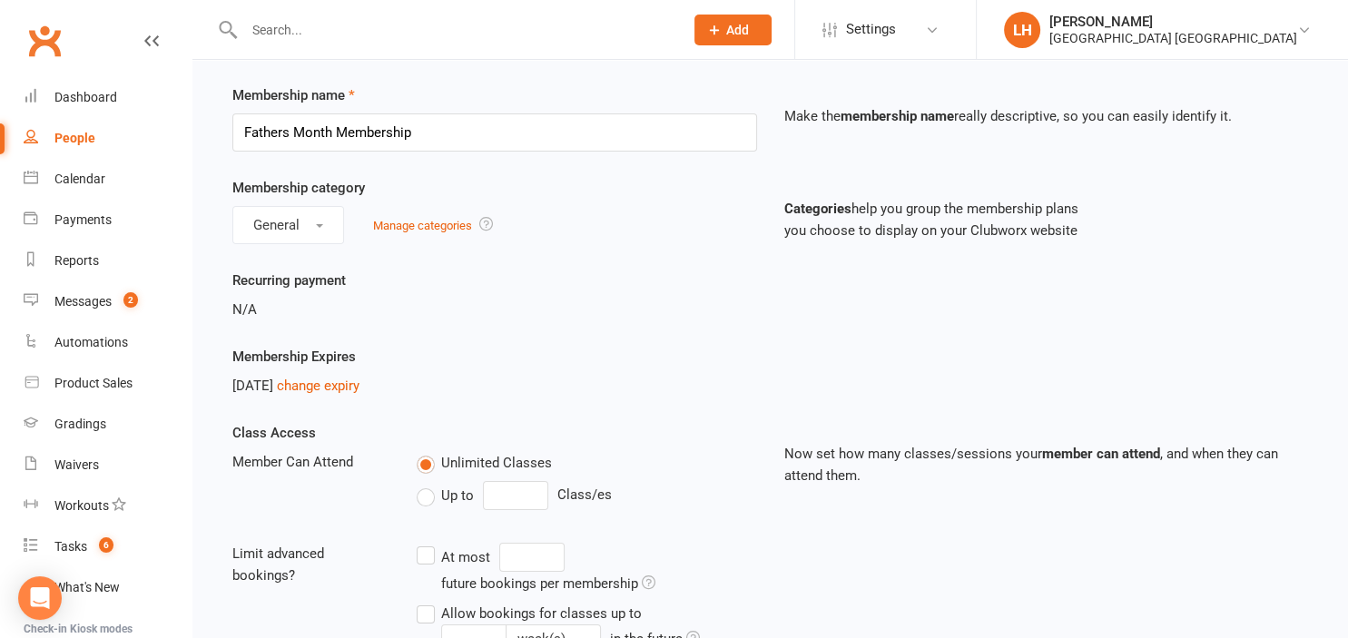
scroll to position [95, 0]
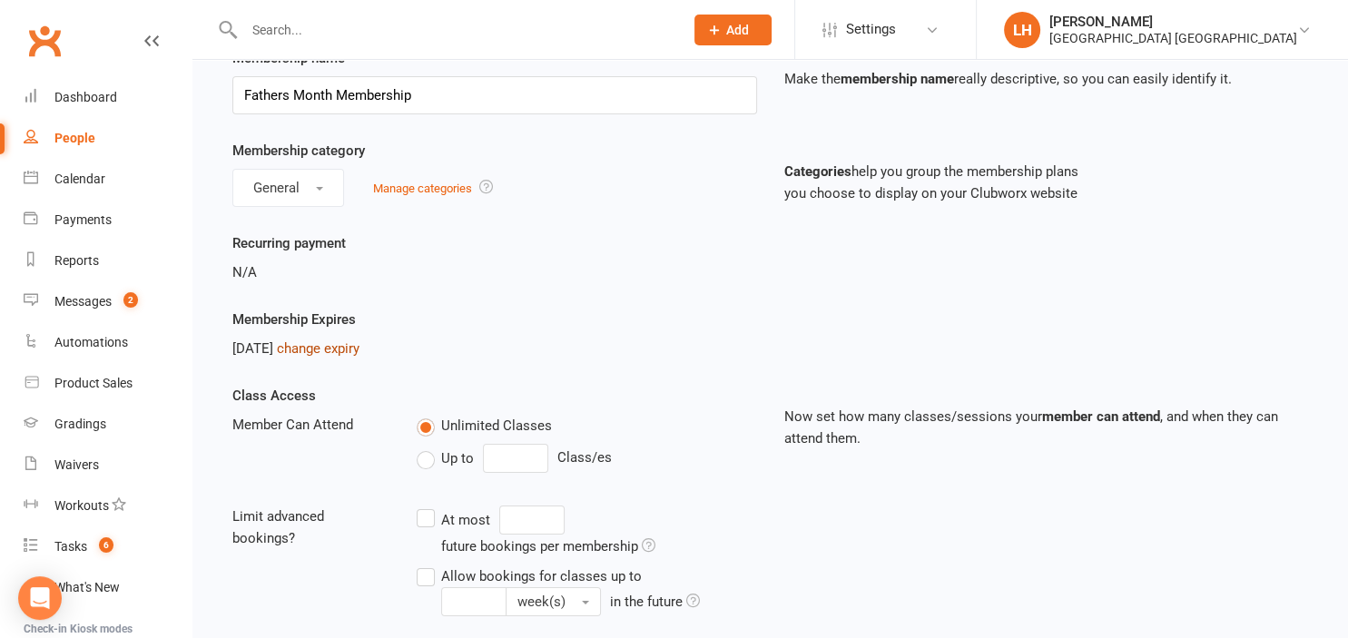
click at [347, 348] on link "change expiry" at bounding box center [318, 348] width 83 height 16
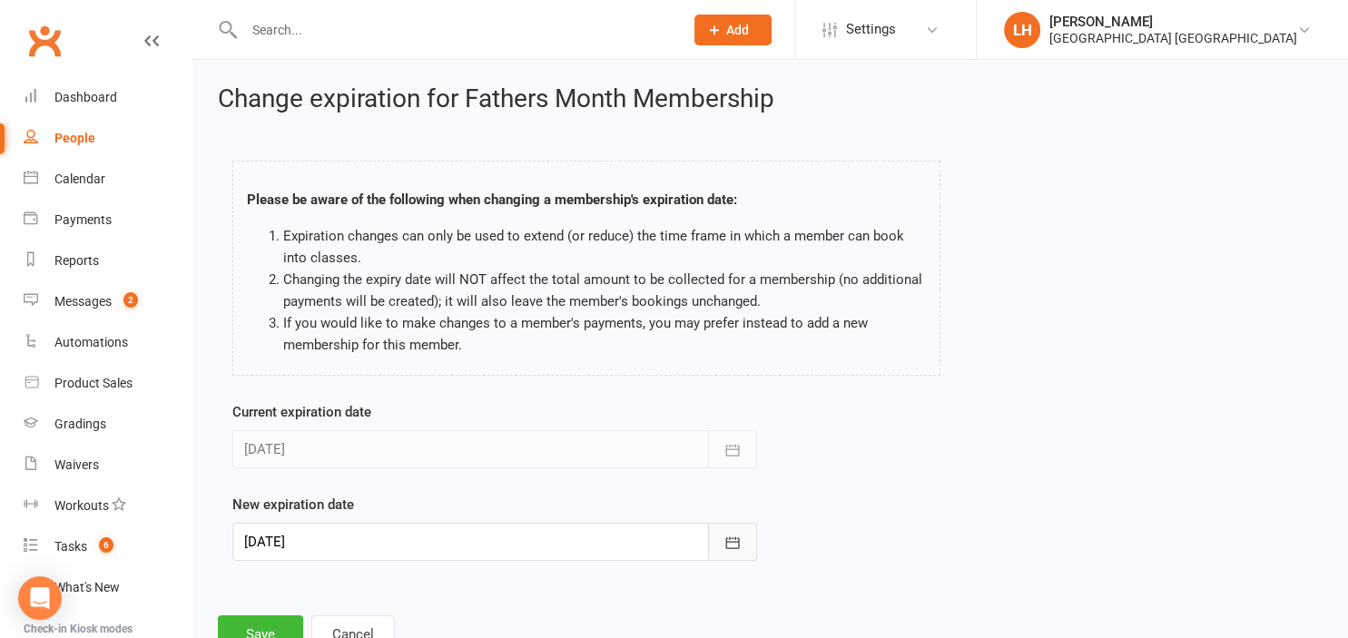
click at [728, 546] on icon "button" at bounding box center [732, 543] width 18 height 18
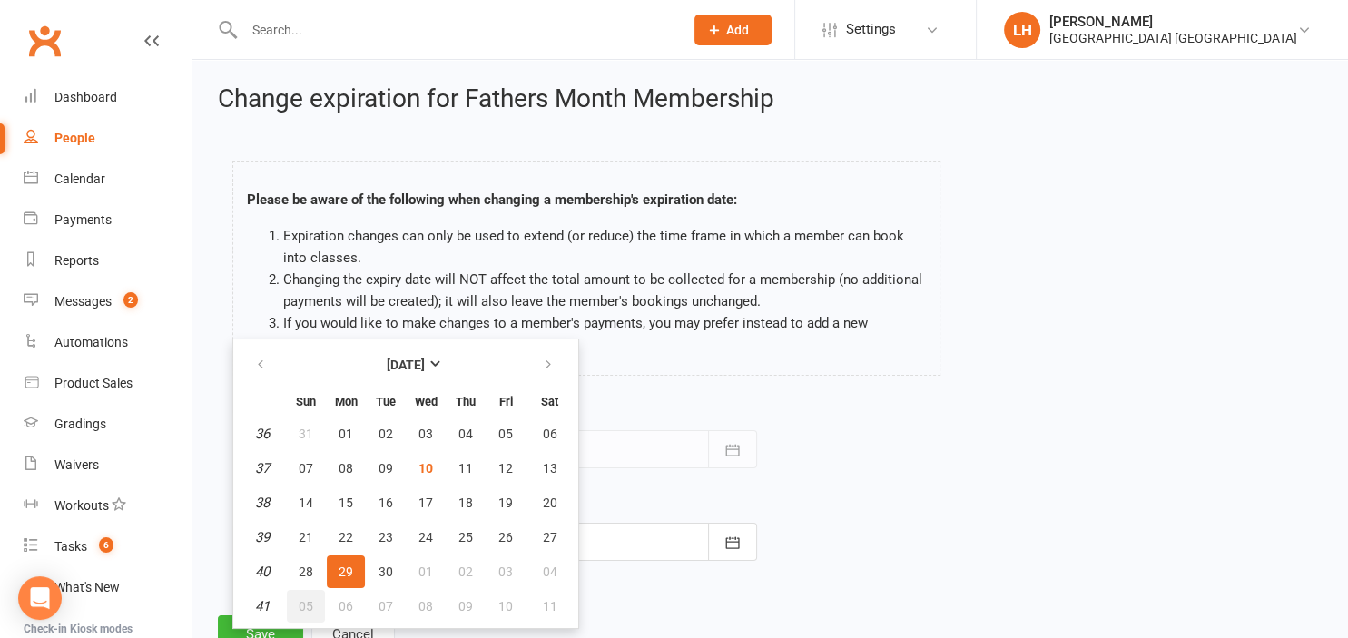
click at [310, 603] on span "05" at bounding box center [306, 606] width 15 height 15
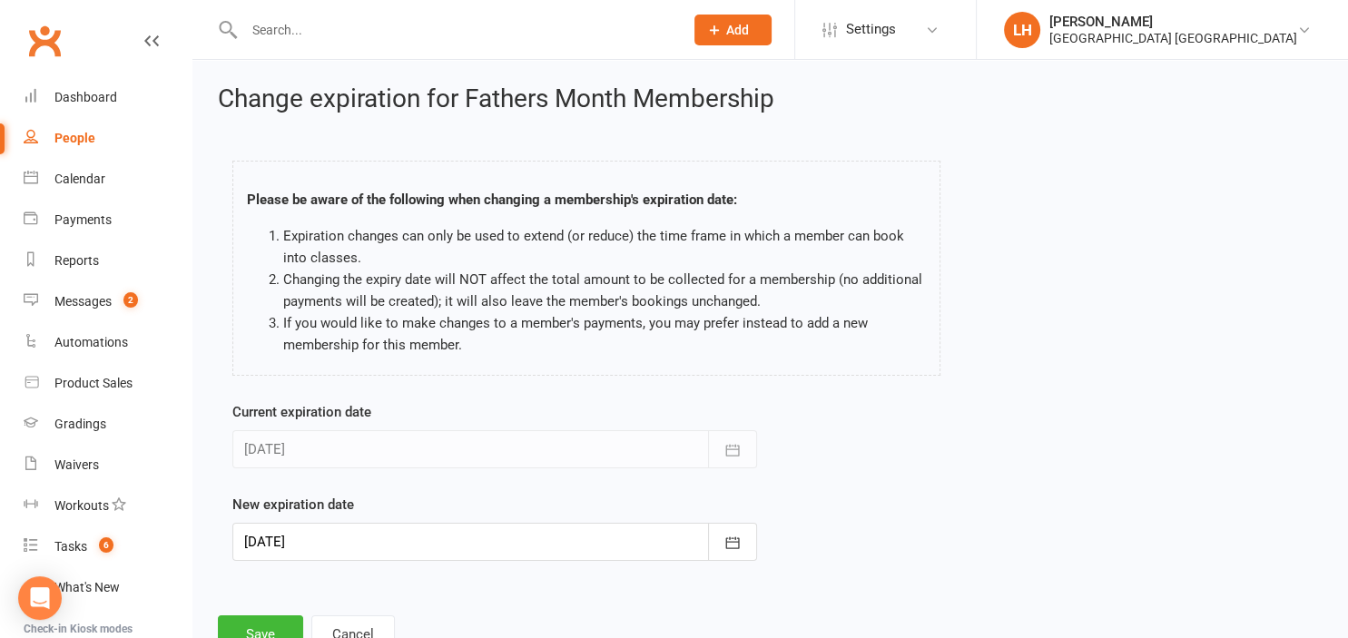
type input "05 Oct 2025"
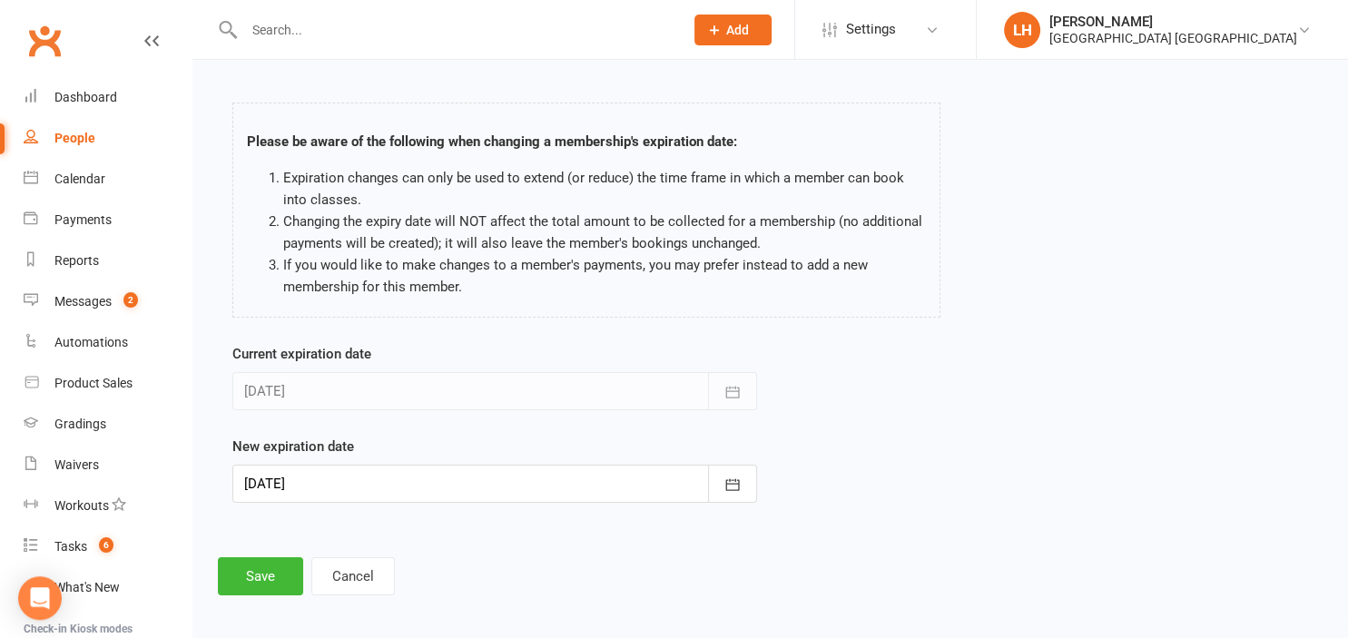
scroll to position [64, 0]
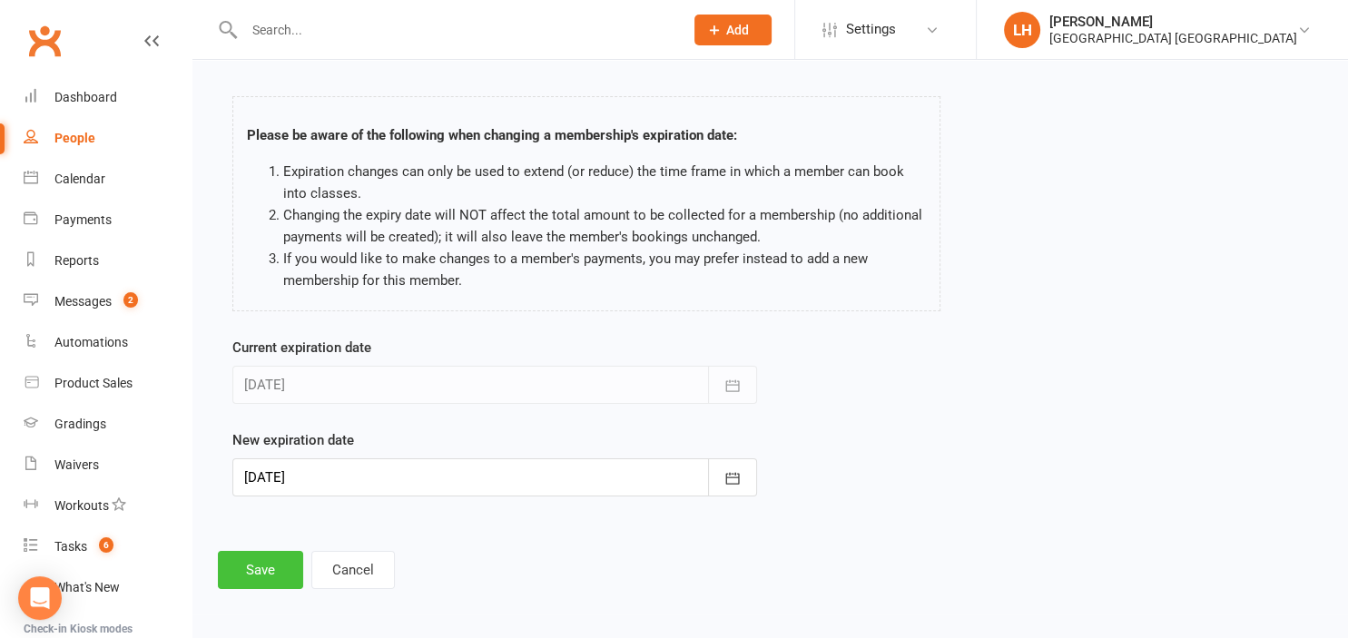
click at [265, 567] on button "Save" at bounding box center [260, 570] width 85 height 38
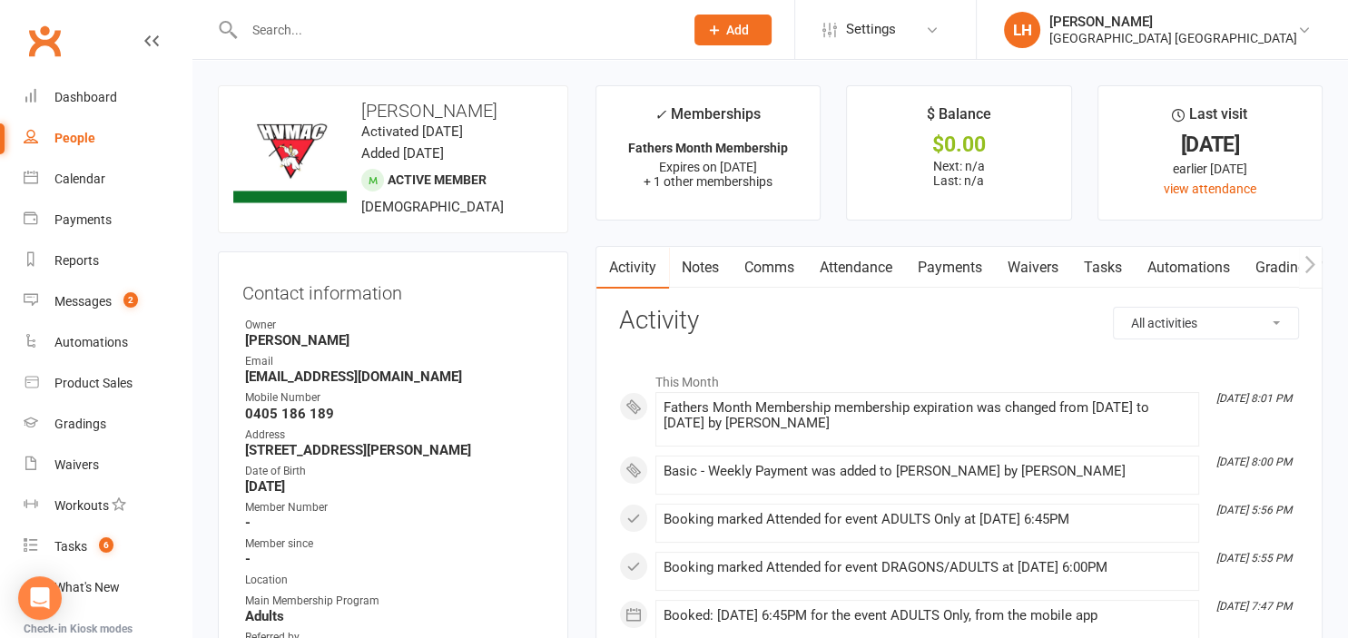
click at [956, 260] on link "Payments" at bounding box center [950, 268] width 90 height 42
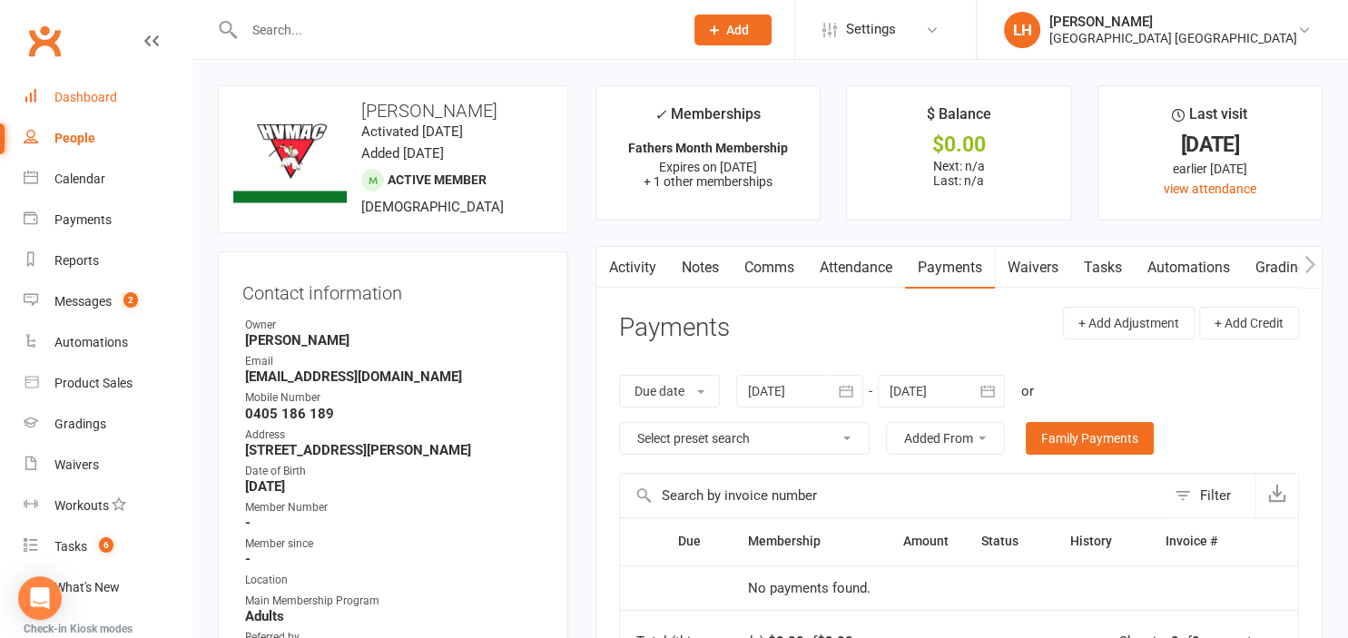
click at [86, 93] on div "Dashboard" at bounding box center [85, 97] width 63 height 15
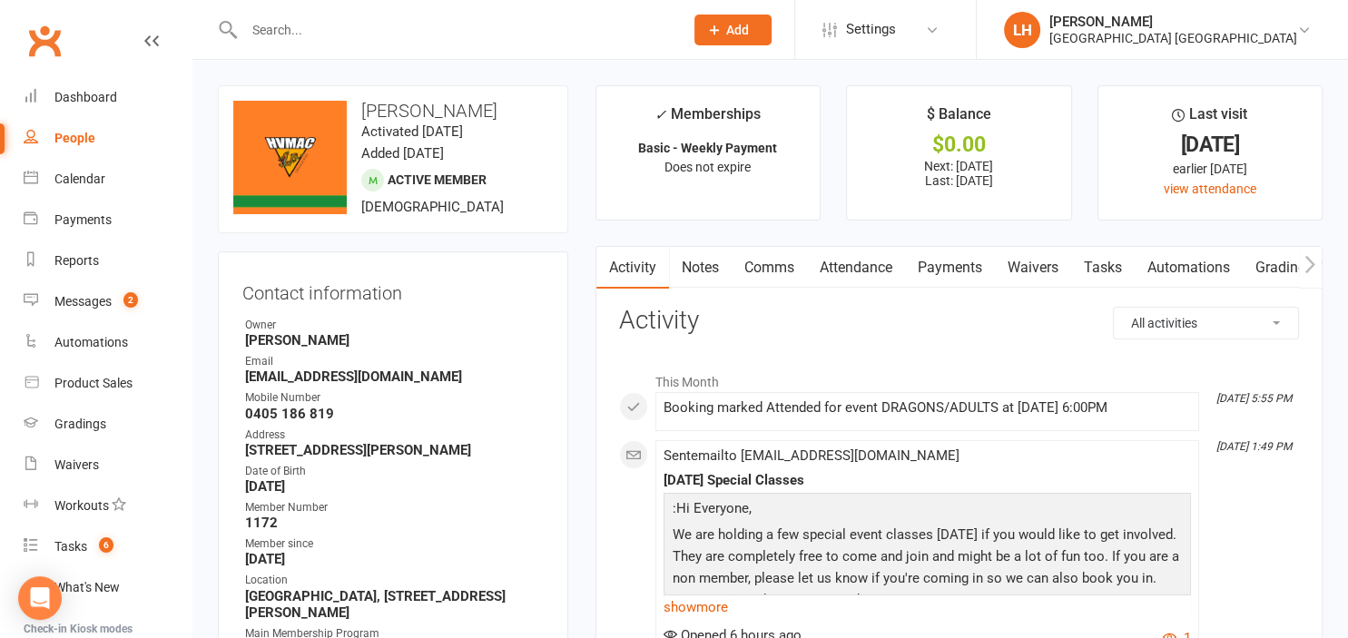
click at [943, 265] on link "Payments" at bounding box center [950, 268] width 90 height 42
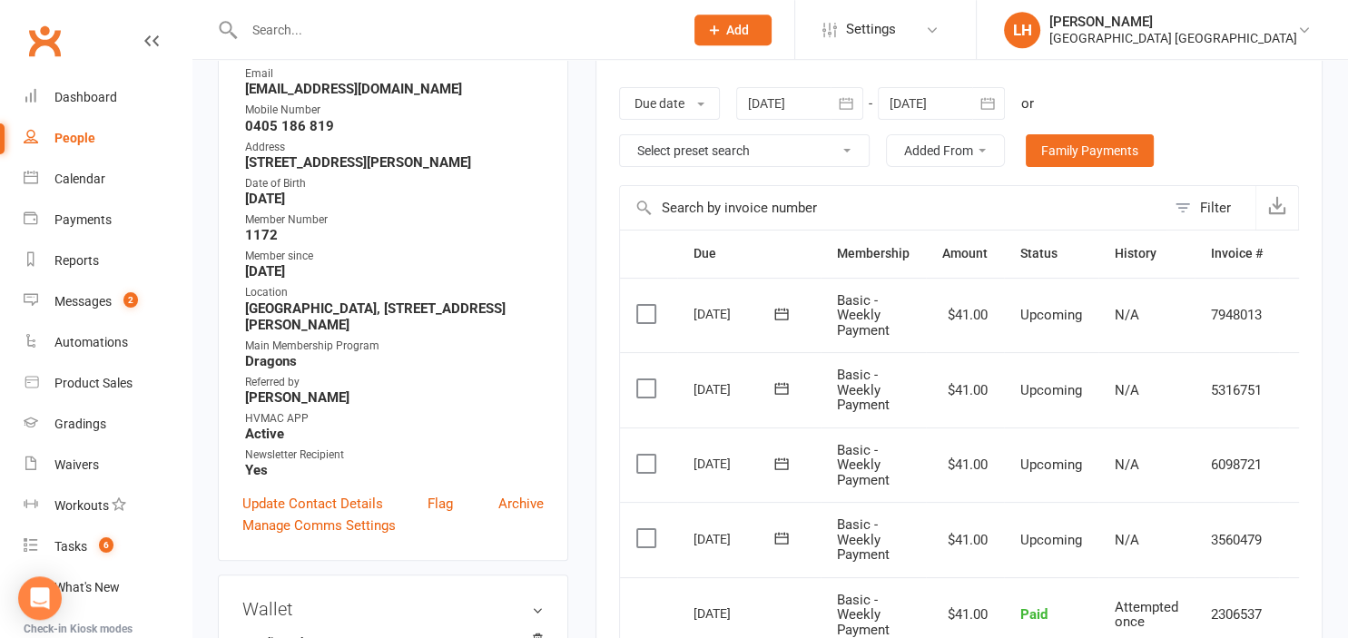
scroll to position [287, 0]
click at [982, 101] on icon "button" at bounding box center [987, 104] width 18 height 18
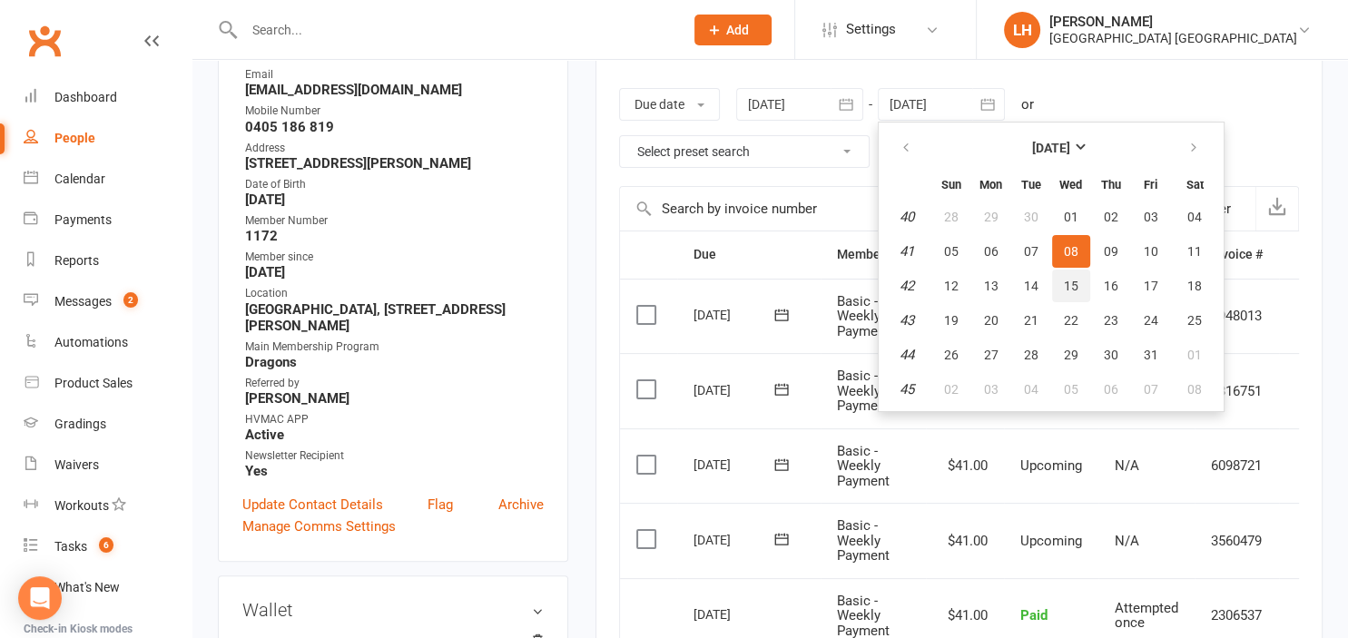
click at [1072, 290] on span "15" at bounding box center [1071, 286] width 15 height 15
type input "[DATE]"
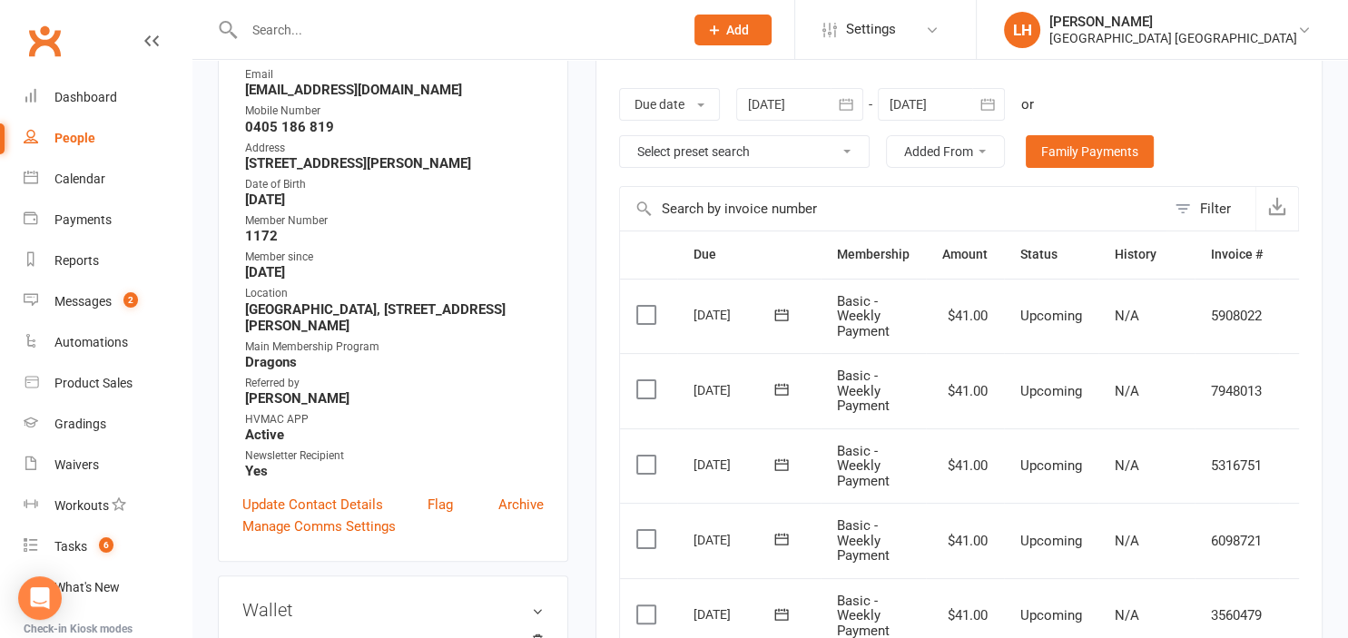
click at [288, 24] on input "text" at bounding box center [455, 29] width 432 height 25
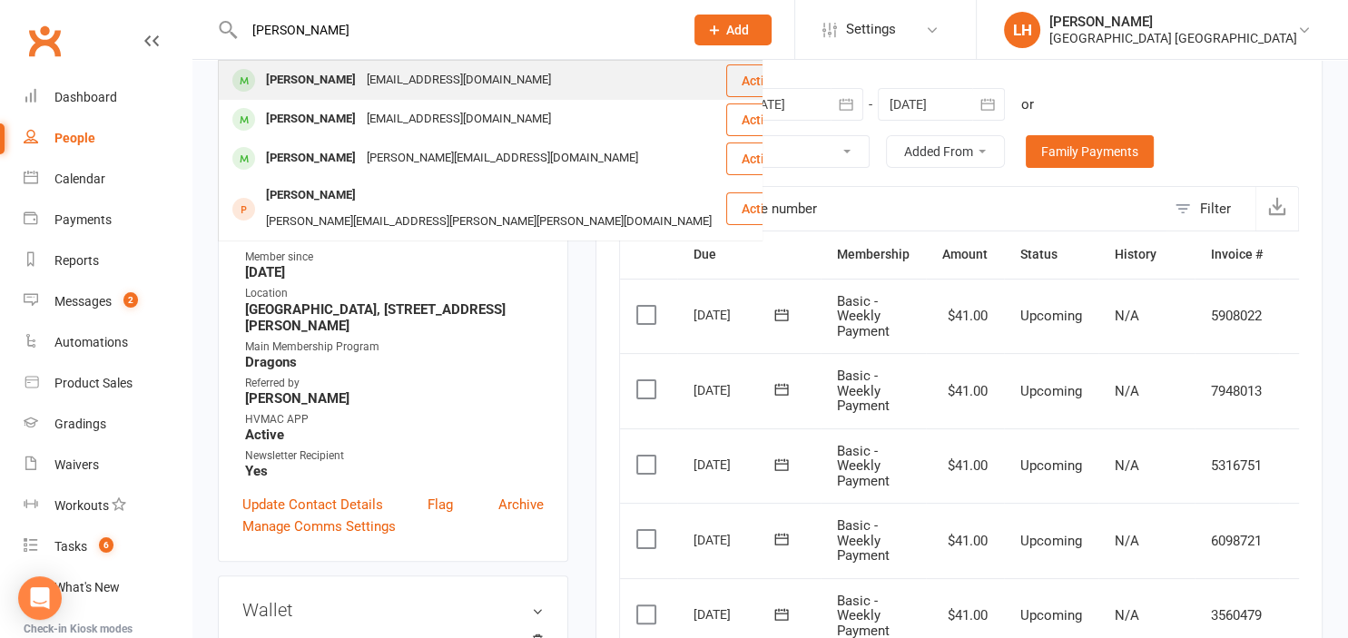
type input "[PERSON_NAME]"
click at [315, 82] on div "[PERSON_NAME]" at bounding box center [310, 80] width 101 height 26
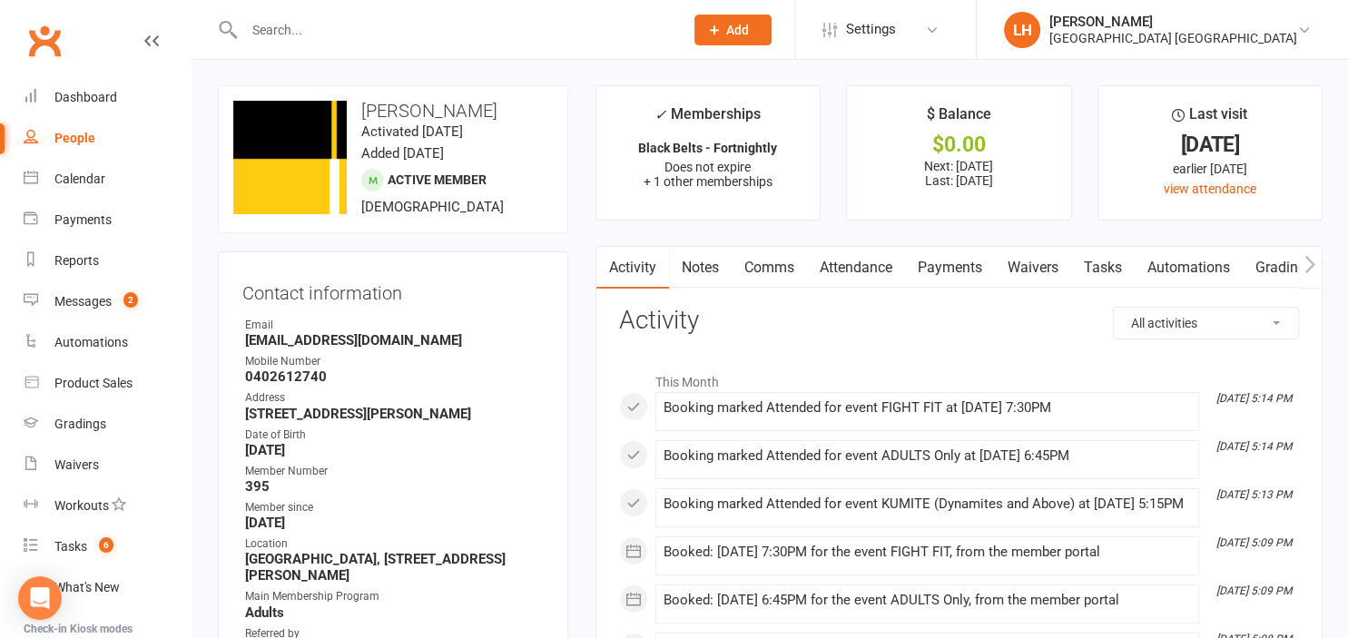
click at [971, 263] on link "Payments" at bounding box center [950, 268] width 90 height 42
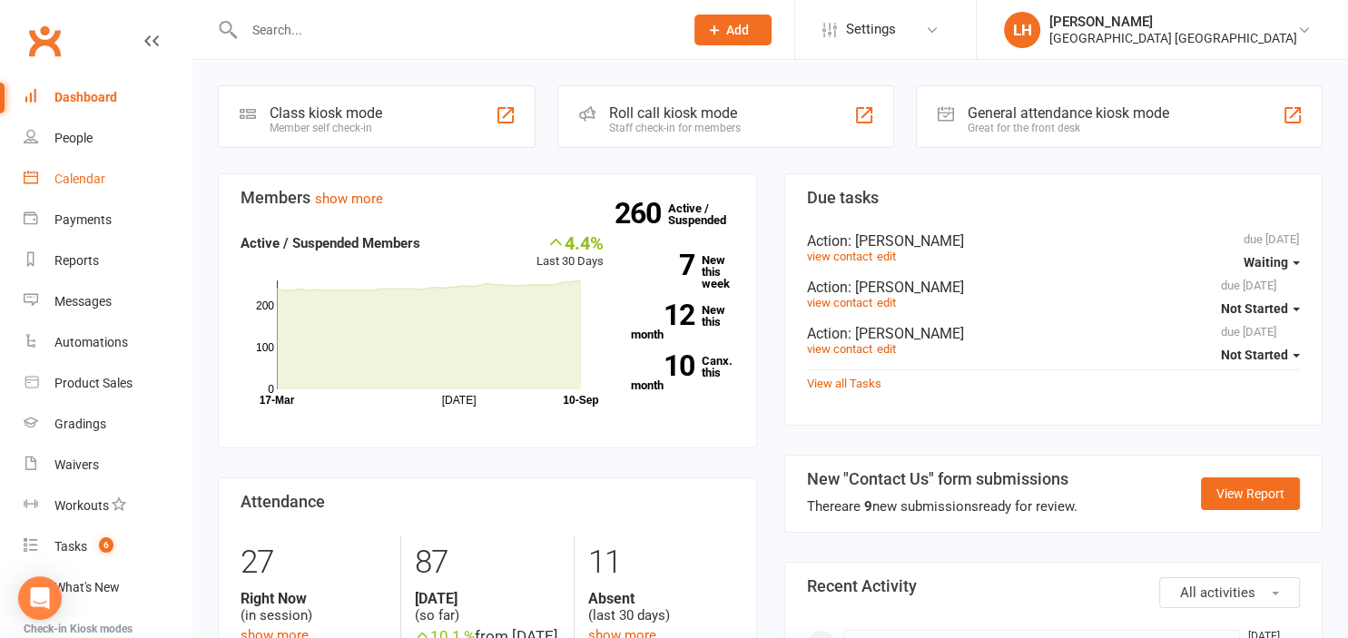
click at [86, 182] on div "Calendar" at bounding box center [79, 179] width 51 height 15
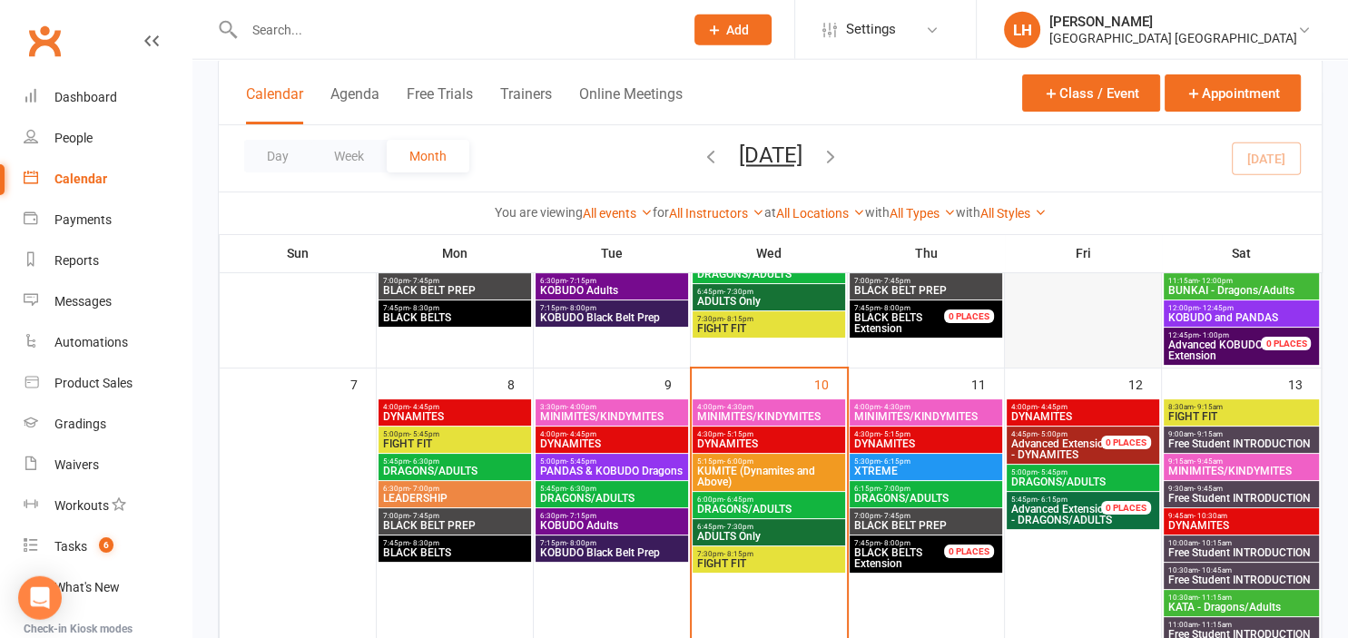
scroll to position [287, 0]
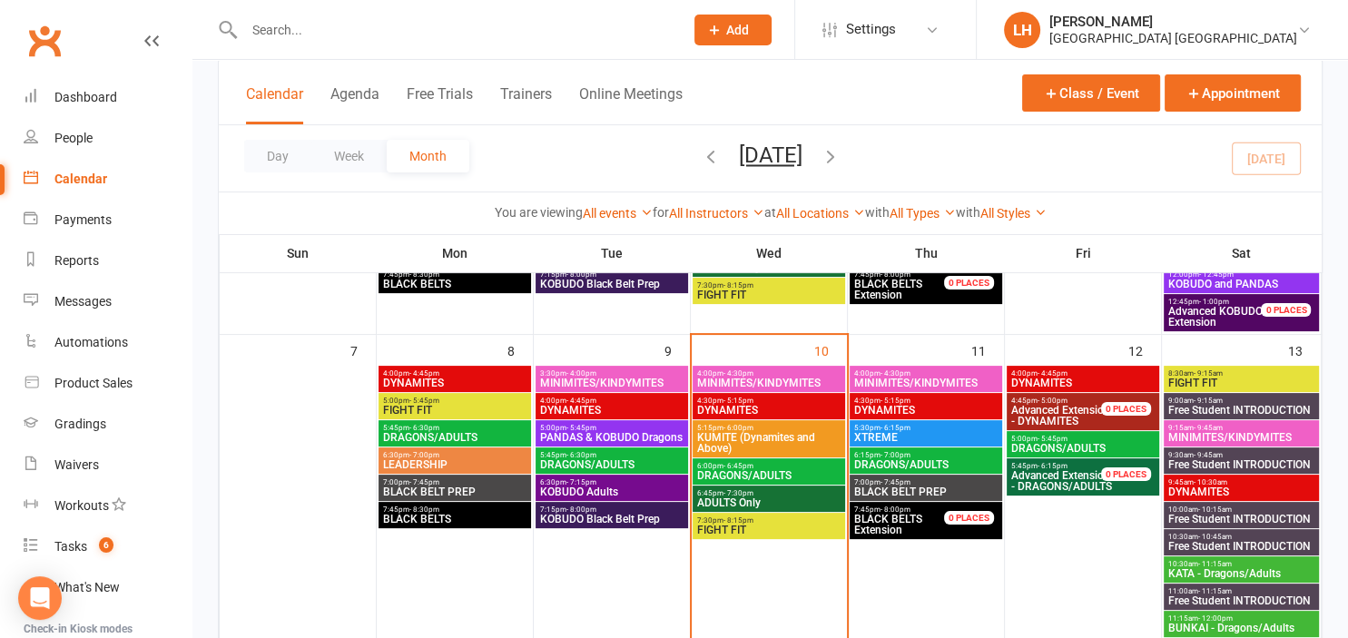
click at [971, 383] on span "MINIMITES/KINDYMITES" at bounding box center [925, 383] width 145 height 11
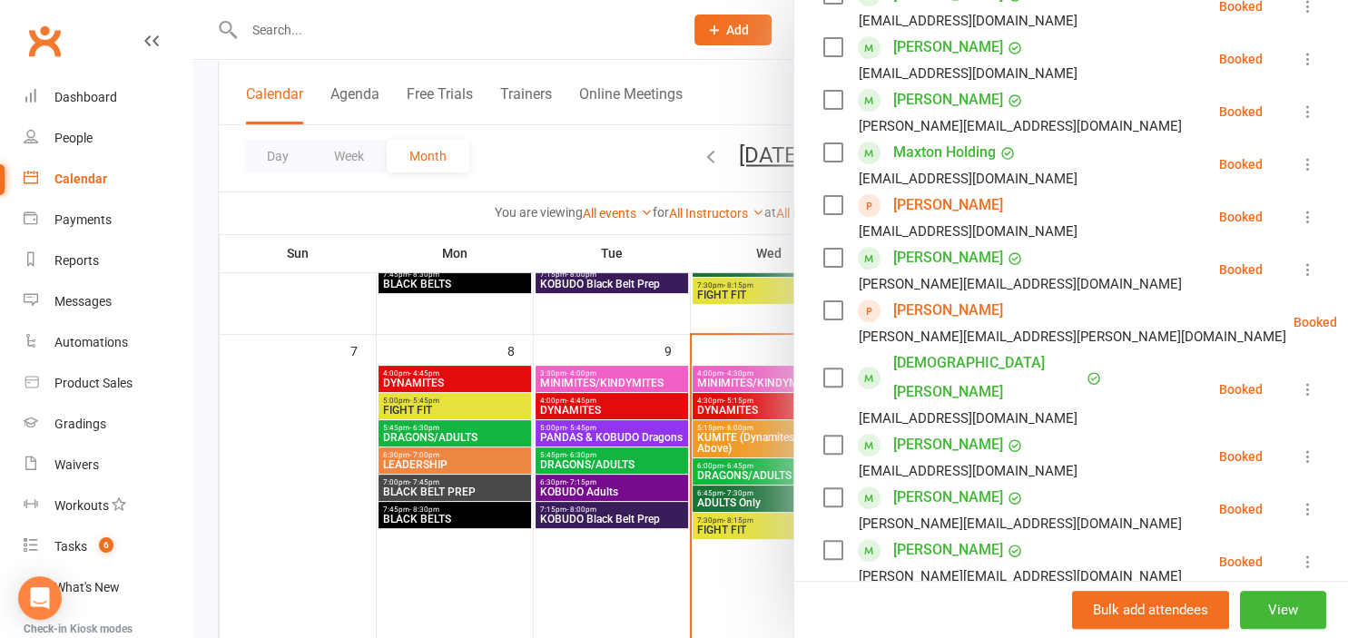
scroll to position [601, 0]
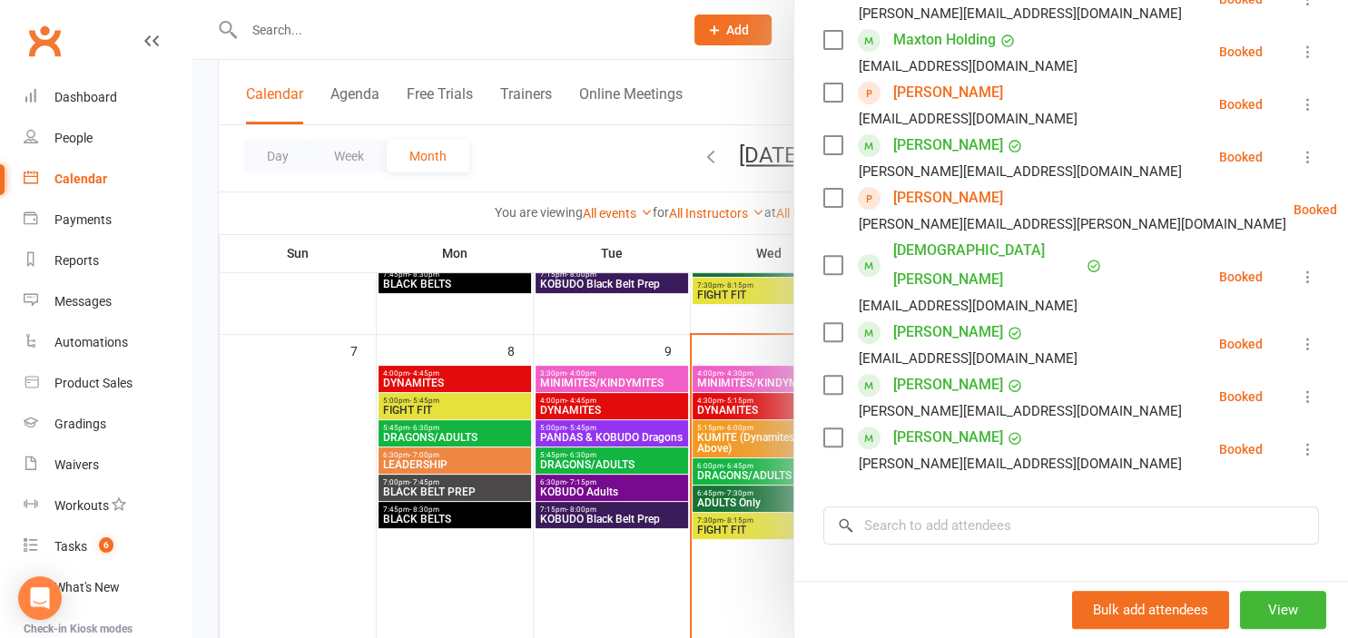
click at [581, 163] on div at bounding box center [769, 319] width 1155 height 638
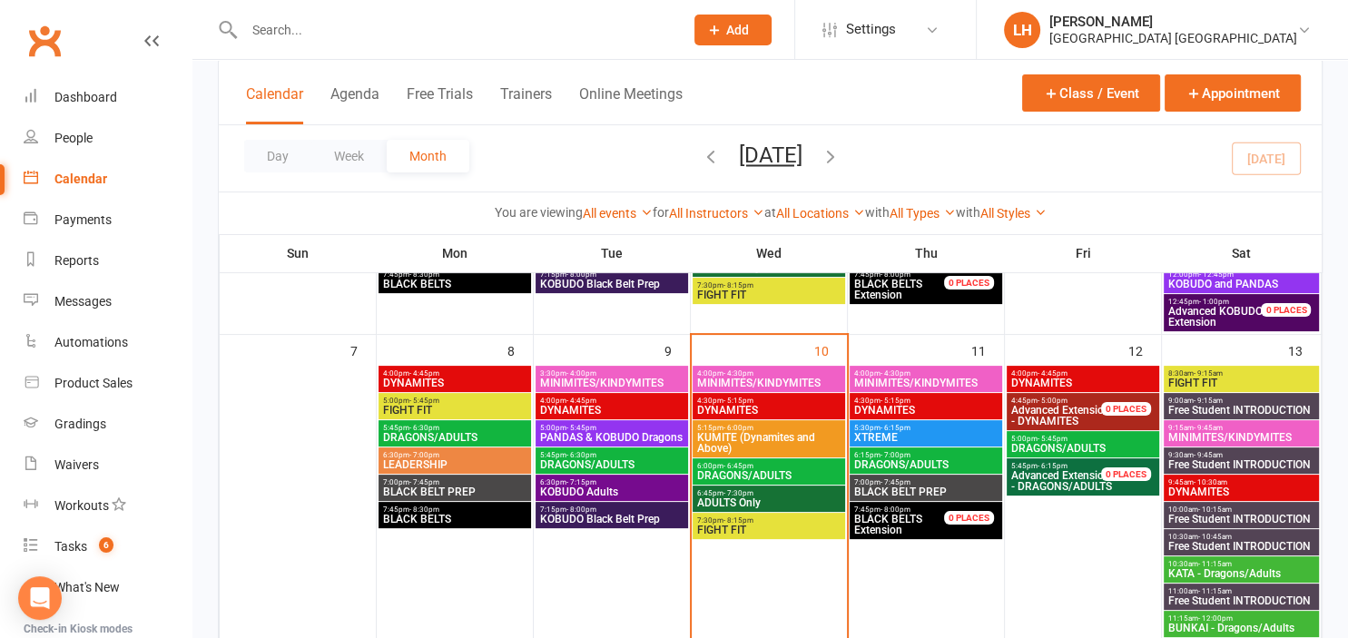
click at [929, 378] on span "MINIMITES/KINDYMITES" at bounding box center [925, 383] width 145 height 11
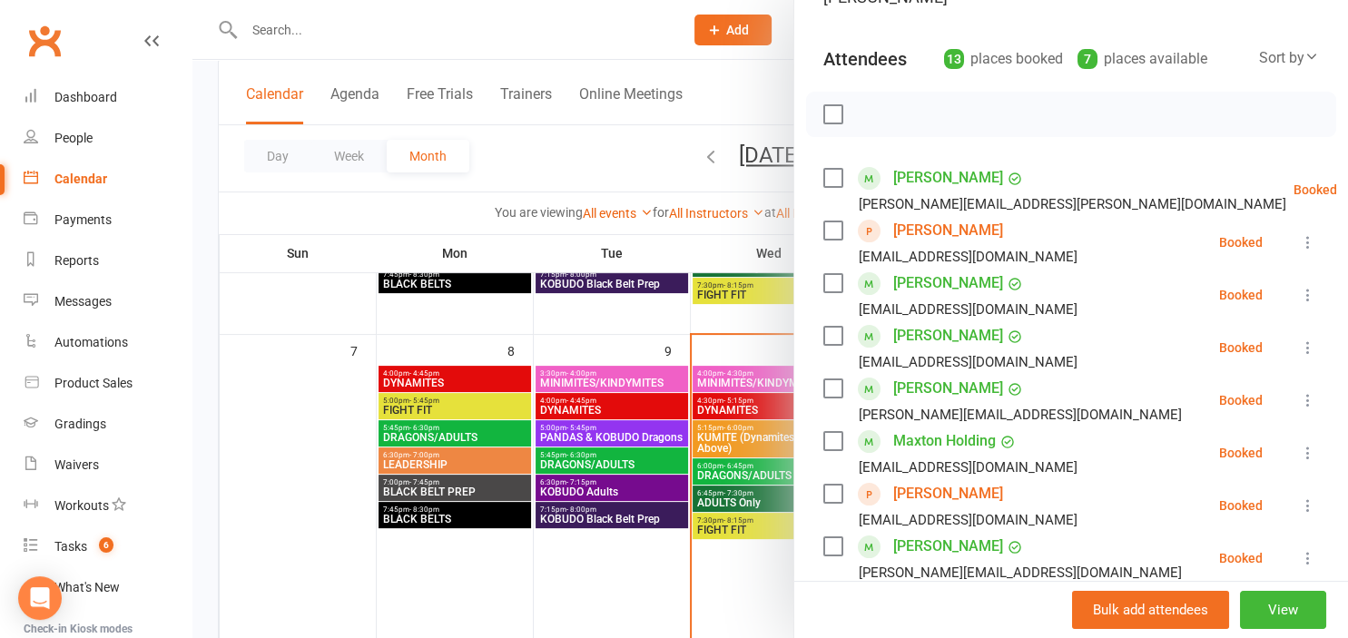
scroll to position [0, 0]
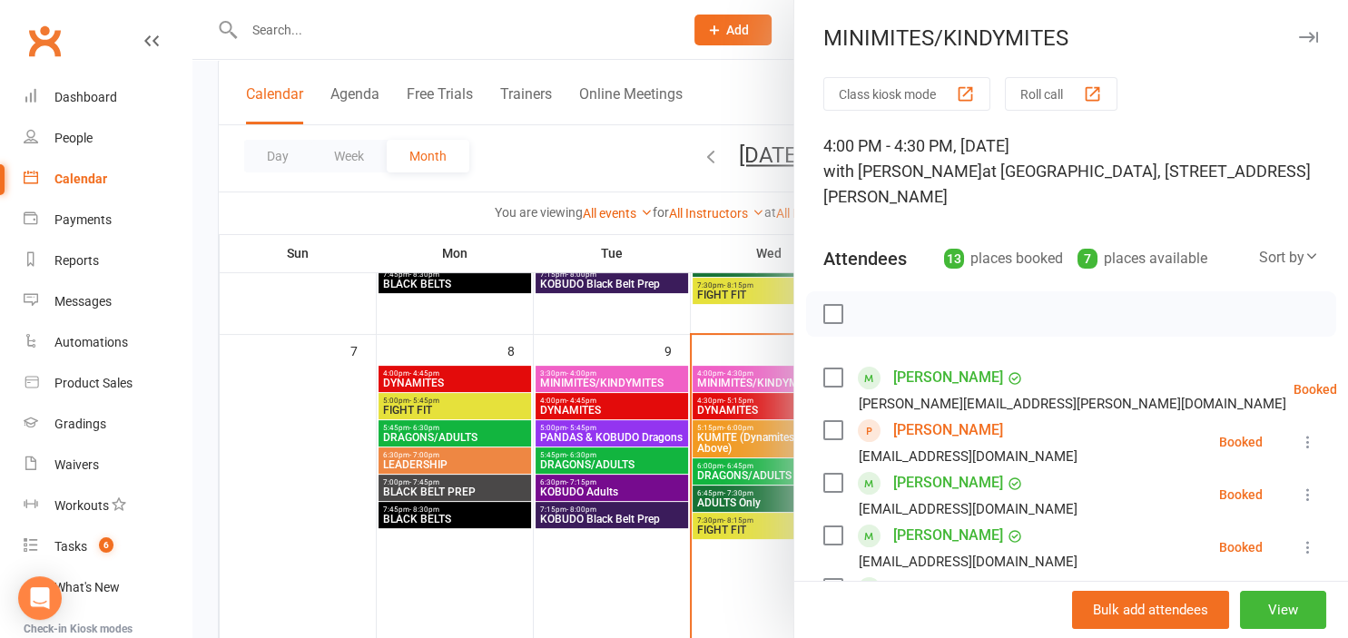
click at [587, 541] on div at bounding box center [769, 319] width 1155 height 638
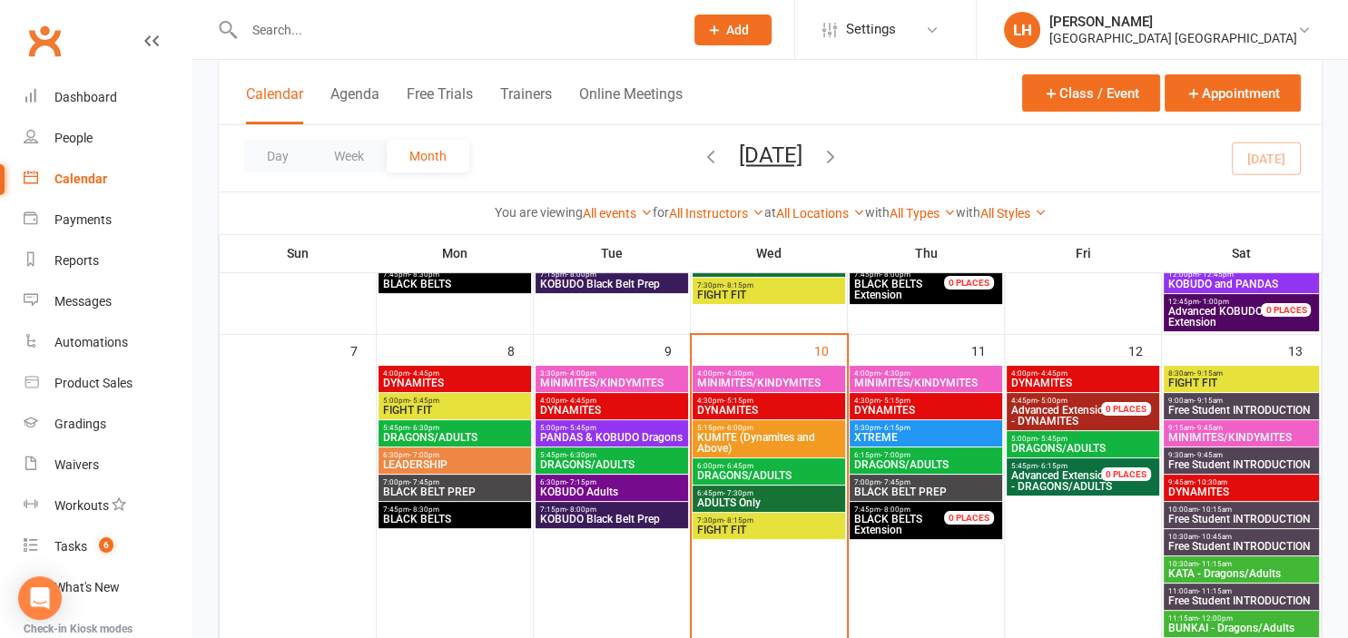
click at [916, 401] on span "4:30pm - 5:15pm" at bounding box center [925, 401] width 145 height 8
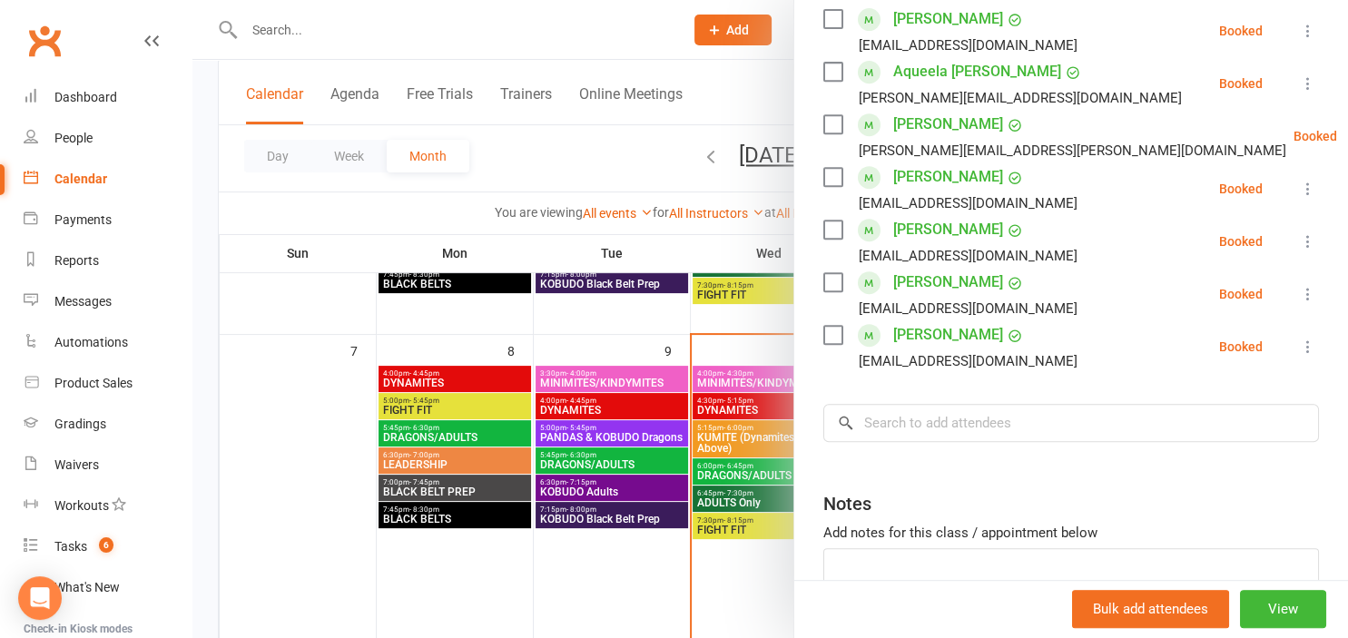
scroll to position [801, 0]
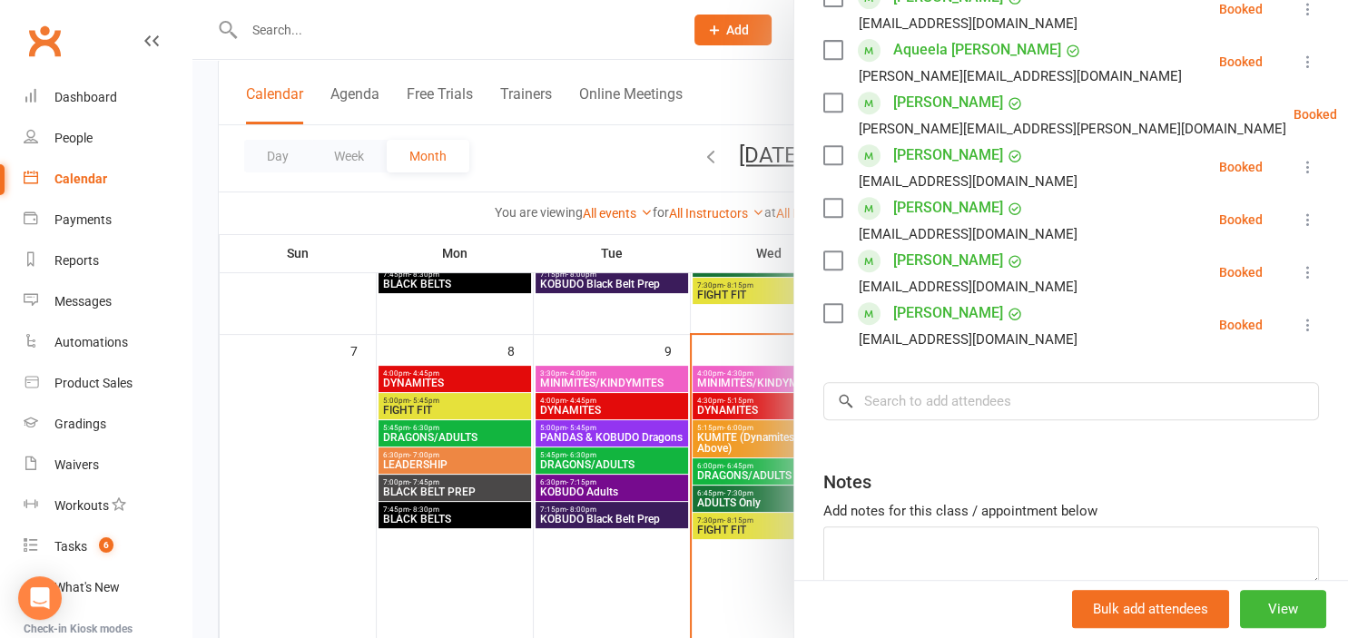
click at [617, 305] on div at bounding box center [769, 319] width 1155 height 638
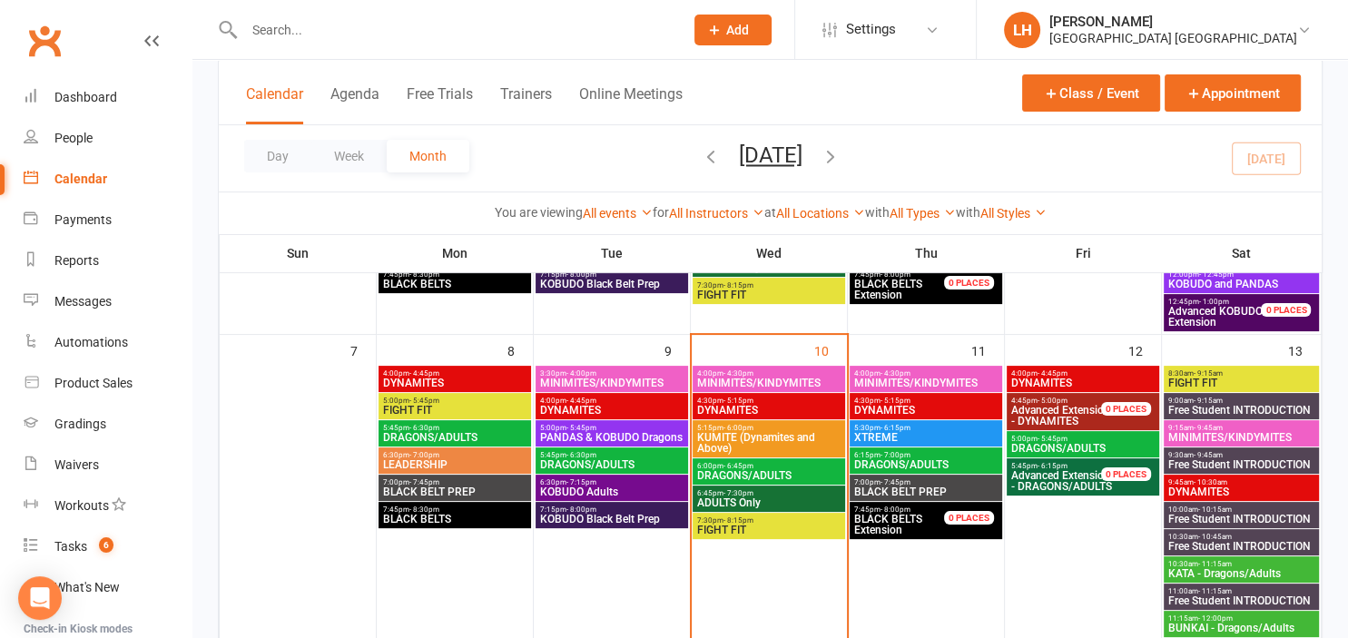
click at [742, 467] on span "- 6:45pm" at bounding box center [738, 466] width 30 height 8
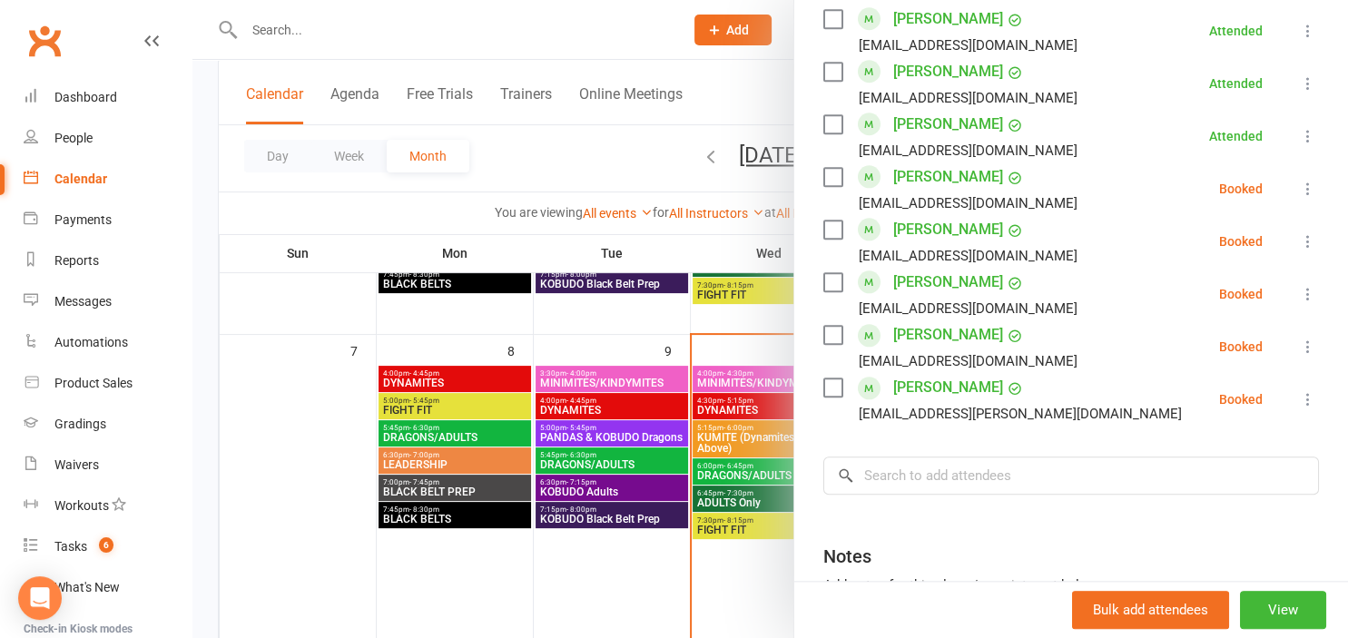
scroll to position [1803, 0]
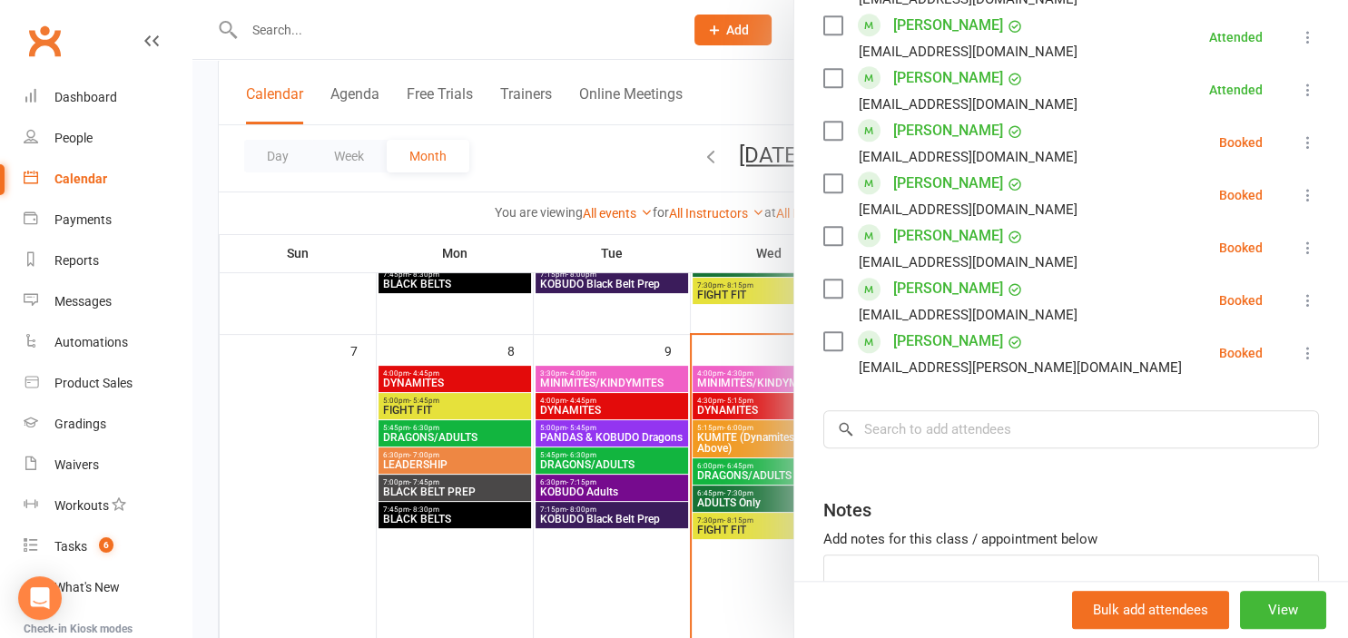
click at [594, 611] on div at bounding box center [769, 319] width 1155 height 638
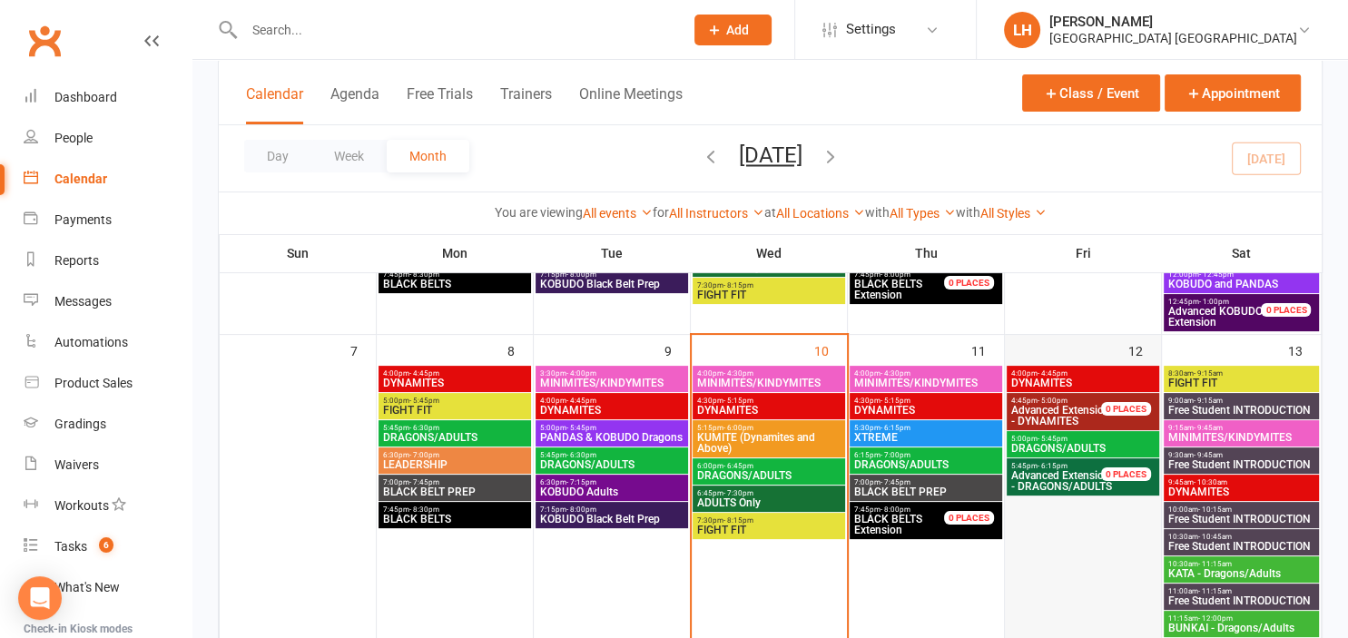
click at [1023, 588] on div at bounding box center [1083, 604] width 152 height 474
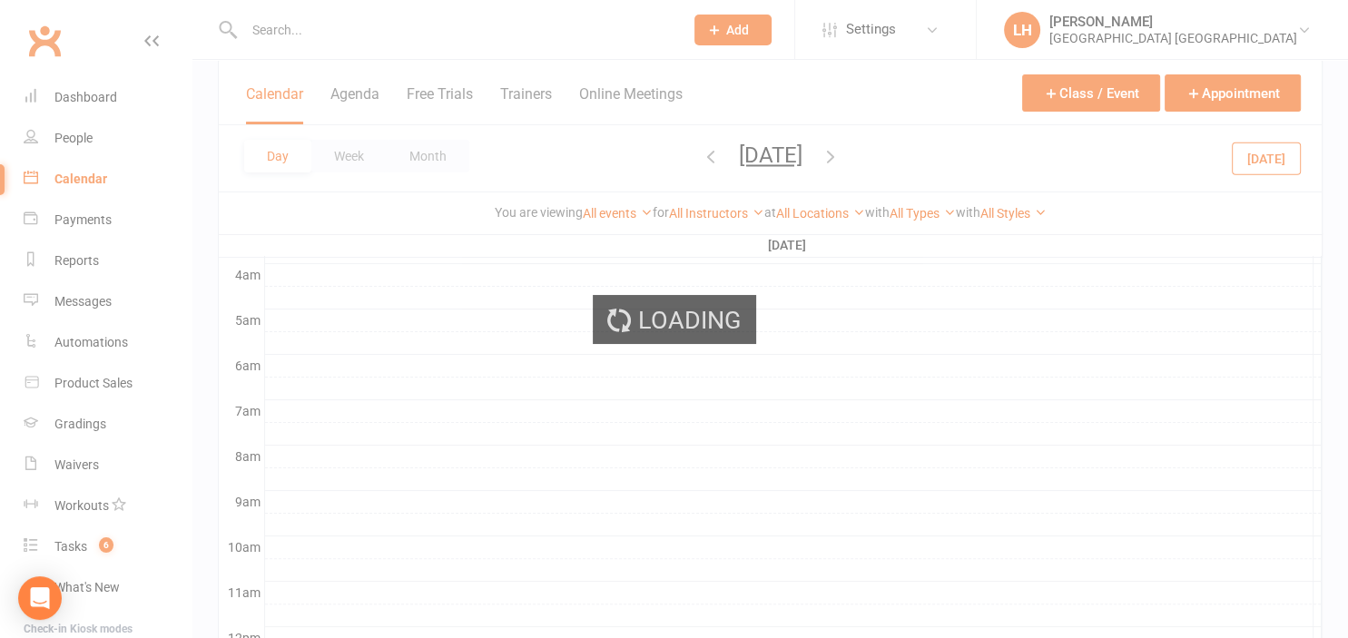
scroll to position [0, 0]
